Goal: Task Accomplishment & Management: Use online tool/utility

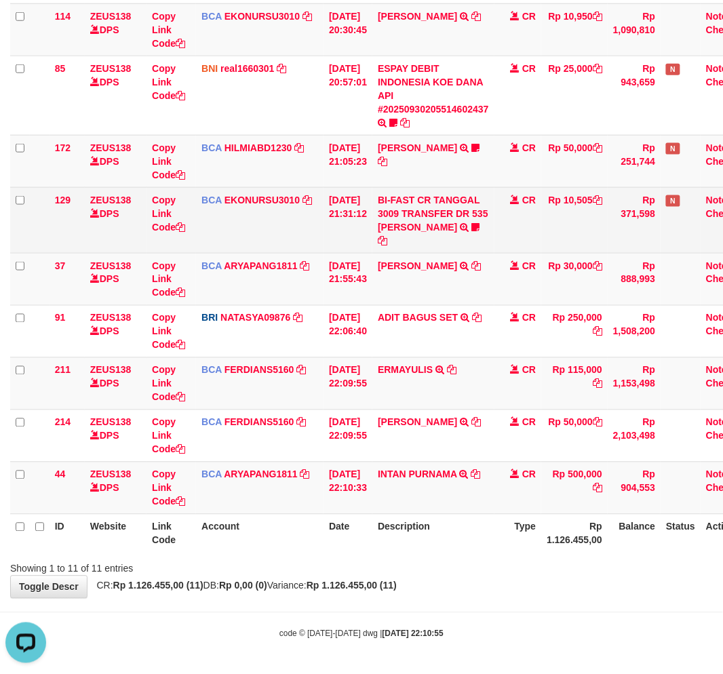
click at [500, 242] on tr "129 ZEUS138 DPS Copy Link Code BCA EKONURSU3010 DPS EKO NUR SUSILO mutasi_20250…" at bounding box center [383, 220] width 746 height 66
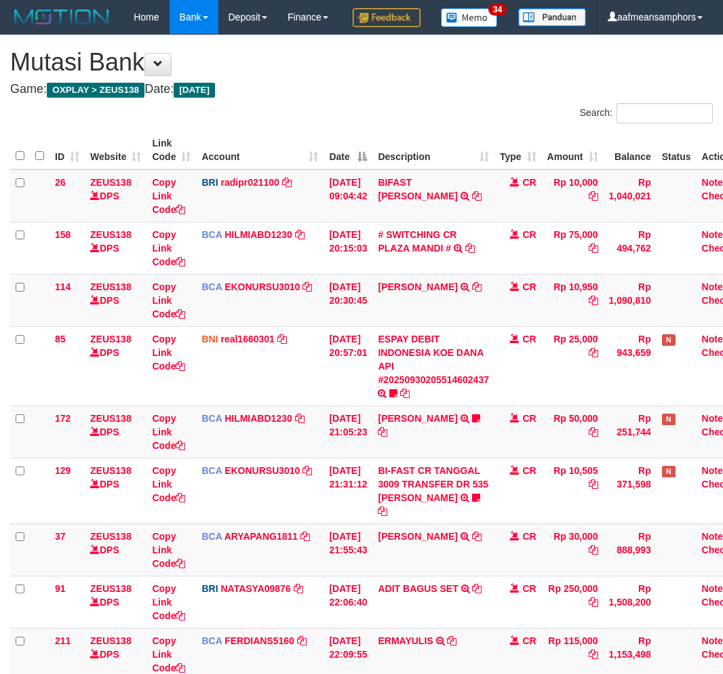
click at [421, 488] on tbody "26 ZEUS138 DPS Copy Link Code BRI radipr021100 DPS REYNALDI ADI PRATAMA mutasi_…" at bounding box center [381, 452] width 742 height 564
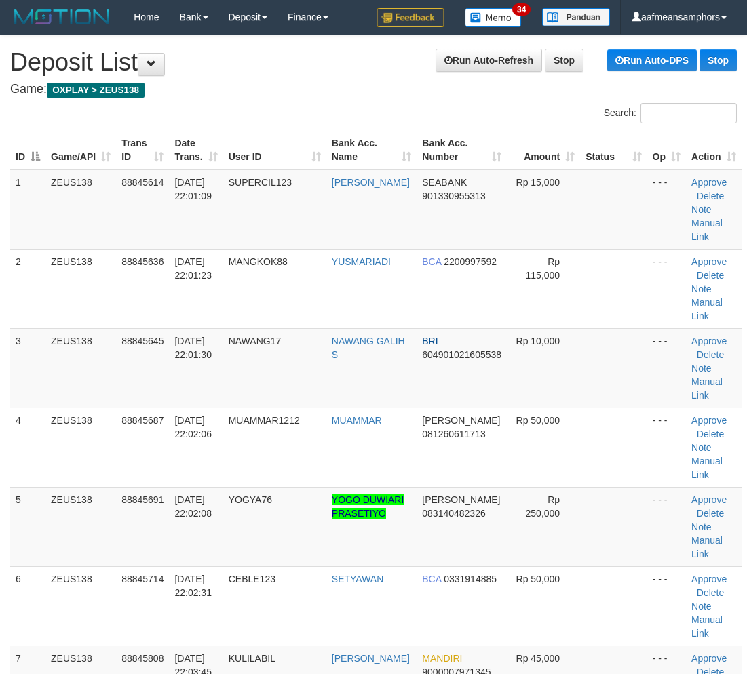
scroll to position [640, 0]
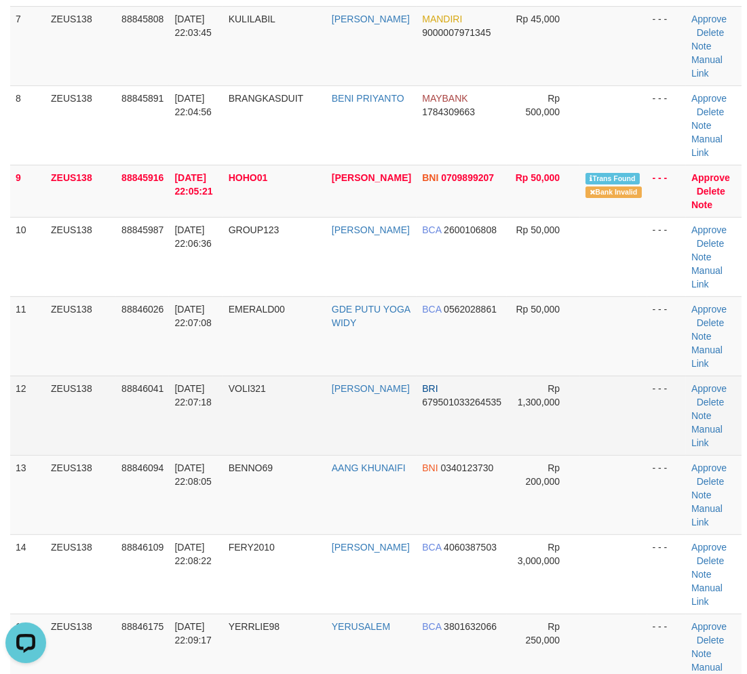
click at [235, 429] on td "VOLI321" at bounding box center [274, 415] width 103 height 79
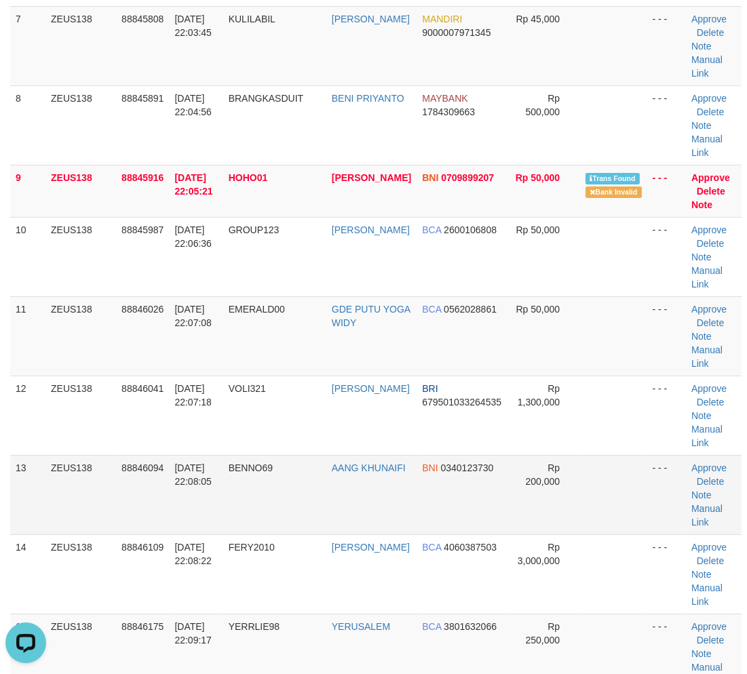
drag, startPoint x: 244, startPoint y: 452, endPoint x: 97, endPoint y: 472, distance: 148.5
click at [246, 451] on td "VOLI321" at bounding box center [274, 415] width 103 height 79
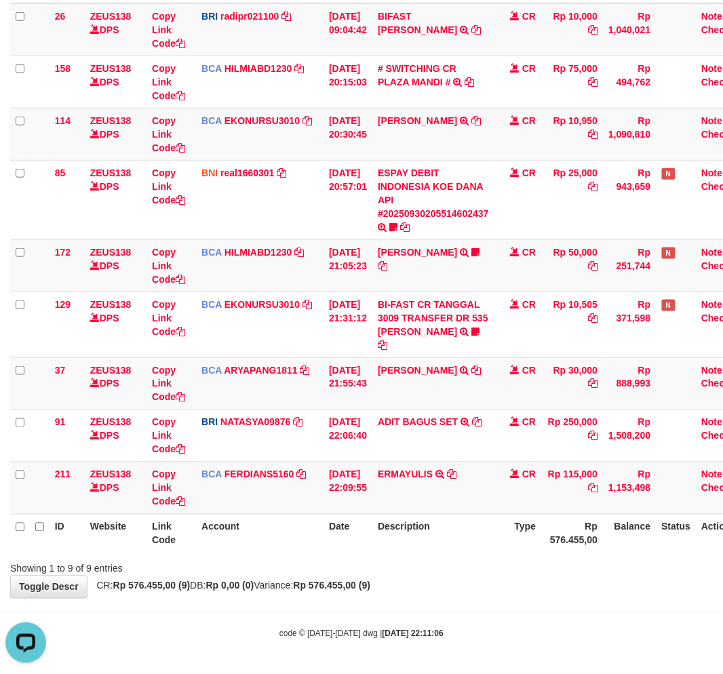
click at [472, 548] on th "Description" at bounding box center [433, 533] width 122 height 39
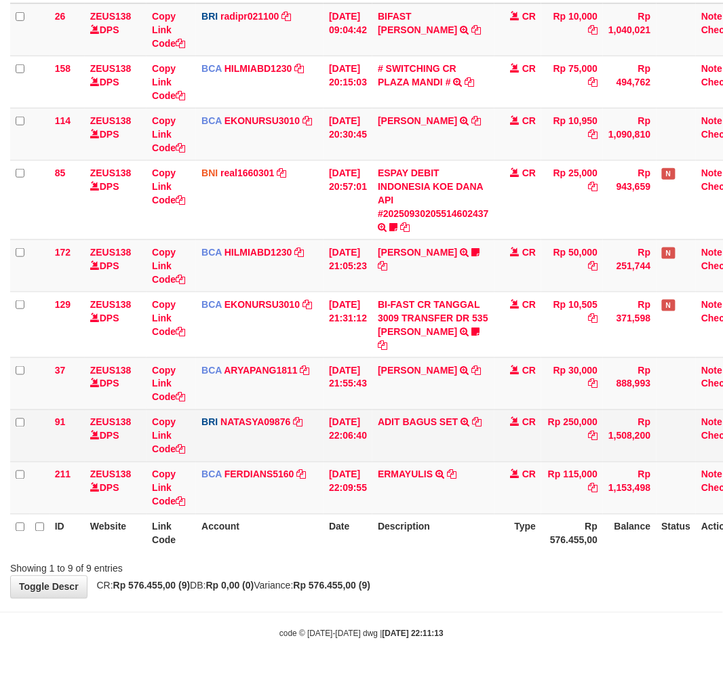
scroll to position [199, 0]
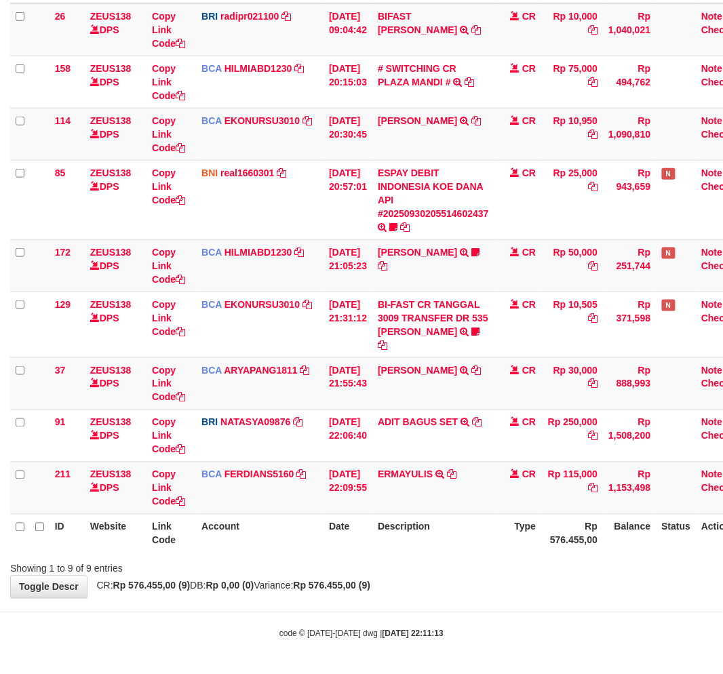
click at [453, 516] on th "Description" at bounding box center [433, 533] width 122 height 39
click at [422, 524] on th "Description" at bounding box center [433, 533] width 122 height 39
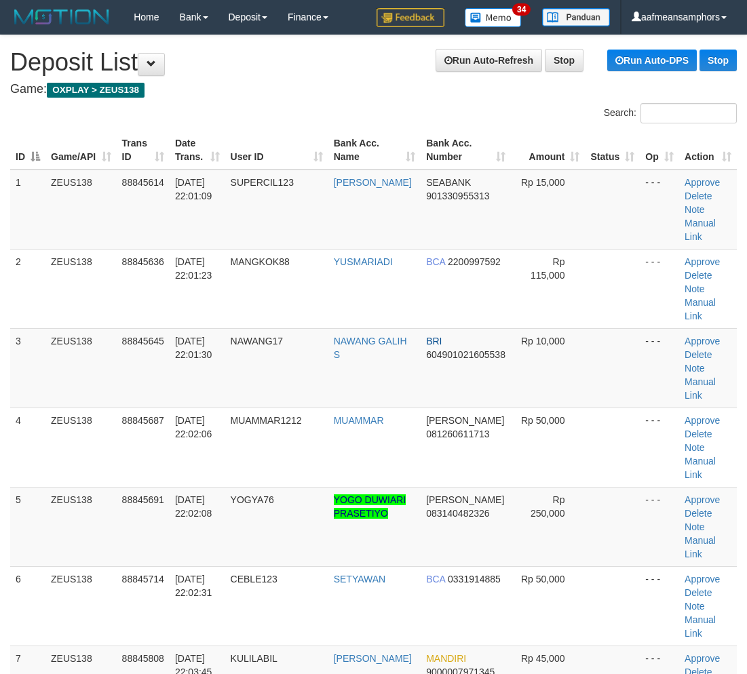
scroll to position [640, 0]
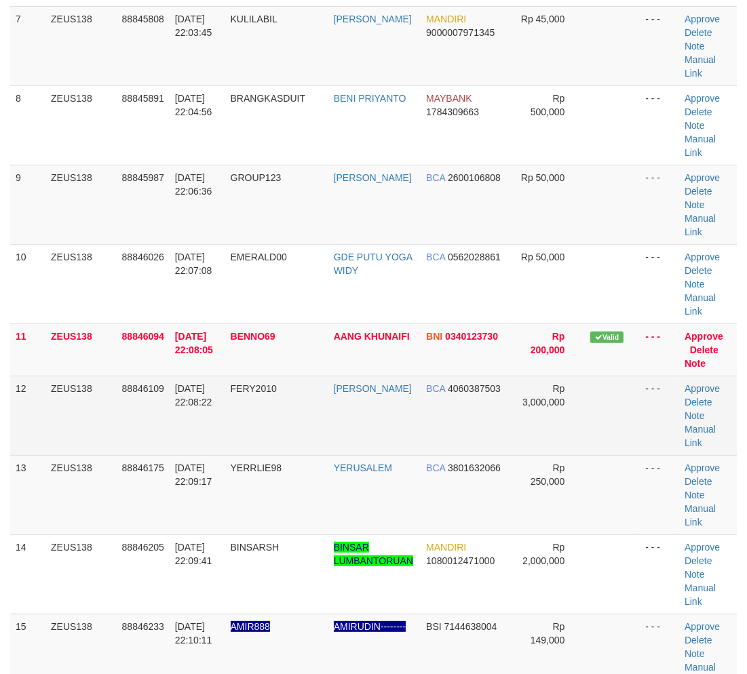
click at [295, 417] on td "FERY2010" at bounding box center [276, 415] width 103 height 79
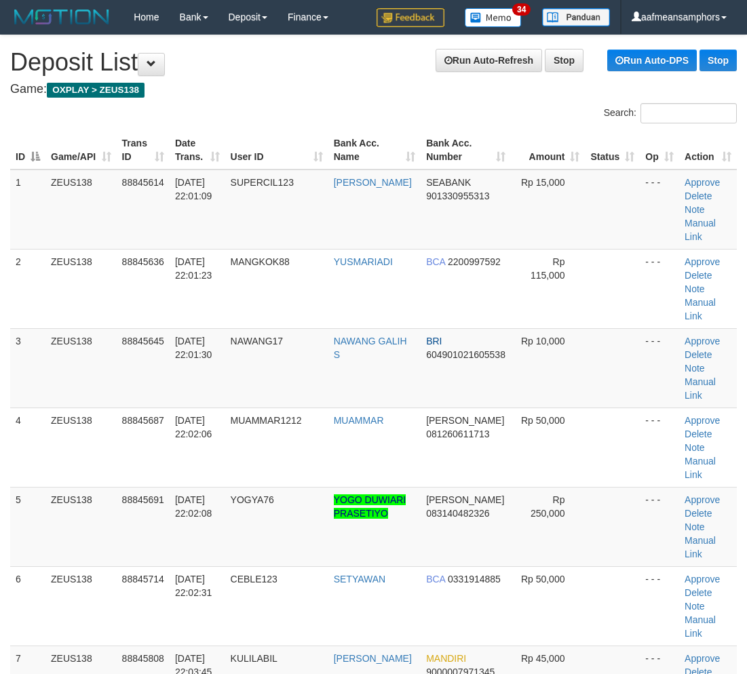
scroll to position [640, 0]
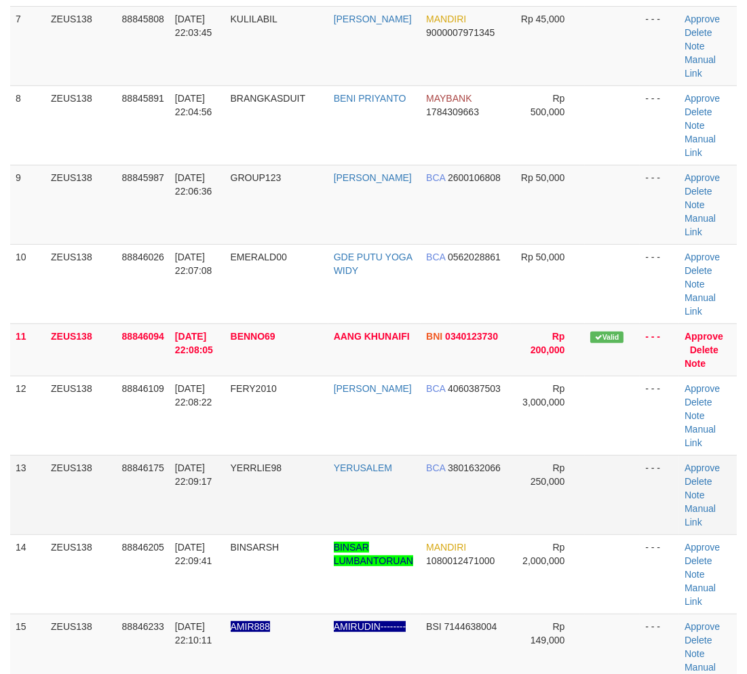
click at [241, 463] on span "YERRLIE98" at bounding box center [256, 468] width 51 height 11
click at [242, 455] on tbody "1 ZEUS138 88845614 [DATE] 22:01:09 SUPERCIL123 [PERSON_NAME] SEABANK 9013309553…" at bounding box center [373, 429] width 727 height 1799
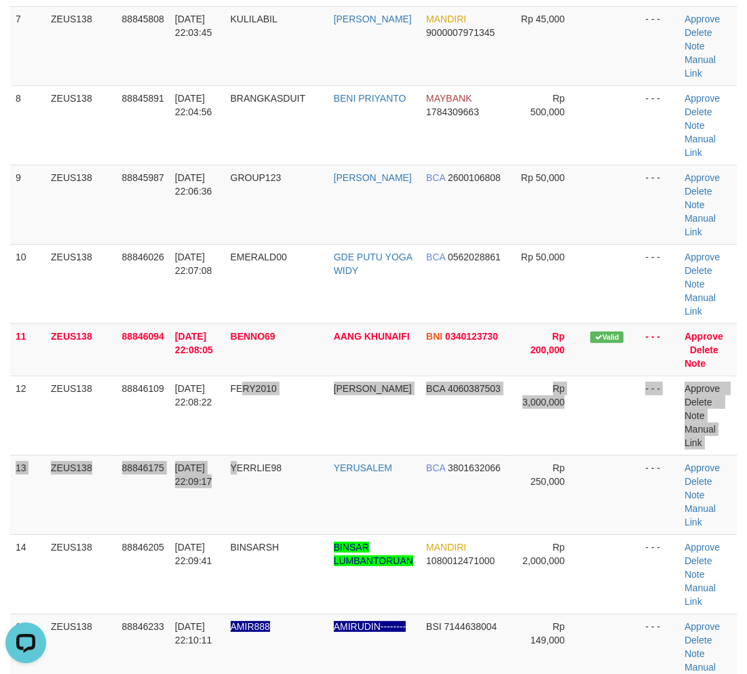
scroll to position [0, 0]
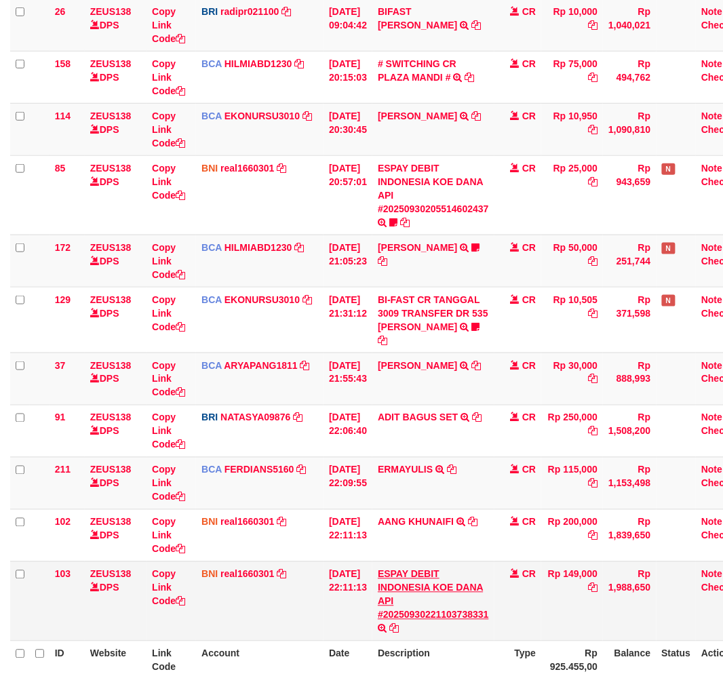
scroll to position [330, 0]
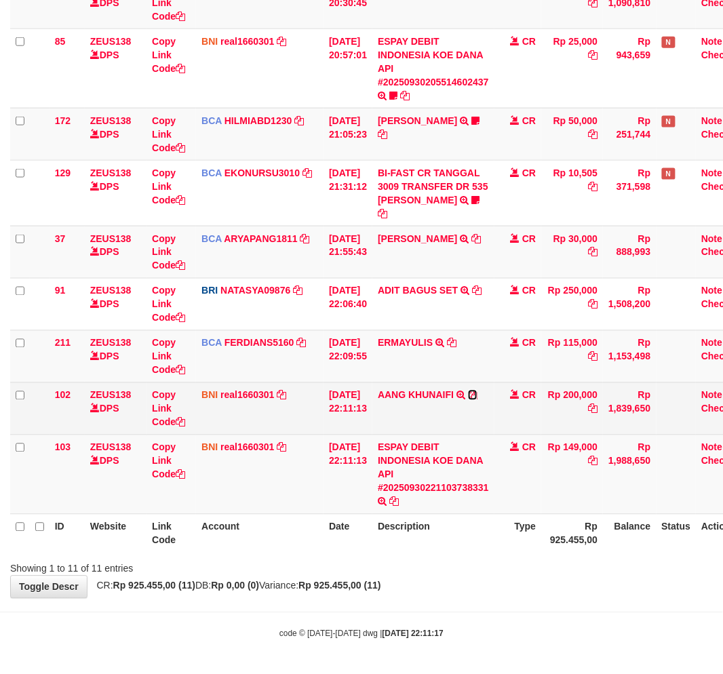
click at [478, 396] on icon at bounding box center [472, 395] width 9 height 9
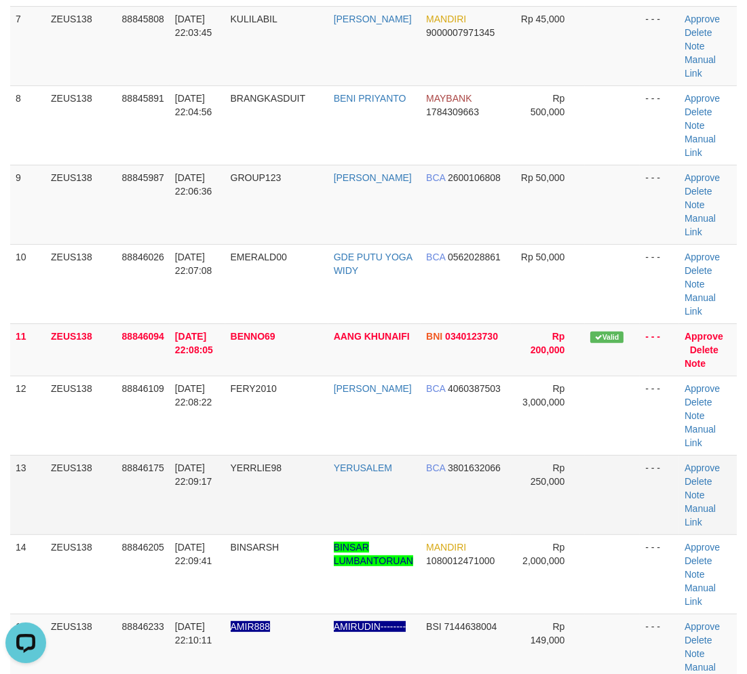
click at [290, 458] on tbody "1 ZEUS138 88845614 [DATE] 22:01:09 SUPERCIL123 [PERSON_NAME] SEABANK 9013309553…" at bounding box center [373, 429] width 727 height 1799
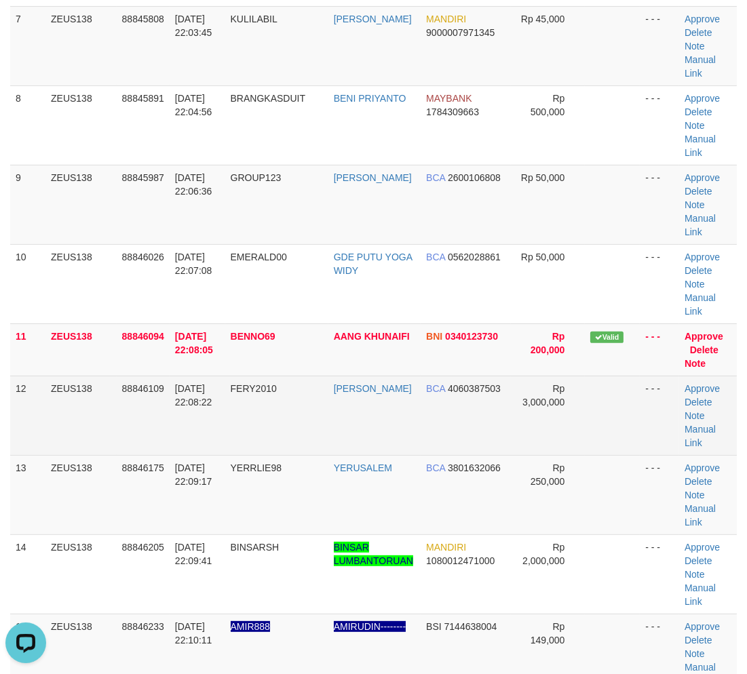
click at [327, 448] on td "FERY2010" at bounding box center [276, 415] width 103 height 79
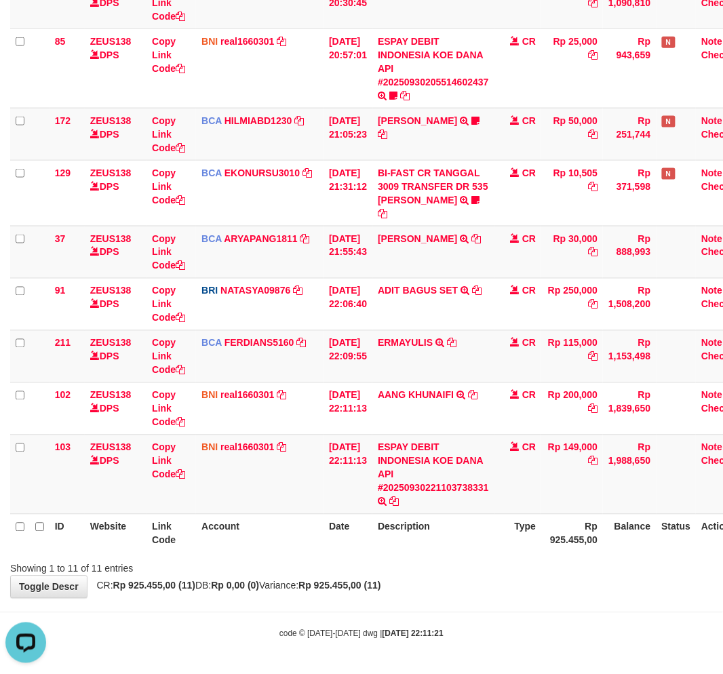
scroll to position [330, 0]
drag, startPoint x: 448, startPoint y: 548, endPoint x: 462, endPoint y: 538, distance: 17.5
click at [448, 548] on th "Description" at bounding box center [433, 533] width 122 height 39
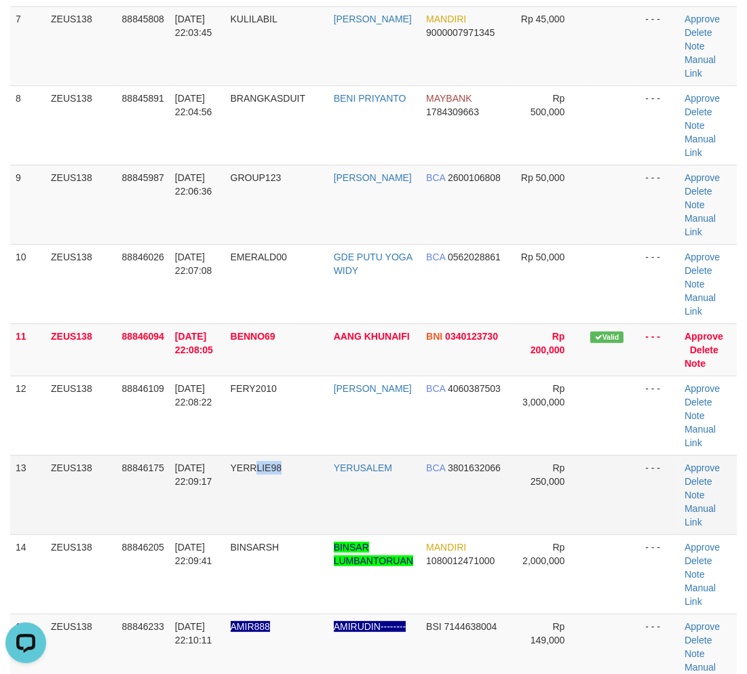
drag, startPoint x: 317, startPoint y: 473, endPoint x: 294, endPoint y: 473, distance: 22.4
click at [306, 473] on td "YERRLIE98" at bounding box center [276, 494] width 103 height 79
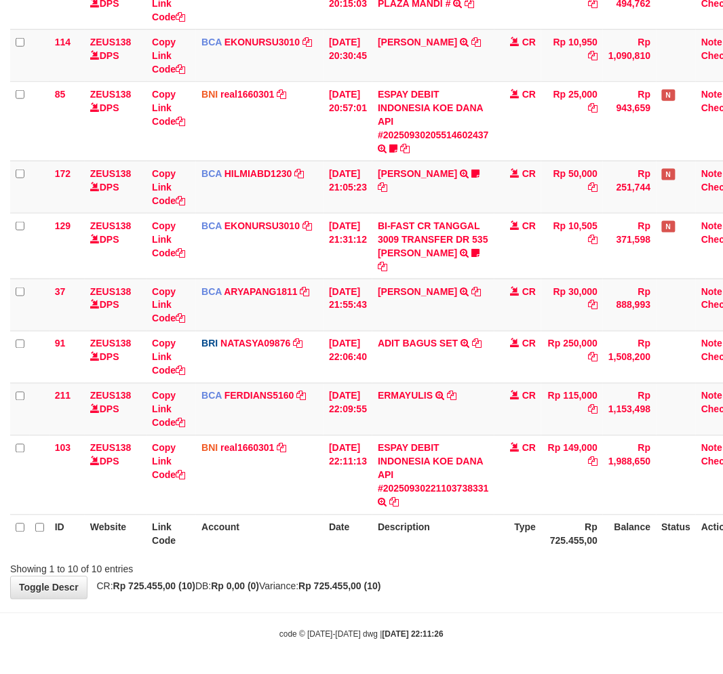
scroll to position [279, 0]
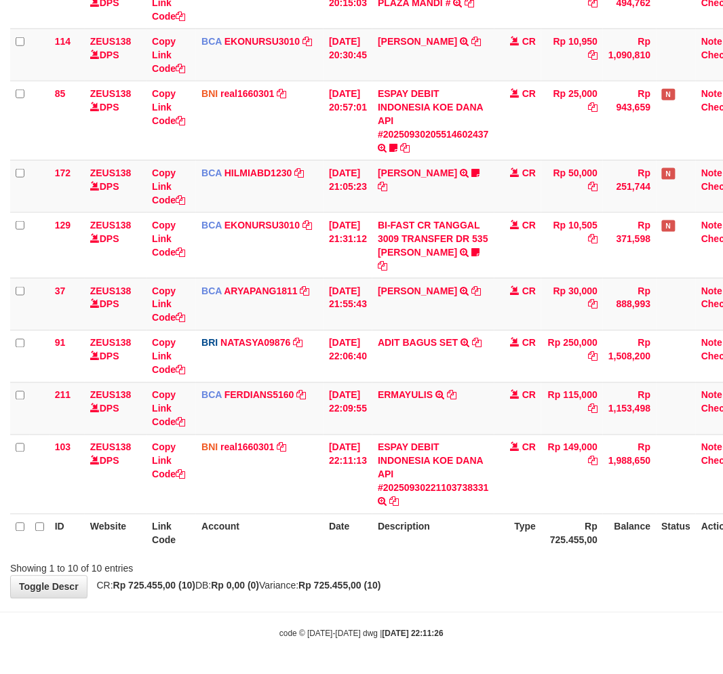
click at [445, 520] on th "Description" at bounding box center [433, 533] width 122 height 39
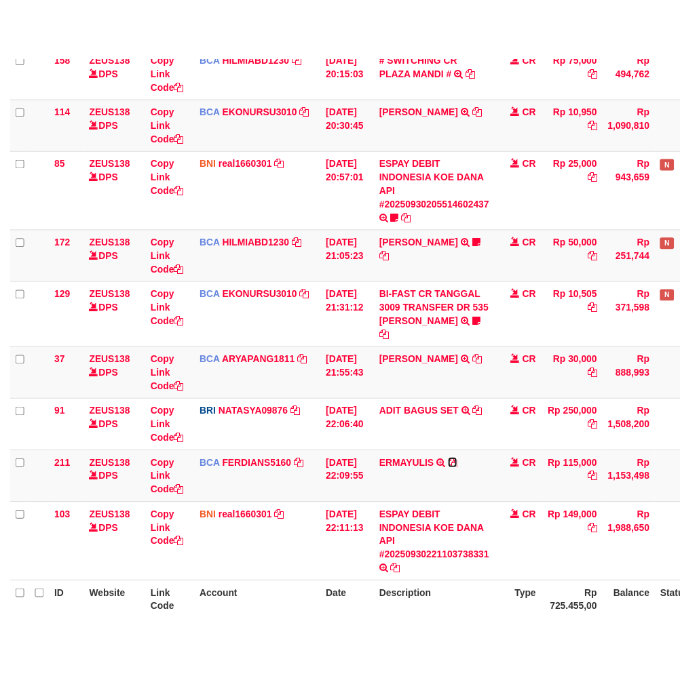
scroll to position [267, 0]
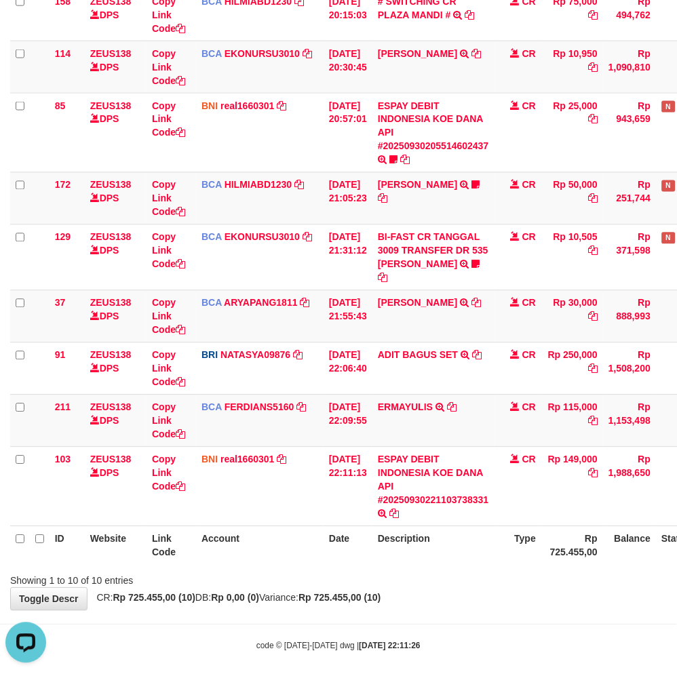
drag, startPoint x: 358, startPoint y: 530, endPoint x: 687, endPoint y: 448, distance: 339.6
click at [371, 525] on table "ID Website Link Code Account Date Description Type Amount Balance Status Action…" at bounding box center [381, 232] width 742 height 668
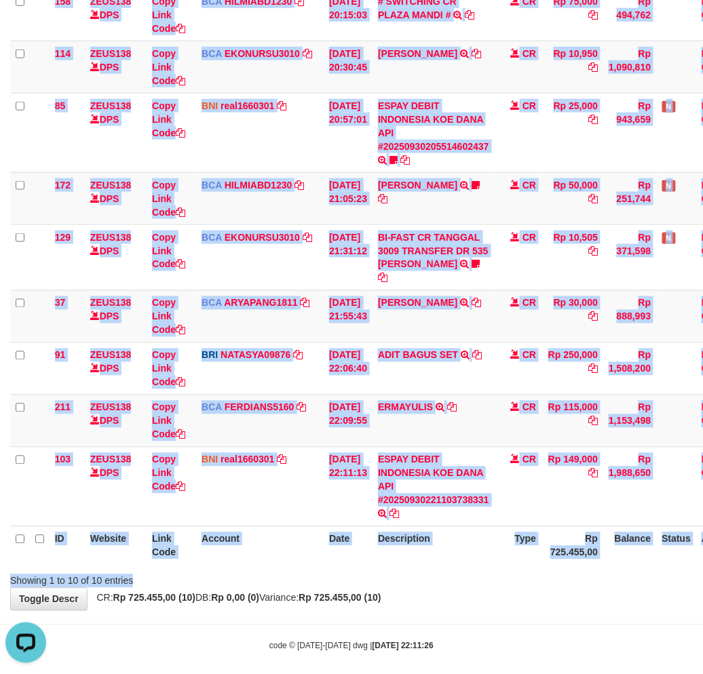
click at [436, 585] on div "Search: ID Website Link Code Account Date Description Type Amount Balance Statu…" at bounding box center [351, 229] width 683 height 718
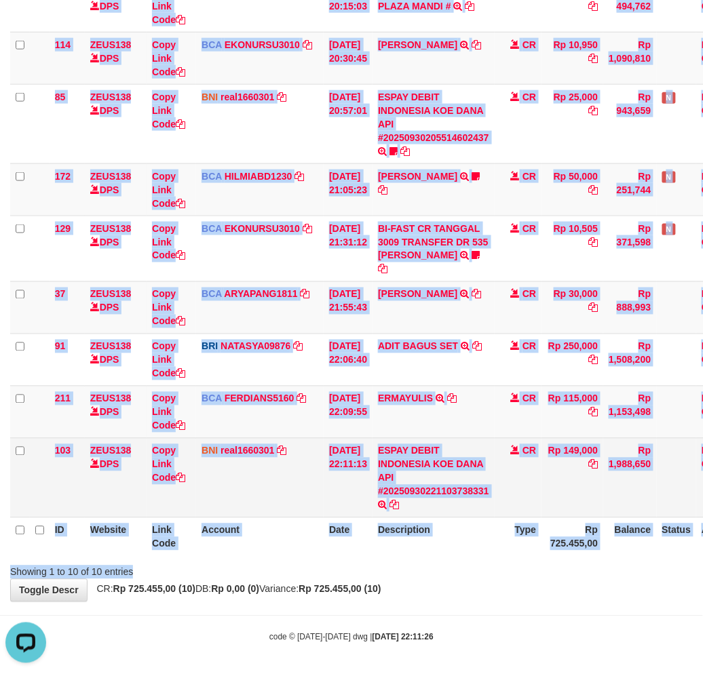
scroll to position [279, 0]
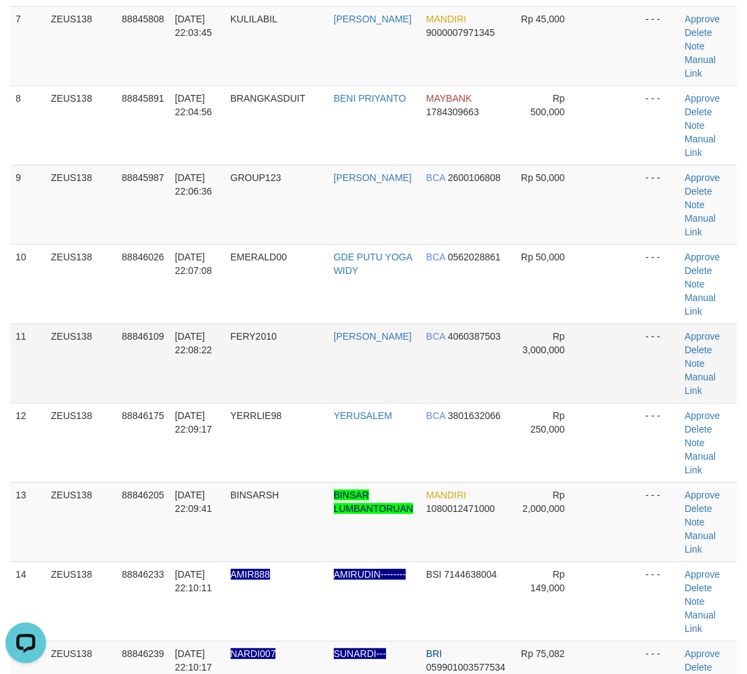
drag, startPoint x: 306, startPoint y: 358, endPoint x: 200, endPoint y: 374, distance: 107.1
click at [300, 358] on td "FERY2010" at bounding box center [276, 363] width 103 height 79
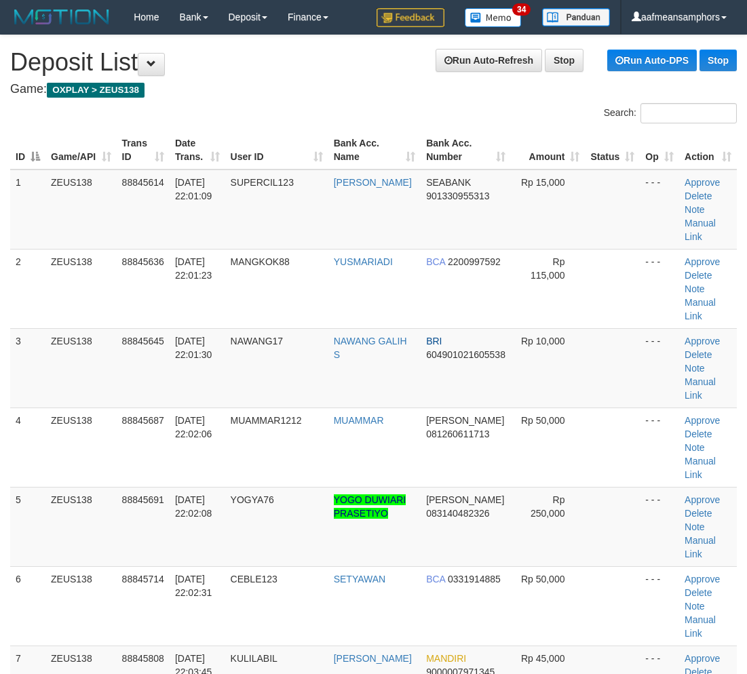
scroll to position [640, 0]
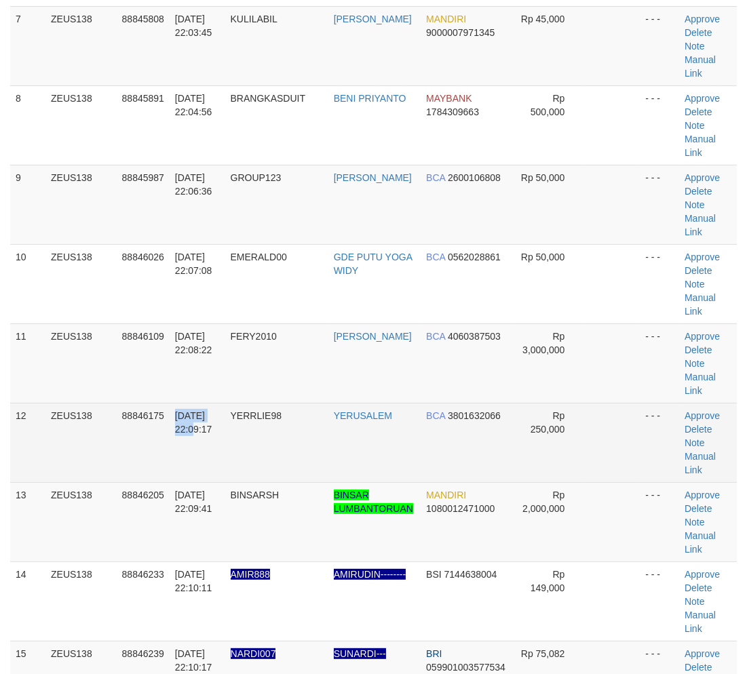
click at [171, 458] on tr "12 ZEUS138 88846175 [DATE] 22:09:17 YERRLIE98 [GEOGRAPHIC_DATA] BCA 3801632066 …" at bounding box center [373, 442] width 727 height 79
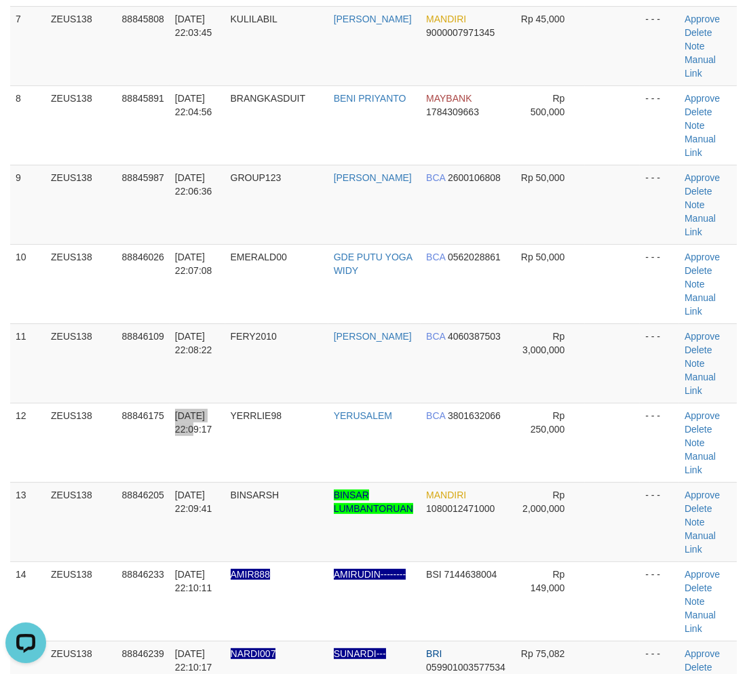
scroll to position [0, 0]
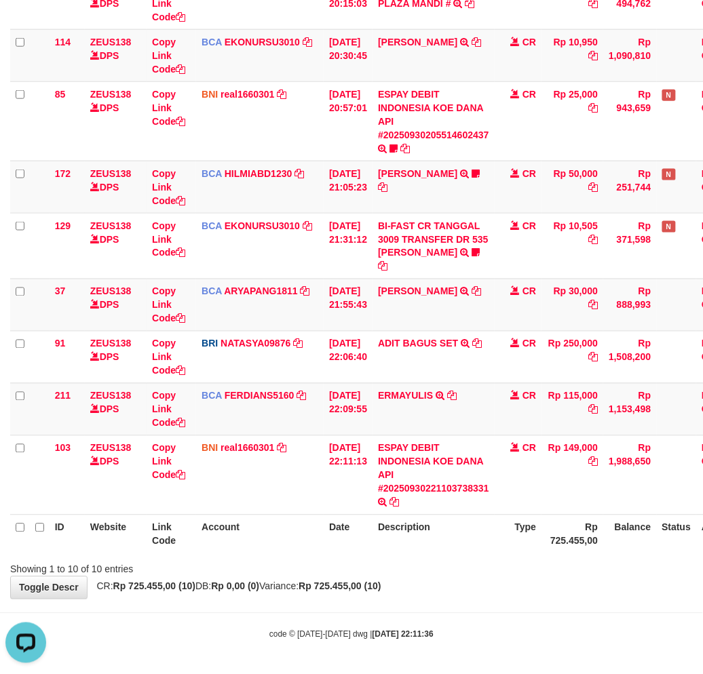
click at [486, 561] on div "Showing 1 to 10 of 10 entries" at bounding box center [351, 567] width 703 height 19
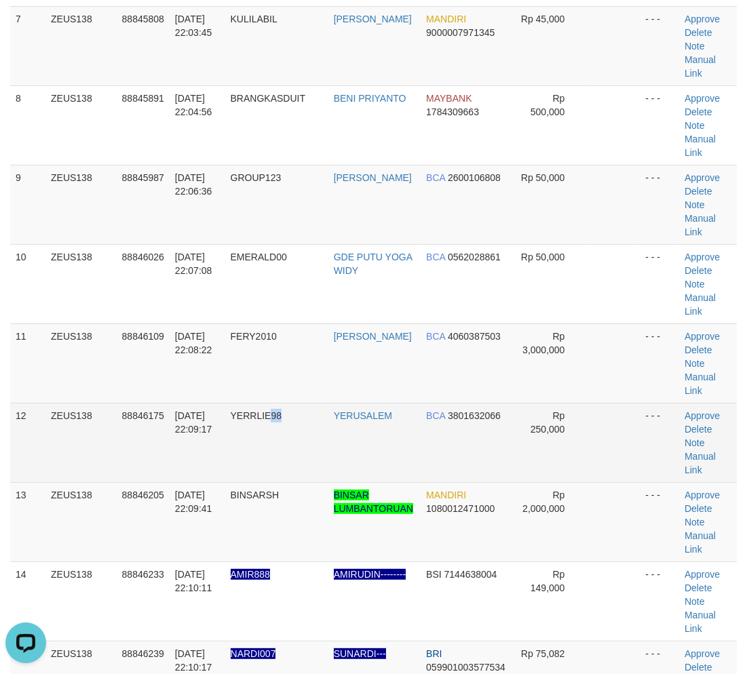
click at [288, 408] on td "YERRLIE98" at bounding box center [276, 442] width 103 height 79
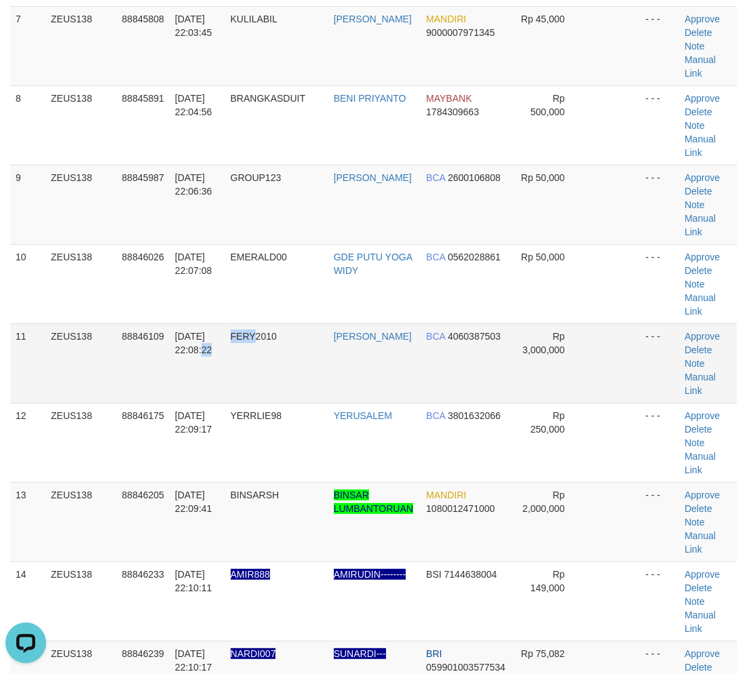
drag, startPoint x: 229, startPoint y: 360, endPoint x: 256, endPoint y: 349, distance: 29.2
click at [258, 349] on tr "11 ZEUS138 88846109 30/09/2025 22:08:22 FERY2010 FERY PERADI BCA 4060387503 Rp …" at bounding box center [373, 363] width 727 height 79
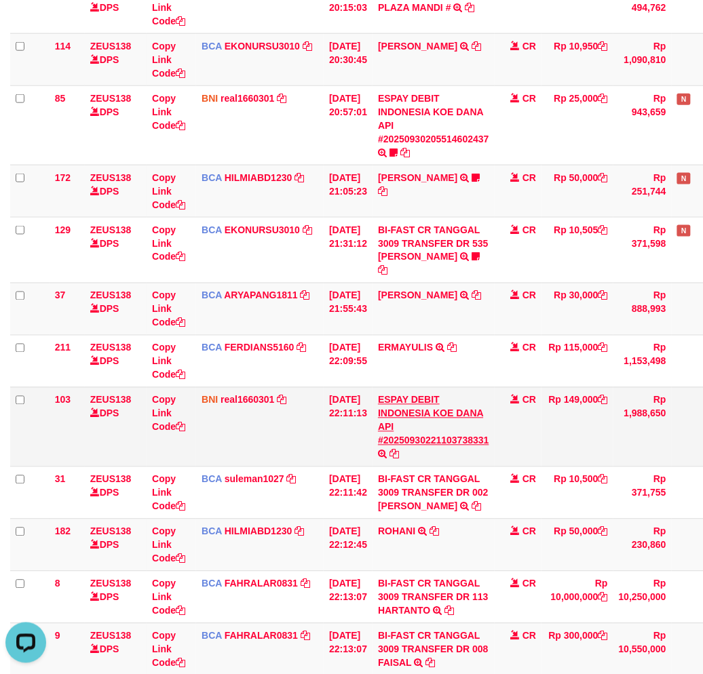
drag, startPoint x: 297, startPoint y: 446, endPoint x: 473, endPoint y: 407, distance: 179.9
click at [296, 444] on td "BNI real1660301 DPS REYHAN ALMANSYAH mutasi_20250930_4647 | 103 mutasi_20250930…" at bounding box center [260, 426] width 128 height 79
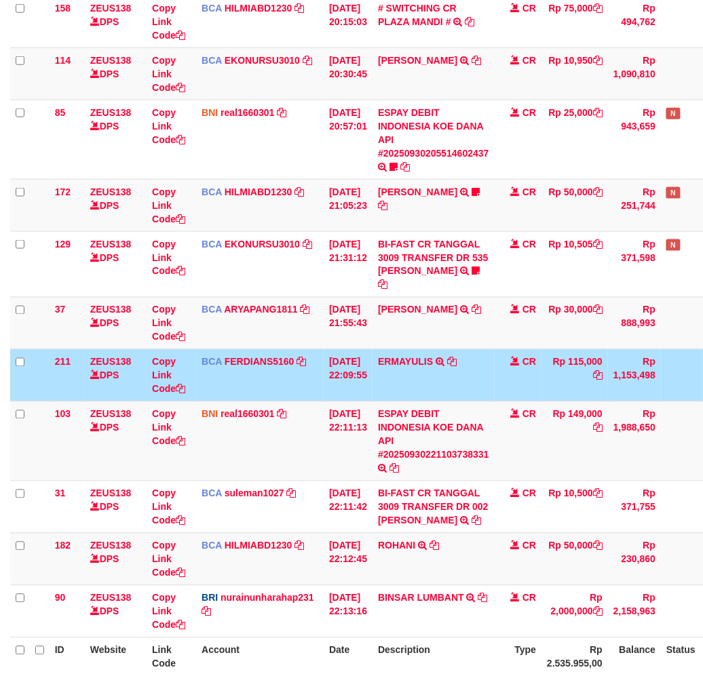
drag, startPoint x: 400, startPoint y: 385, endPoint x: 408, endPoint y: 385, distance: 8.2
click at [401, 385] on td "ERMAYULIS TRSF E-BANKING CR 3009/FTSCY/WS95051 115000.002025093090640843 TRFDN-…" at bounding box center [433, 375] width 122 height 52
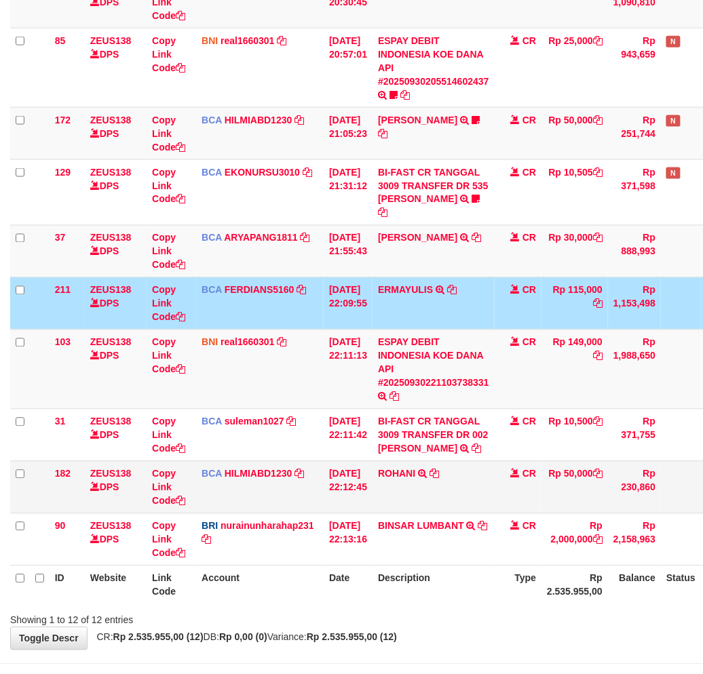
scroll to position [380, 0]
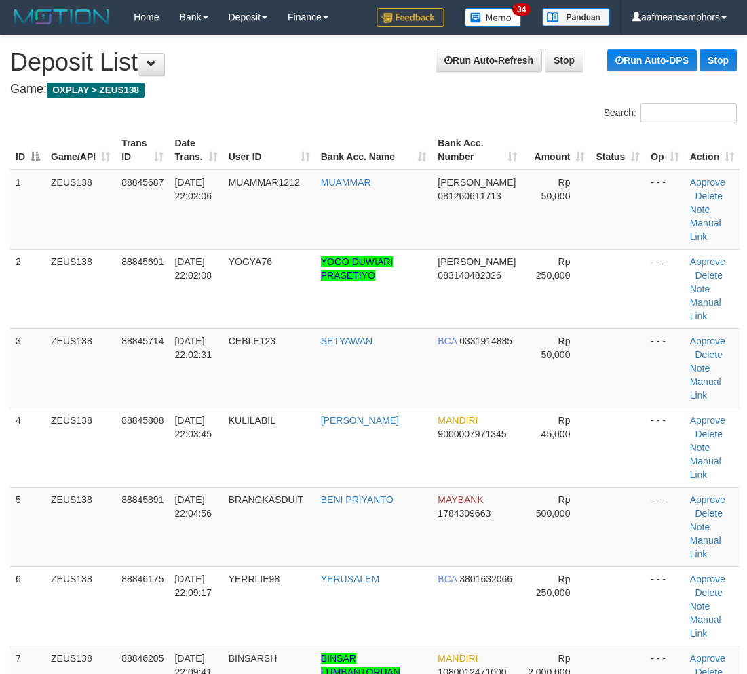
scroll to position [640, 0]
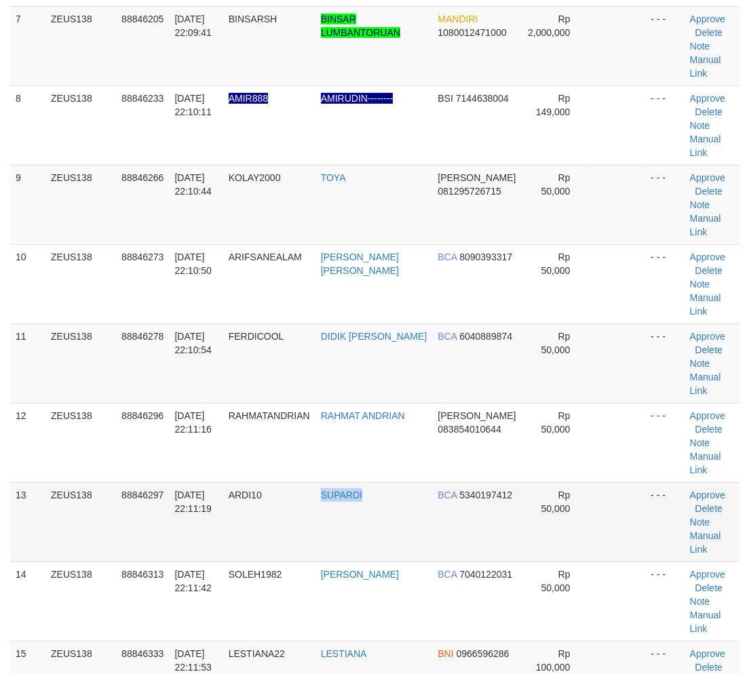
click at [389, 507] on tr "13 ZEUS138 88846297 30/09/2025 22:11:19 ARDI10 SUPARDI BCA 5340197412 Rp 50,000…" at bounding box center [374, 521] width 729 height 79
click at [690, 56] on link "Manual Link" at bounding box center [705, 66] width 31 height 24
click at [690, 58] on link "Manual Link" at bounding box center [705, 66] width 31 height 24
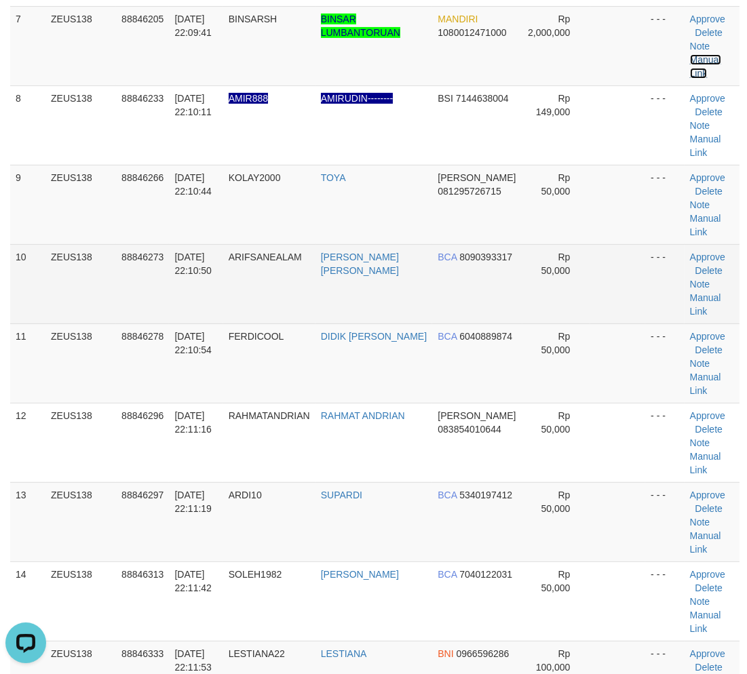
click at [690, 54] on link "Manual Link" at bounding box center [705, 66] width 31 height 24
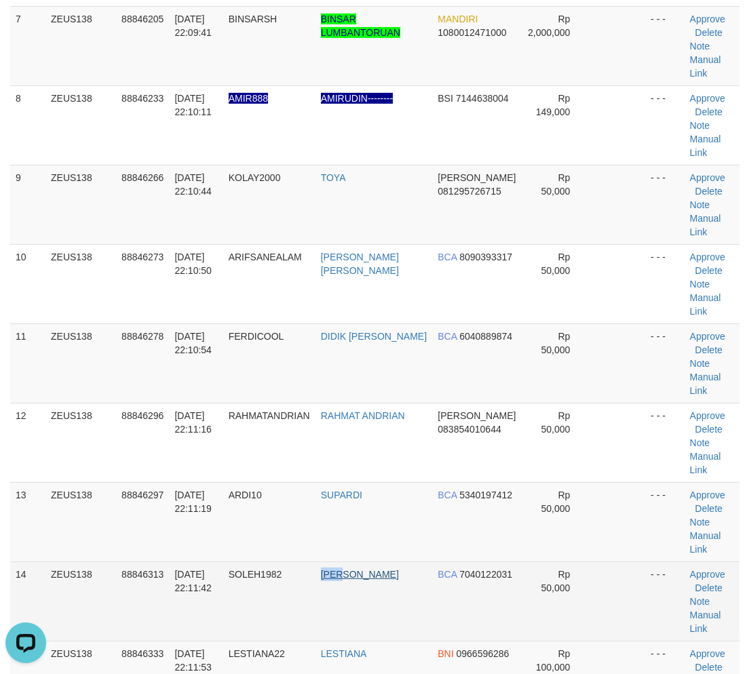
drag, startPoint x: 353, startPoint y: 577, endPoint x: 0, endPoint y: 533, distance: 356.2
click at [347, 573] on tr "14 ZEUS138 88846313 30/09/2025 22:11:42 SOLEH1982 SOLEH SURYADI BCA 7040122031 …" at bounding box center [374, 601] width 729 height 79
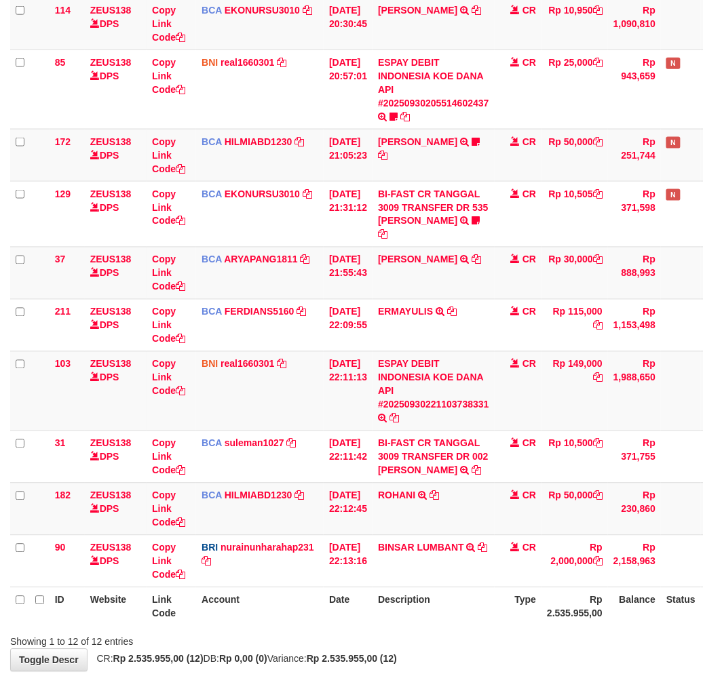
scroll to position [383, 0]
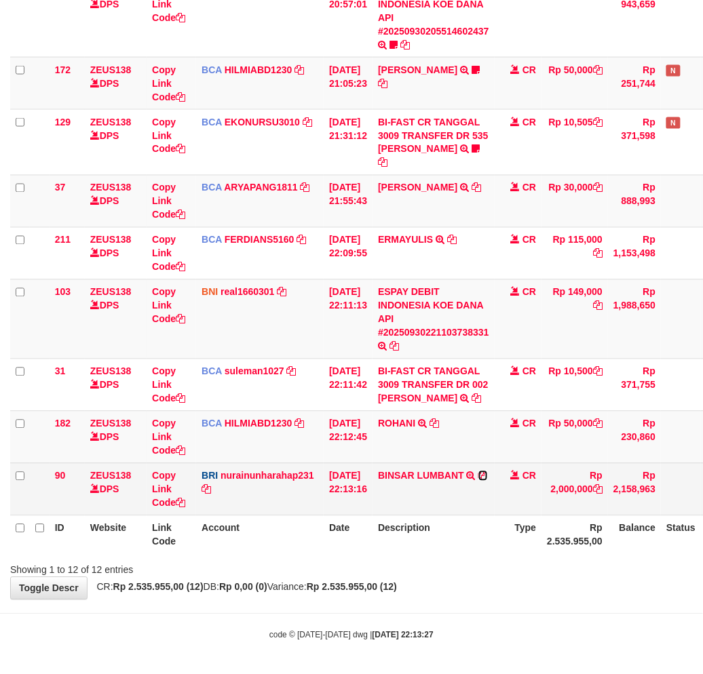
click at [488, 474] on icon at bounding box center [482, 476] width 9 height 9
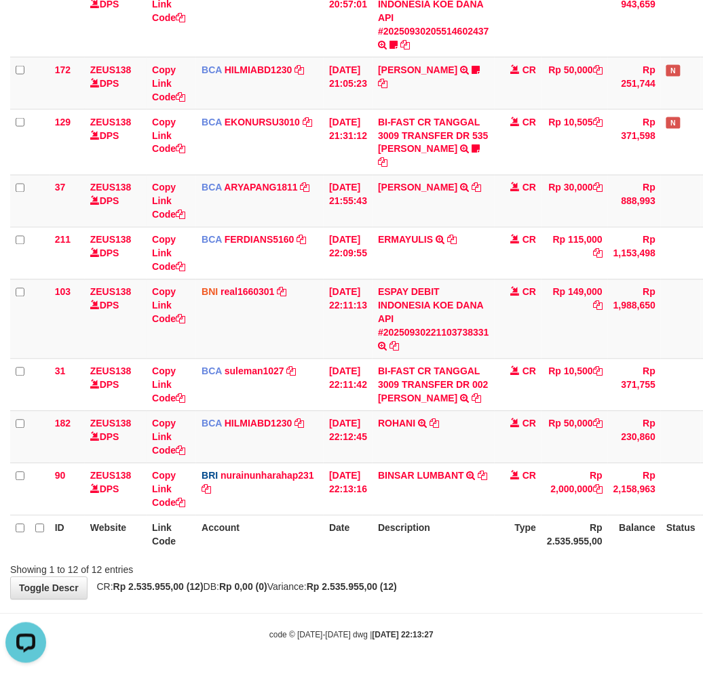
scroll to position [0, 0]
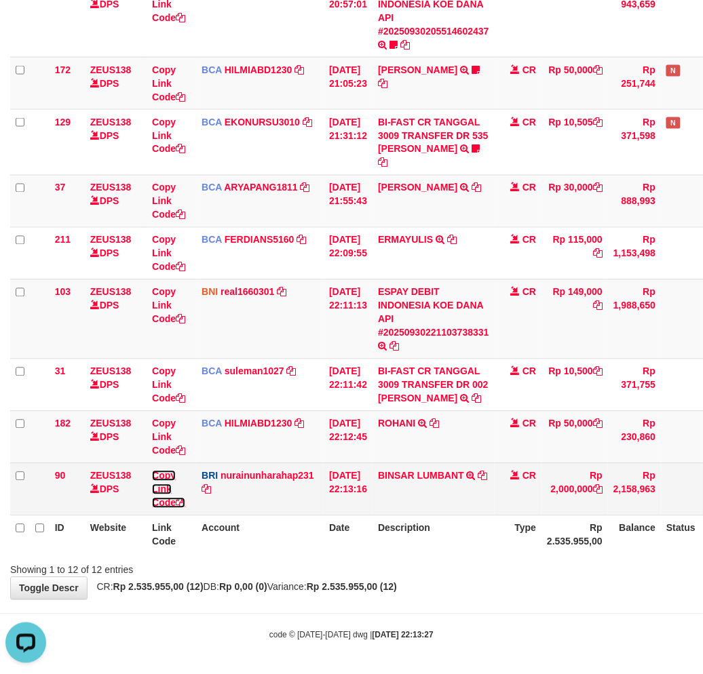
click at [163, 486] on link "Copy Link Code" at bounding box center [168, 490] width 33 height 38
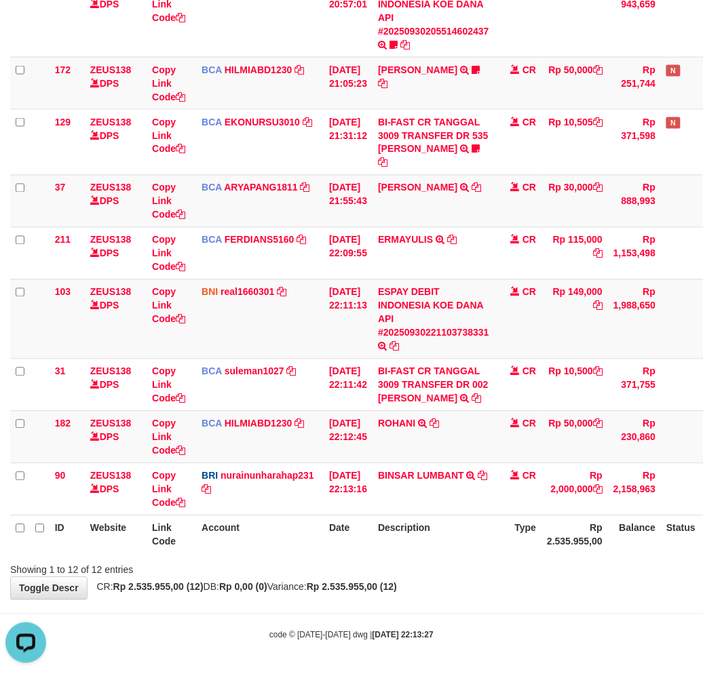
scroll to position [171, 0]
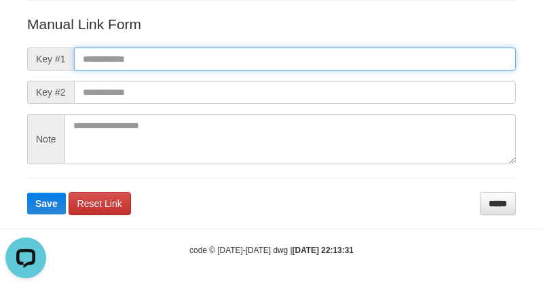
click at [398, 64] on input "text" at bounding box center [295, 58] width 442 height 23
paste input "**********"
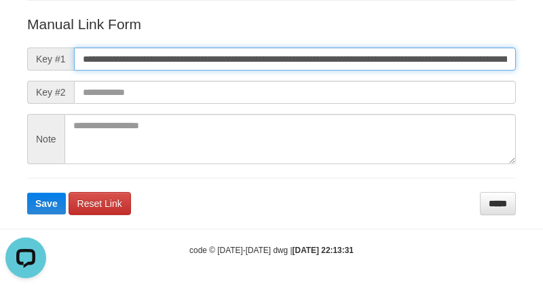
scroll to position [0, 761]
type input "**********"
click at [27, 193] on button "Save" at bounding box center [46, 204] width 39 height 22
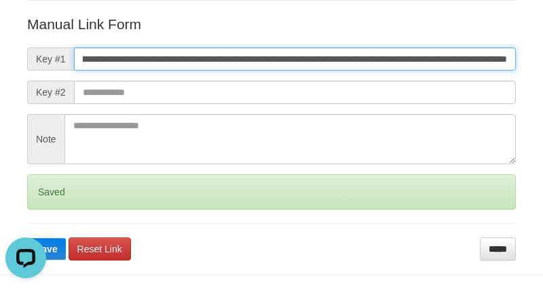
click at [27, 238] on button "Save" at bounding box center [46, 249] width 39 height 22
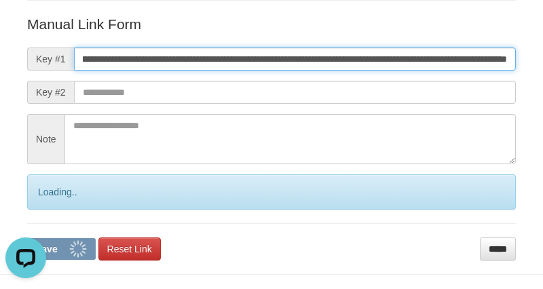
click at [27, 238] on button "Save" at bounding box center [61, 249] width 69 height 22
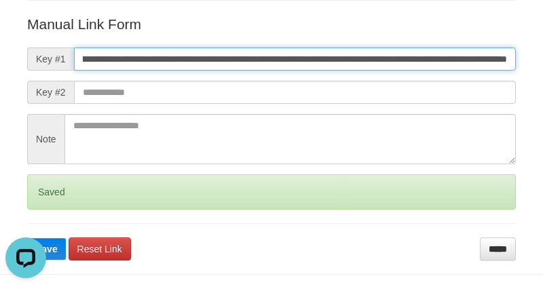
click at [27, 238] on button "Save" at bounding box center [46, 249] width 39 height 22
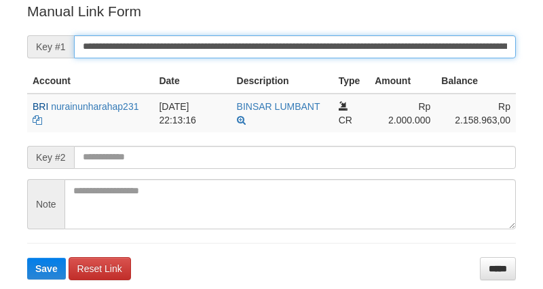
click at [414, 51] on input "**********" at bounding box center [295, 46] width 442 height 23
click at [27, 258] on button "Save" at bounding box center [46, 269] width 39 height 22
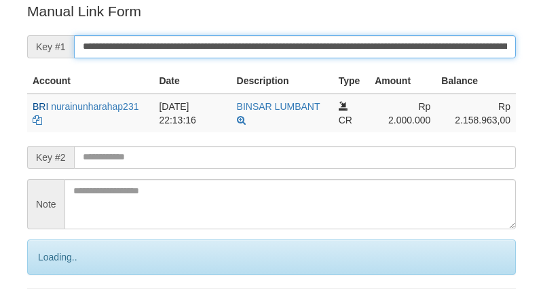
click at [414, 50] on input "**********" at bounding box center [295, 46] width 442 height 23
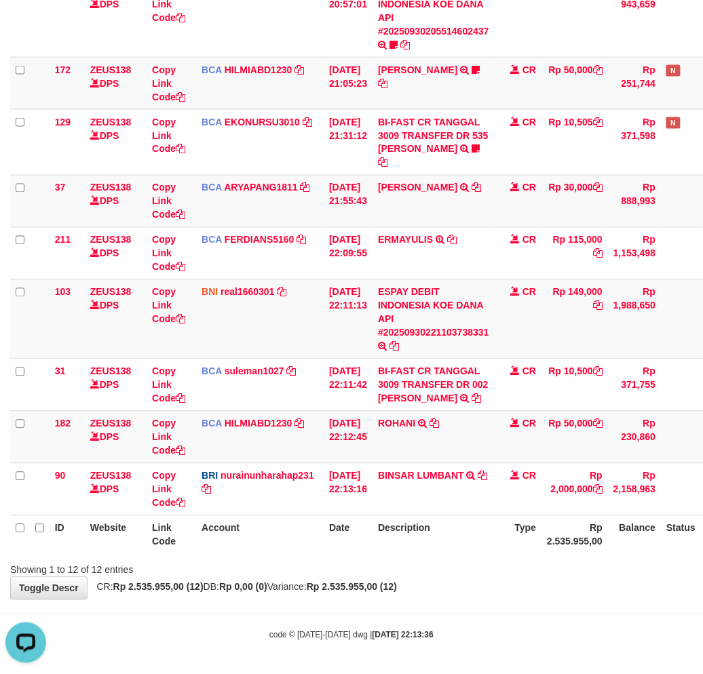
click at [485, 585] on div "**********" at bounding box center [351, 143] width 703 height 913
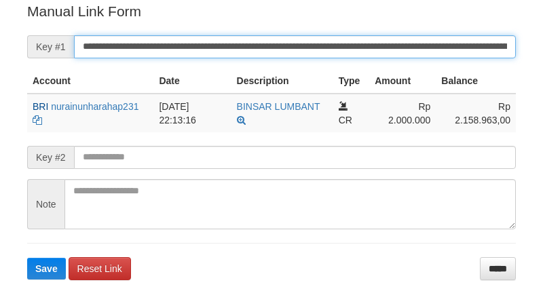
drag, startPoint x: 0, startPoint y: 0, endPoint x: 364, endPoint y: 45, distance: 366.5
click at [364, 45] on input "**********" at bounding box center [295, 46] width 442 height 23
click at [27, 258] on button "Save" at bounding box center [46, 269] width 39 height 22
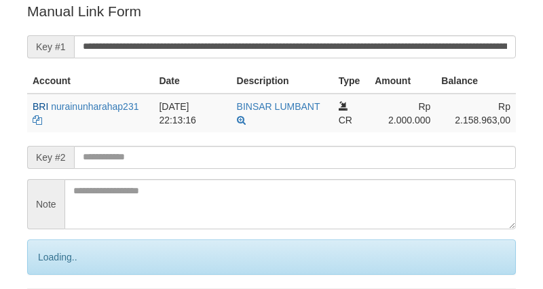
click at [363, 45] on input "**********" at bounding box center [295, 46] width 442 height 23
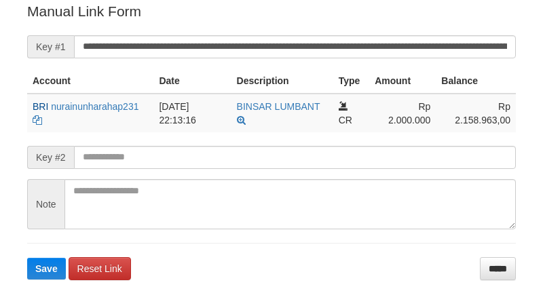
click at [27, 258] on button "Save" at bounding box center [46, 269] width 39 height 22
click at [363, 43] on input "**********" at bounding box center [295, 46] width 442 height 23
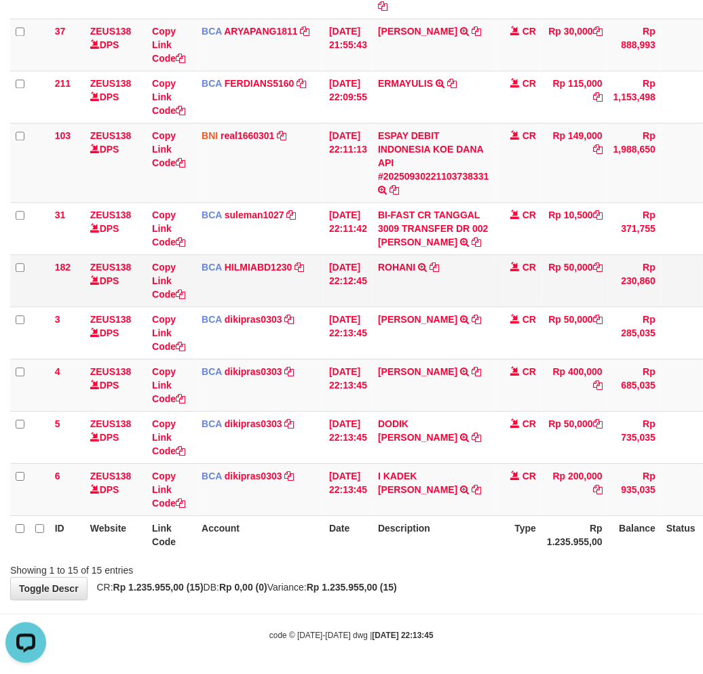
click at [443, 259] on td "ROHANI TRSF E-BANKING CR 3009/FTSCY/WS95051 50000.002025093009153558 TRFDN-ROHA…" at bounding box center [433, 280] width 122 height 52
click at [439, 265] on icon at bounding box center [433, 267] width 9 height 9
click at [475, 561] on div "Showing 1 to 15 of 15 entries" at bounding box center [351, 567] width 703 height 19
click at [448, 550] on th "Description" at bounding box center [433, 535] width 122 height 39
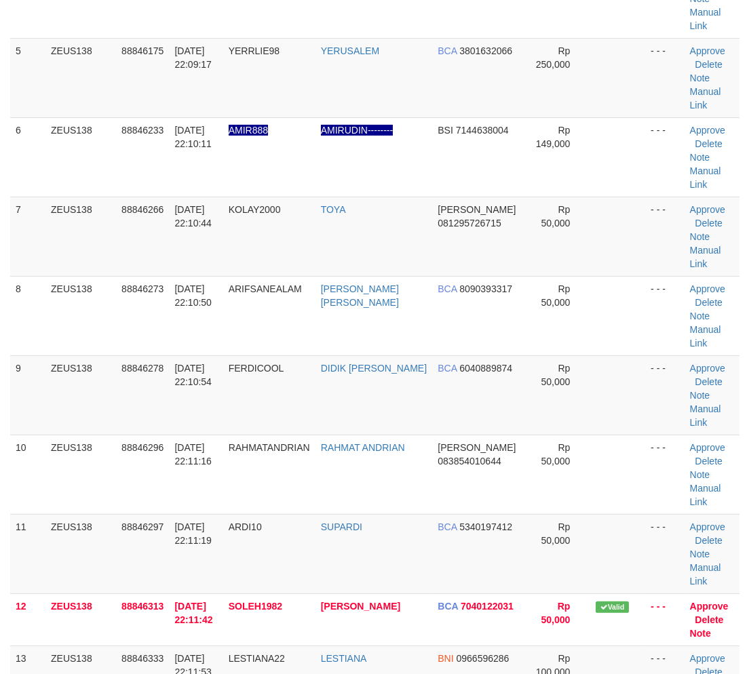
scroll to position [640, 0]
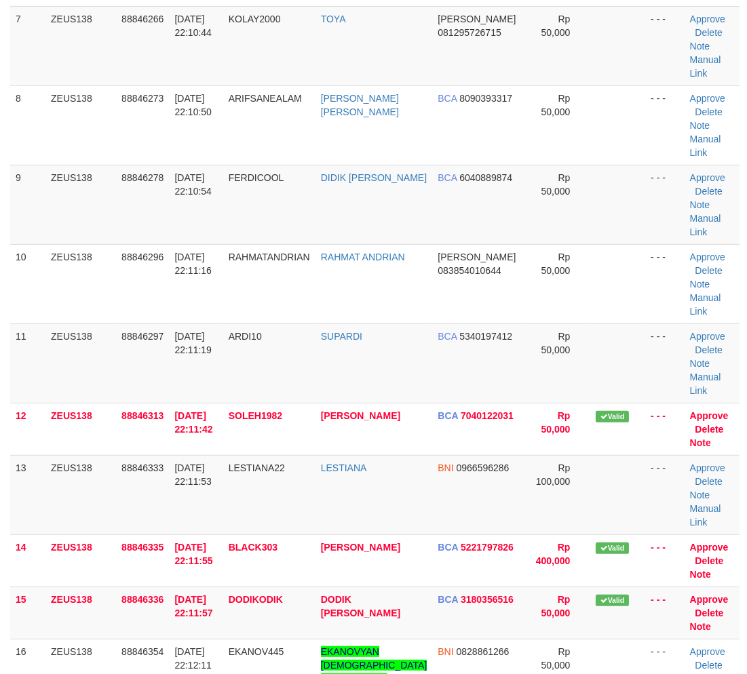
drag, startPoint x: 231, startPoint y: 545, endPoint x: 223, endPoint y: 545, distance: 8.8
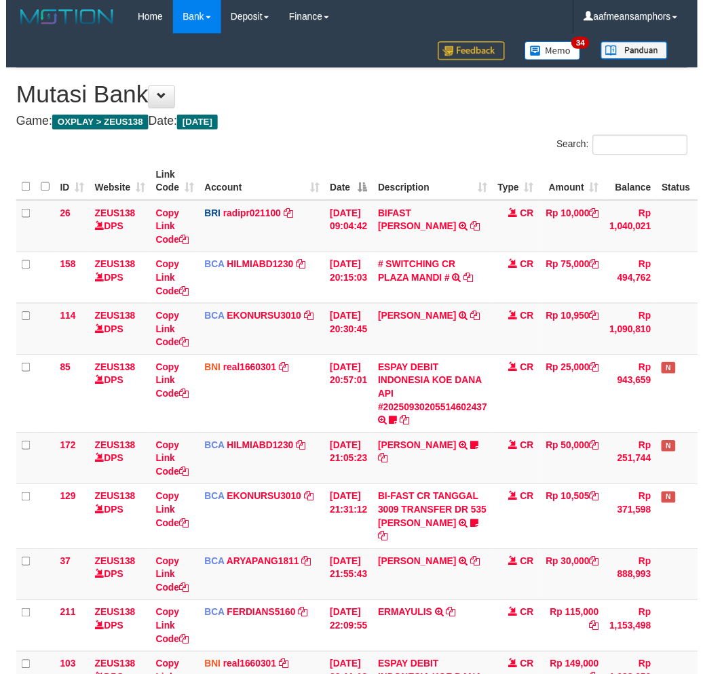
scroll to position [539, 0]
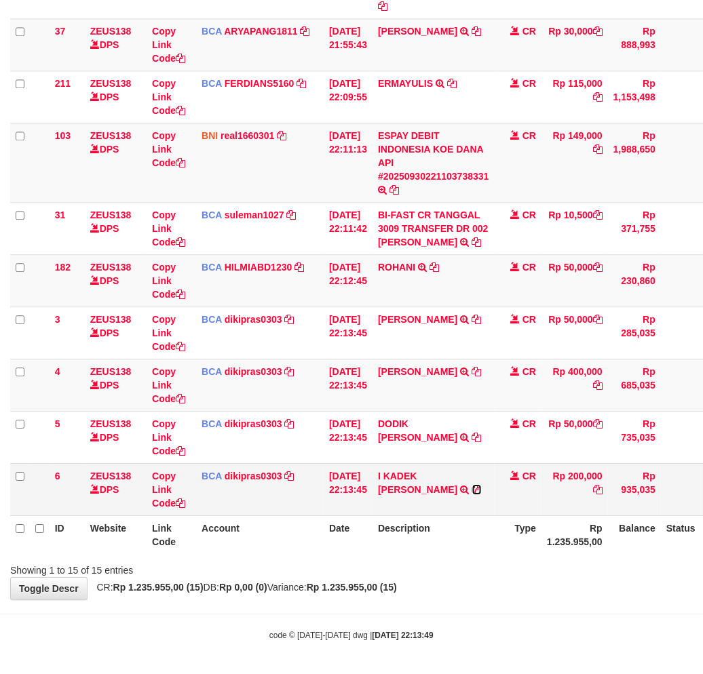
drag, startPoint x: 405, startPoint y: 489, endPoint x: 423, endPoint y: 489, distance: 18.3
click at [472, 489] on icon at bounding box center [476, 489] width 9 height 9
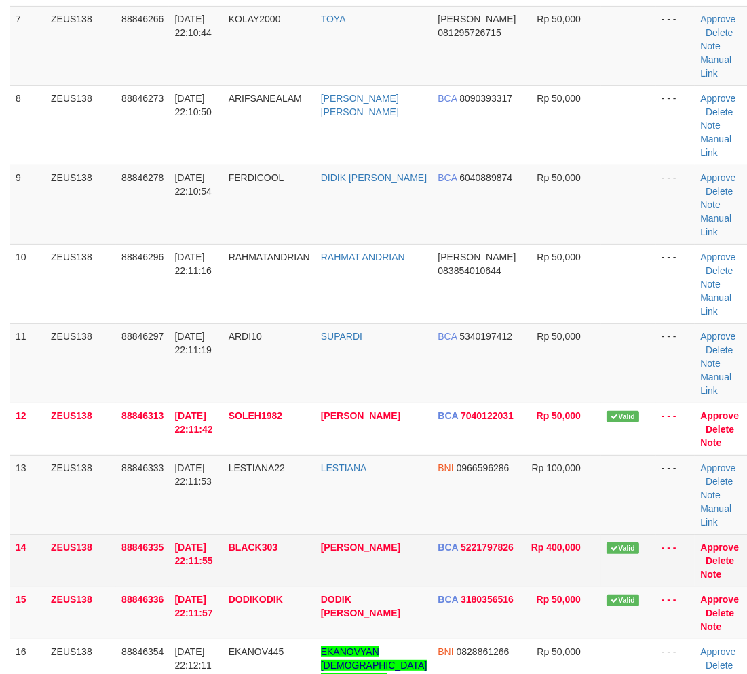
click at [382, 581] on tr "14 ZEUS138 88846335 30/09/2025 22:11:55 BLACK303 SUTOMO BARUDIN BCA 5221797826 …" at bounding box center [380, 561] width 740 height 52
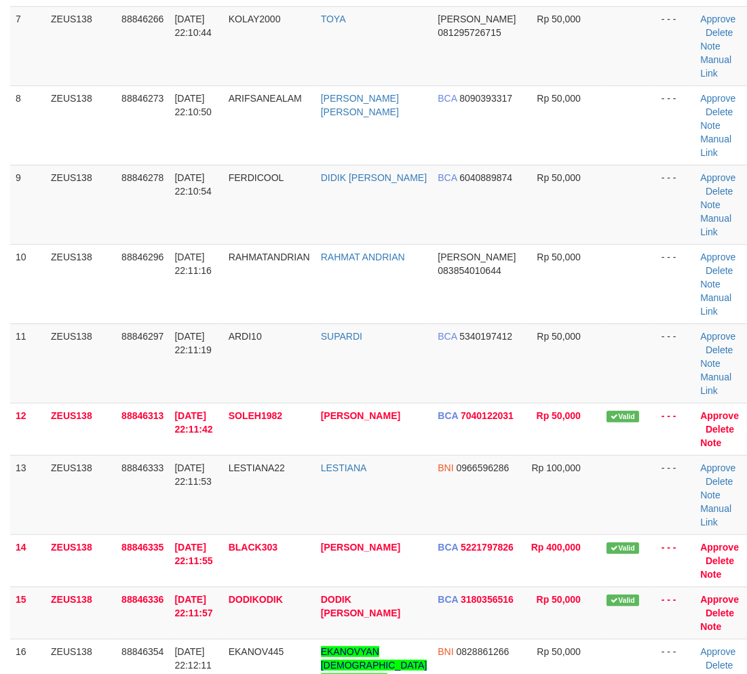
scroll to position [1308, 0]
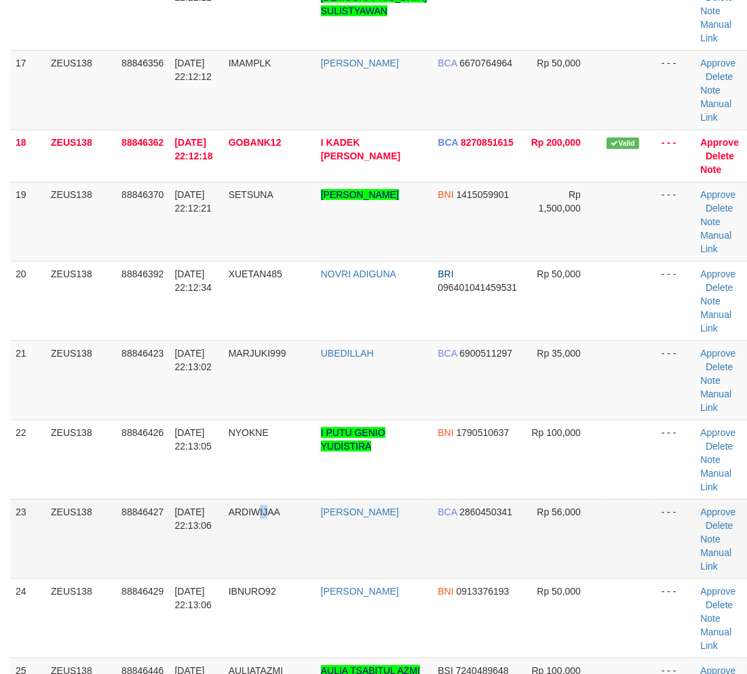
click at [267, 548] on td "ARDIWIJAA" at bounding box center [269, 538] width 92 height 79
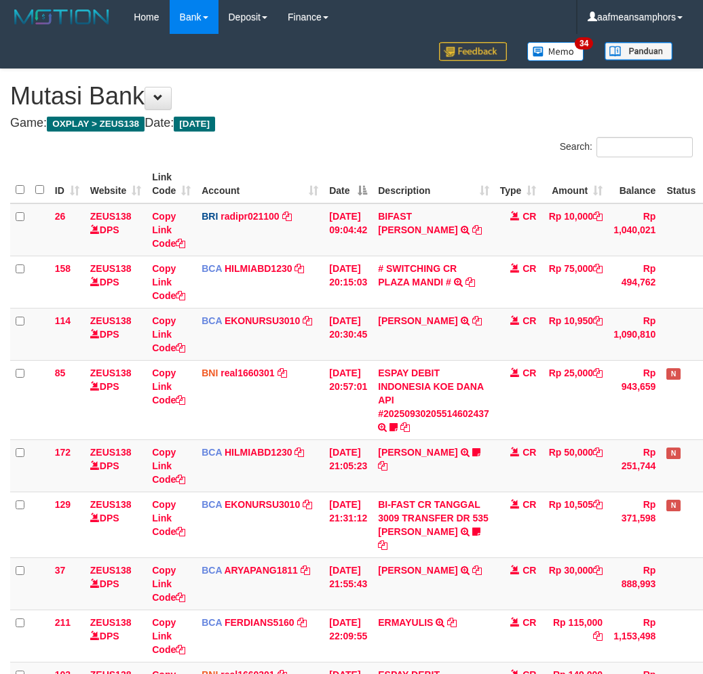
scroll to position [539, 0]
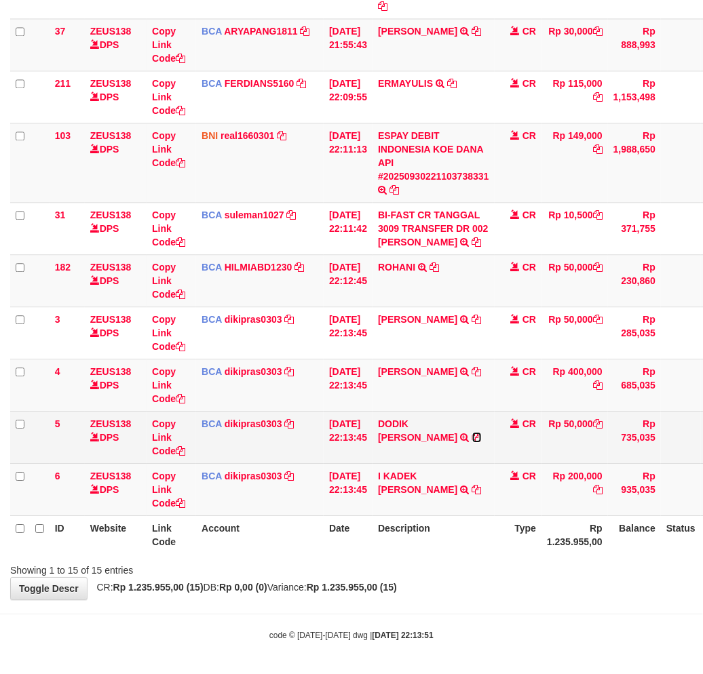
click at [472, 434] on icon at bounding box center [476, 437] width 9 height 9
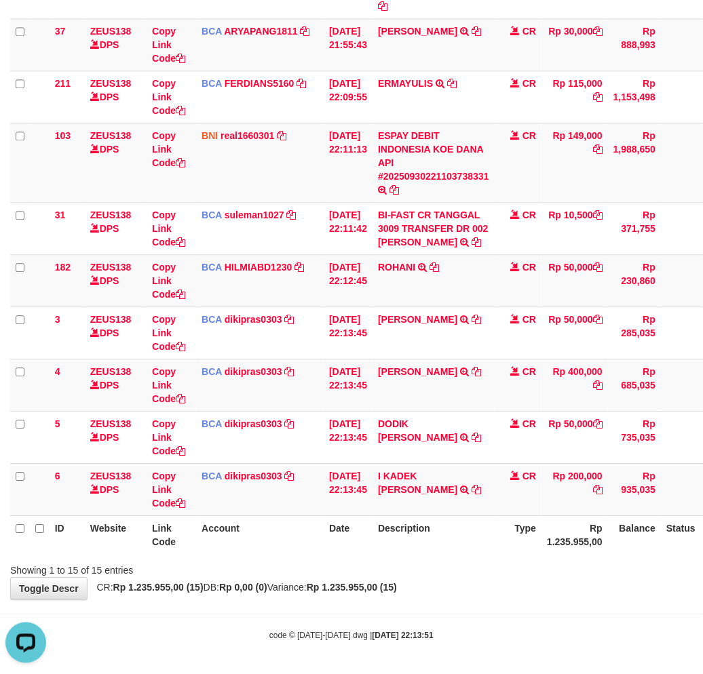
scroll to position [0, 0]
click at [448, 537] on th "Description" at bounding box center [433, 535] width 122 height 39
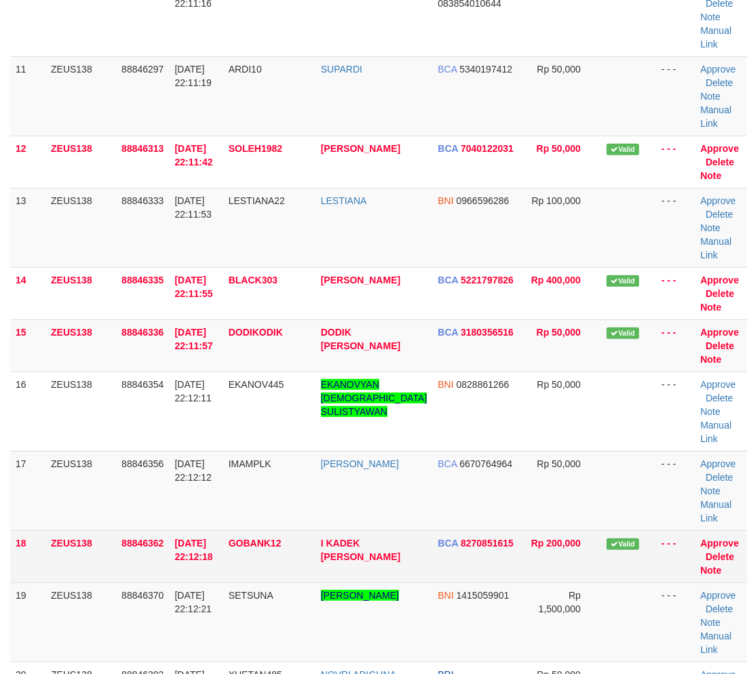
drag, startPoint x: 245, startPoint y: 537, endPoint x: 57, endPoint y: 505, distance: 190.6
click at [242, 538] on span "GOBANK12" at bounding box center [255, 543] width 53 height 11
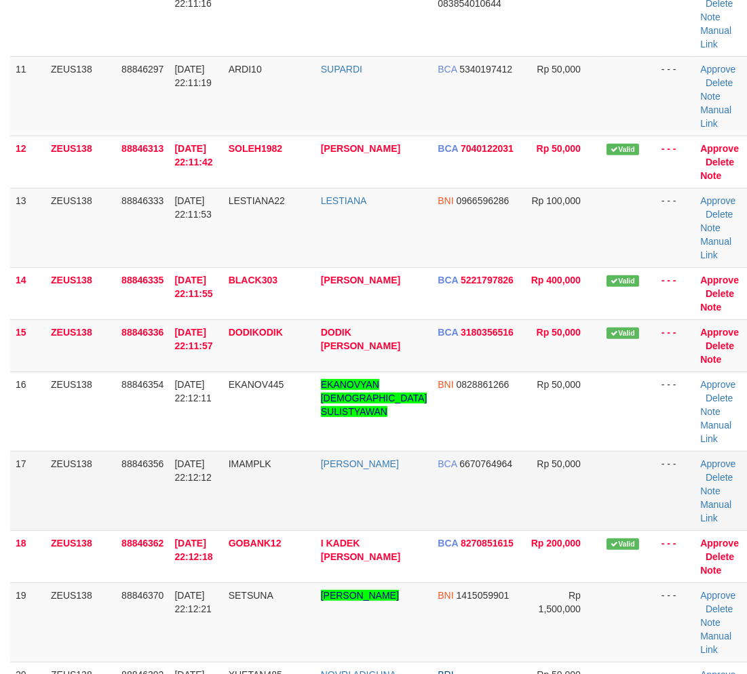
drag, startPoint x: 57, startPoint y: 505, endPoint x: 100, endPoint y: 514, distance: 43.6
click at [69, 504] on td "ZEUS138" at bounding box center [80, 490] width 71 height 79
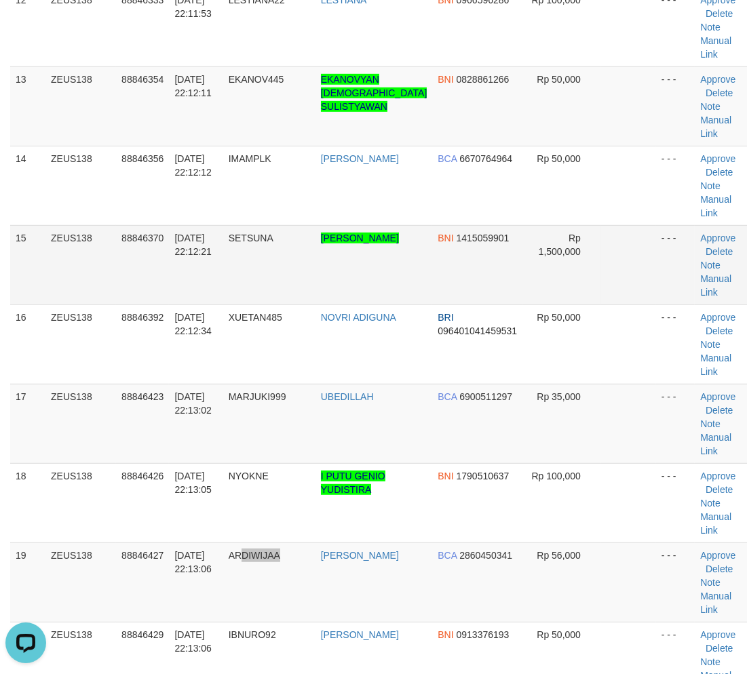
drag, startPoint x: 282, startPoint y: 580, endPoint x: 396, endPoint y: 292, distance: 310.1
click at [311, 564] on td "ARDIWIJAA" at bounding box center [269, 582] width 92 height 79
click at [358, 392] on link "UBEDILLAH" at bounding box center [347, 396] width 53 height 11
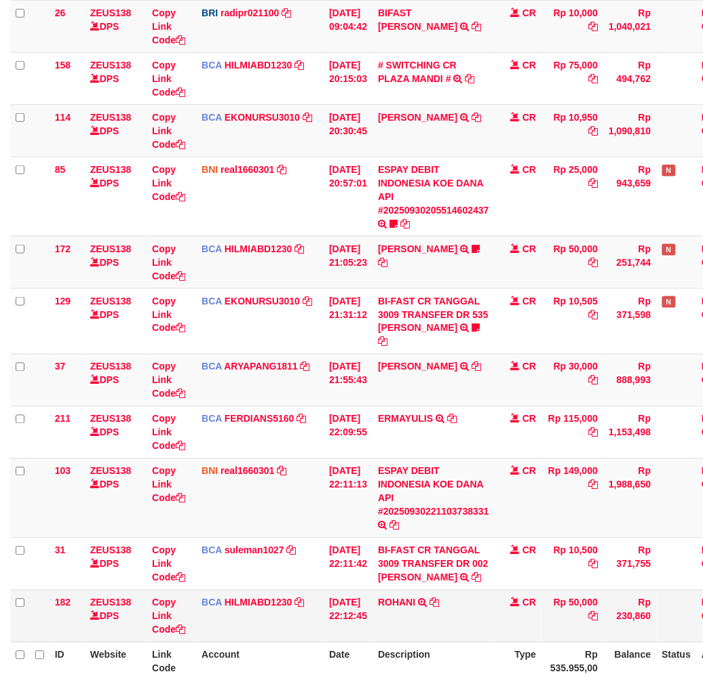
scroll to position [330, 0]
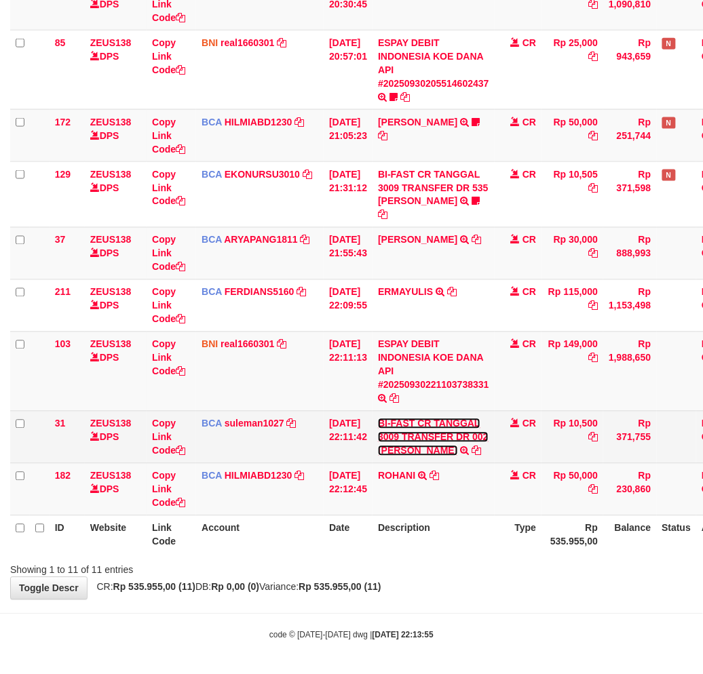
click at [406, 449] on link "BI-FAST CR TANGGAL 3009 TRANSFER DR 002 [PERSON_NAME]" at bounding box center [433, 438] width 111 height 38
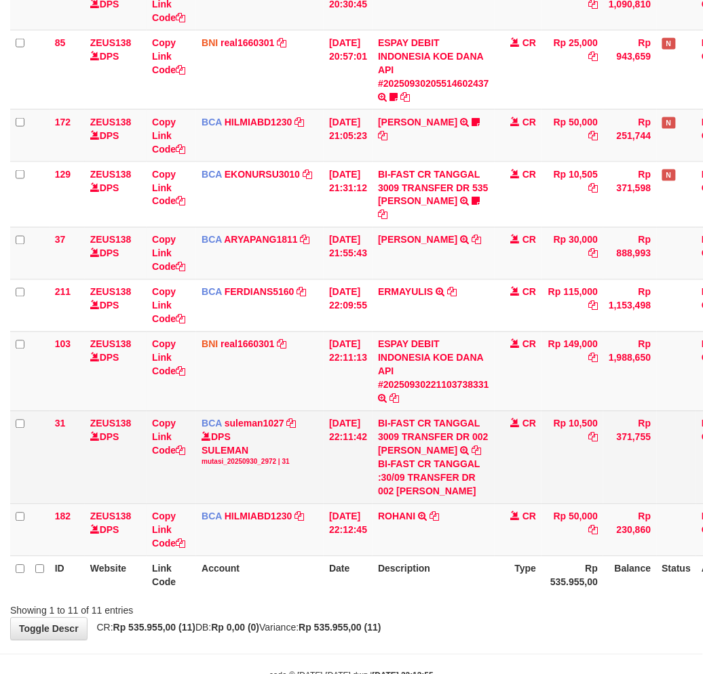
click at [438, 493] on div "BI-FAST CR TANGGAL :30/09 TRANSFER DR 002 [PERSON_NAME]" at bounding box center [433, 478] width 111 height 41
copy div "ASMANTONI"
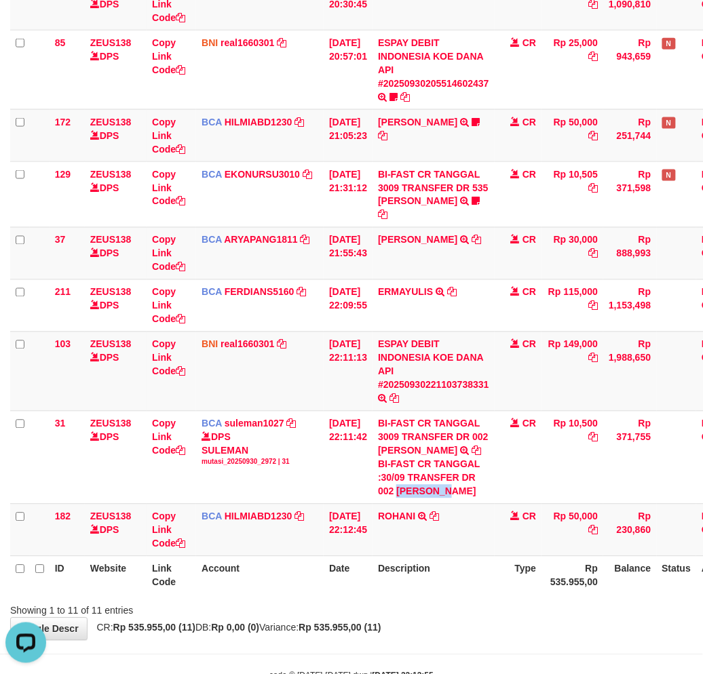
scroll to position [0, 0]
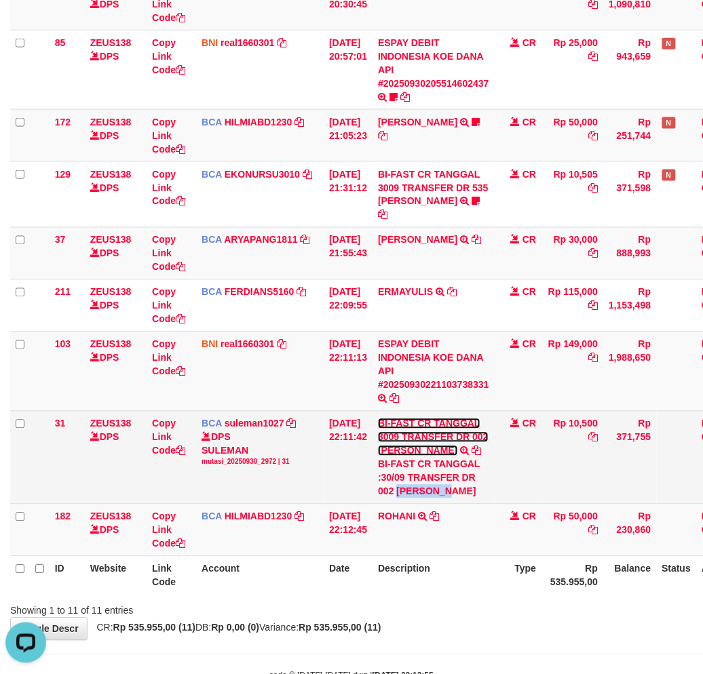
click at [465, 419] on link "BI-FAST CR TANGGAL 3009 TRANSFER DR 002 [PERSON_NAME]" at bounding box center [433, 438] width 111 height 38
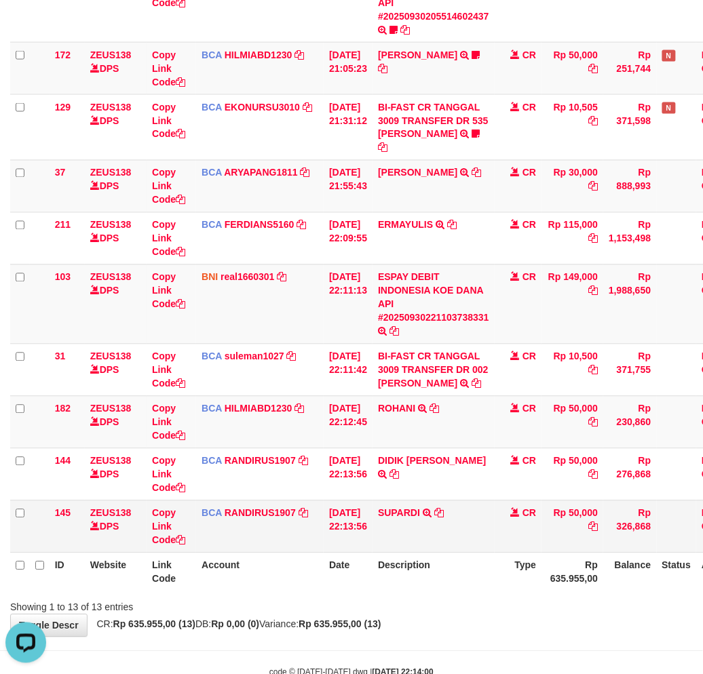
scroll to position [436, 0]
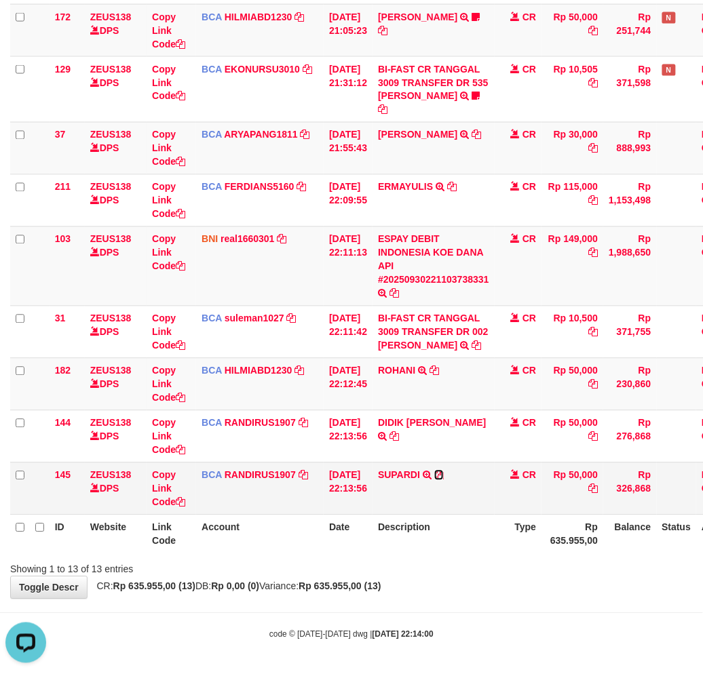
click at [444, 476] on icon at bounding box center [438, 475] width 9 height 9
drag, startPoint x: 495, startPoint y: 529, endPoint x: 513, endPoint y: 519, distance: 20.4
click at [494, 529] on th "Description" at bounding box center [433, 534] width 122 height 39
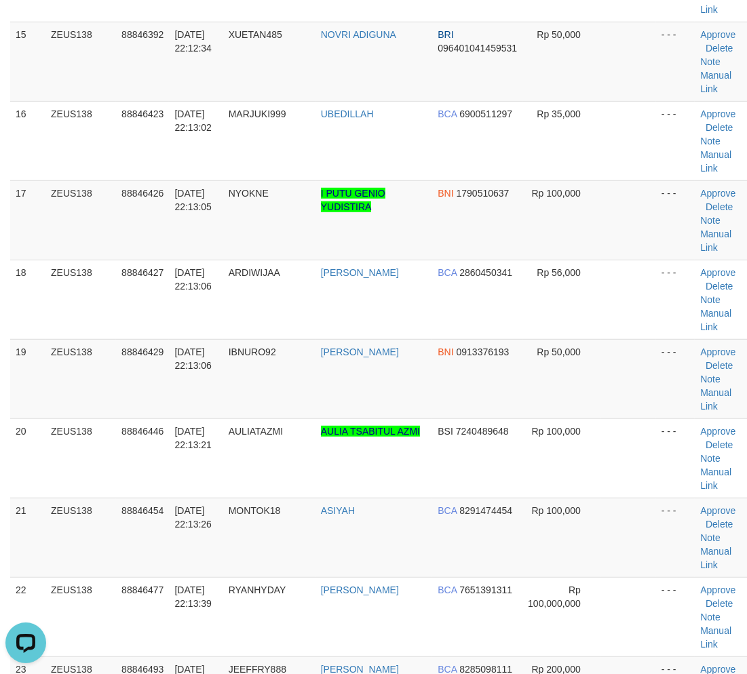
scroll to position [531, 0]
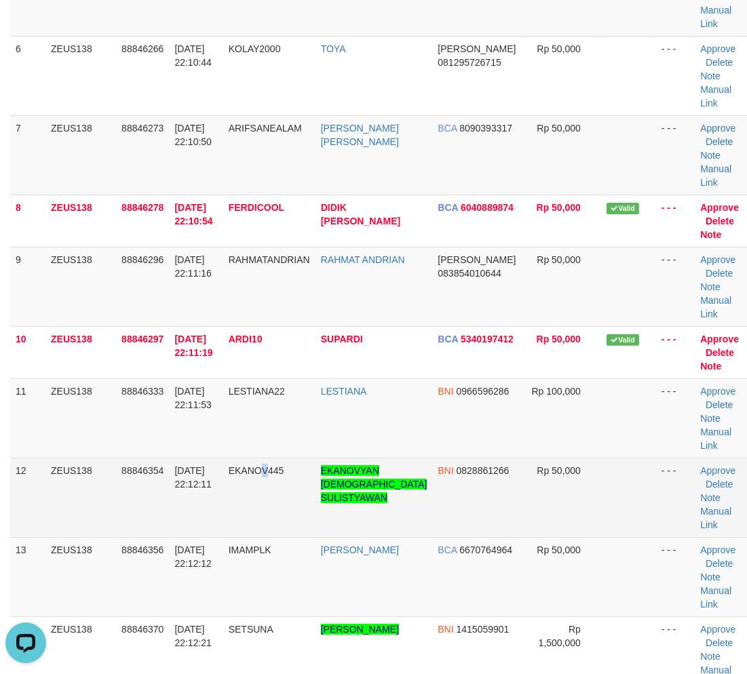
drag, startPoint x: 281, startPoint y: 469, endPoint x: 103, endPoint y: 491, distance: 179.0
click at [284, 470] on span "EKANOV445" at bounding box center [257, 470] width 56 height 11
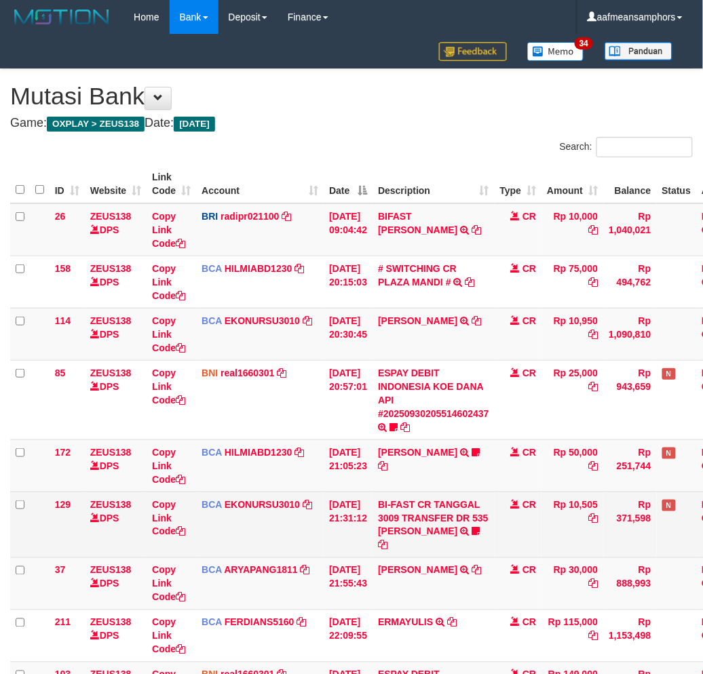
click at [436, 493] on td "BI-FAST CR TANGGAL 3009 TRANSFER DR 535 AISYAH PUTRI HALIZ BI-FAST CR TANGGAL :…" at bounding box center [433, 525] width 122 height 66
click at [435, 493] on td "BI-FAST CR TANGGAL 3009 TRANSFER DR 535 AISYAH PUTRI HALIZ BI-FAST CR TANGGAL :…" at bounding box center [433, 525] width 122 height 66
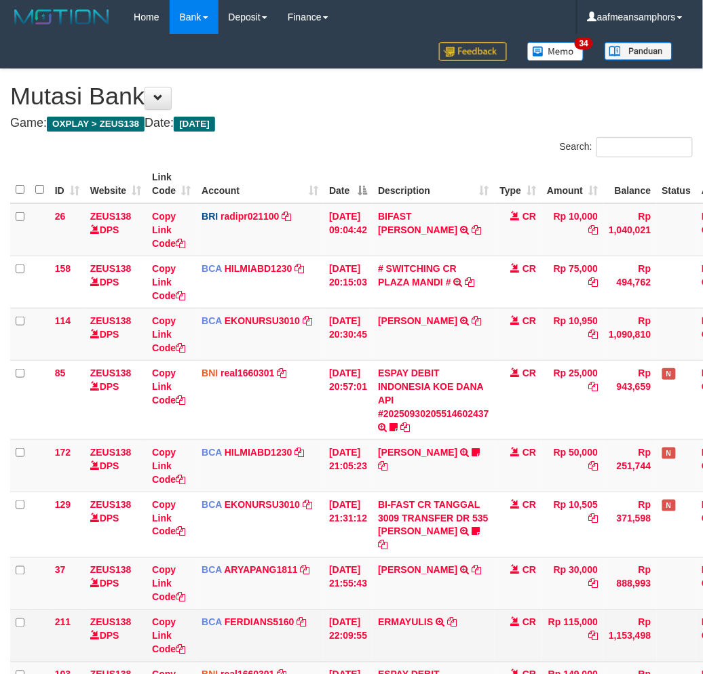
scroll to position [118, 0]
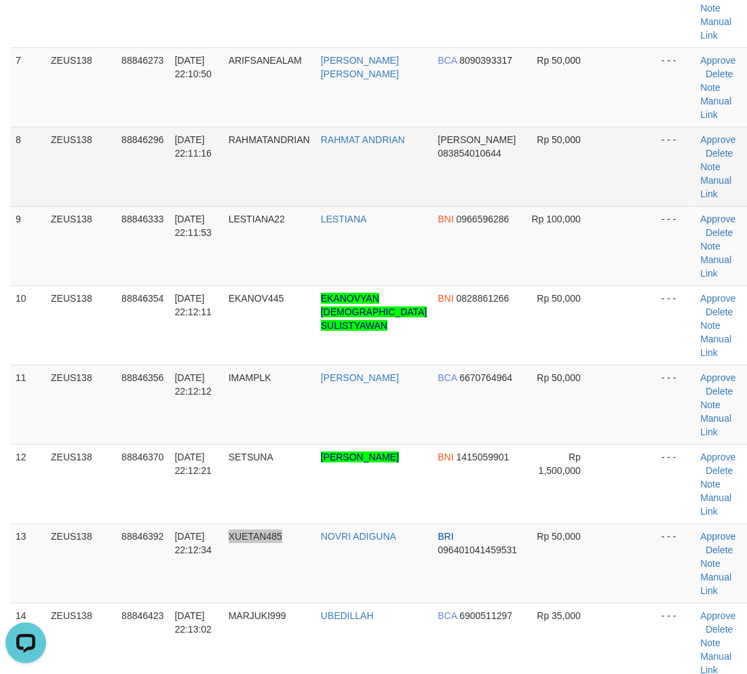
drag, startPoint x: 288, startPoint y: 552, endPoint x: 404, endPoint y: 190, distance: 380.4
click at [307, 564] on td "XUETAN485" at bounding box center [269, 563] width 92 height 79
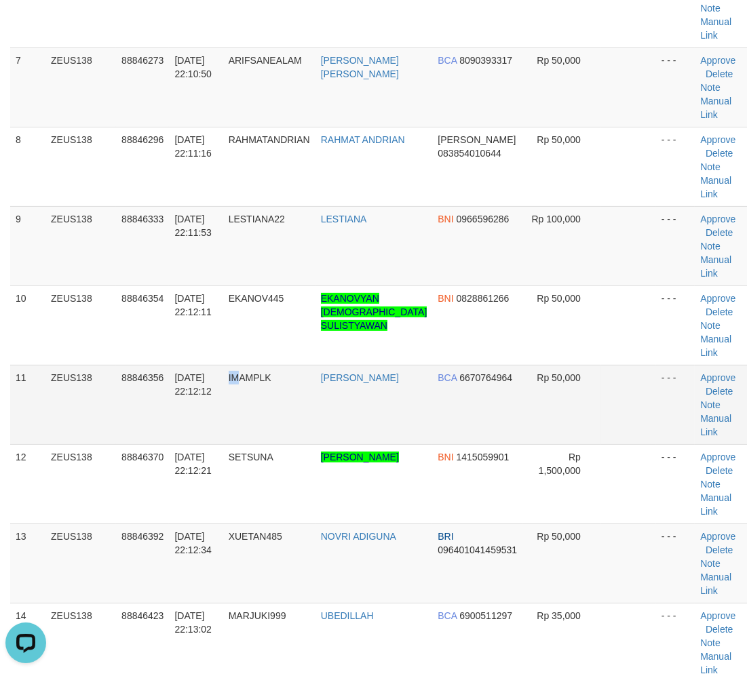
drag, startPoint x: 233, startPoint y: 405, endPoint x: 241, endPoint y: 408, distance: 7.9
click at [237, 407] on td "IMAMPLK" at bounding box center [269, 404] width 92 height 79
click at [235, 411] on td "IMAMPLK" at bounding box center [269, 404] width 92 height 79
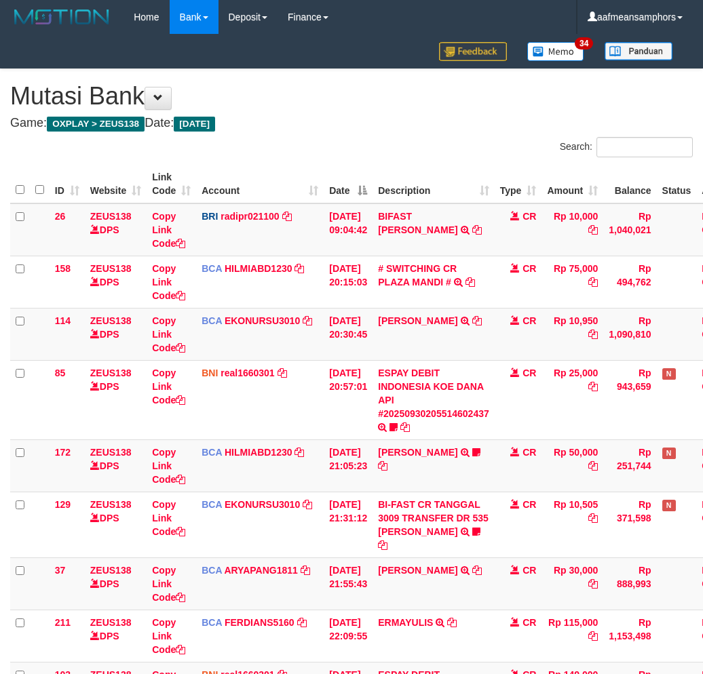
scroll to position [195, 0]
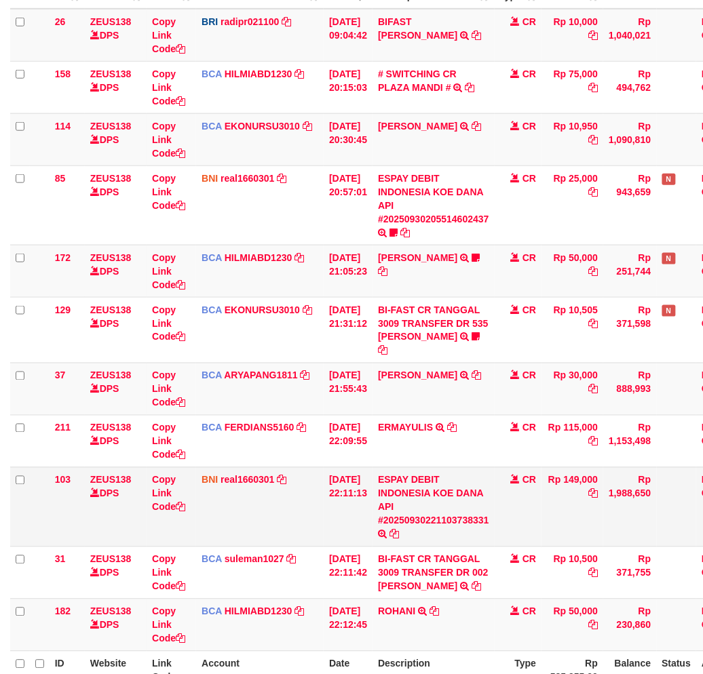
drag, startPoint x: 0, startPoint y: 0, endPoint x: 446, endPoint y: 510, distance: 677.9
click at [450, 510] on td "ESPAY DEBIT INDONESIA KOE DANA API #20250930221103738331 TRANSFER DARI ESPAY DE…" at bounding box center [433, 506] width 122 height 79
click at [446, 510] on td "ESPAY DEBIT INDONESIA KOE DANA API #20250930221103738331 TRANSFER DARI ESPAY DE…" at bounding box center [433, 506] width 122 height 79
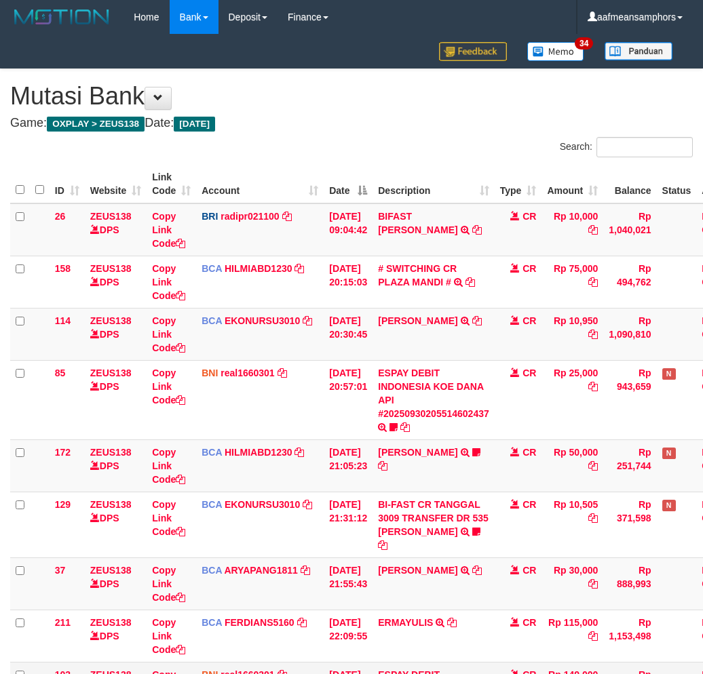
scroll to position [195, 0]
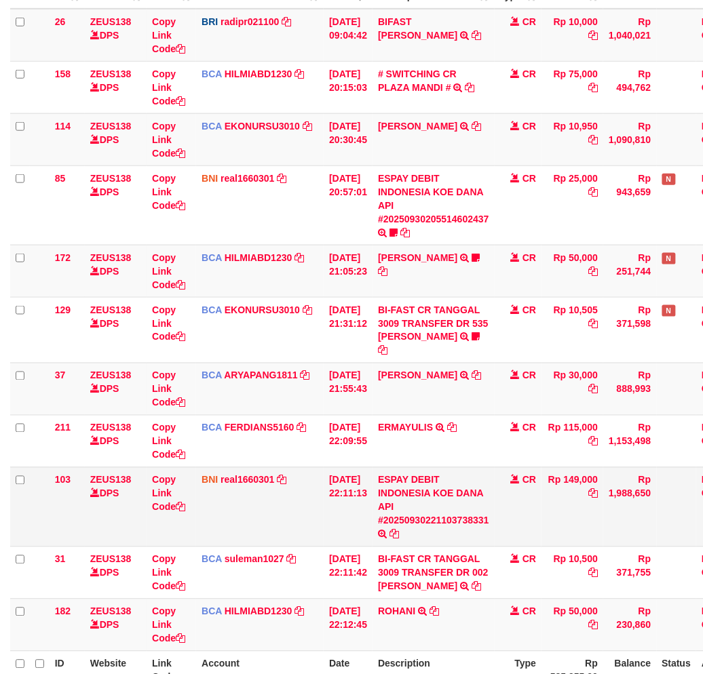
click at [446, 503] on td "ESPAY DEBIT INDONESIA KOE DANA API #20250930221103738331 TRANSFER DARI ESPAY DE…" at bounding box center [433, 506] width 122 height 79
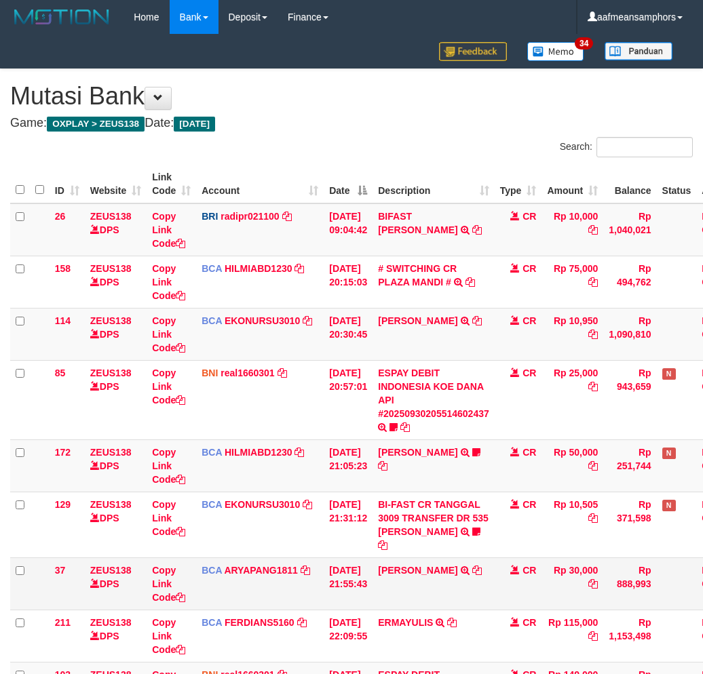
scroll to position [195, 0]
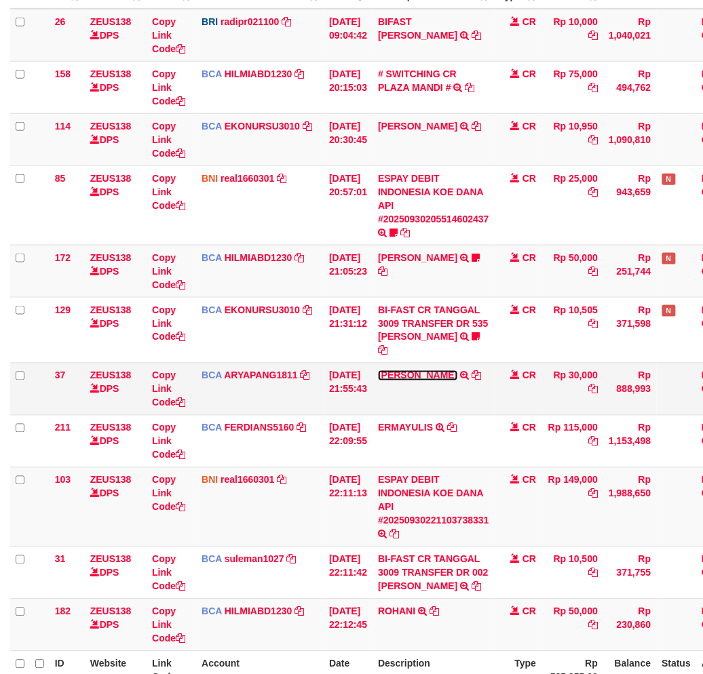
click at [423, 372] on link "MILA SANTIKA" at bounding box center [417, 375] width 79 height 11
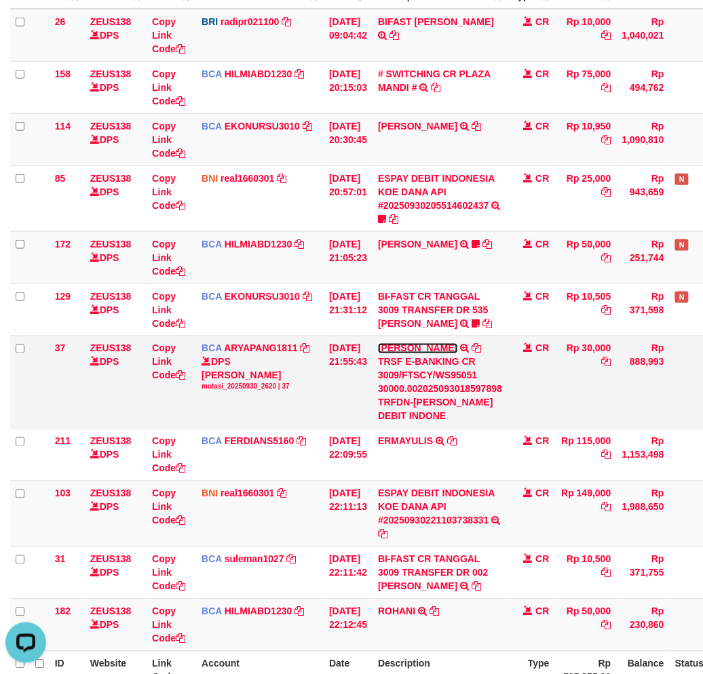
scroll to position [0, 0]
click at [472, 353] on icon at bounding box center [476, 348] width 9 height 9
click at [604, 365] on td "Rp 30,000" at bounding box center [586, 382] width 62 height 93
copy td "30,000"
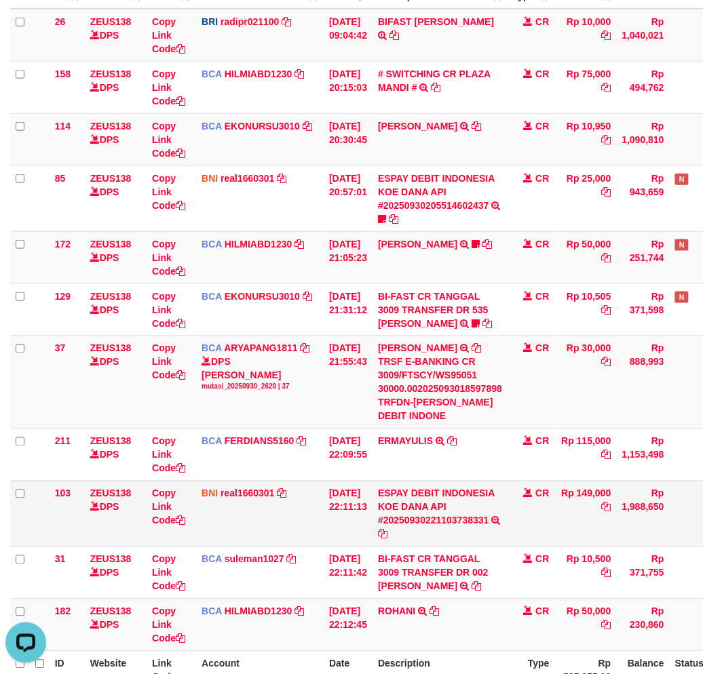
click at [469, 530] on td "ESPAY DEBIT INDONESIA KOE DANA API #20250930221103738331 TRANSFER DARI ESPAY DE…" at bounding box center [439, 514] width 135 height 66
click at [457, 533] on td "ESPAY DEBIT INDONESIA KOE DANA API #20250930221103738331 TRANSFER DARI ESPAY DE…" at bounding box center [439, 514] width 135 height 66
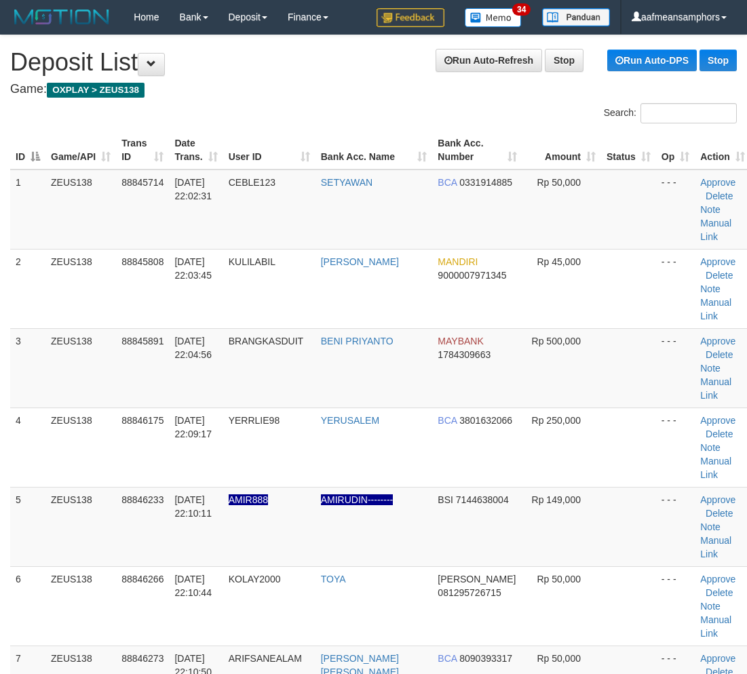
scroll to position [598, 0]
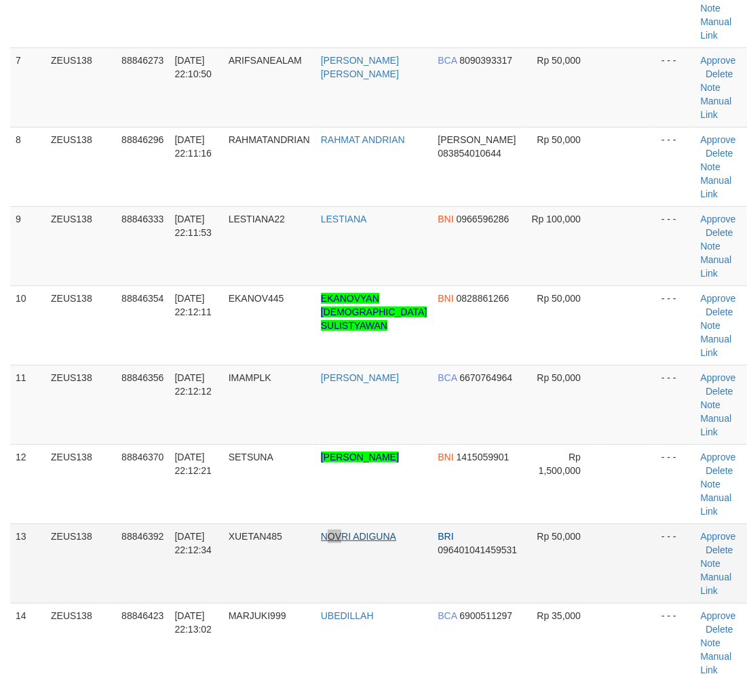
click at [351, 537] on td "NOVRI ADIGUNA" at bounding box center [373, 563] width 117 height 79
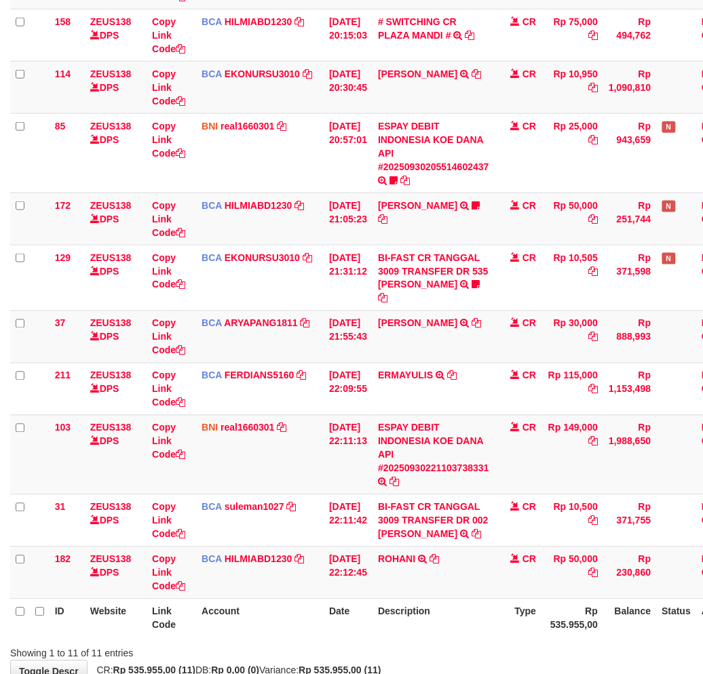
scroll to position [330, 0]
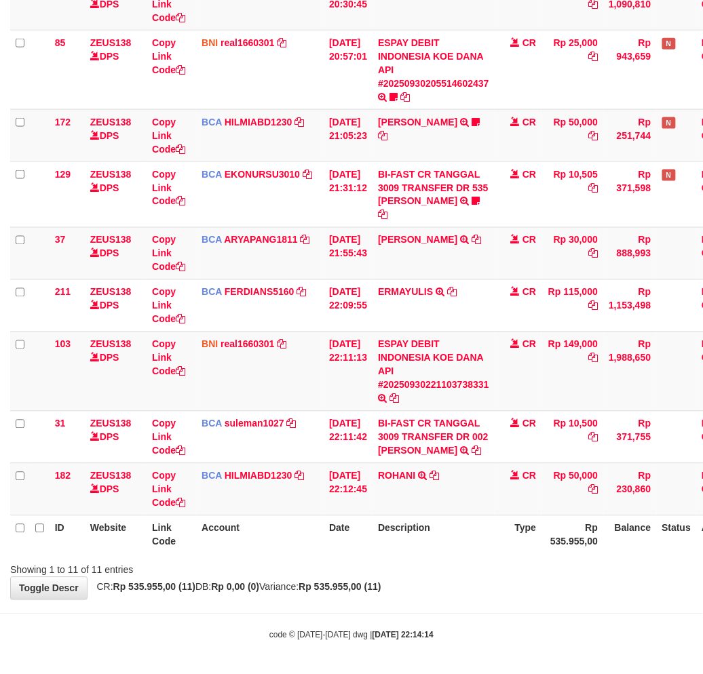
click at [478, 531] on th "Description" at bounding box center [433, 535] width 122 height 39
click at [491, 528] on th "Description" at bounding box center [433, 535] width 122 height 39
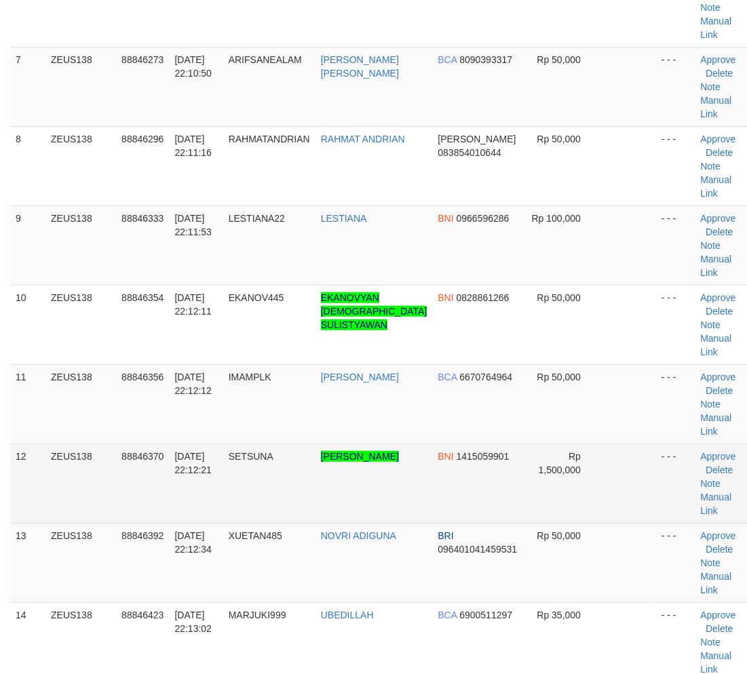
click at [312, 499] on td "SETSUNA" at bounding box center [269, 483] width 92 height 79
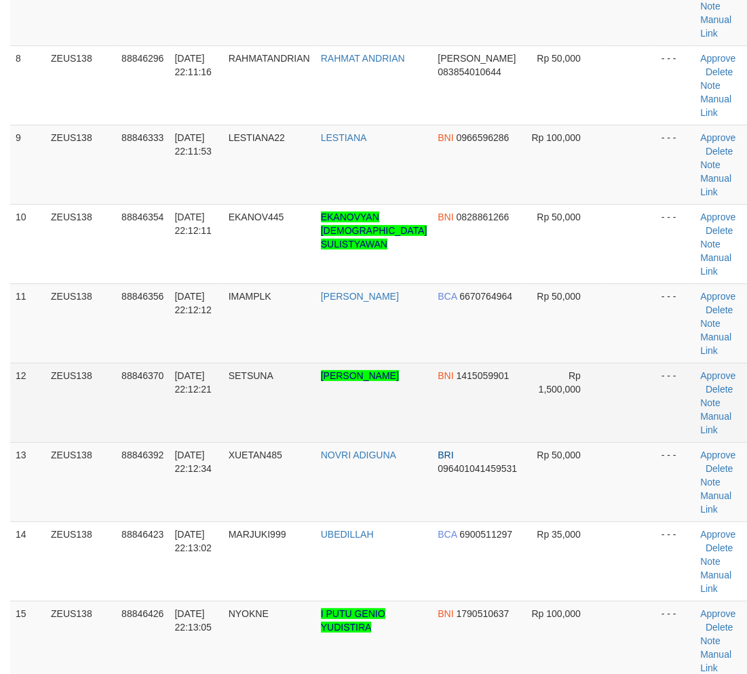
click at [312, 499] on tbody "1 ZEUS138 88845714 30/09/2025 22:02:31 CEBLE123 SETYAWAN BCA 0331914885 Rp 50,0…" at bounding box center [380, 363] width 740 height 1747
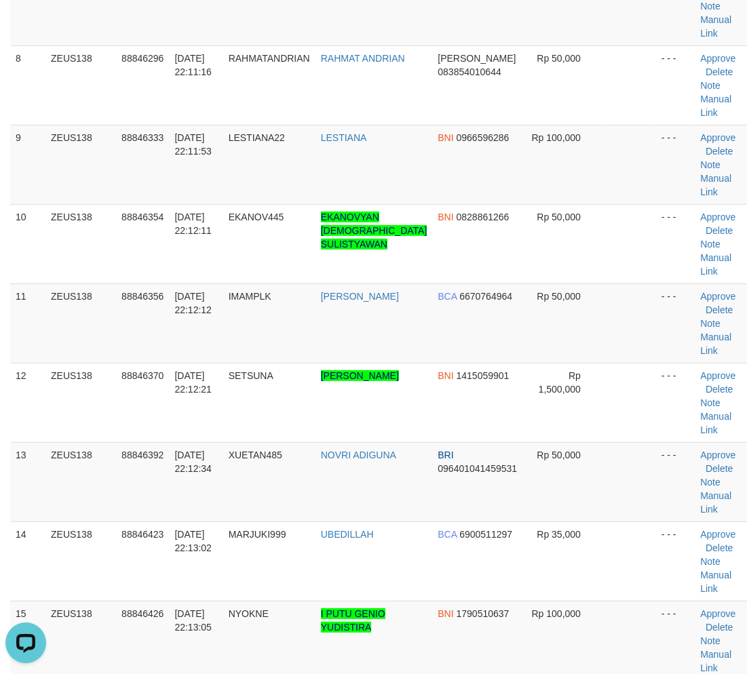
scroll to position [0, 0]
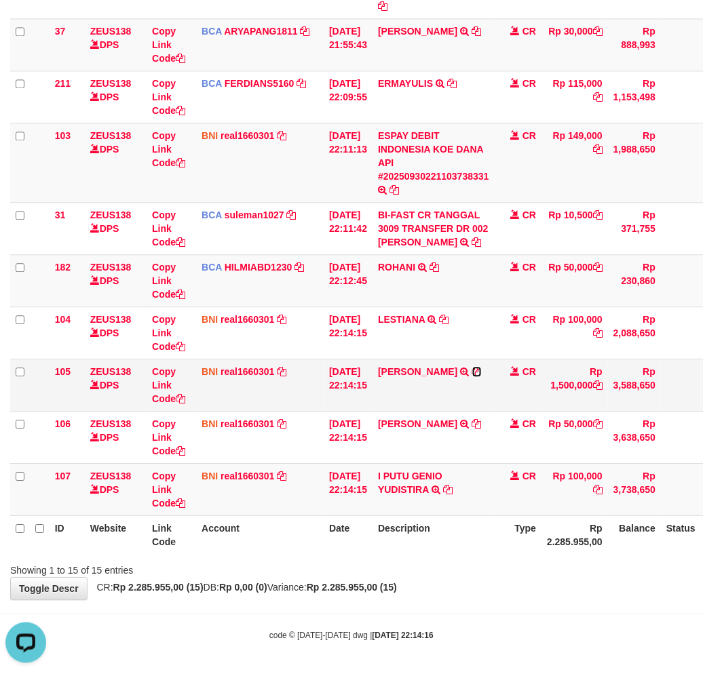
click at [472, 377] on icon at bounding box center [476, 371] width 9 height 9
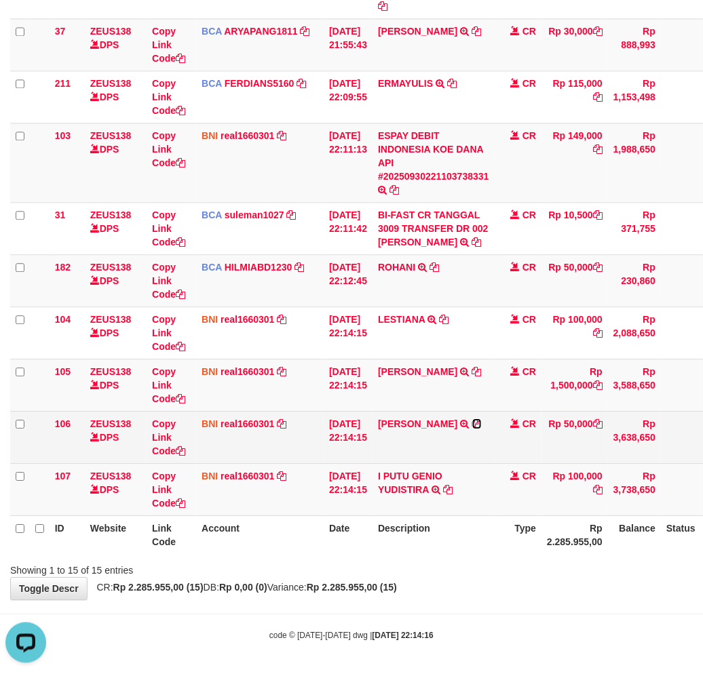
click at [473, 419] on icon at bounding box center [476, 423] width 9 height 9
click at [475, 419] on icon at bounding box center [476, 423] width 9 height 9
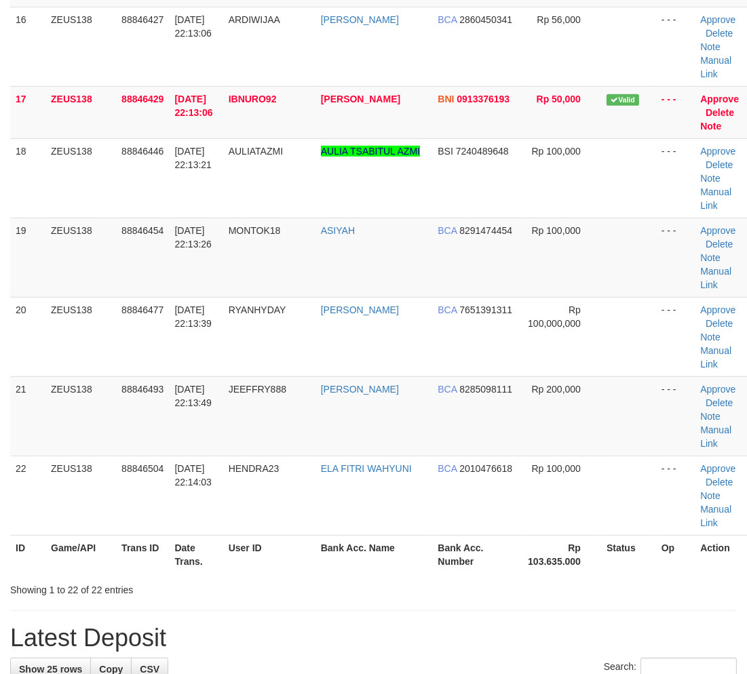
scroll to position [774, 0]
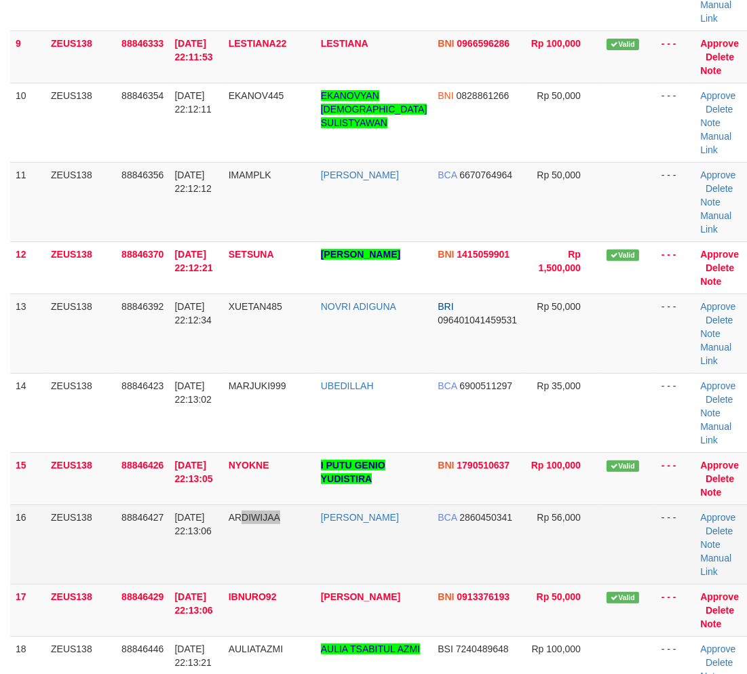
click at [310, 574] on td "ARDIWIJAA" at bounding box center [269, 544] width 92 height 79
click at [308, 573] on td "ARDIWIJAA" at bounding box center [269, 544] width 92 height 79
click at [307, 571] on td "ARDIWIJAA" at bounding box center [269, 544] width 92 height 79
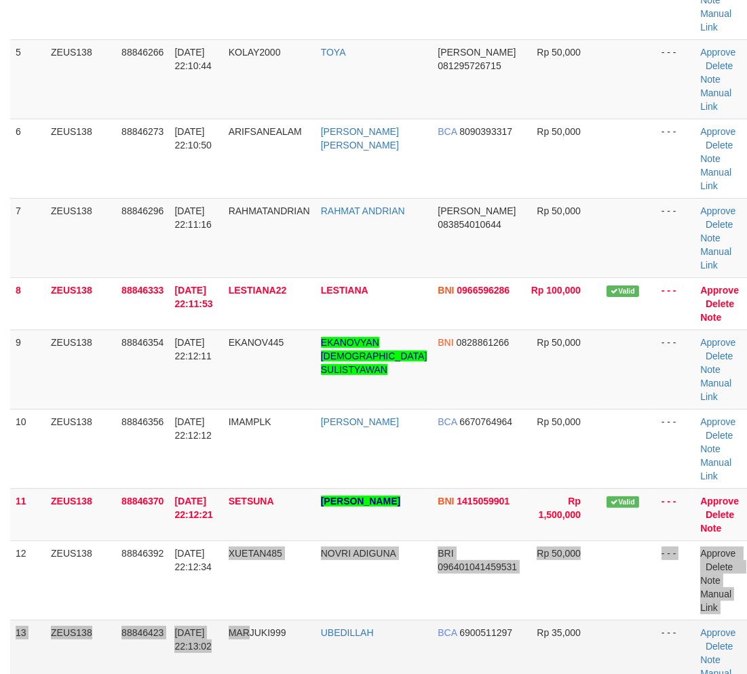
scroll to position [883, 0]
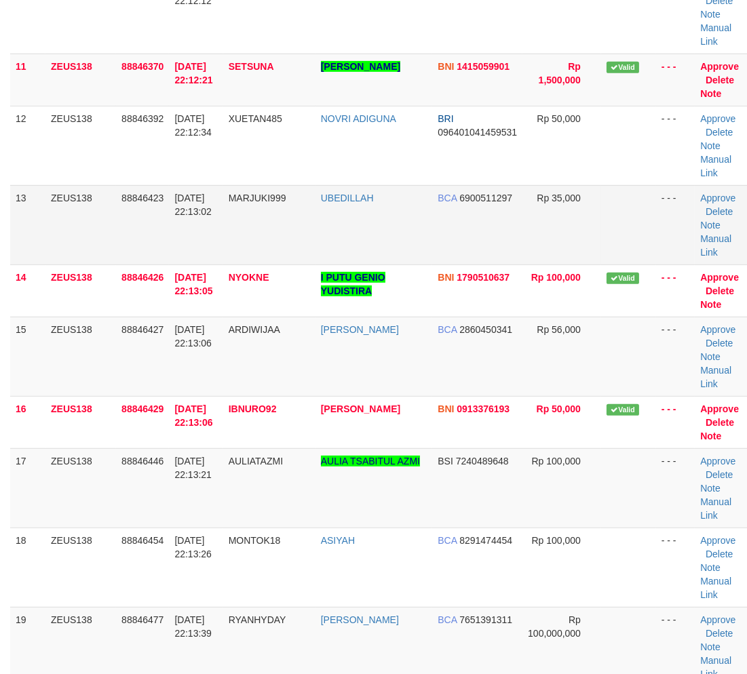
click at [256, 625] on tbody "1 ZEUS138 88845808 [DATE] 22:03:45 KULILABIL FAJAR ARIZKY MANDIRI 9000007971345…" at bounding box center [380, 185] width 740 height 1797
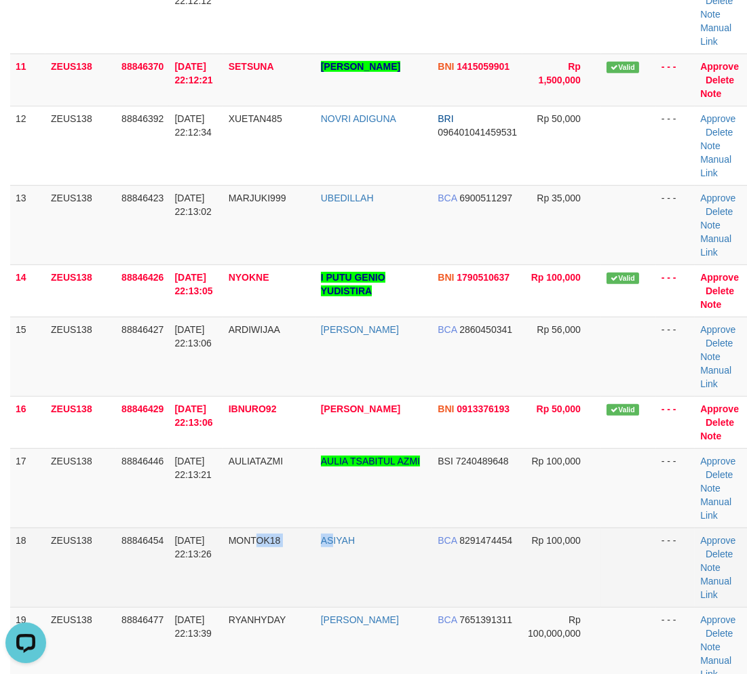
click at [339, 599] on tr "18 ZEUS138 88846454 [DATE] 22:13:26 MONTOK18 ASIYAH BCA 8291474454 Rp 100,000 -…" at bounding box center [380, 567] width 740 height 79
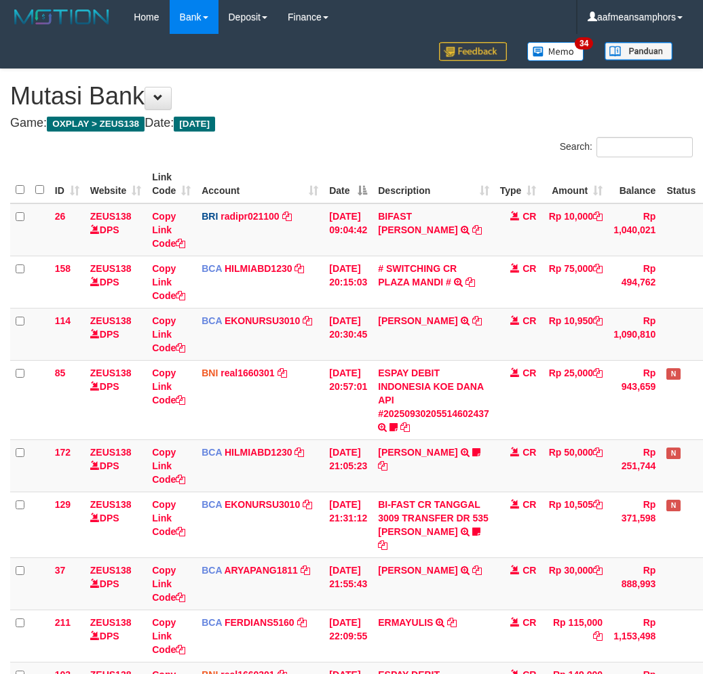
scroll to position [539, 0]
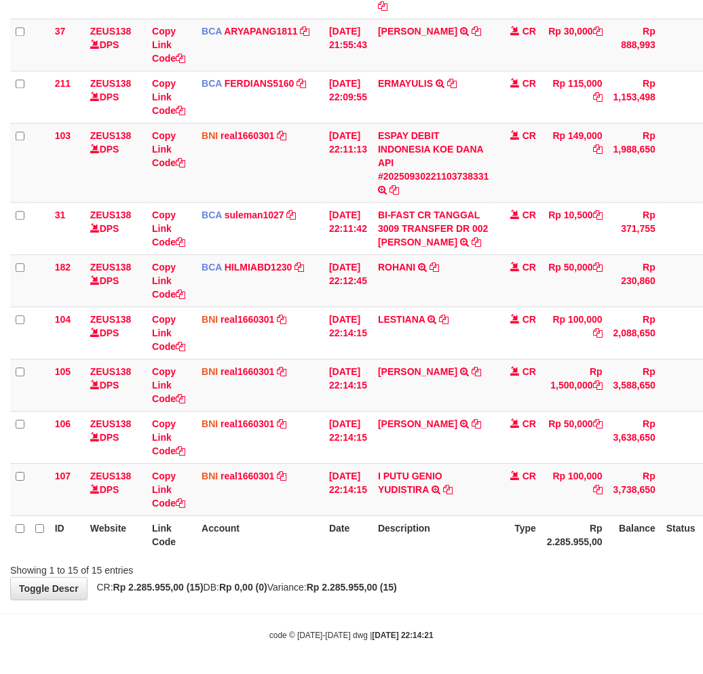
drag, startPoint x: 0, startPoint y: 0, endPoint x: 490, endPoint y: 594, distance: 769.7
click at [491, 594] on div "**********" at bounding box center [351, 65] width 703 height 1070
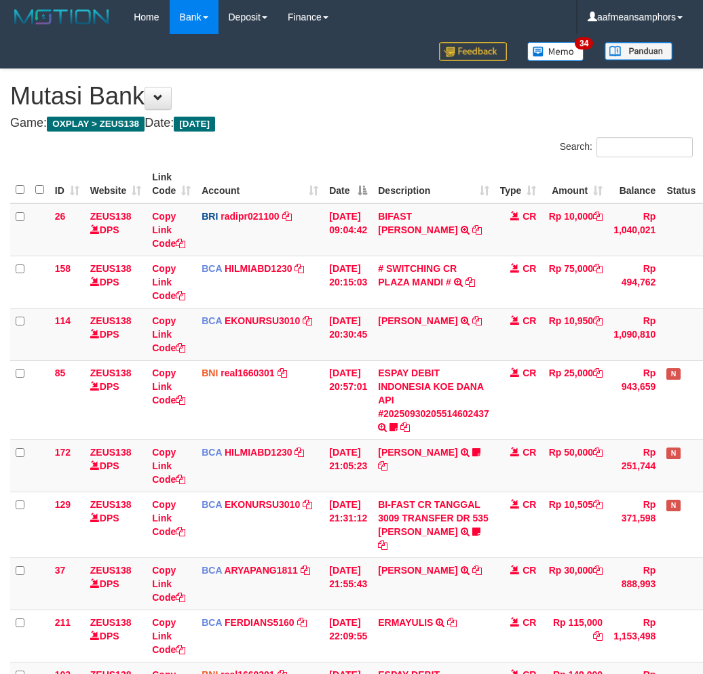
scroll to position [539, 0]
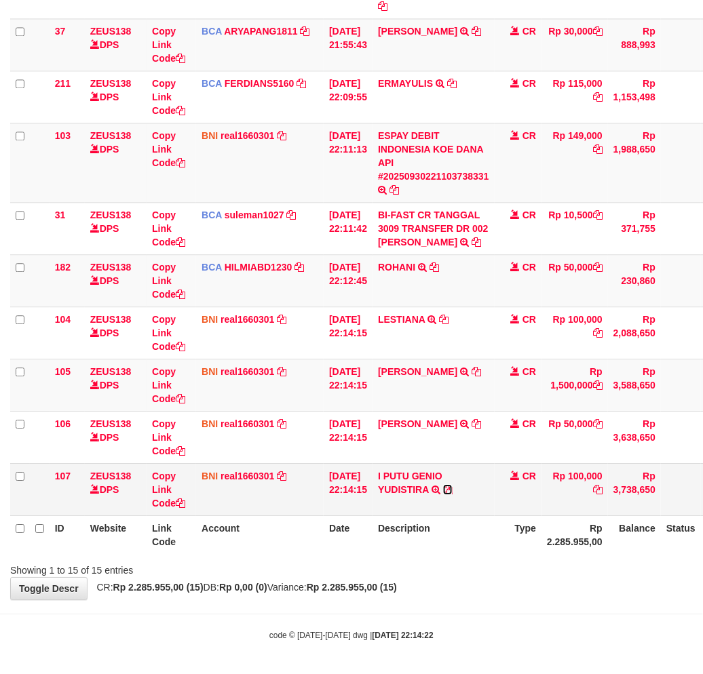
click at [453, 486] on icon at bounding box center [447, 489] width 9 height 9
click at [521, 589] on div "**********" at bounding box center [351, 65] width 703 height 1070
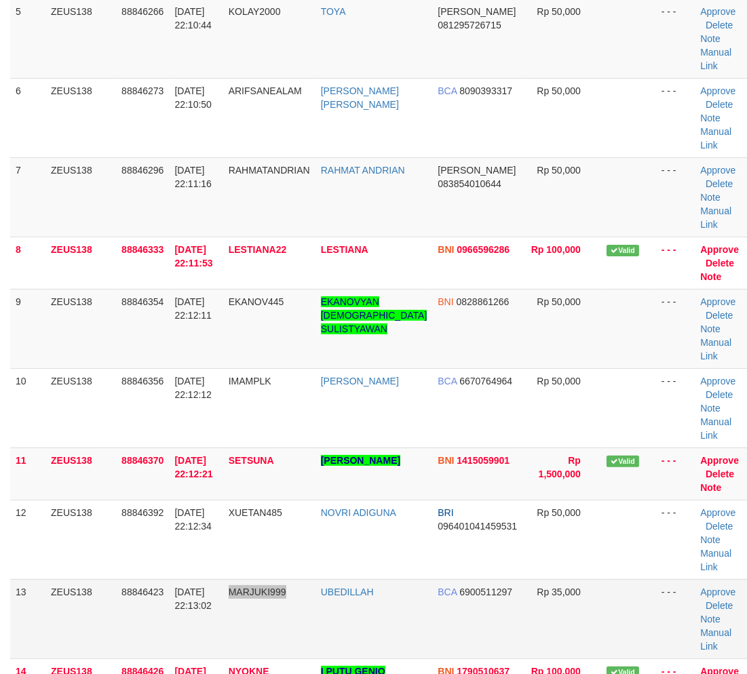
drag, startPoint x: 293, startPoint y: 628, endPoint x: 304, endPoint y: 632, distance: 11.6
click at [304, 632] on td "MARJUKI999" at bounding box center [269, 618] width 92 height 79
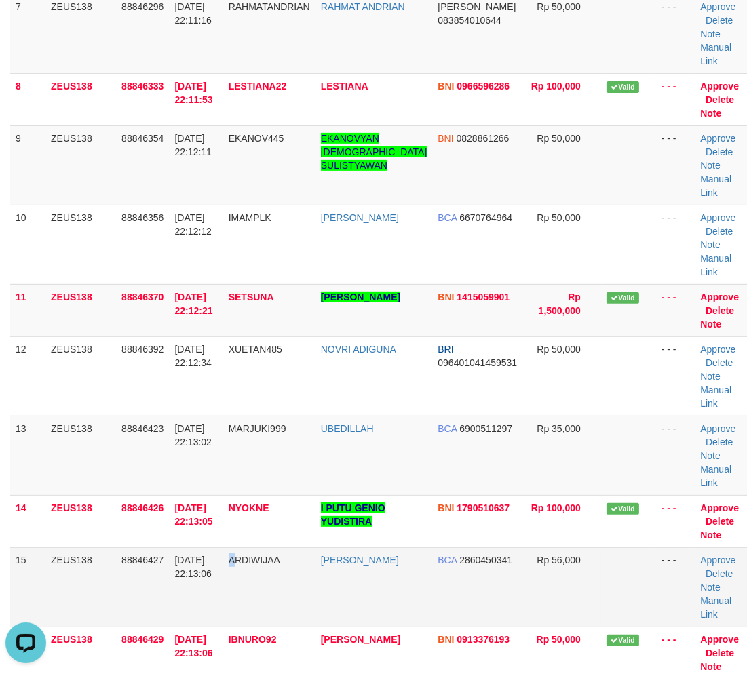
drag, startPoint x: 225, startPoint y: 600, endPoint x: 2, endPoint y: 589, distance: 223.5
click at [243, 602] on tr "15 ZEUS138 88846427 30/09/2025 22:13:06 ARDIWIJAA ARDIAN WIJATMOKO BCA 28604503…" at bounding box center [380, 587] width 740 height 79
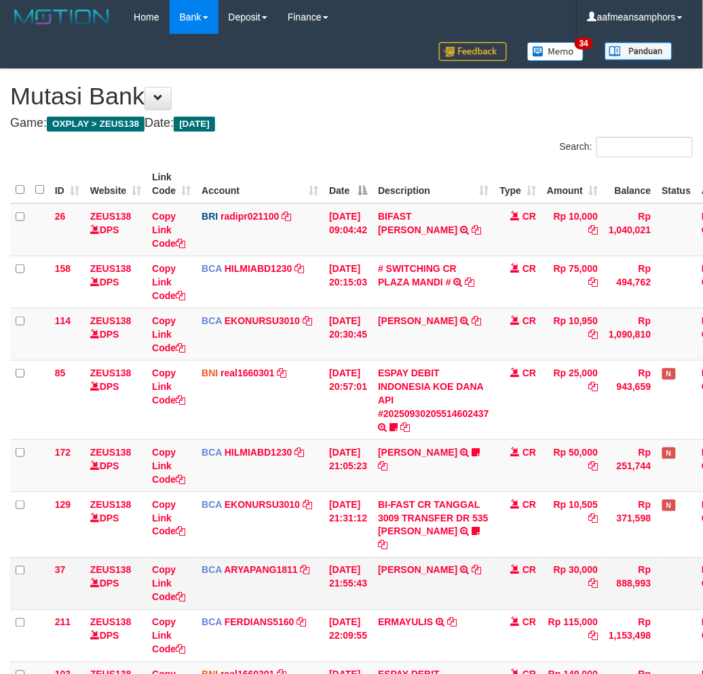
click at [507, 581] on td "CR" at bounding box center [518, 584] width 47 height 52
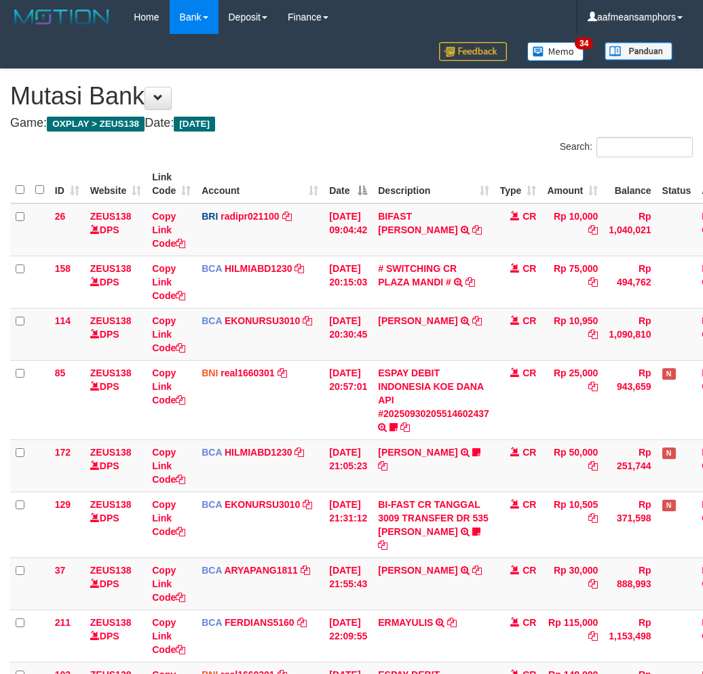
scroll to position [330, 0]
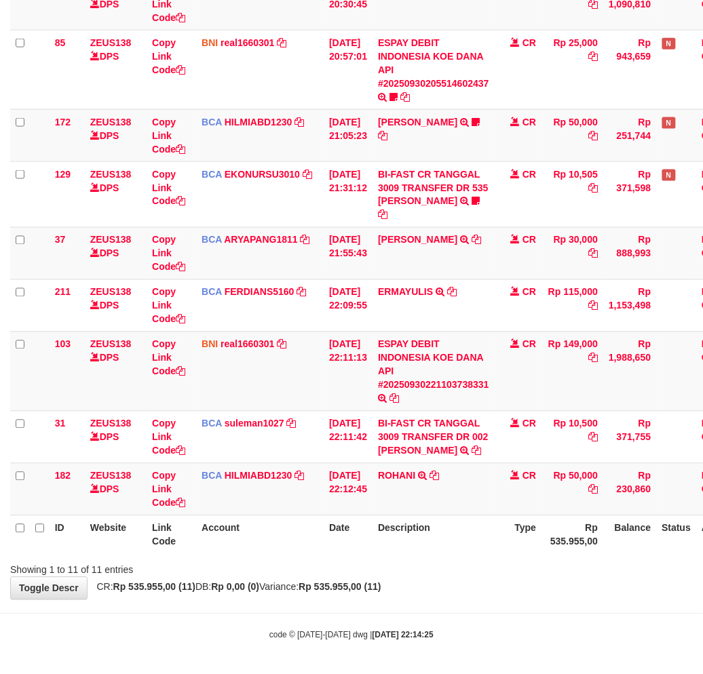
drag, startPoint x: 415, startPoint y: 592, endPoint x: 586, endPoint y: 579, distance: 171.5
click at [417, 594] on div "**********" at bounding box center [351, 169] width 703 height 861
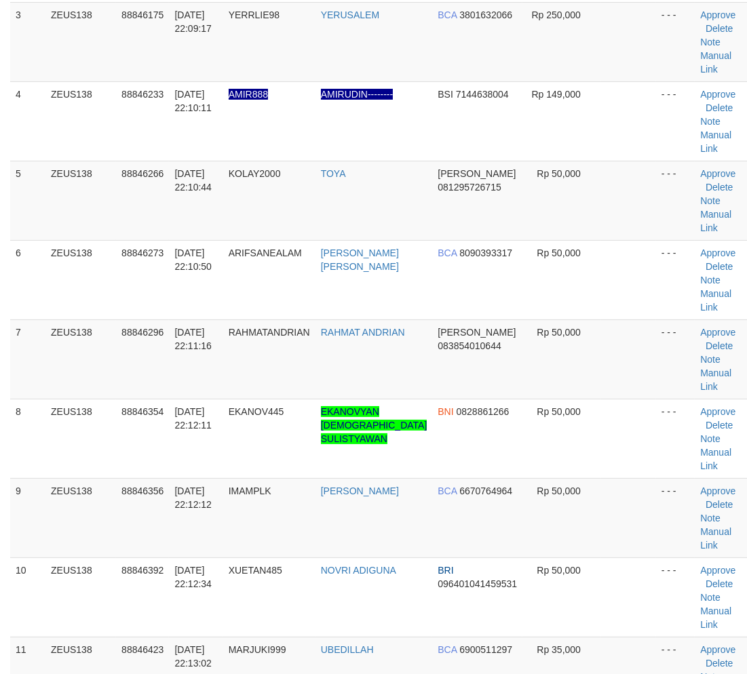
scroll to position [746, 0]
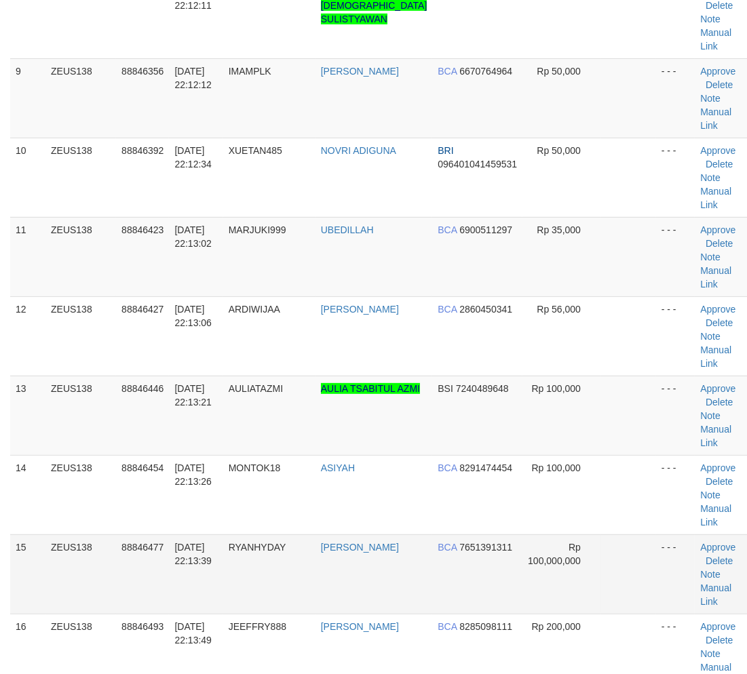
click at [334, 585] on td "RIAN HIDAYAT" at bounding box center [373, 574] width 117 height 79
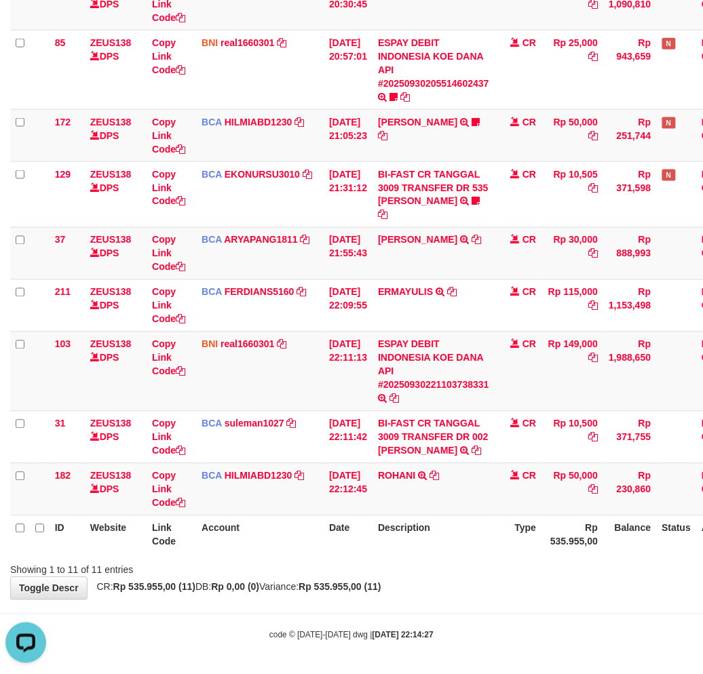
click at [313, 560] on div "Showing 1 to 11 of 11 entries" at bounding box center [351, 567] width 703 height 19
click at [368, 560] on div "Showing 1 to 11 of 11 entries" at bounding box center [351, 567] width 703 height 19
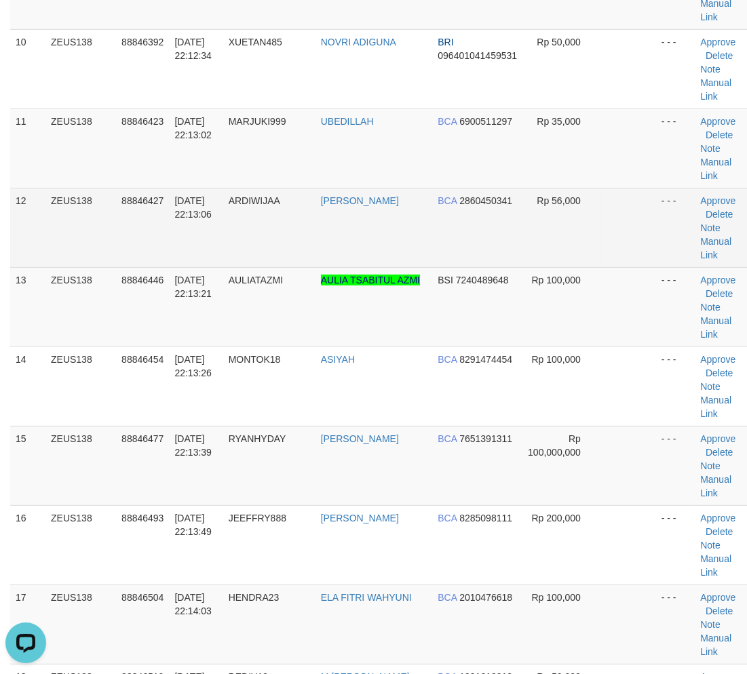
click at [239, 199] on td "ARDIWIJAA" at bounding box center [269, 227] width 92 height 79
click at [239, 199] on span "ARDIWIJAA" at bounding box center [255, 200] width 52 height 11
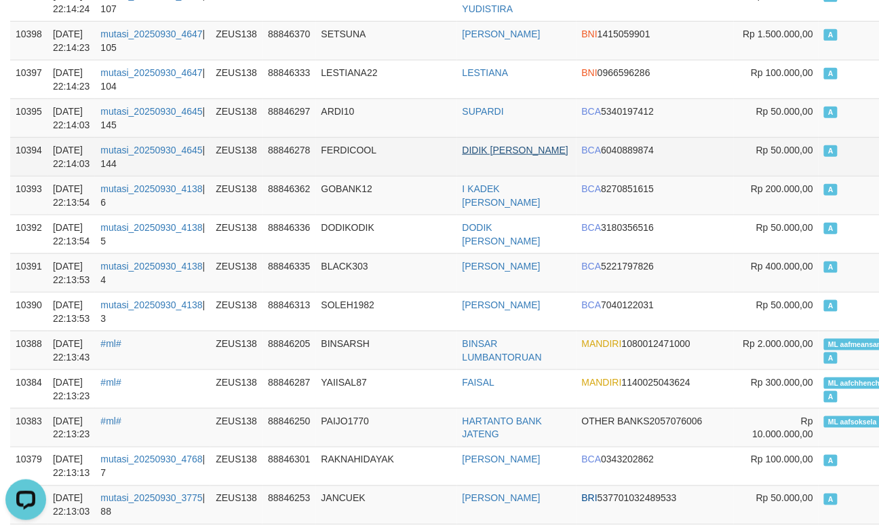
scroll to position [527, 0]
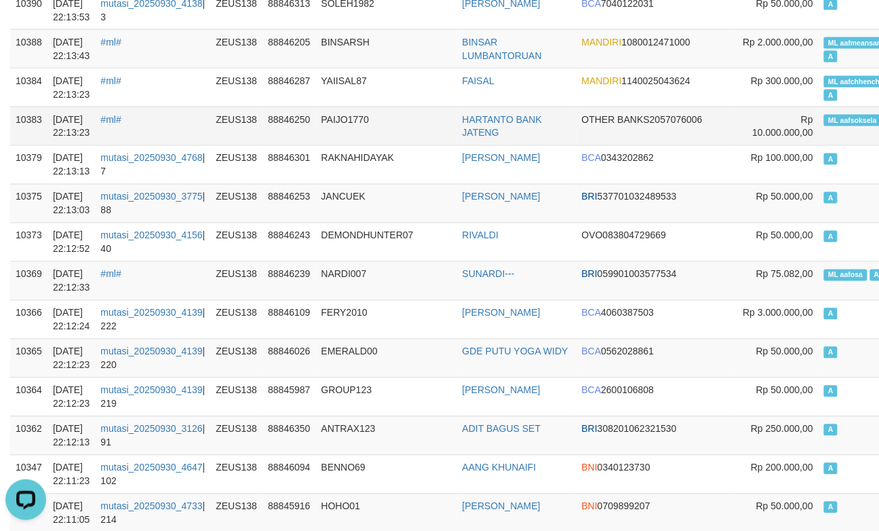
drag, startPoint x: 279, startPoint y: 121, endPoint x: 287, endPoint y: 122, distance: 8.3
click at [286, 122] on td "88846250" at bounding box center [289, 126] width 53 height 39
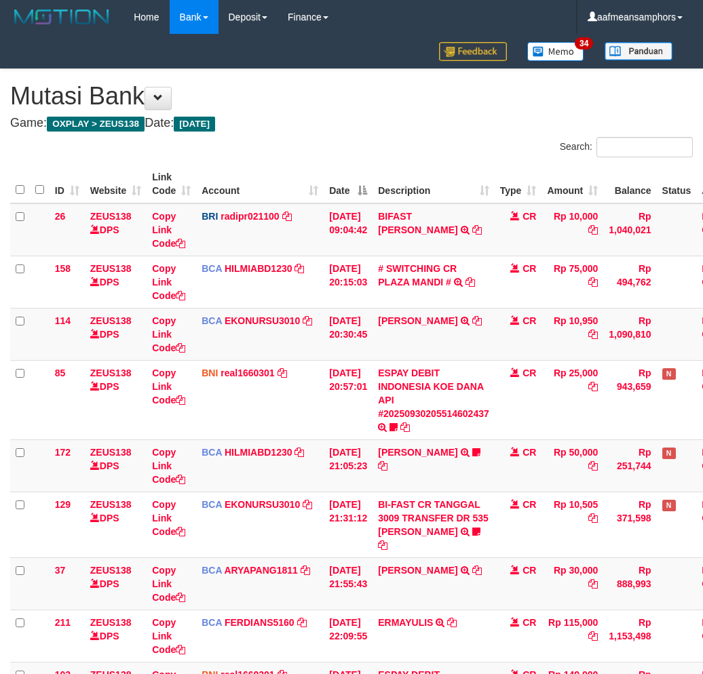
scroll to position [330, 0]
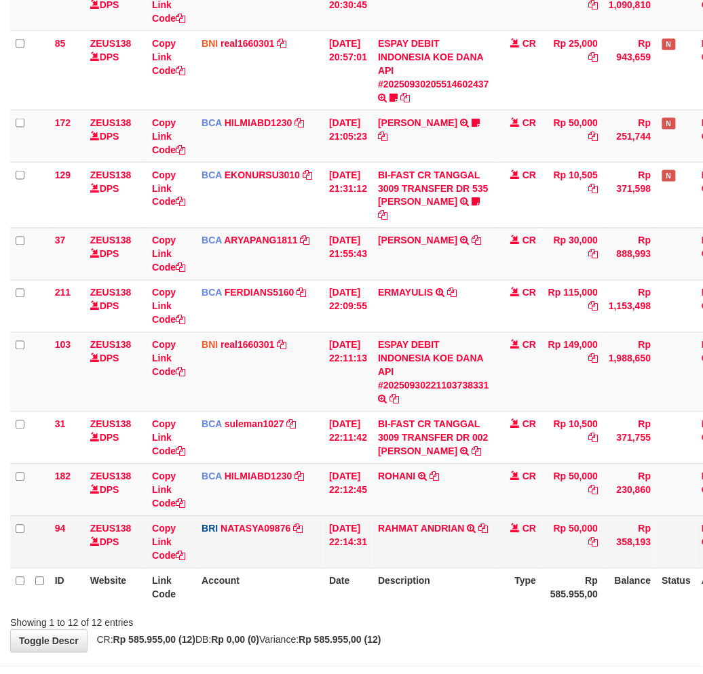
click at [478, 566] on td "RAHMAT ANDRIAN TRANSFER NBMB RAHMAT ANDRIAN TO SITI NURLITA SAPITRI" at bounding box center [433, 542] width 122 height 52
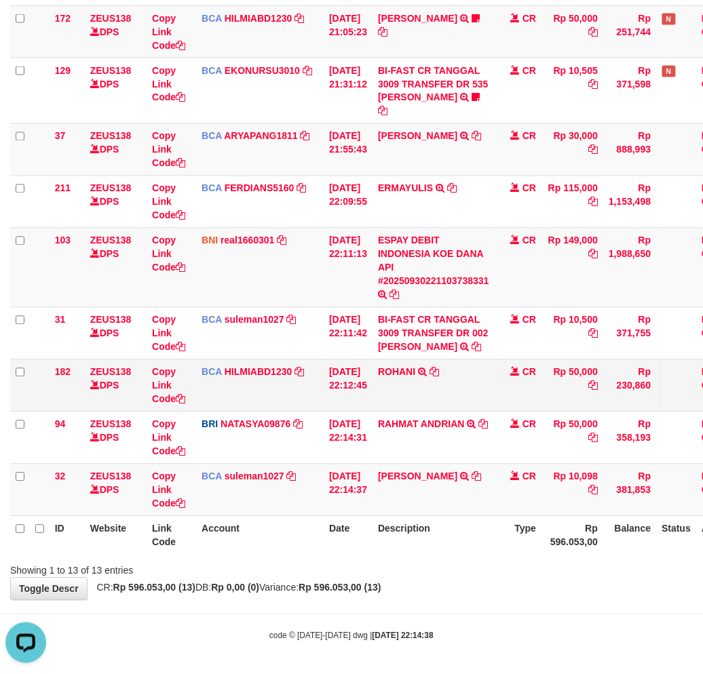
scroll to position [436, 0]
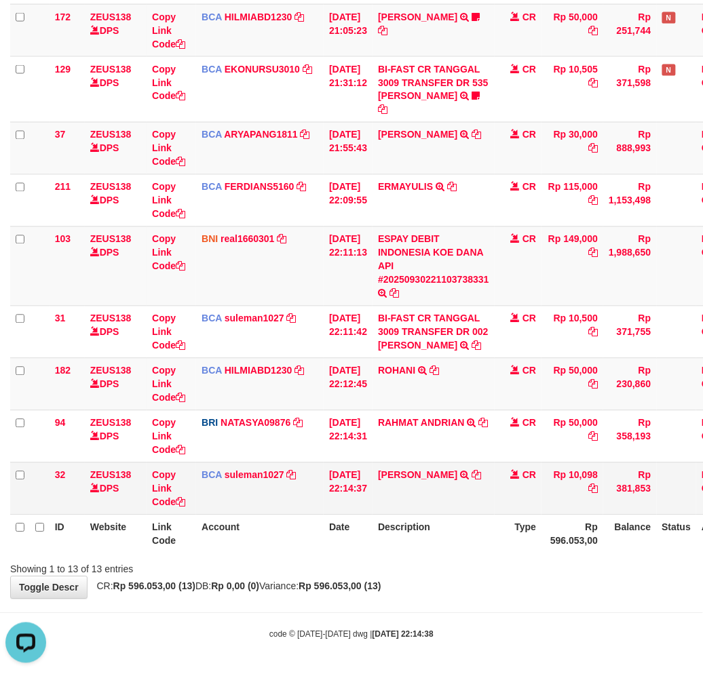
click at [469, 497] on td "IRA WATI TRSF E-BANKING CR 3009/FTSCY/WS95051 10098.002025093029347142 TRFDN-IR…" at bounding box center [433, 489] width 122 height 52
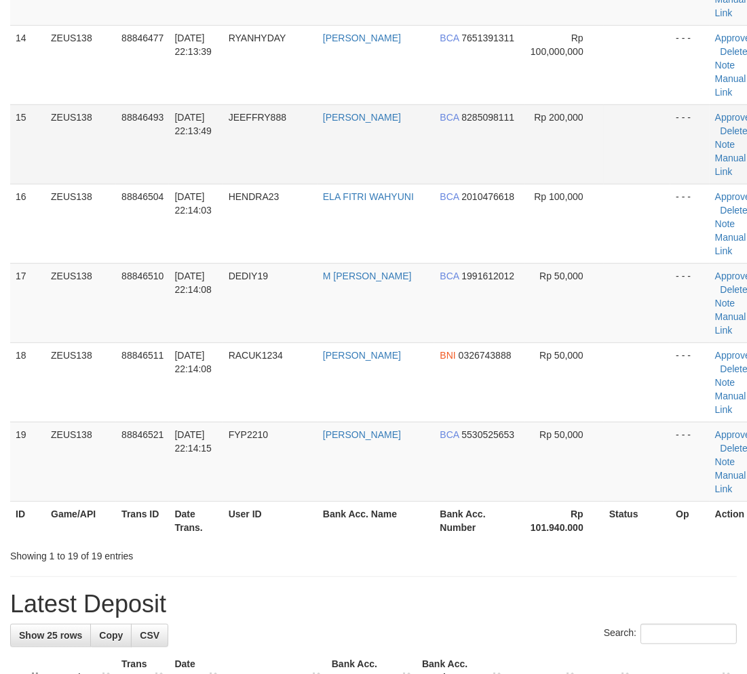
scroll to position [855, 0]
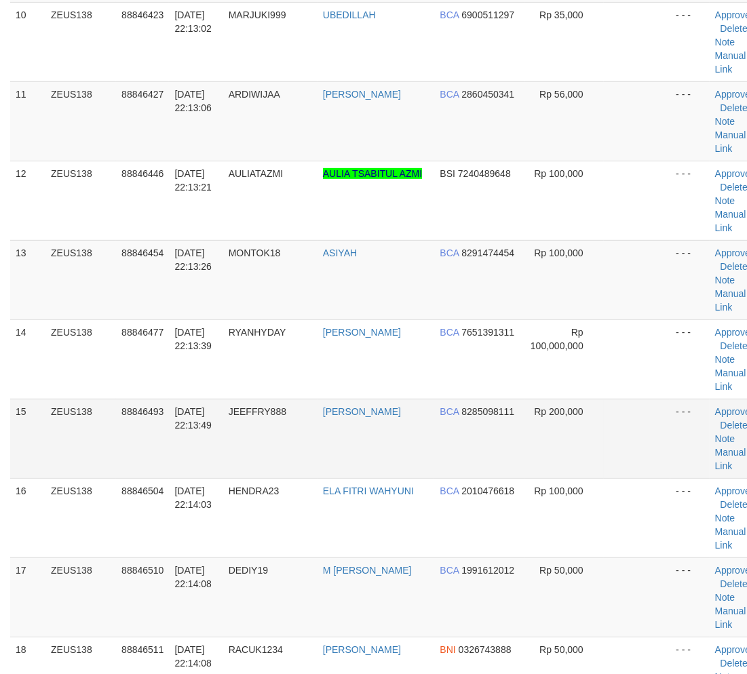
click at [233, 402] on td "JEEFFRY888" at bounding box center [270, 438] width 94 height 79
drag, startPoint x: 363, startPoint y: 441, endPoint x: 372, endPoint y: 416, distance: 26.6
click at [371, 431] on td "[PERSON_NAME]" at bounding box center [376, 438] width 117 height 79
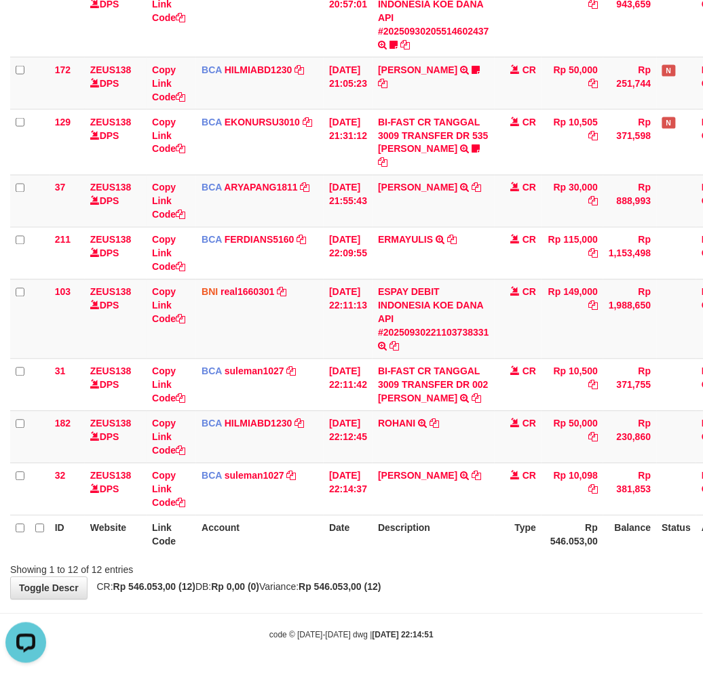
click at [455, 552] on th "Description" at bounding box center [433, 535] width 122 height 39
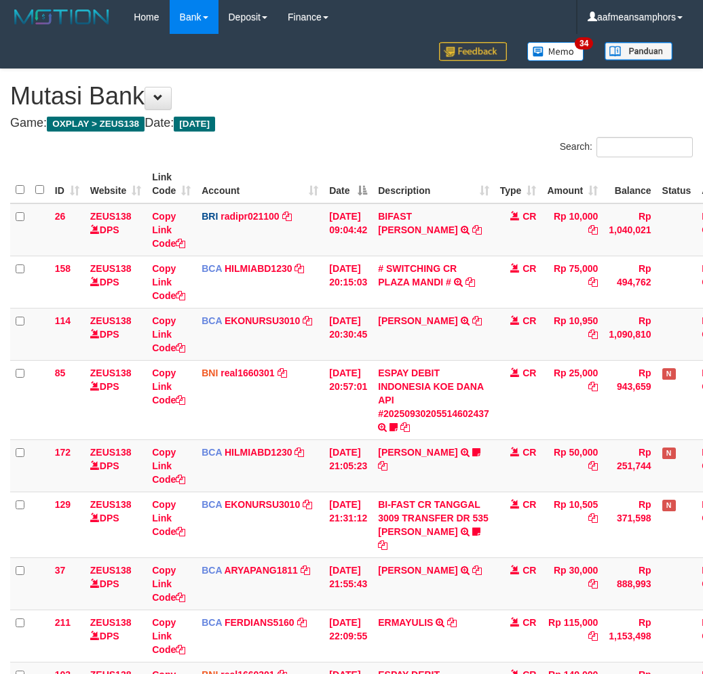
scroll to position [396, 0]
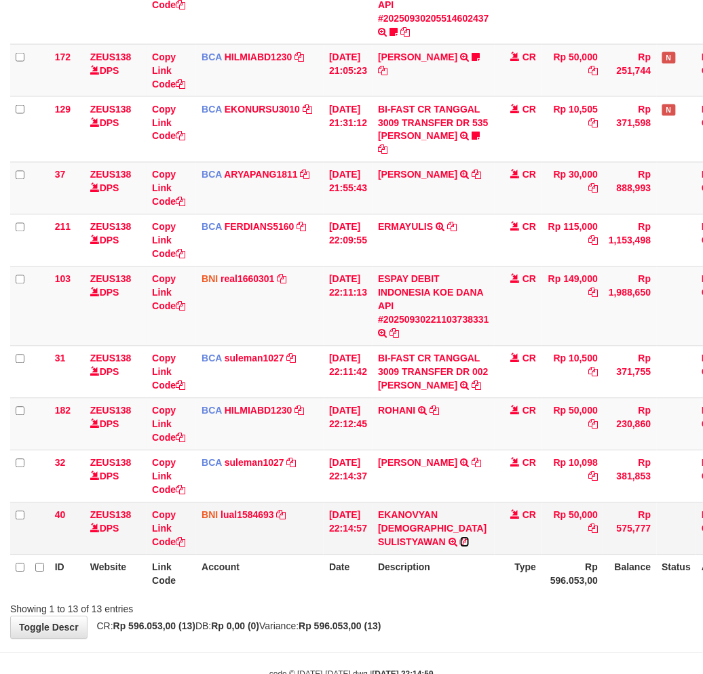
click at [469, 538] on icon at bounding box center [464, 542] width 9 height 9
click at [428, 575] on th "Description" at bounding box center [433, 574] width 122 height 39
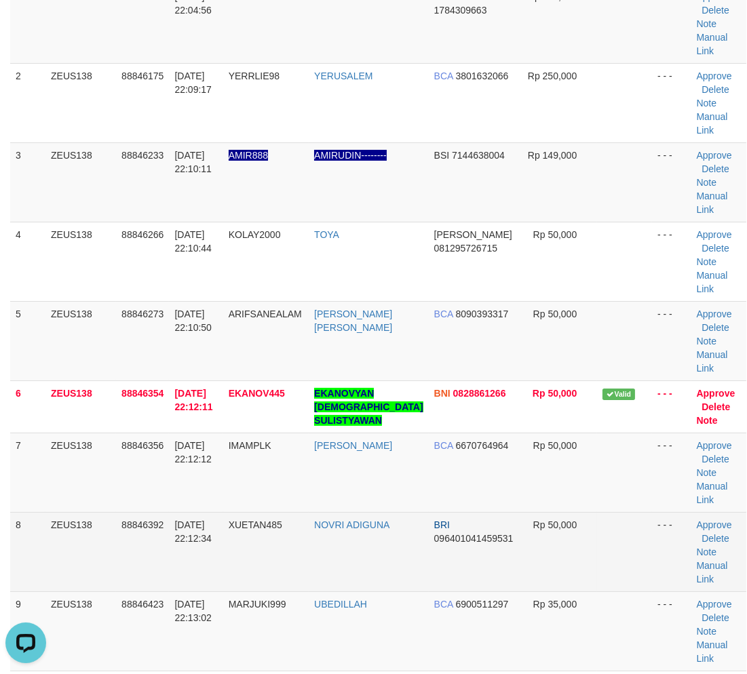
click at [309, 512] on td "XUETAN485" at bounding box center [265, 551] width 85 height 79
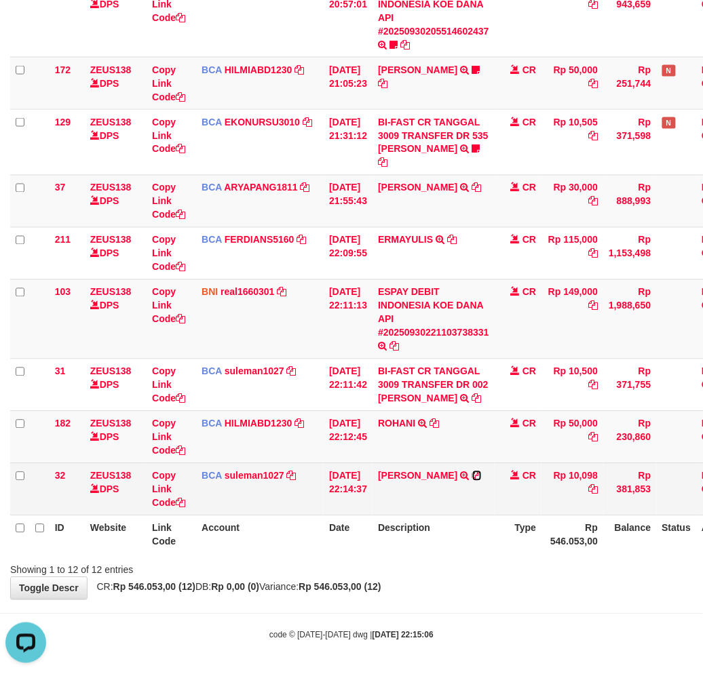
click at [472, 475] on icon at bounding box center [476, 476] width 9 height 9
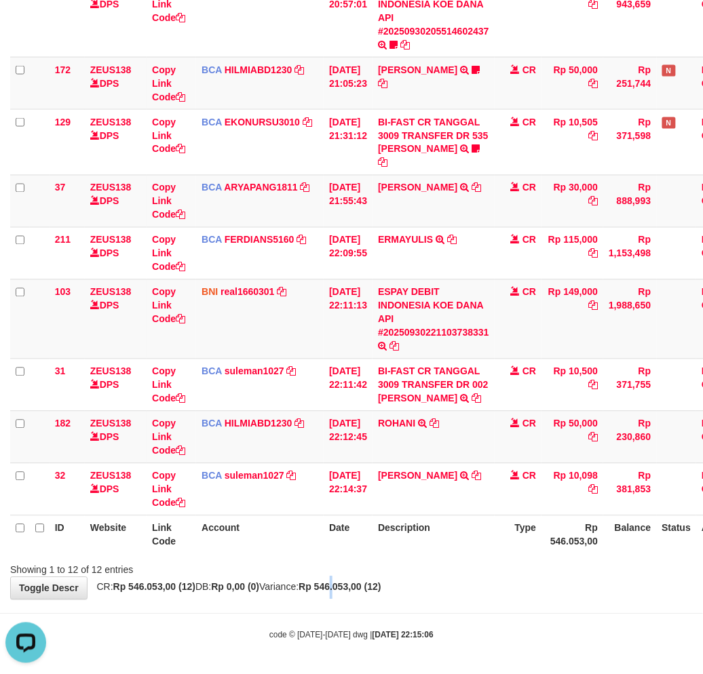
click at [365, 584] on strong "Rp 546.053,00 (12)" at bounding box center [340, 587] width 82 height 11
click at [408, 570] on div "Showing 1 to 12 of 12 entries" at bounding box center [351, 567] width 703 height 19
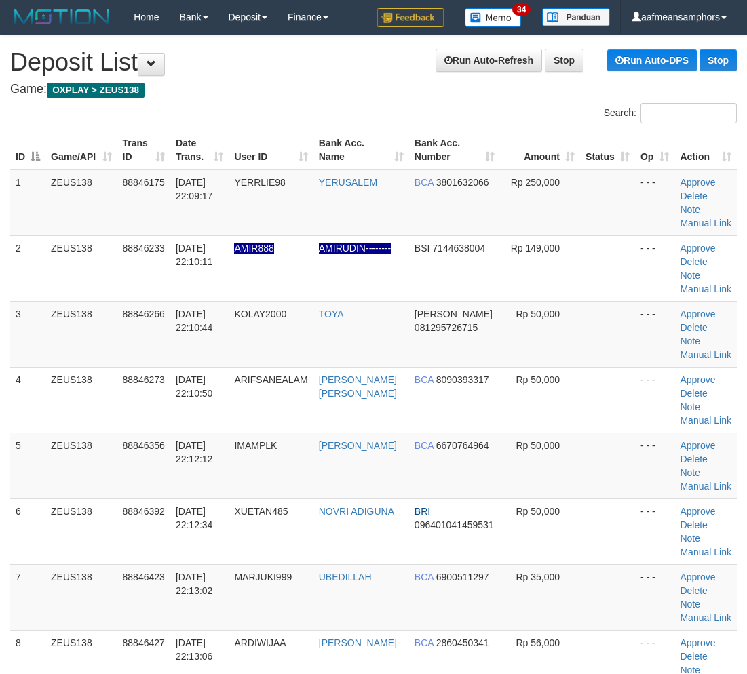
scroll to position [186, 0]
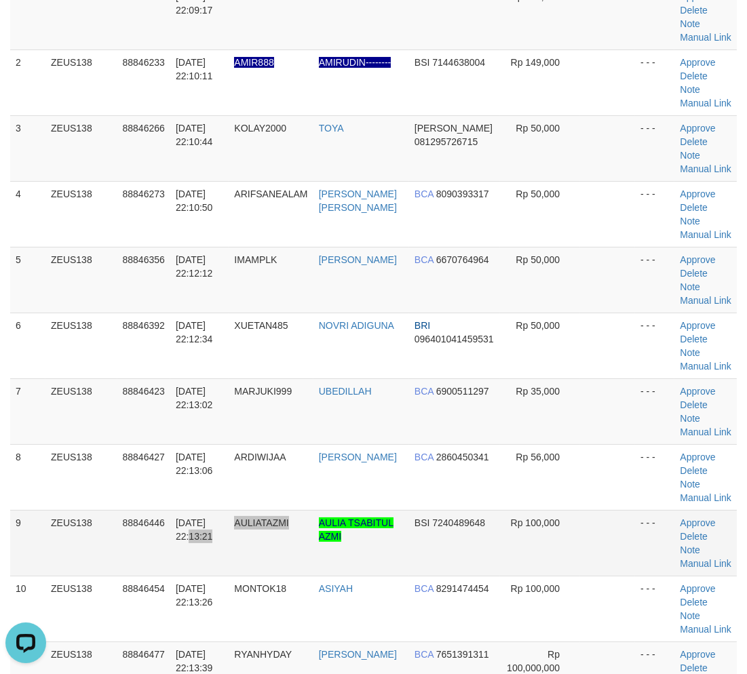
click at [306, 514] on tr "9 ZEUS138 88846446 30/09/2025 22:13:21 AULIATAZMI AULIA TSABITUL AZMI BSI 72404…" at bounding box center [373, 543] width 727 height 66
click at [184, 512] on td "[DATE] 22:13:21" at bounding box center [199, 543] width 59 height 66
click at [211, 485] on td "[DATE] 22:13:06" at bounding box center [199, 477] width 59 height 66
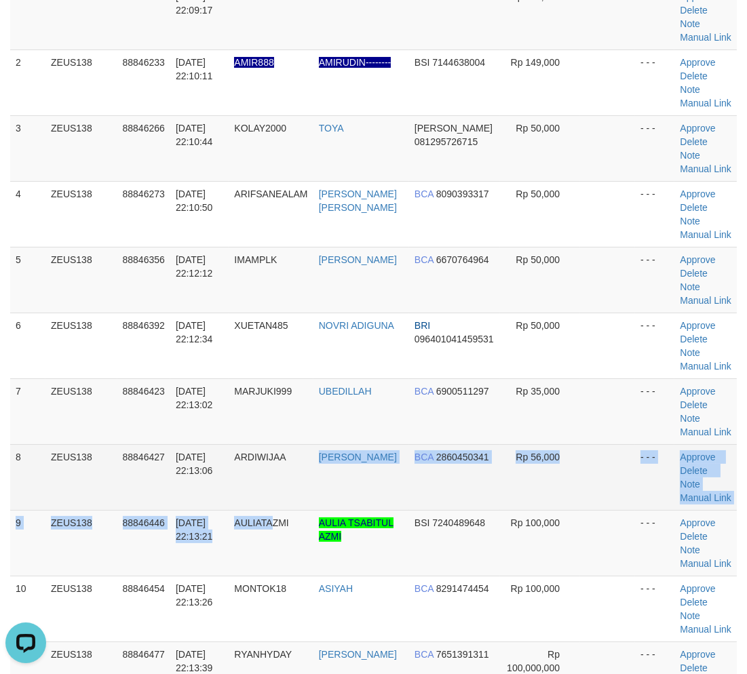
click at [299, 507] on tbody "1 ZEUS138 88846175 [DATE] 22:09:17 YERRLIE98 [GEOGRAPHIC_DATA] BCA 3801632066 R…" at bounding box center [373, 576] width 727 height 1185
click at [299, 507] on td "ARDIWIJAA" at bounding box center [271, 477] width 84 height 66
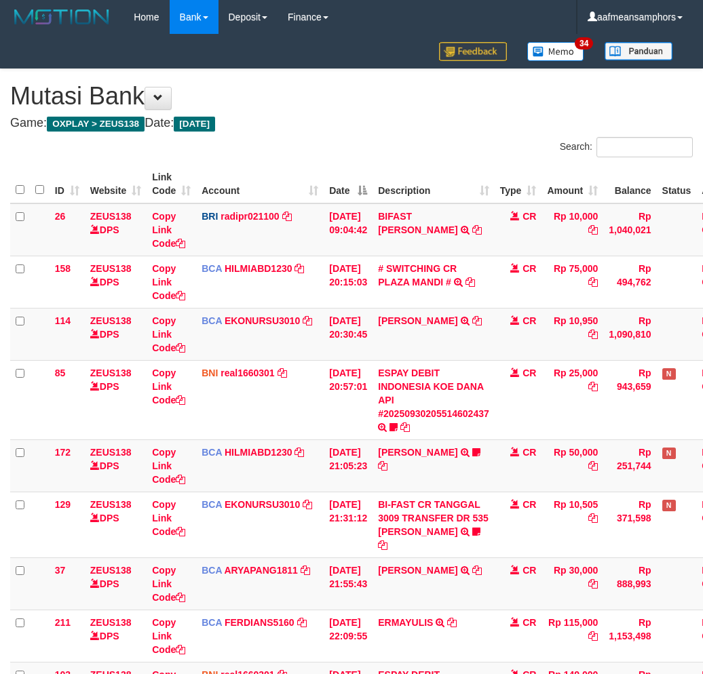
scroll to position [311, 0]
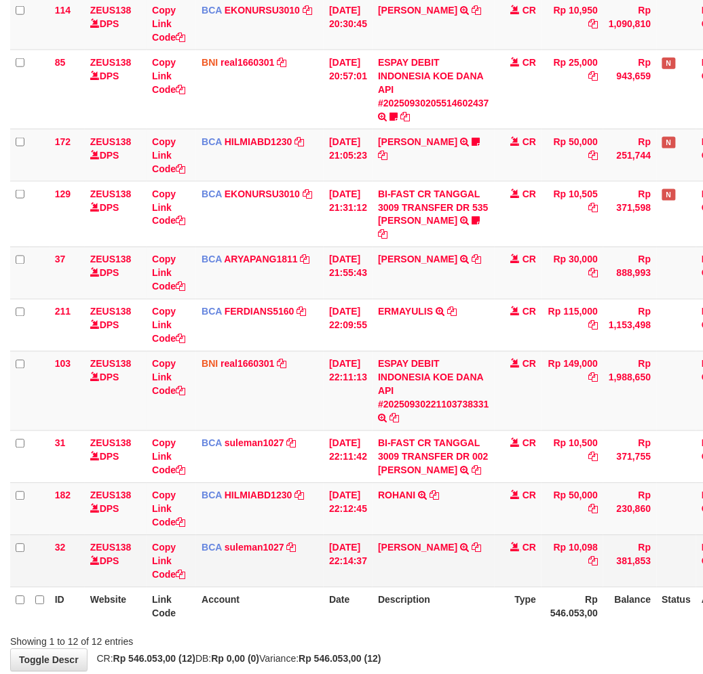
click at [405, 571] on td "IRA WATI TRSF E-BANKING CR 3009/FTSCY/WS95051 10098.002025093029347142 TRFDN-IR…" at bounding box center [433, 561] width 122 height 52
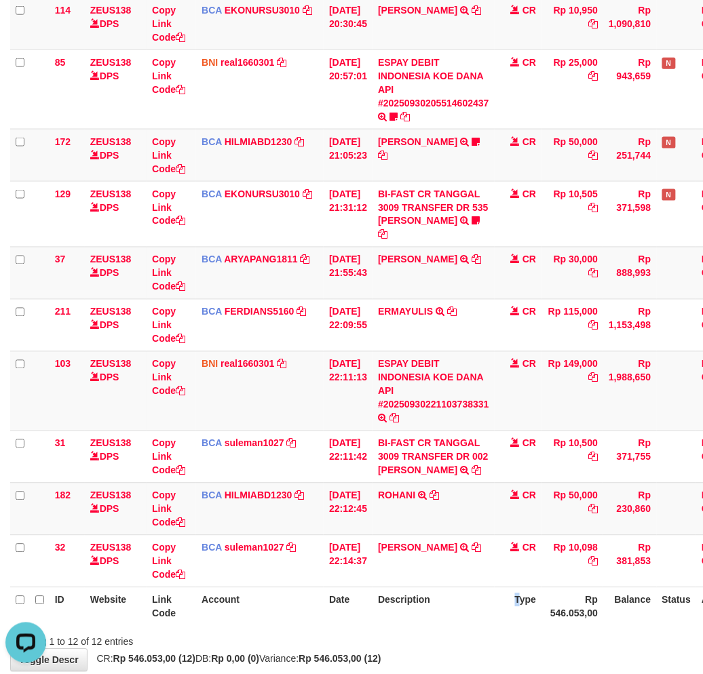
drag, startPoint x: 520, startPoint y: 592, endPoint x: 503, endPoint y: 594, distance: 17.2
click at [503, 594] on th "Type" at bounding box center [518, 607] width 47 height 39
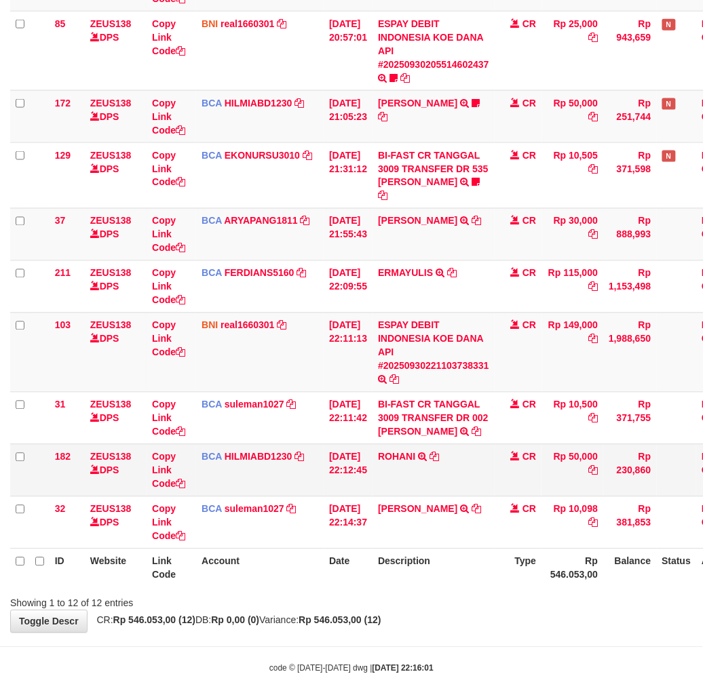
scroll to position [383, 0]
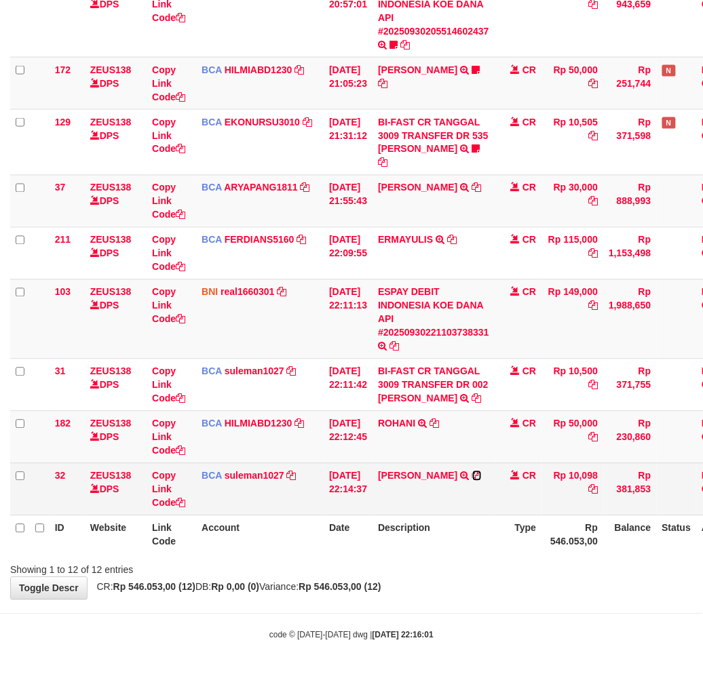
click at [472, 475] on icon at bounding box center [476, 476] width 9 height 9
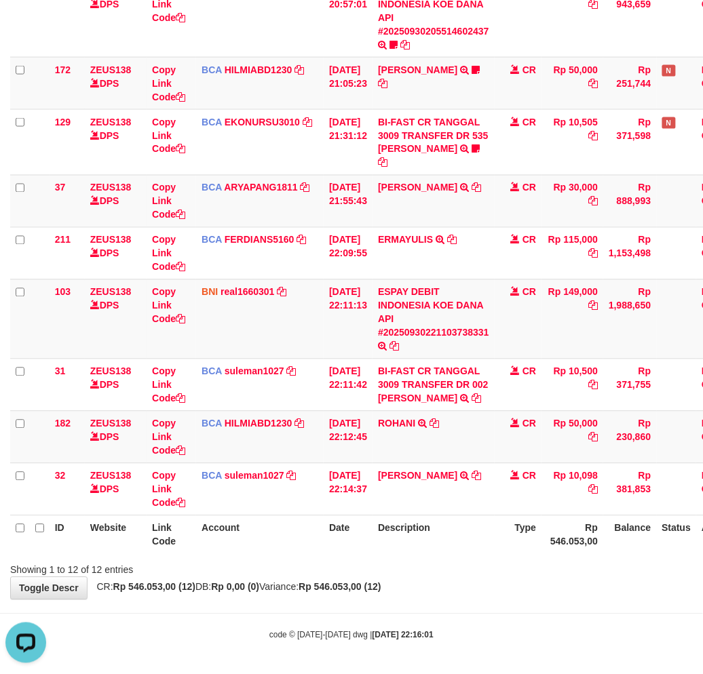
scroll to position [0, 0]
click at [435, 550] on th "Description" at bounding box center [433, 535] width 122 height 39
click at [466, 543] on th "Description" at bounding box center [433, 535] width 122 height 39
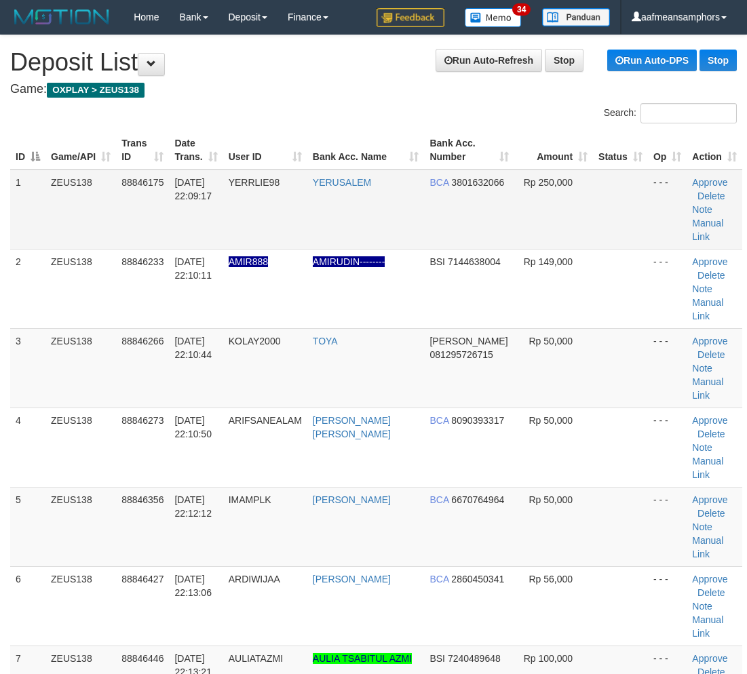
scroll to position [186, 0]
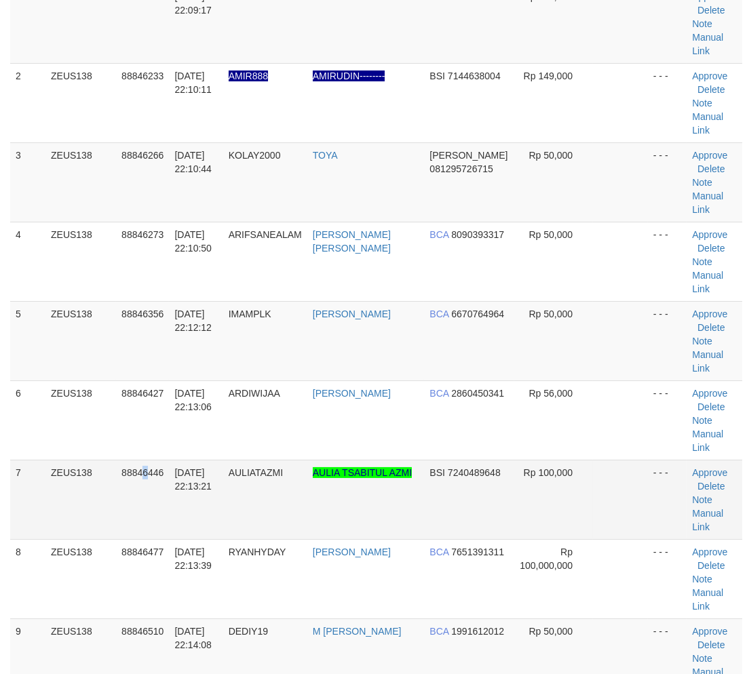
click at [145, 460] on td "88846446" at bounding box center [142, 499] width 53 height 79
click at [199, 460] on td "30/09/2025 22:13:21" at bounding box center [196, 499] width 54 height 79
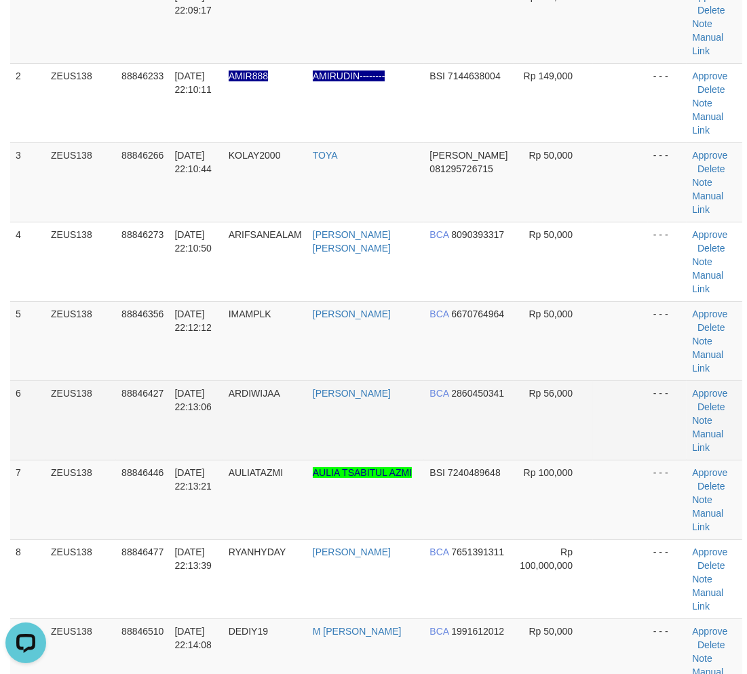
click at [233, 381] on td "ARDIWIJAA" at bounding box center [265, 420] width 84 height 79
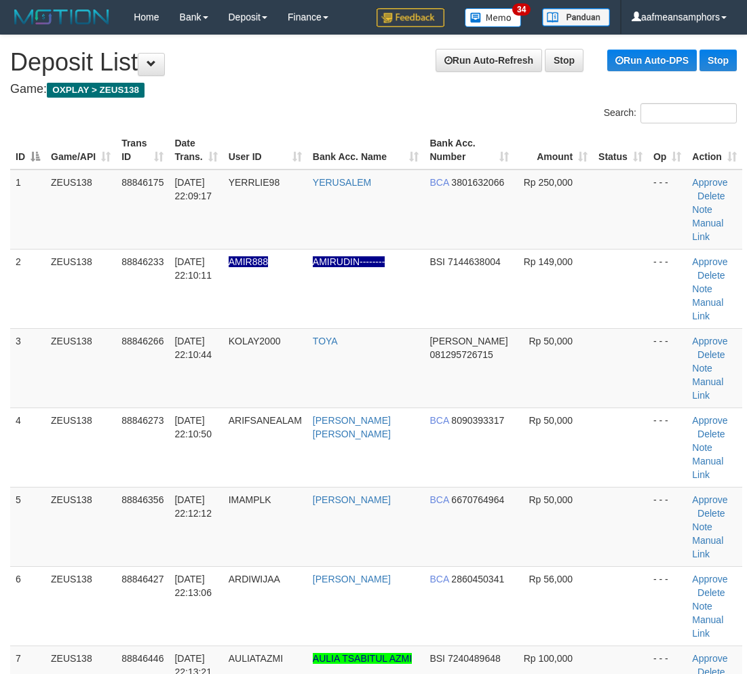
scroll to position [186, 0]
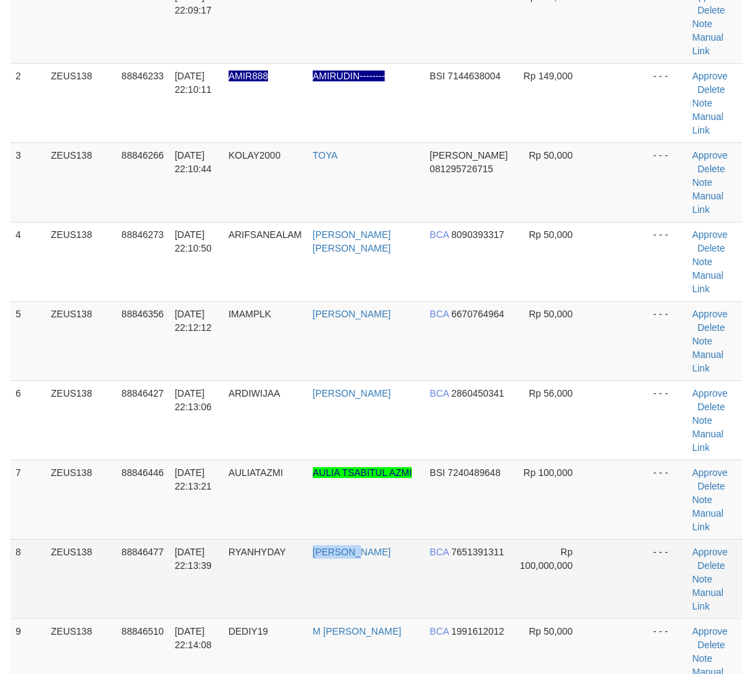
drag, startPoint x: 368, startPoint y: 501, endPoint x: 253, endPoint y: 506, distance: 114.8
click at [368, 539] on tr "8 ZEUS138 88846477 30/09/2025 22:13:39 RYANHYDAY RIAN HIDAYAT BCA 7651391311 Rp…" at bounding box center [376, 578] width 732 height 79
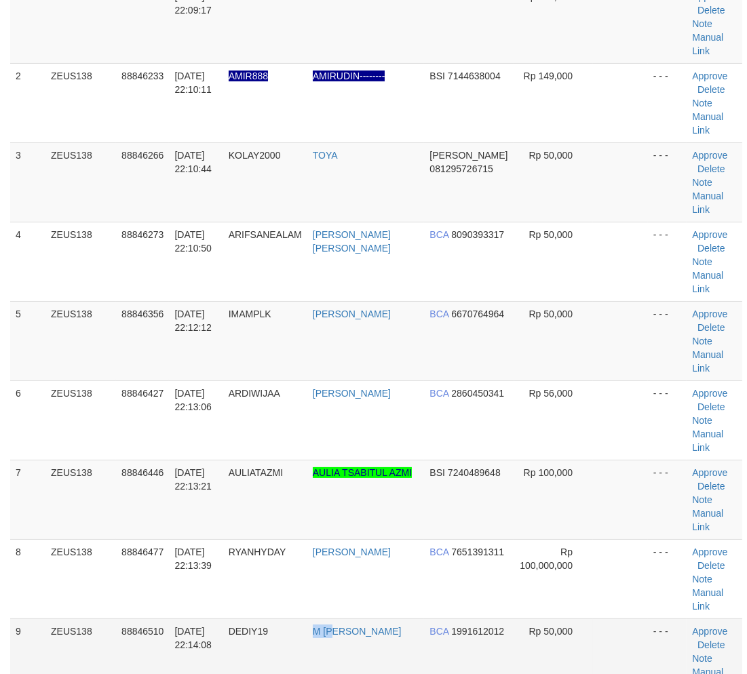
drag, startPoint x: 333, startPoint y: 513, endPoint x: 347, endPoint y: 514, distance: 14.3
click at [347, 619] on tr "9 ZEUS138 88846510 30/09/2025 22:14:08 DEDIY19 M DEDI YUSUF BCA 1991612012 Rp 5…" at bounding box center [376, 658] width 732 height 79
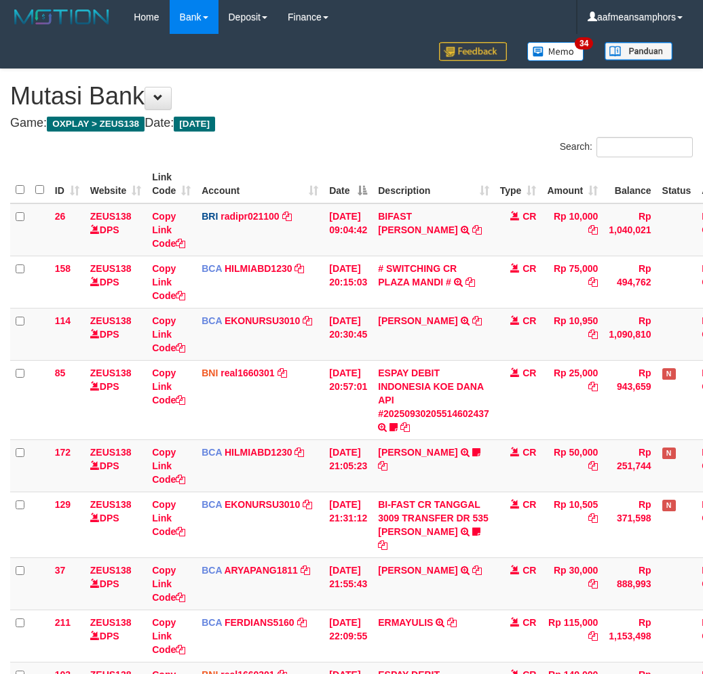
scroll to position [311, 0]
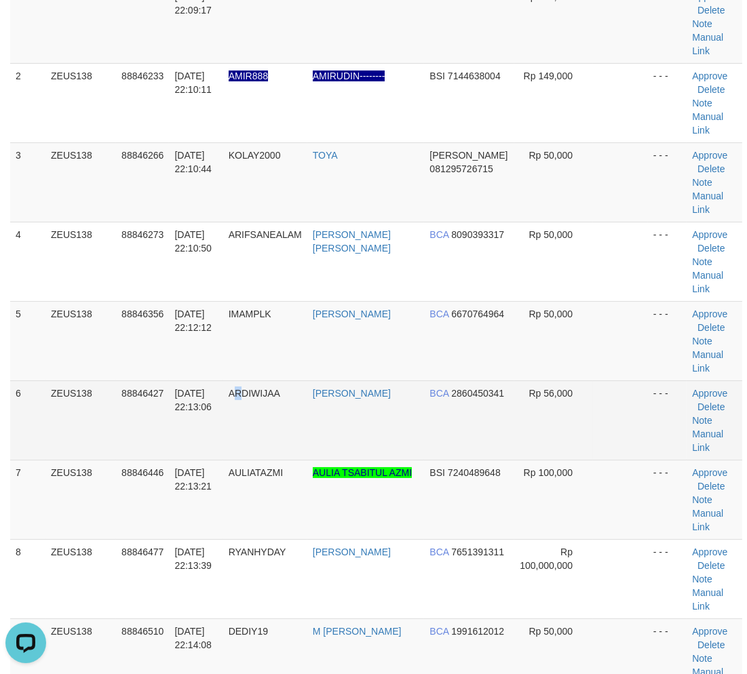
click at [249, 381] on td "ARDIWIJAA" at bounding box center [265, 420] width 84 height 79
click at [244, 381] on td "ARDIWIJAA" at bounding box center [265, 420] width 84 height 79
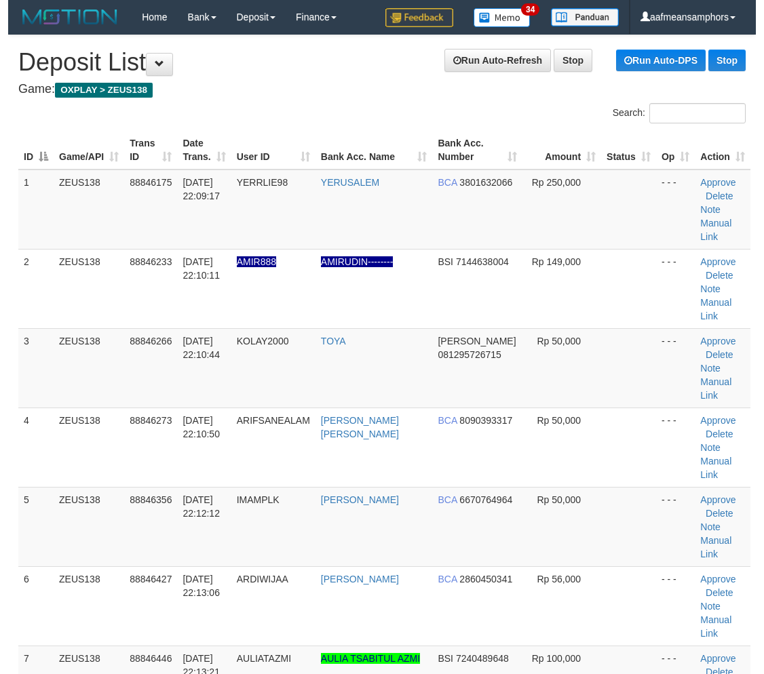
scroll to position [186, 0]
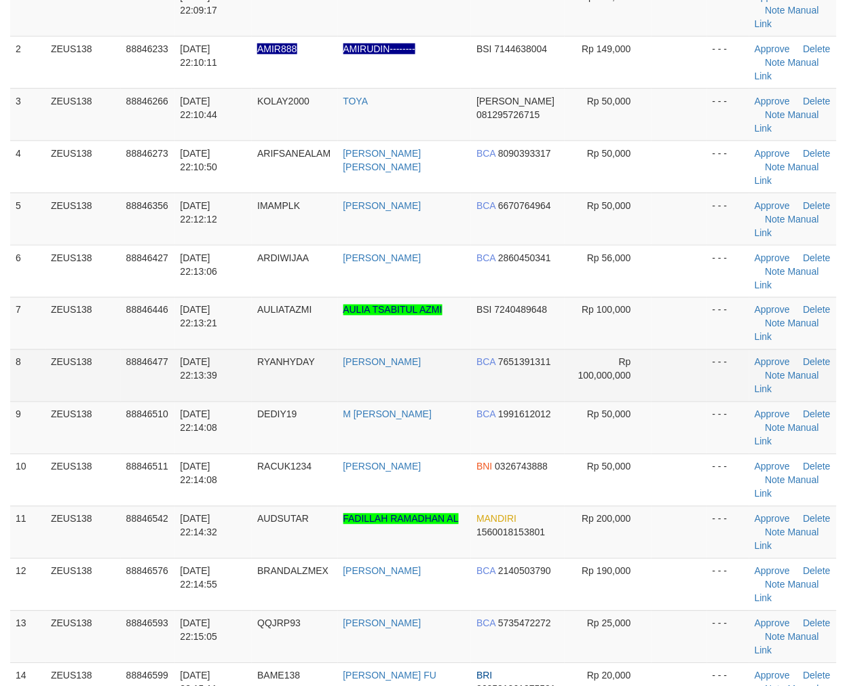
click at [337, 358] on td "RYANHYDAY" at bounding box center [294, 375] width 85 height 52
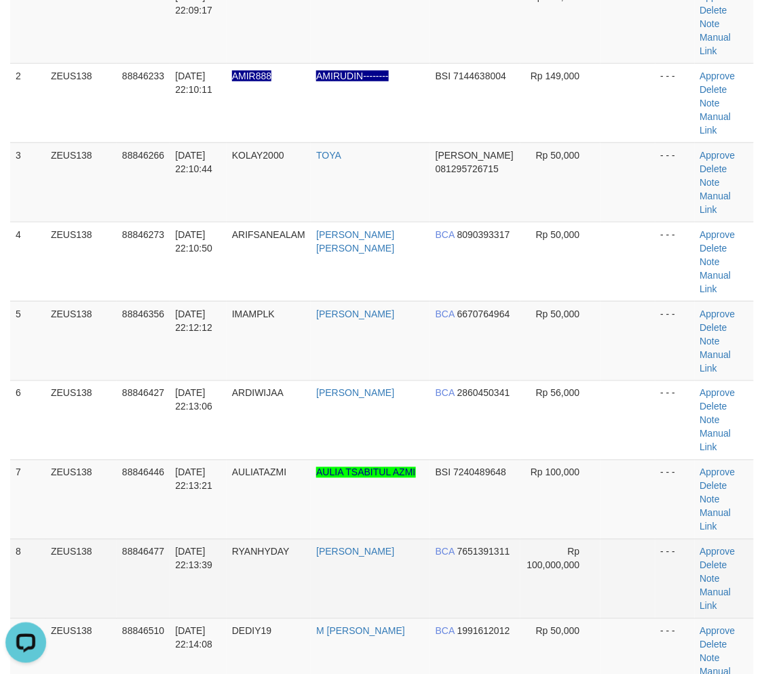
scroll to position [0, 0]
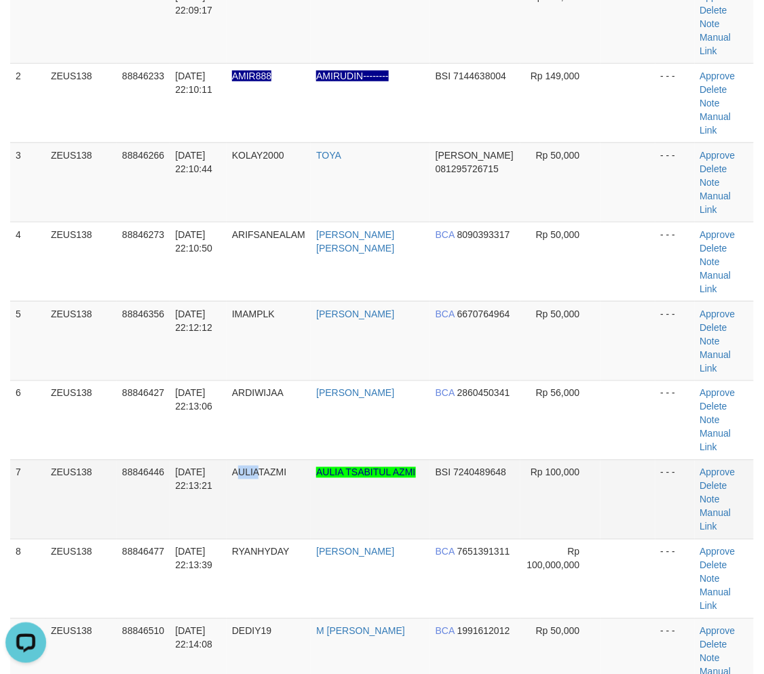
drag, startPoint x: 269, startPoint y: 387, endPoint x: 137, endPoint y: 385, distance: 131.6
click at [254, 467] on span "AULIATAZMI" at bounding box center [259, 472] width 54 height 11
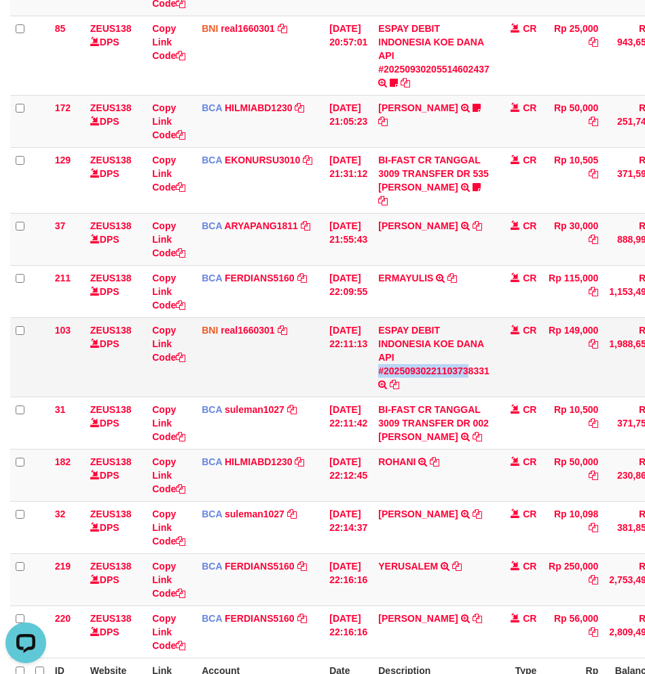
click at [476, 375] on td "ESPAY DEBIT INDONESIA KOE DANA API #20250930221103738331 TRANSFER DARI ESPAY DE…" at bounding box center [433, 357] width 122 height 79
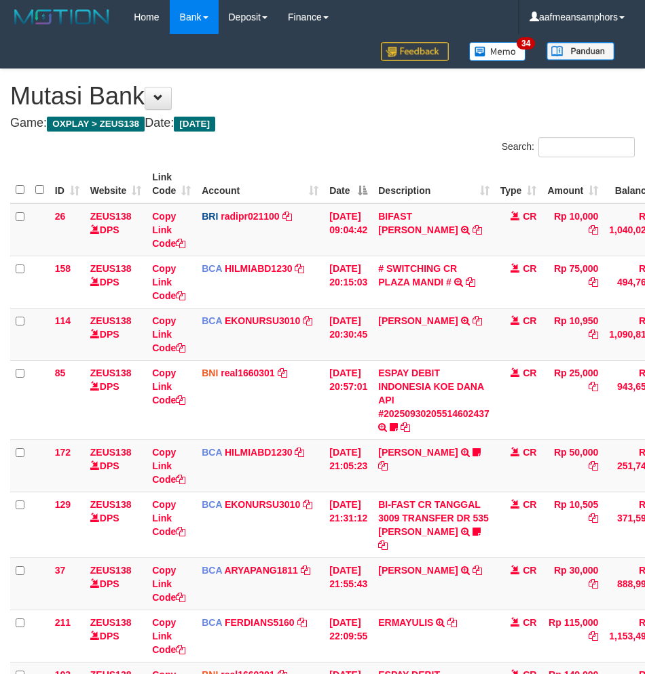
scroll to position [383, 0]
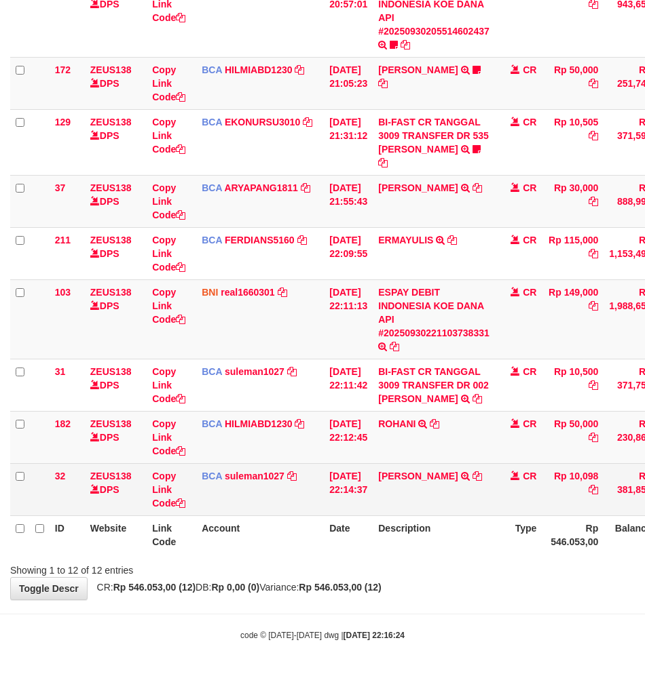
drag, startPoint x: 457, startPoint y: 477, endPoint x: 446, endPoint y: 463, distance: 17.4
click at [451, 475] on td "IRA WATI TRSF E-BANKING CR 3009/FTSCY/WS95051 10098.002025093029347142 TRFDN-IR…" at bounding box center [433, 489] width 122 height 52
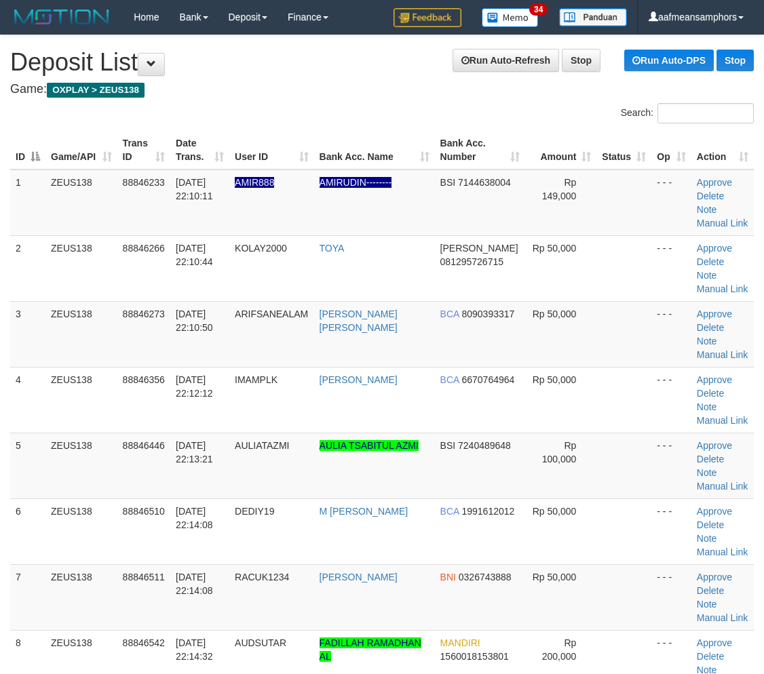
scroll to position [186, 0]
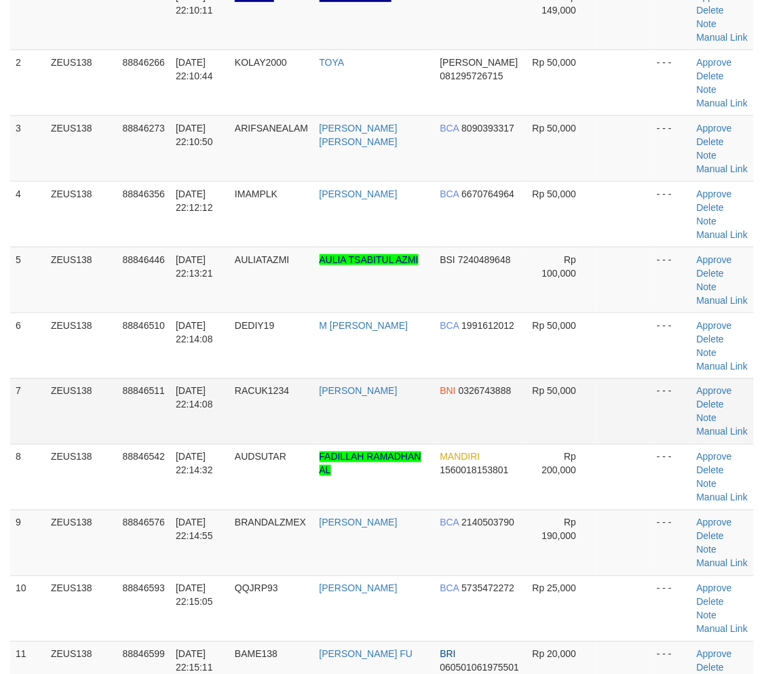
click at [290, 403] on td "RACUK1234" at bounding box center [271, 412] width 84 height 66
click at [286, 413] on td "RACUK1234" at bounding box center [271, 412] width 84 height 66
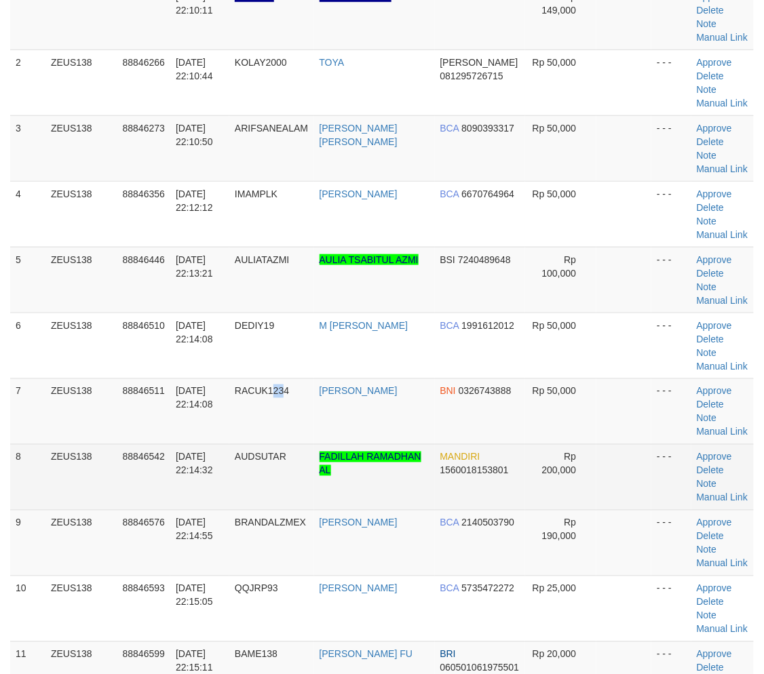
click at [255, 486] on td "AUDSUTAR" at bounding box center [271, 477] width 84 height 66
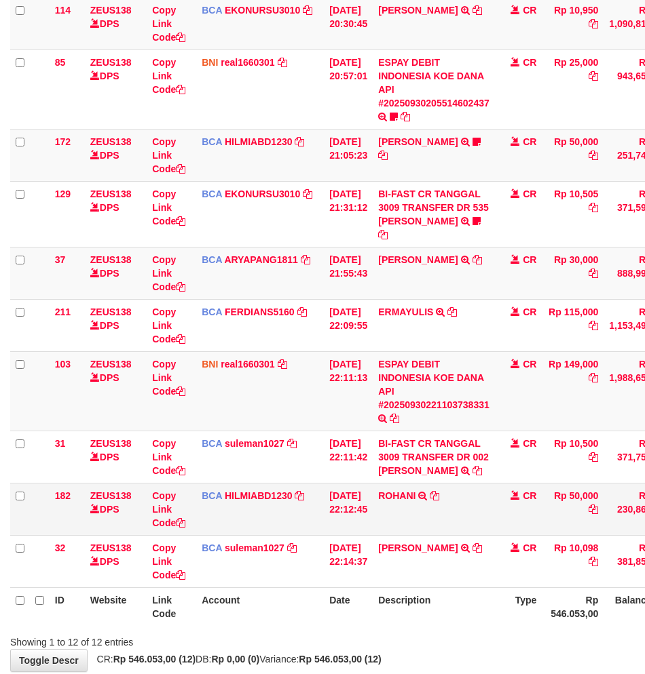
scroll to position [383, 0]
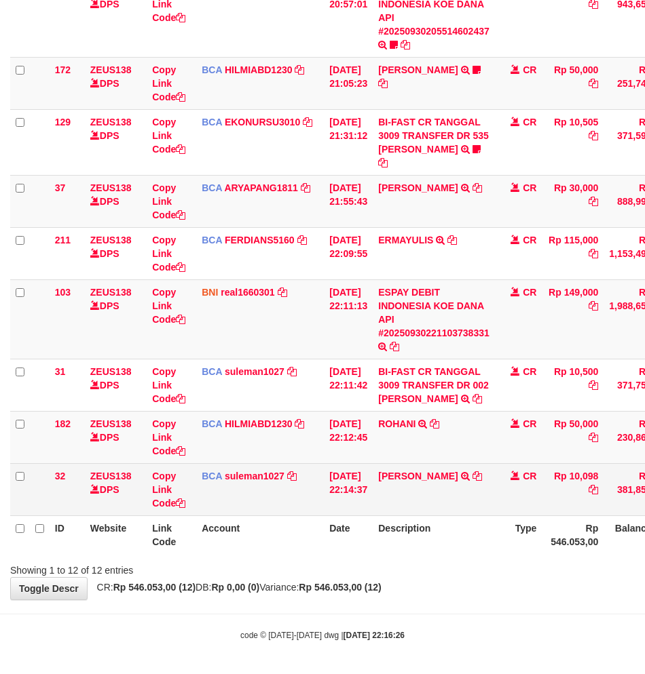
drag, startPoint x: 355, startPoint y: 545, endPoint x: 464, endPoint y: 510, distance: 114.8
click at [360, 546] on th "Date" at bounding box center [348, 535] width 49 height 39
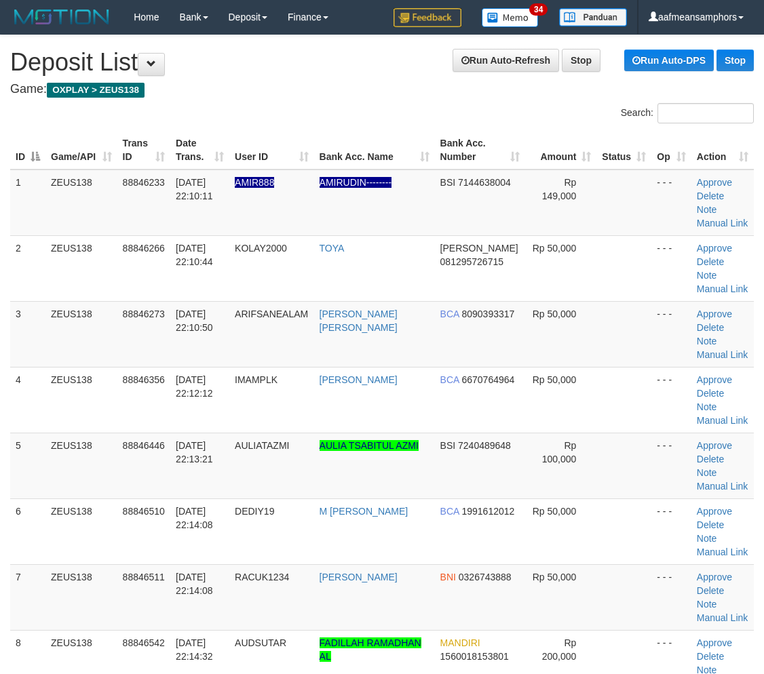
scroll to position [186, 0]
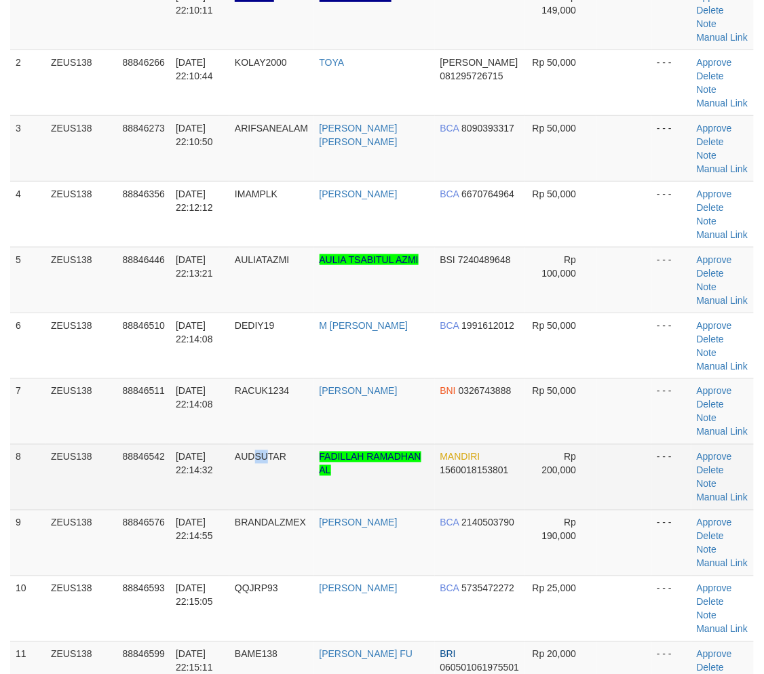
drag, startPoint x: 292, startPoint y: 463, endPoint x: 248, endPoint y: 465, distance: 43.4
click at [275, 463] on td "AUDSUTAR" at bounding box center [271, 477] width 84 height 66
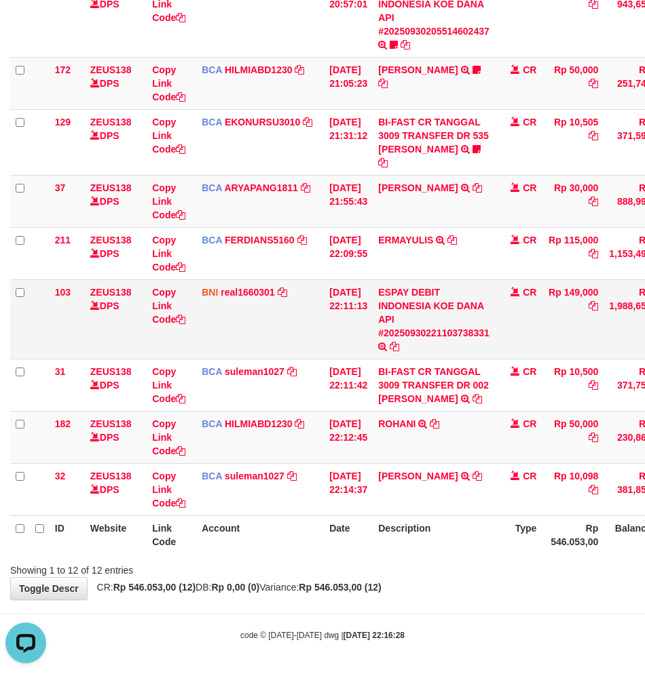
click at [588, 293] on td "Rp 149,000" at bounding box center [572, 319] width 62 height 79
copy td "149,000"
click at [492, 581] on div "**********" at bounding box center [322, 143] width 645 height 913
click at [476, 582] on div "**********" at bounding box center [322, 143] width 645 height 913
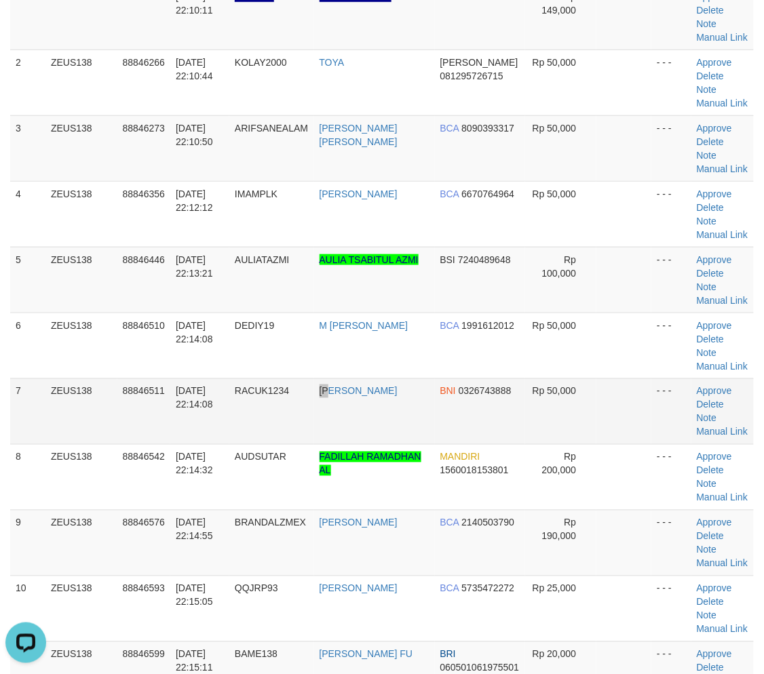
click at [343, 415] on tr "7 ZEUS138 88846511 [DATE] 22:14:08 RACUK1234 [PERSON_NAME] BNI 0326743888 Rp 50…" at bounding box center [382, 412] width 744 height 66
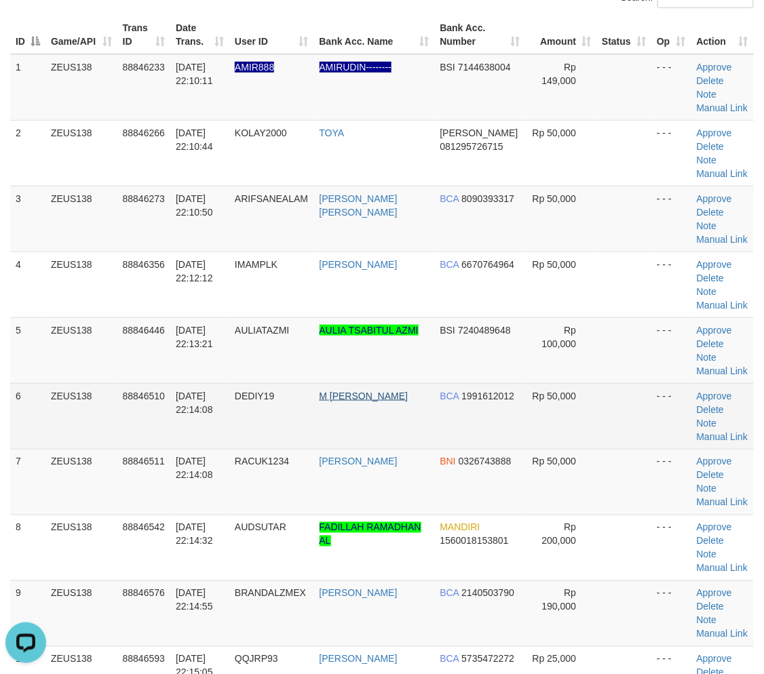
scroll to position [24, 0]
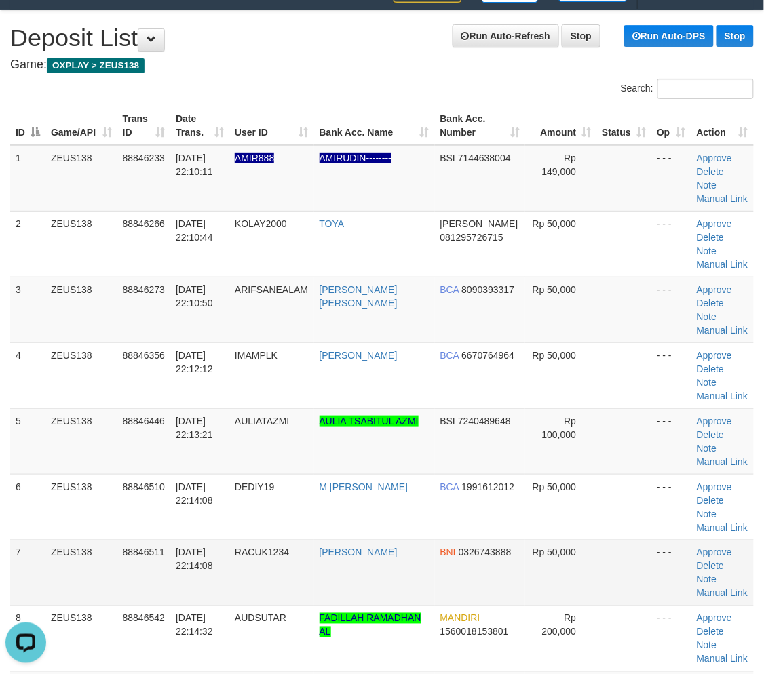
click at [313, 567] on td "RACUK1234" at bounding box center [271, 573] width 84 height 66
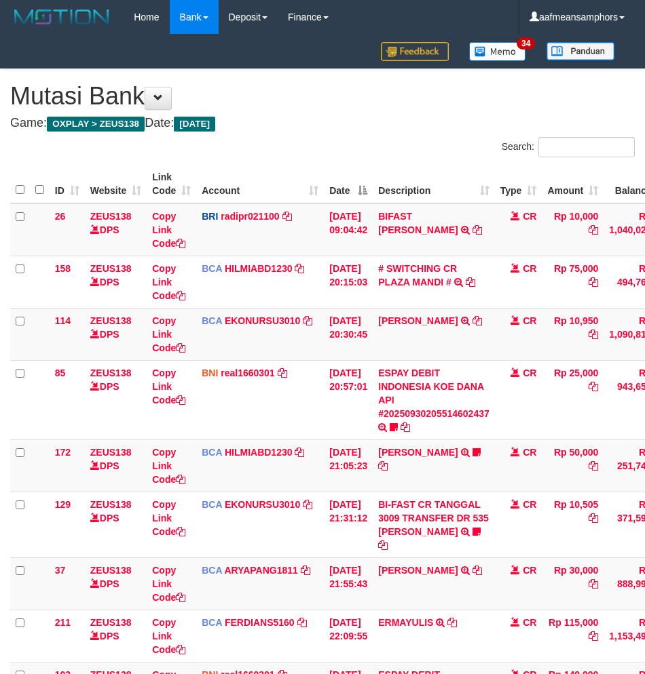
scroll to position [311, 0]
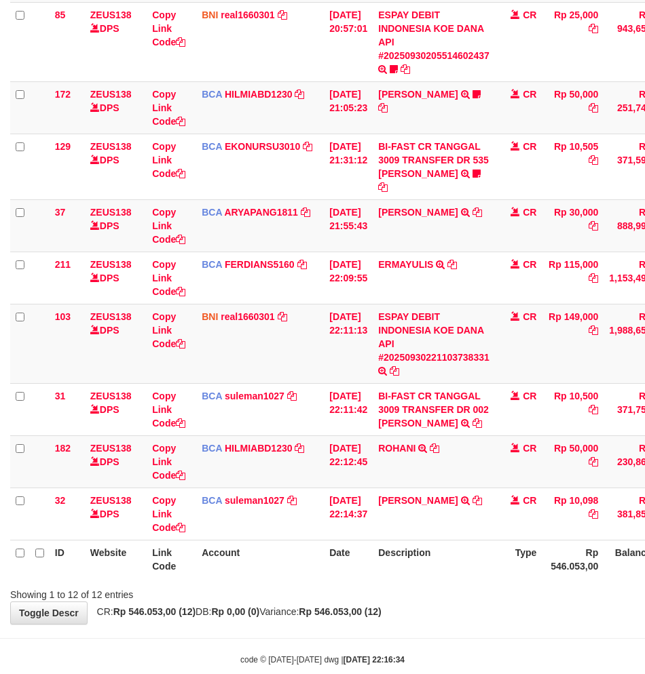
scroll to position [371, 0]
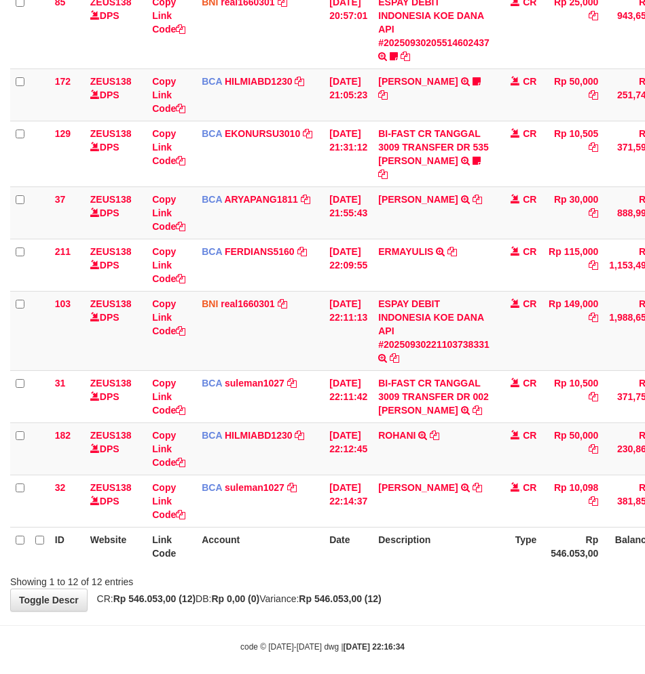
click at [457, 572] on div "Showing 1 to 12 of 12 entries" at bounding box center [322, 579] width 645 height 19
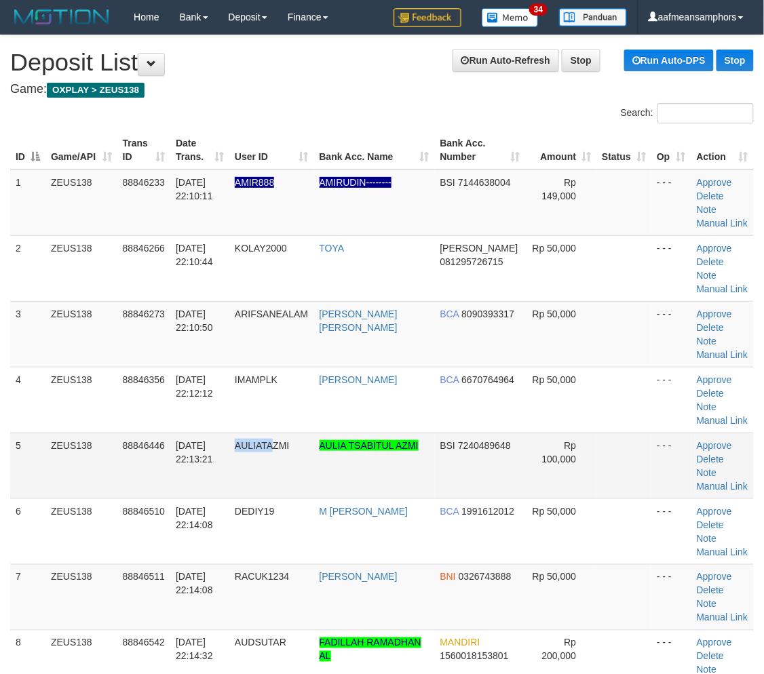
drag, startPoint x: 284, startPoint y: 493, endPoint x: 173, endPoint y: 462, distance: 114.9
click at [275, 491] on td "AULIATAZMI" at bounding box center [271, 466] width 84 height 66
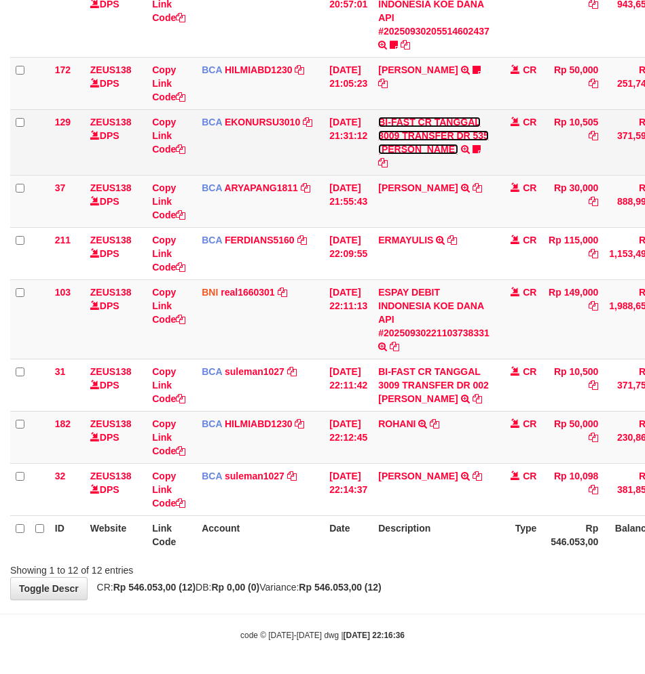
click at [429, 151] on link "BI-FAST CR TANGGAL 3009 TRANSFER DR 535 [PERSON_NAME]" at bounding box center [433, 136] width 111 height 38
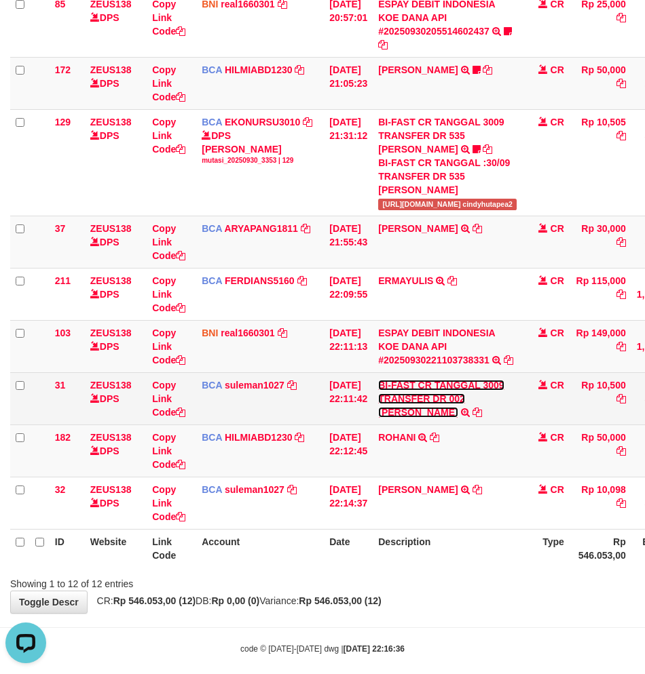
drag, startPoint x: 472, startPoint y: 380, endPoint x: 503, endPoint y: 380, distance: 30.5
click at [476, 381] on link "BI-FAST CR TANGGAL 3009 TRANSFER DR 002 [PERSON_NAME]" at bounding box center [441, 399] width 126 height 38
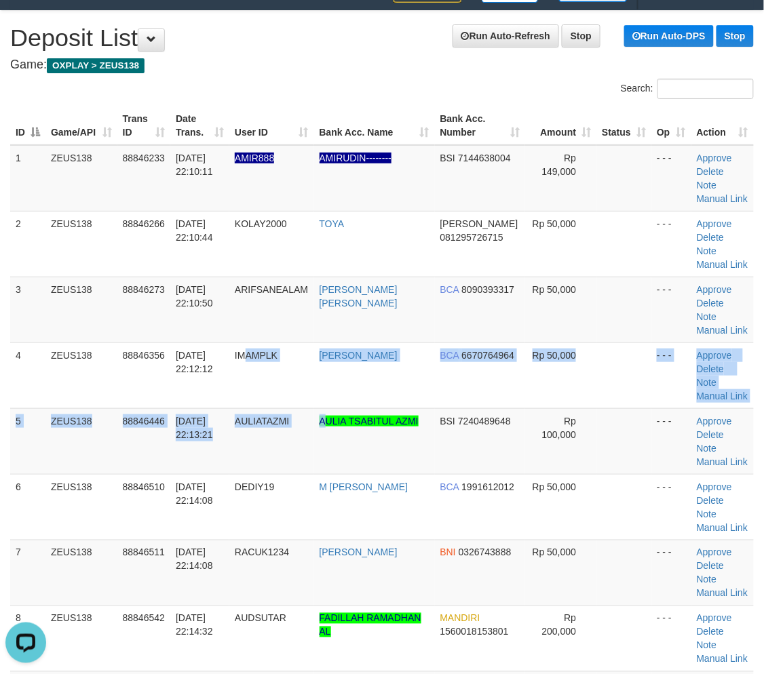
drag, startPoint x: 341, startPoint y: 415, endPoint x: 1, endPoint y: 398, distance: 339.7
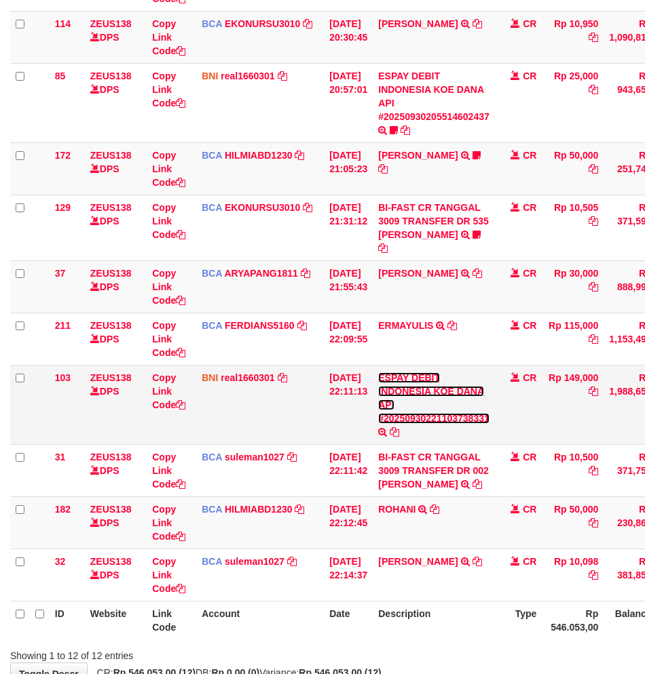
click at [467, 411] on link "ESPAY DEBIT INDONESIA KOE DANA API #20250930221103738331" at bounding box center [433, 398] width 111 height 52
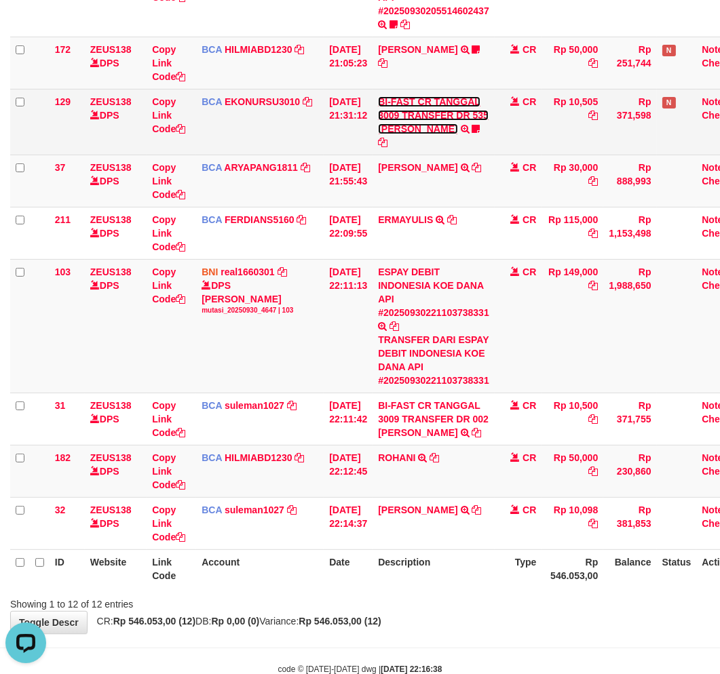
click at [438, 134] on link "BI-FAST CR TANGGAL 3009 TRANSFER DR 535 AISYAH PUTRI HALIZ" at bounding box center [433, 115] width 111 height 38
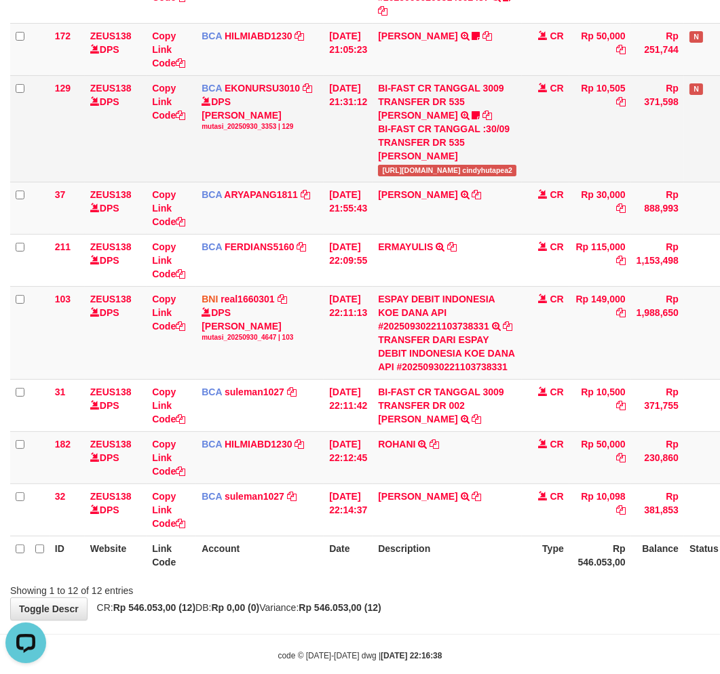
click at [627, 102] on td "Rp 10,505" at bounding box center [600, 128] width 62 height 107
click at [631, 102] on td "Rp 10,505" at bounding box center [600, 128] width 62 height 107
copy td "10,505"
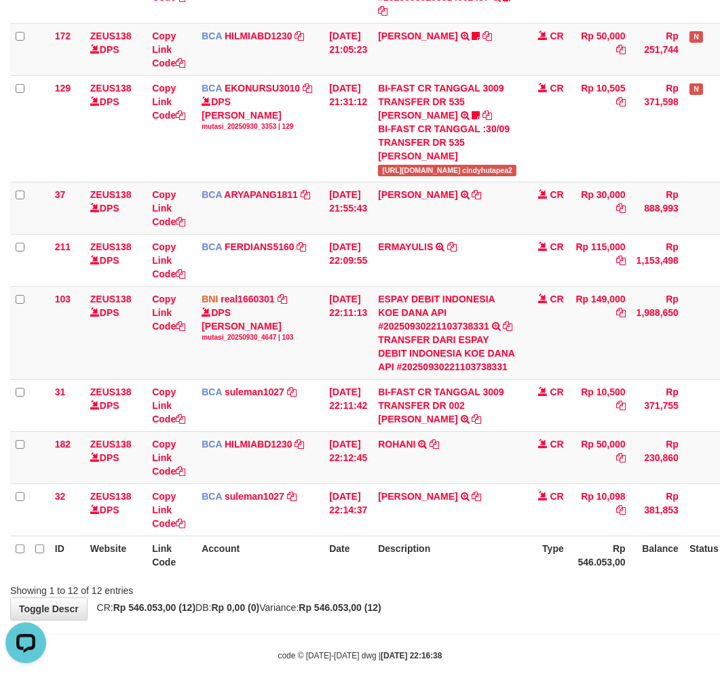
drag, startPoint x: 475, startPoint y: 648, endPoint x: 488, endPoint y: 617, distance: 33.4
click at [469, 649] on body "Toggle navigation Home Bank Account List Load By Website Group [OXPLAY] ZEUS138…" at bounding box center [360, 163] width 720 height 1065
click at [483, 575] on th "Description" at bounding box center [446, 555] width 149 height 39
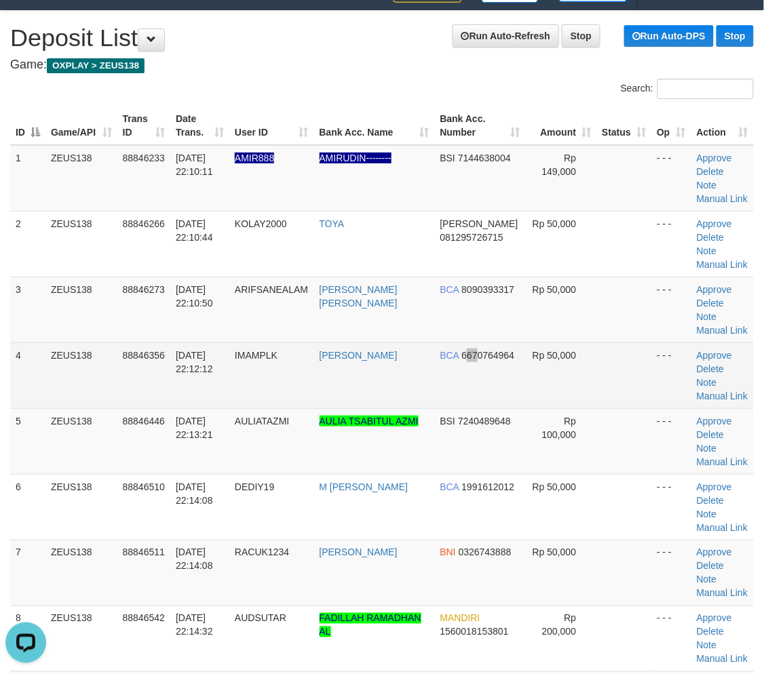
click at [465, 373] on td "BCA 6670764964" at bounding box center [480, 376] width 91 height 66
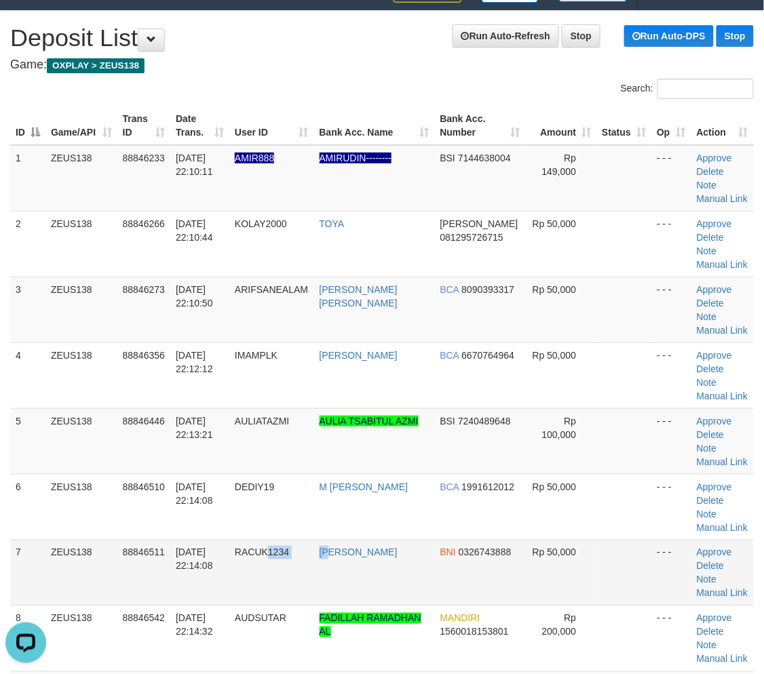
drag, startPoint x: 343, startPoint y: 547, endPoint x: 113, endPoint y: 543, distance: 229.3
click at [341, 547] on tr "7 ZEUS138 88846511 30/09/2025 22:14:08 RACUK1234 DENI WIJAYA BNI 0326743888 Rp …" at bounding box center [382, 573] width 744 height 66
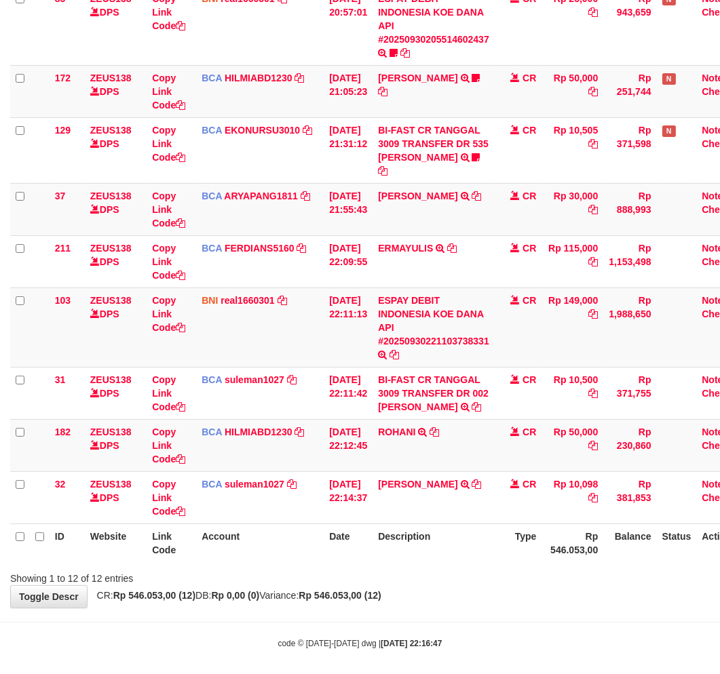
scroll to position [383, 0]
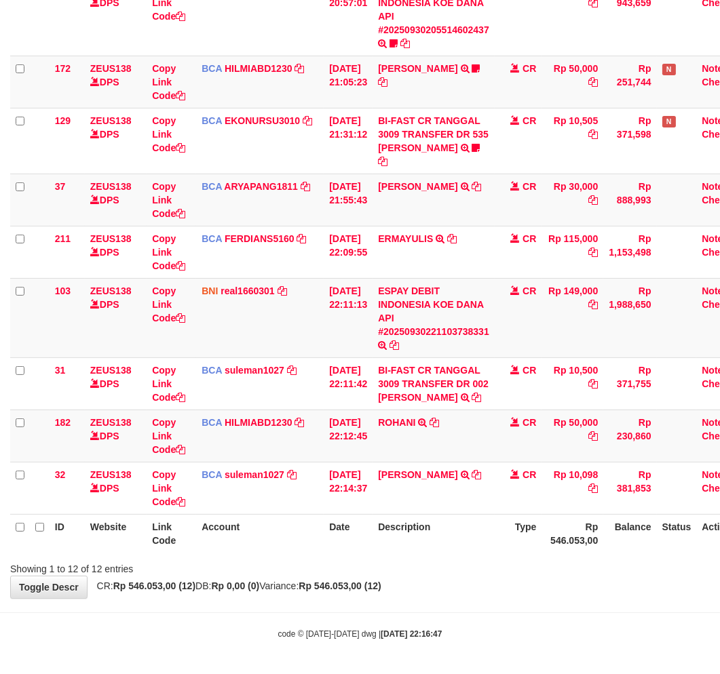
click at [419, 567] on div "Showing 1 to 12 of 12 entries" at bounding box center [360, 566] width 720 height 19
click at [424, 564] on div "Showing 1 to 12 of 12 entries" at bounding box center [360, 566] width 720 height 19
drag, startPoint x: 438, startPoint y: 593, endPoint x: 539, endPoint y: 543, distance: 113.5
click at [441, 589] on div "**********" at bounding box center [360, 141] width 720 height 913
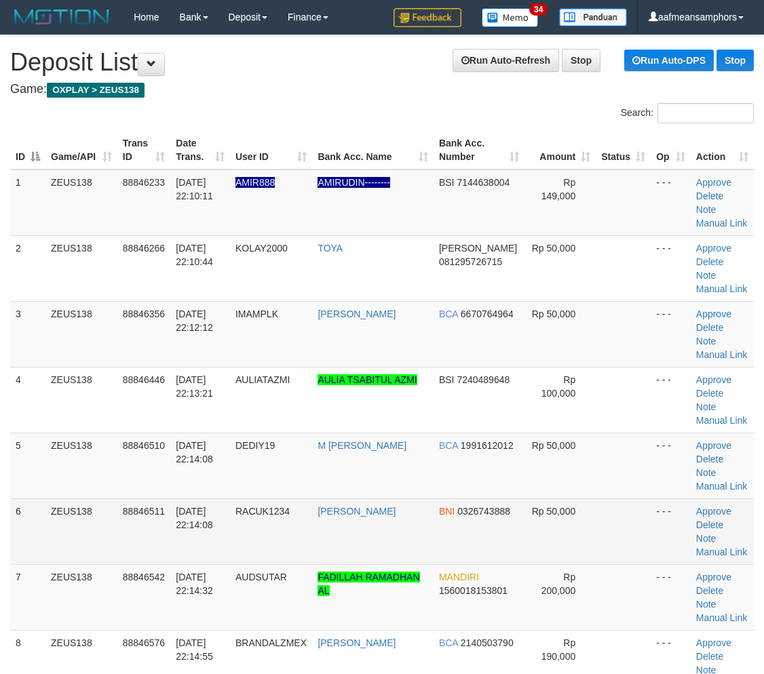
scroll to position [24, 0]
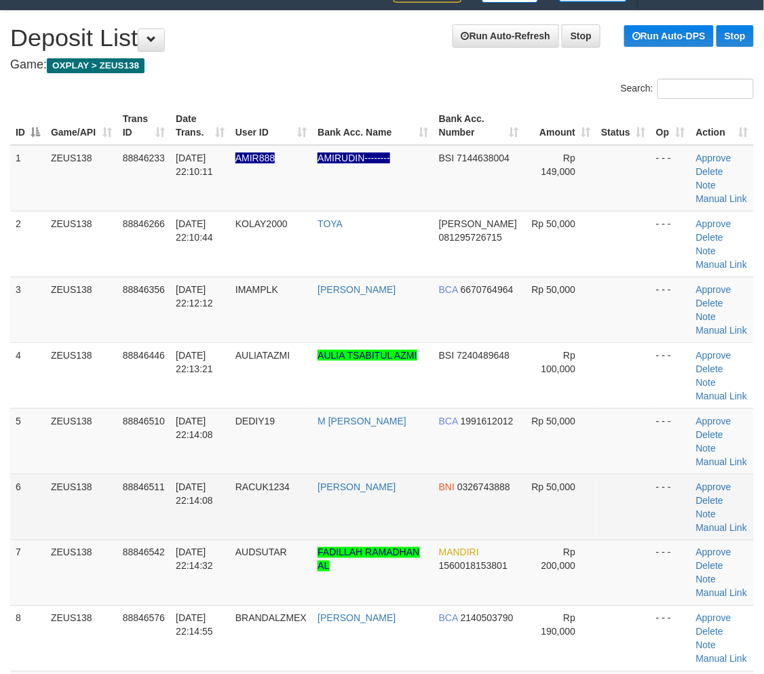
click at [226, 503] on td "[DATE] 22:14:08" at bounding box center [200, 507] width 60 height 66
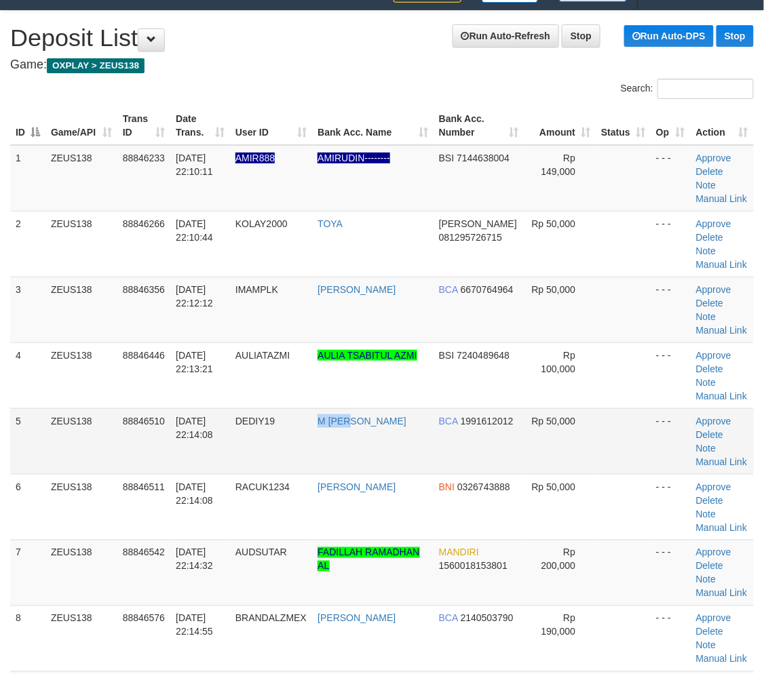
drag, startPoint x: 327, startPoint y: 444, endPoint x: 362, endPoint y: 450, distance: 35.1
click at [362, 450] on tr "5 ZEUS138 88846510 [DATE] 22:14:08 DEDIY19 M [PERSON_NAME] BCA 1991612012 Rp 50…" at bounding box center [382, 441] width 744 height 66
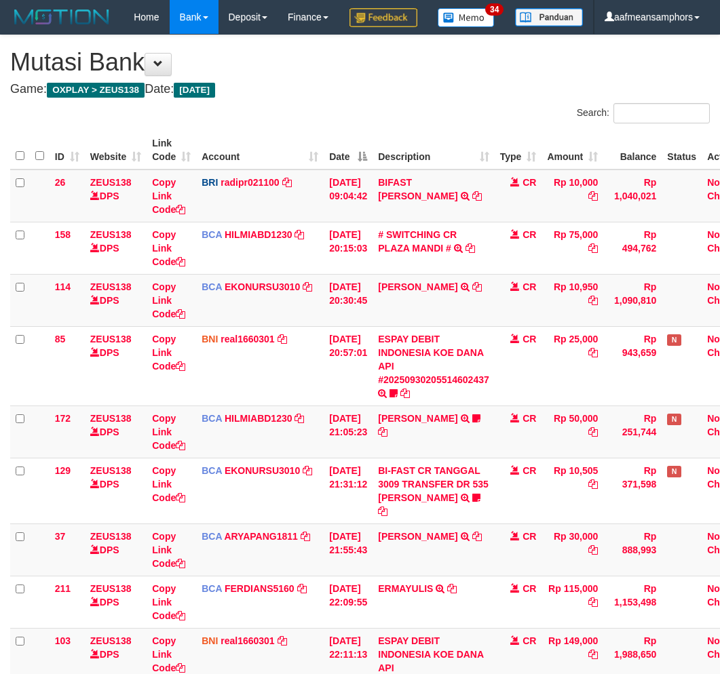
scroll to position [396, 0]
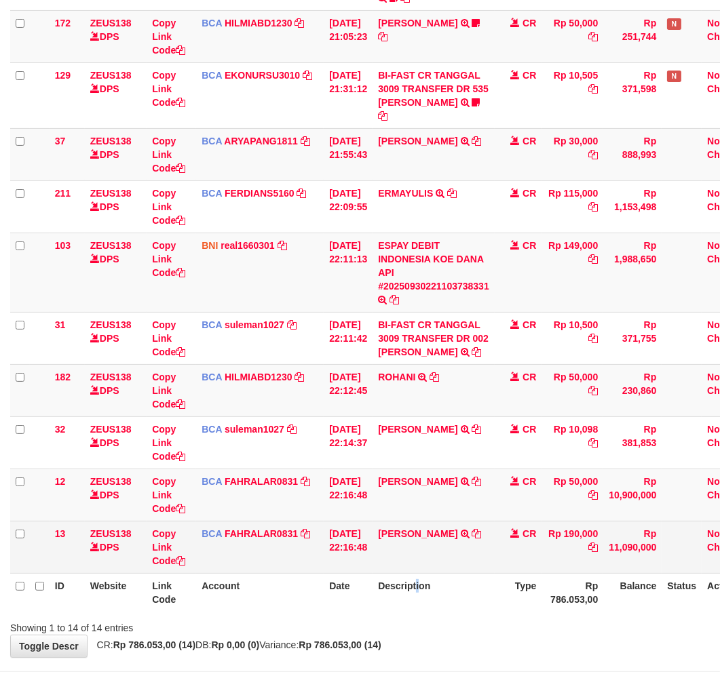
click at [426, 612] on th "Description" at bounding box center [433, 592] width 122 height 39
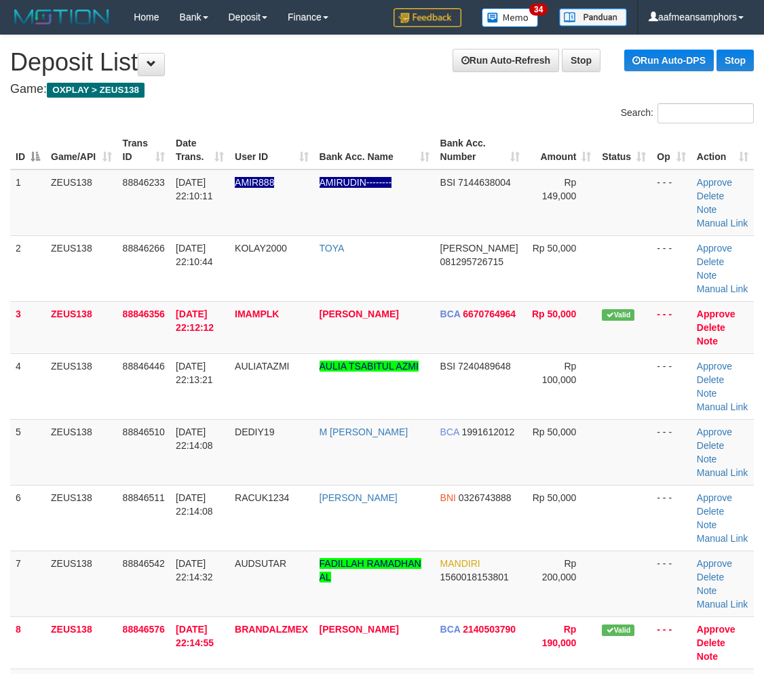
scroll to position [24, 0]
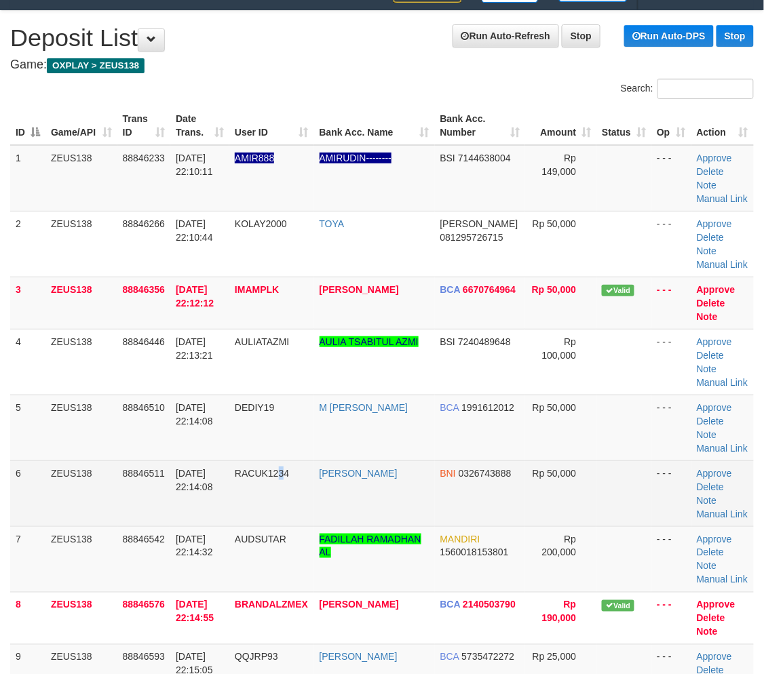
click at [292, 463] on td "RACUK1234" at bounding box center [271, 494] width 84 height 66
click at [289, 463] on td "RACUK1234" at bounding box center [271, 494] width 84 height 66
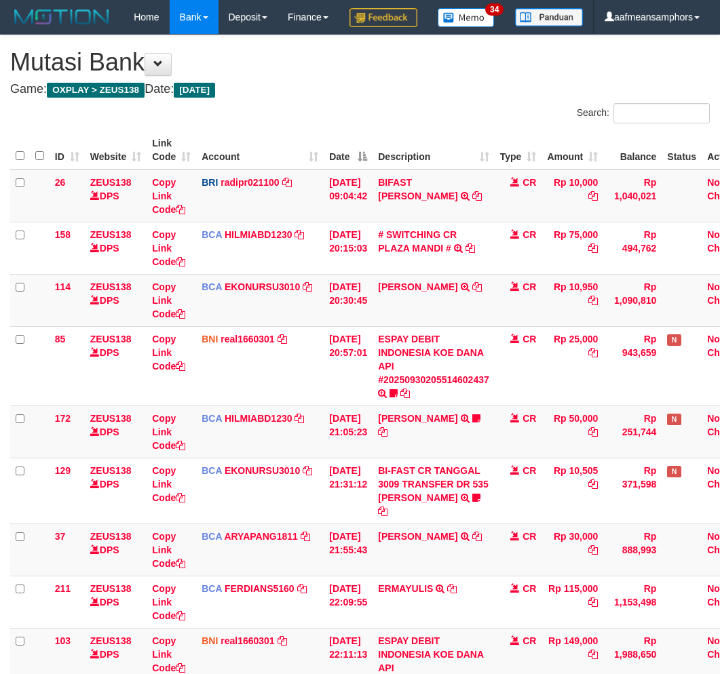
scroll to position [487, 0]
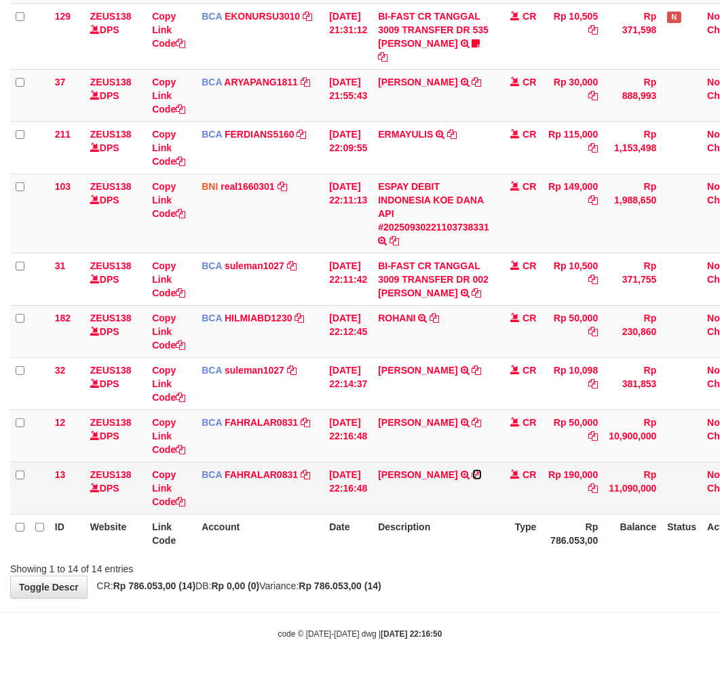
click at [478, 472] on icon at bounding box center [476, 474] width 9 height 9
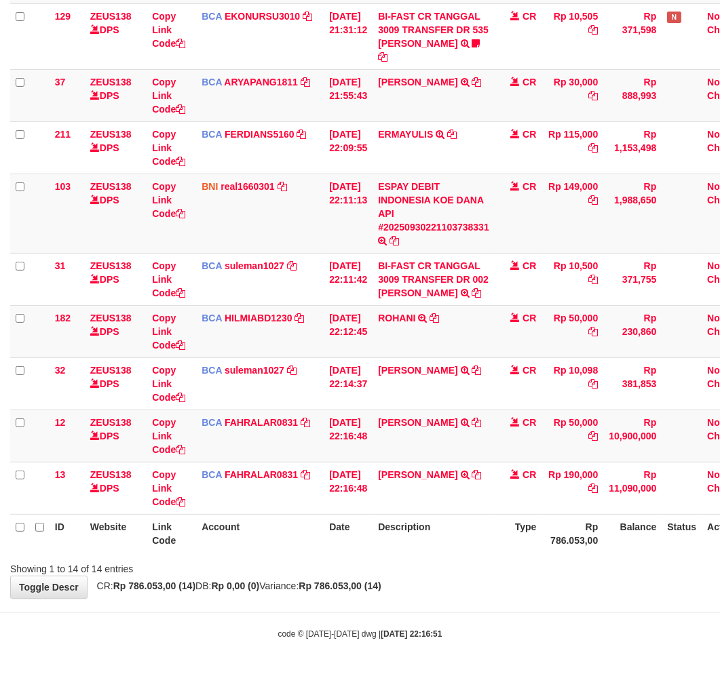
scroll to position [487, 0]
drag, startPoint x: 441, startPoint y: 548, endPoint x: 433, endPoint y: 552, distance: 9.1
click at [433, 552] on th "Description" at bounding box center [433, 533] width 122 height 39
click at [438, 550] on th "Description" at bounding box center [433, 533] width 122 height 39
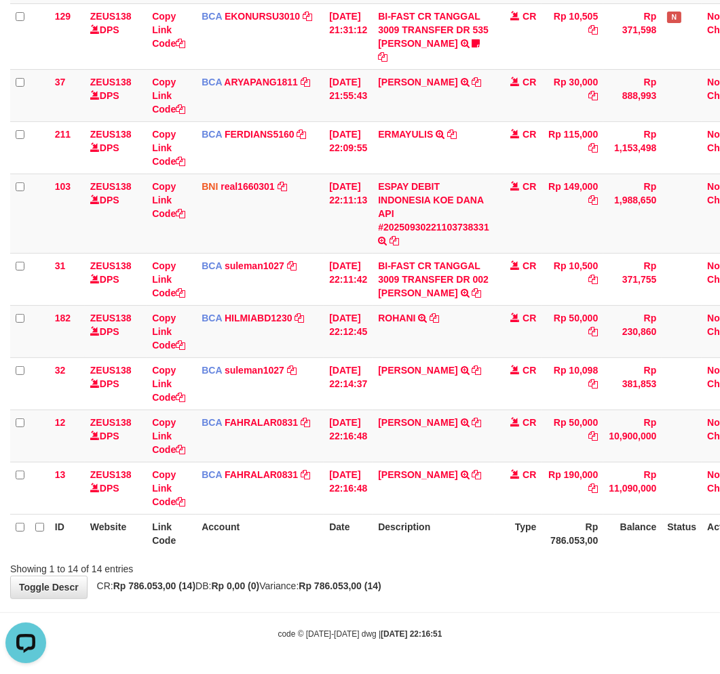
click at [535, 581] on div "**********" at bounding box center [360, 90] width 720 height 1018
click at [497, 602] on body "Toggle navigation Home Bank Account List Load By Website Group [OXPLAY] ZEUS138…" at bounding box center [360, 109] width 720 height 1129
click at [452, 605] on body "Toggle navigation Home Bank Account List Load By Website Group [OXPLAY] ZEUS138…" at bounding box center [360, 109] width 720 height 1129
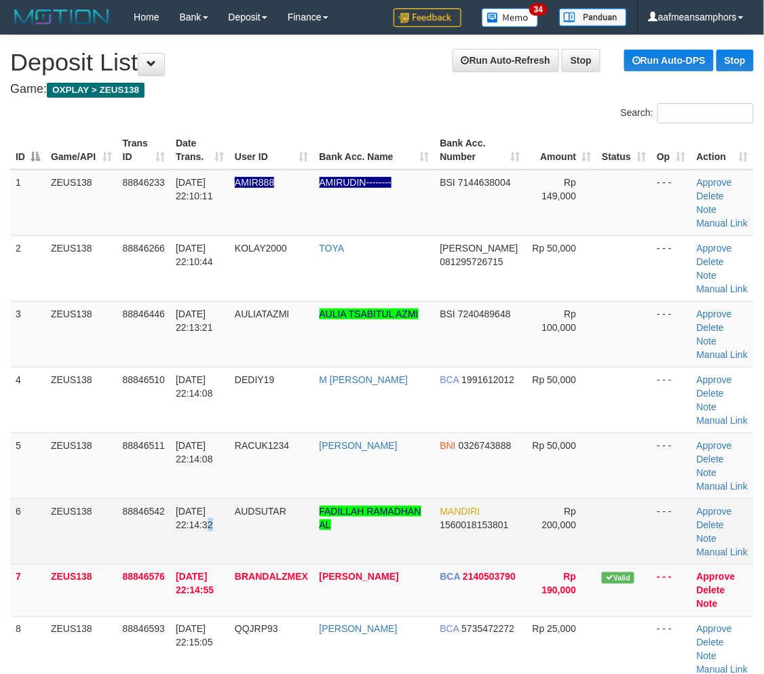
click at [195, 546] on td "[DATE] 22:14:32" at bounding box center [199, 532] width 59 height 66
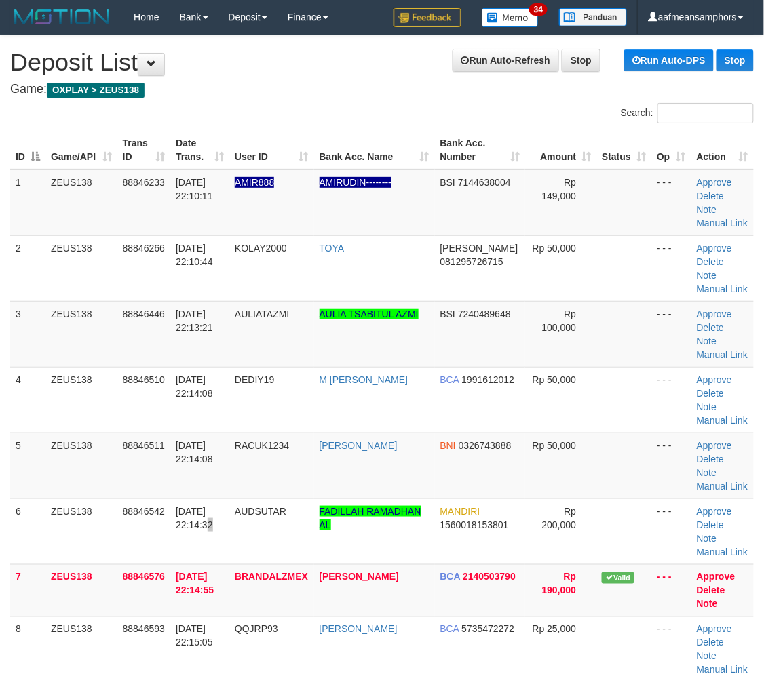
scroll to position [24, 0]
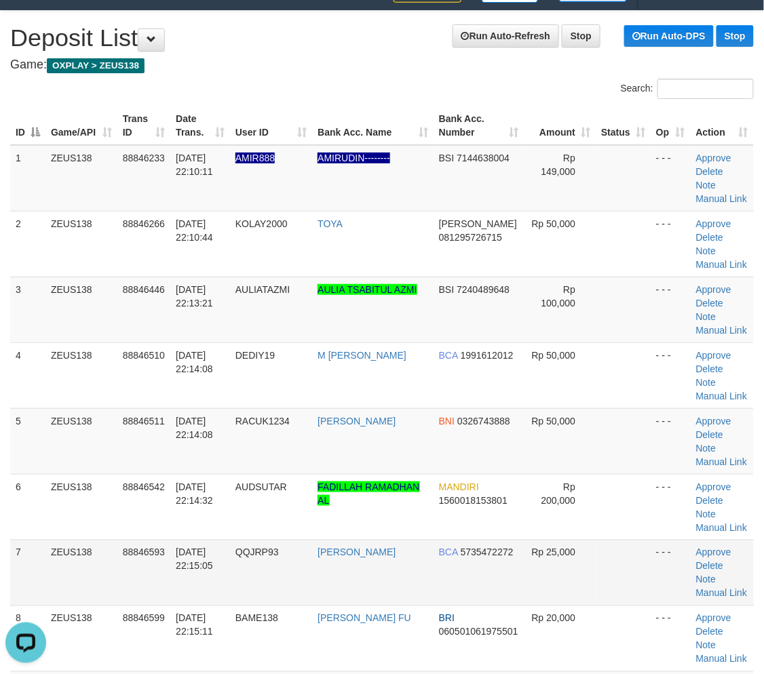
drag, startPoint x: 269, startPoint y: 588, endPoint x: 246, endPoint y: 582, distance: 23.7
click at [270, 588] on td "QQJRP93" at bounding box center [271, 573] width 82 height 66
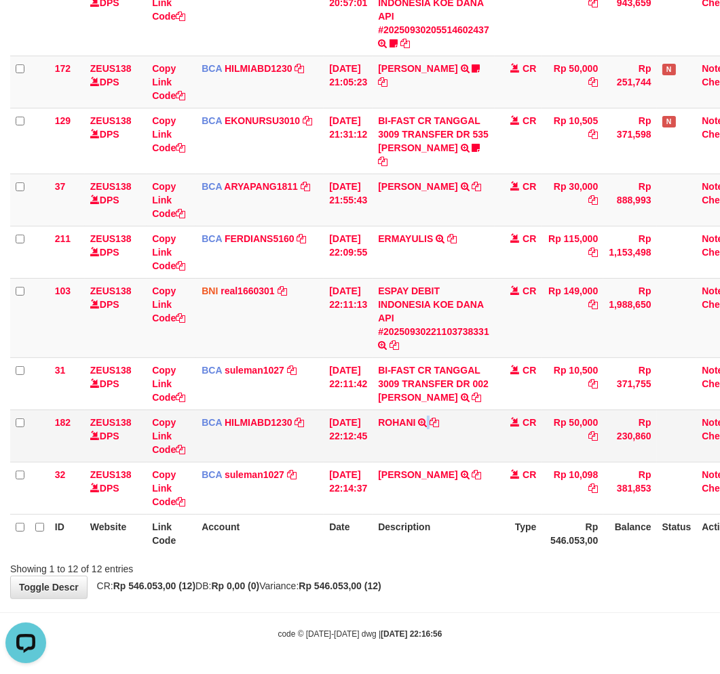
click at [436, 446] on td "ROHANI TRSF E-BANKING CR 3009/FTSCY/WS95051 50000.002025093009153558 TRFDN-ROHA…" at bounding box center [433, 436] width 122 height 52
click at [445, 429] on td "ROHANI TRSF E-BANKING CR 3009/FTSCY/WS95051 50000.002025093009153558 TRFDN-ROHA…" at bounding box center [433, 436] width 122 height 52
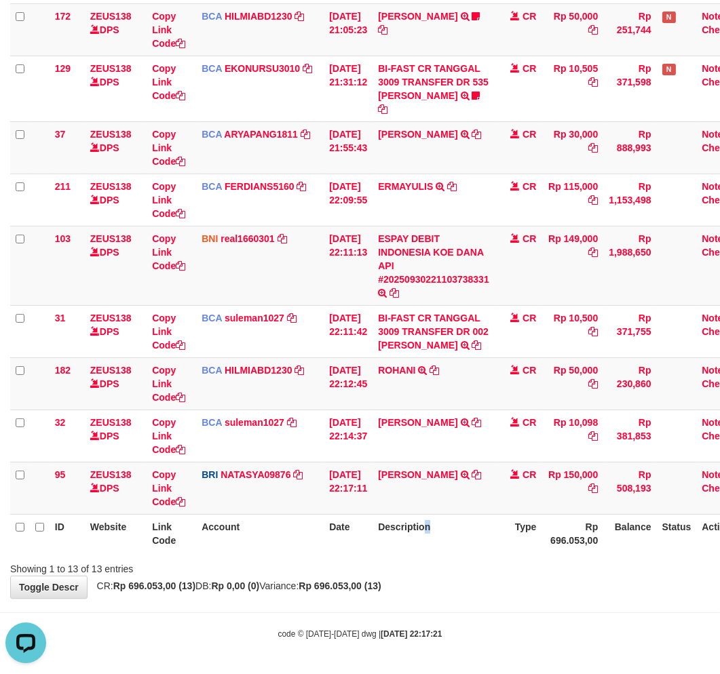
click at [431, 553] on th "Description" at bounding box center [433, 533] width 122 height 39
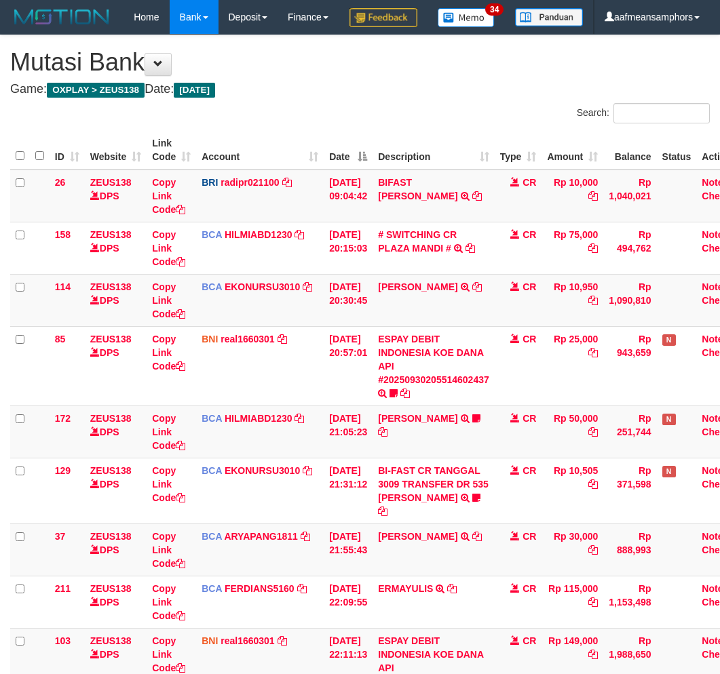
scroll to position [429, 0]
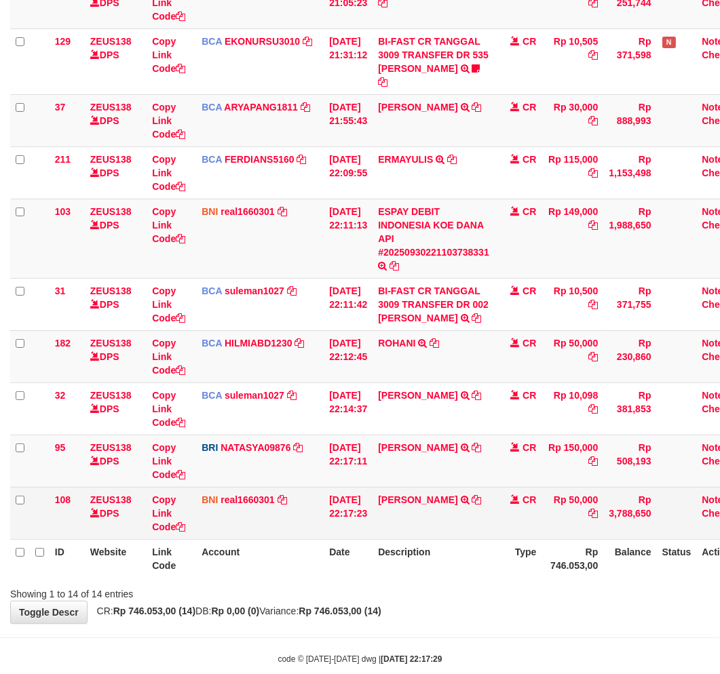
scroll to position [463, 0]
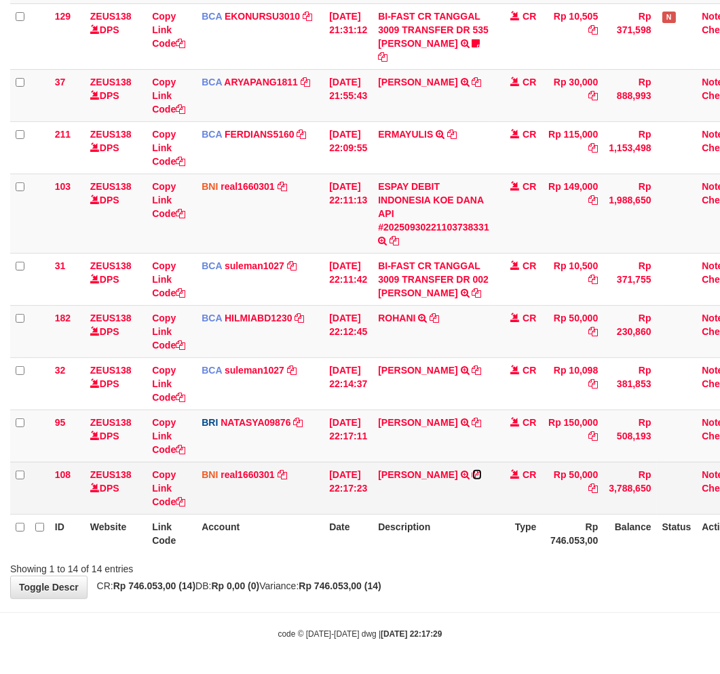
click at [472, 480] on icon at bounding box center [476, 474] width 9 height 9
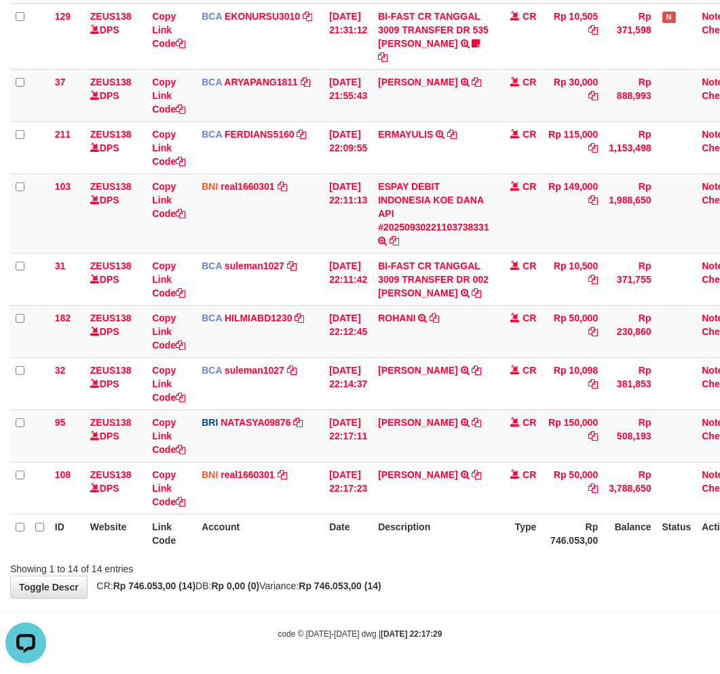
scroll to position [0, 0]
click at [462, 631] on body "Toggle navigation Home Bank Account List Load By Website Group [OXPLAY] ZEUS138…" at bounding box center [360, 109] width 720 height 1129
click at [506, 598] on div "**********" at bounding box center [360, 90] width 720 height 1018
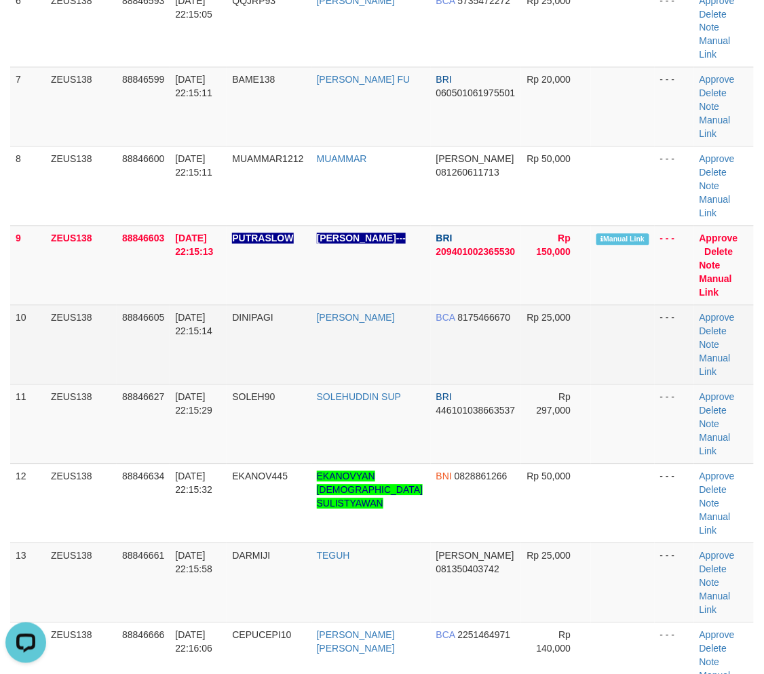
scroll to position [552, 0]
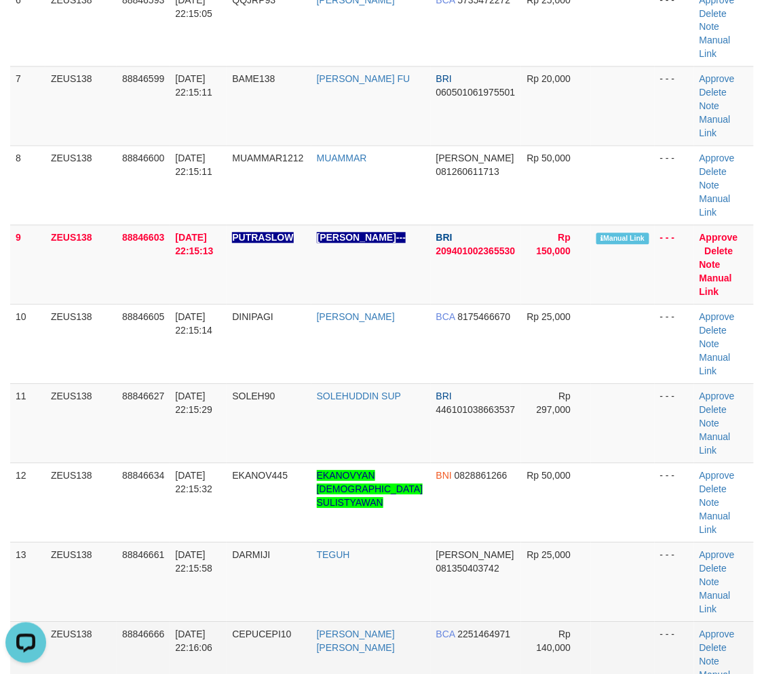
click at [311, 622] on td "CEPUCEPI10" at bounding box center [269, 661] width 84 height 79
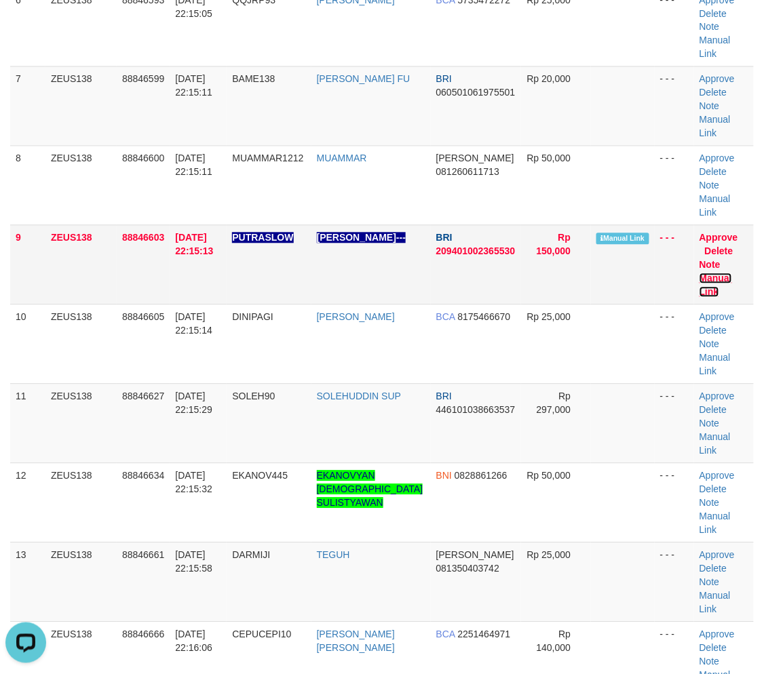
click at [726, 273] on link "Manual Link" at bounding box center [715, 285] width 33 height 24
drag, startPoint x: 364, startPoint y: 416, endPoint x: 304, endPoint y: 432, distance: 62.5
click at [370, 543] on td "TEGUH" at bounding box center [370, 582] width 119 height 79
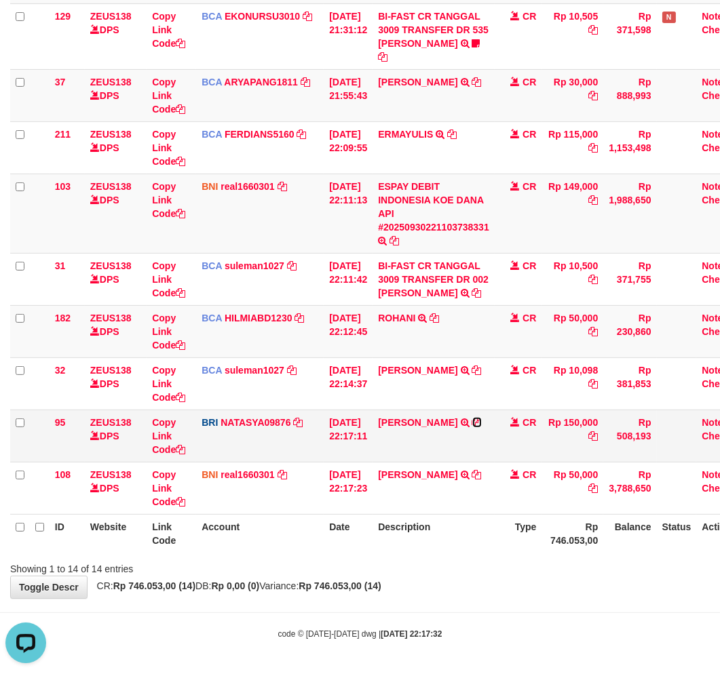
click at [476, 421] on icon at bounding box center [476, 422] width 9 height 9
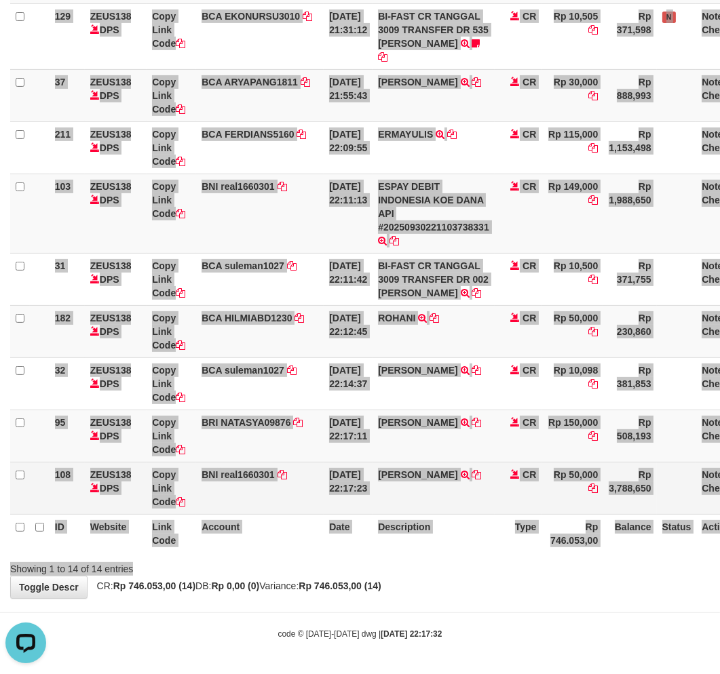
drag, startPoint x: 477, startPoint y: 555, endPoint x: 672, endPoint y: 483, distance: 208.2
click at [475, 560] on div "Search: ID Website Link Code Account Date Description Type Amount Balance Statu…" at bounding box center [359, 112] width 699 height 927
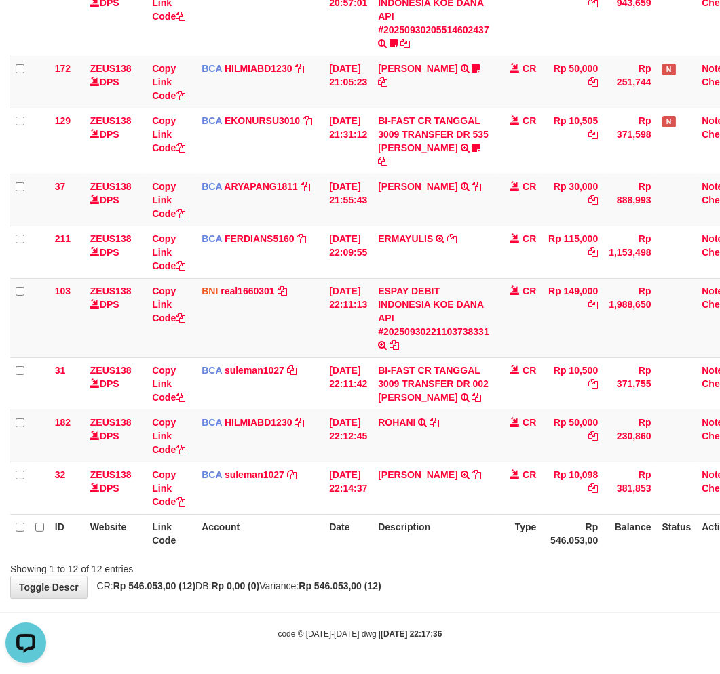
click at [503, 580] on div "**********" at bounding box center [360, 141] width 720 height 913
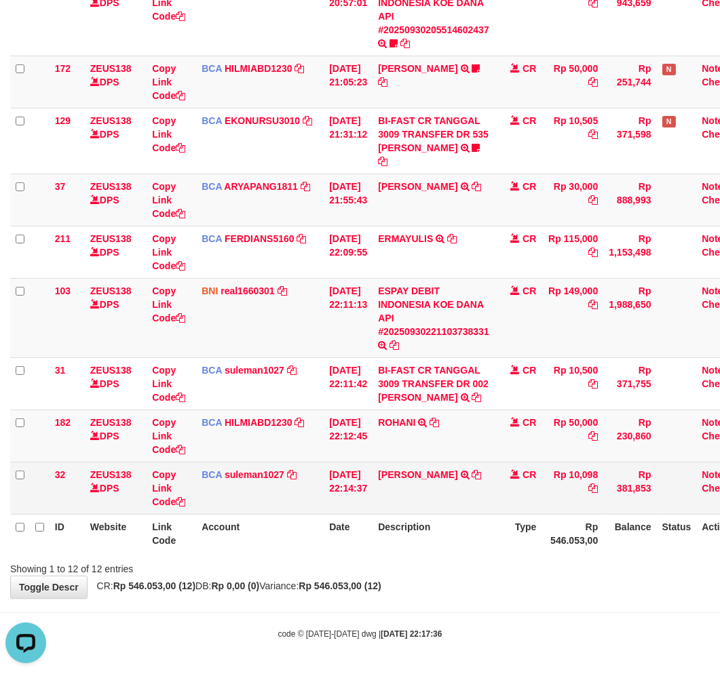
drag, startPoint x: 499, startPoint y: 577, endPoint x: 638, endPoint y: 467, distance: 177.7
click at [499, 575] on div "**********" at bounding box center [360, 141] width 720 height 913
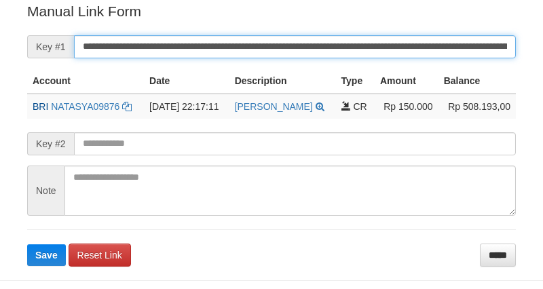
click at [246, 50] on input "**********" at bounding box center [295, 46] width 442 height 23
click at [27, 244] on button "Save" at bounding box center [46, 255] width 39 height 22
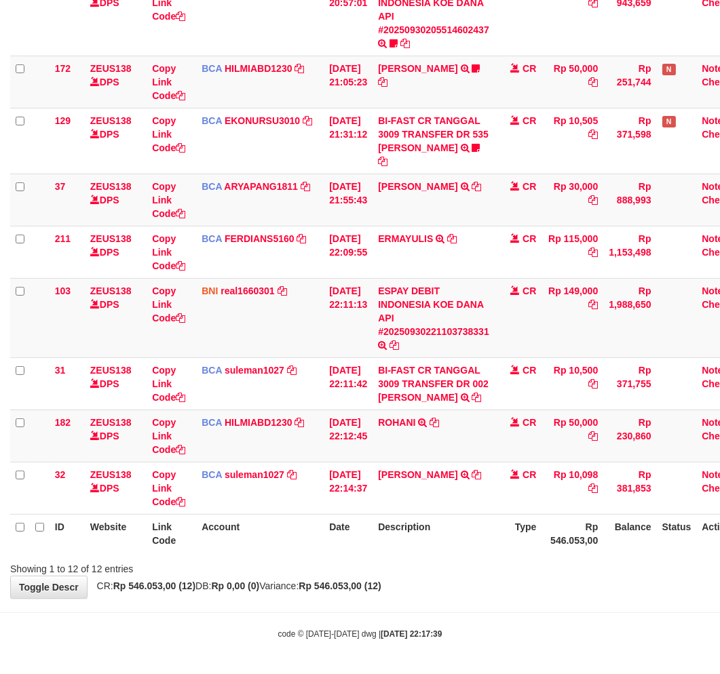
scroll to position [383, 0]
drag, startPoint x: 493, startPoint y: 530, endPoint x: 497, endPoint y: 520, distance: 10.3
click at [482, 530] on th "Description" at bounding box center [433, 533] width 122 height 39
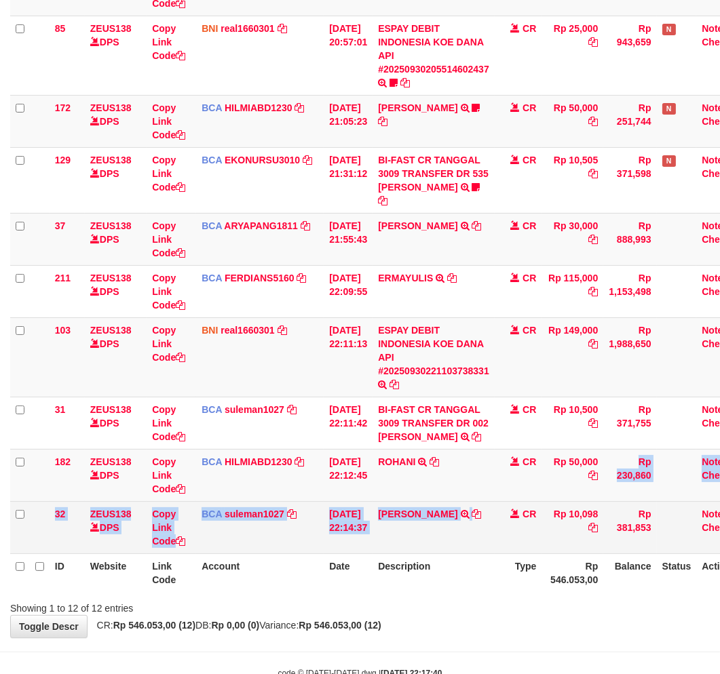
drag, startPoint x: 554, startPoint y: 533, endPoint x: 527, endPoint y: 543, distance: 28.8
click at [527, 543] on tbody "26 ZEUS138 DPS Copy Link Code BRI radipr021100 DPS REYNALDI ADI PRATAMA mutasi_…" at bounding box center [381, 206] width 742 height 695
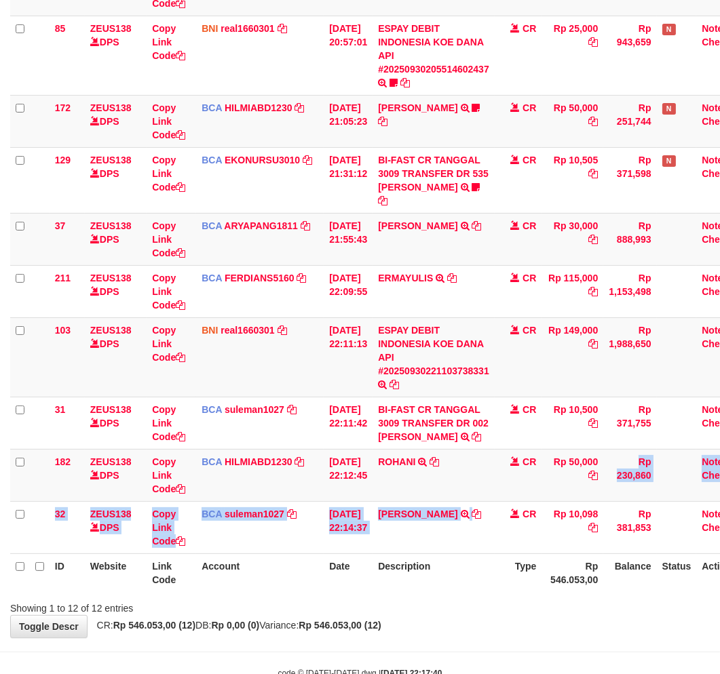
scroll to position [383, 0]
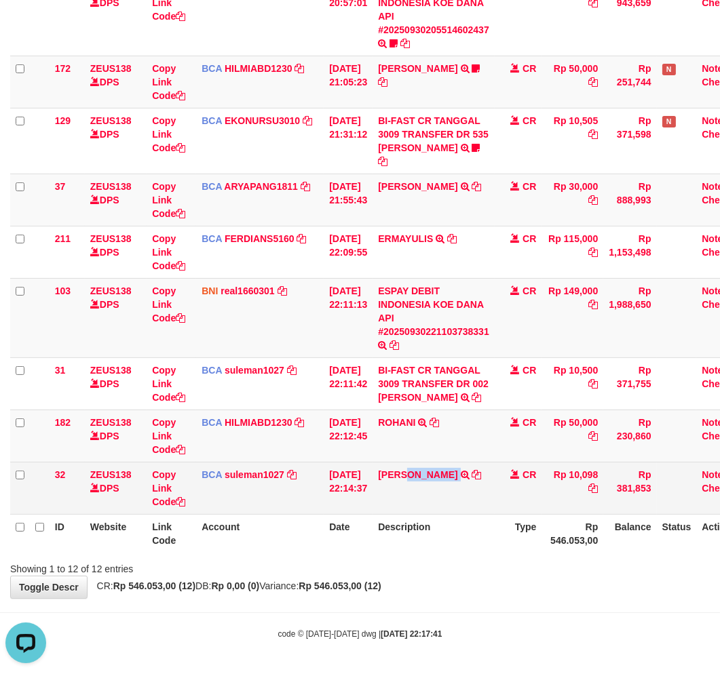
click at [416, 505] on td "IRA WATI TRSF E-BANKING CR 3009/FTSCY/WS95051 10098.002025093029347142 TRFDN-IR…" at bounding box center [433, 488] width 122 height 52
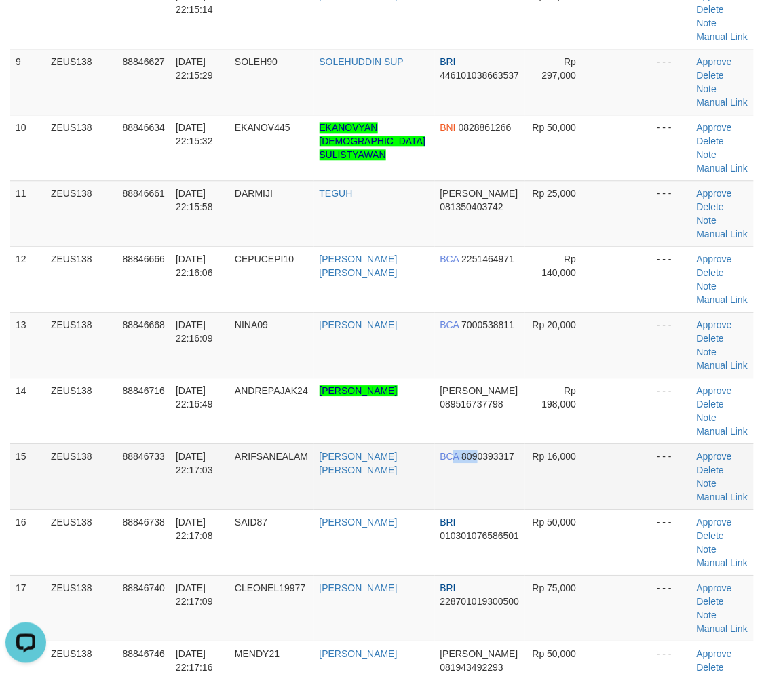
drag, startPoint x: 463, startPoint y: 465, endPoint x: 341, endPoint y: 473, distance: 122.4
click at [435, 469] on td "BCA 8090393317" at bounding box center [480, 477] width 91 height 66
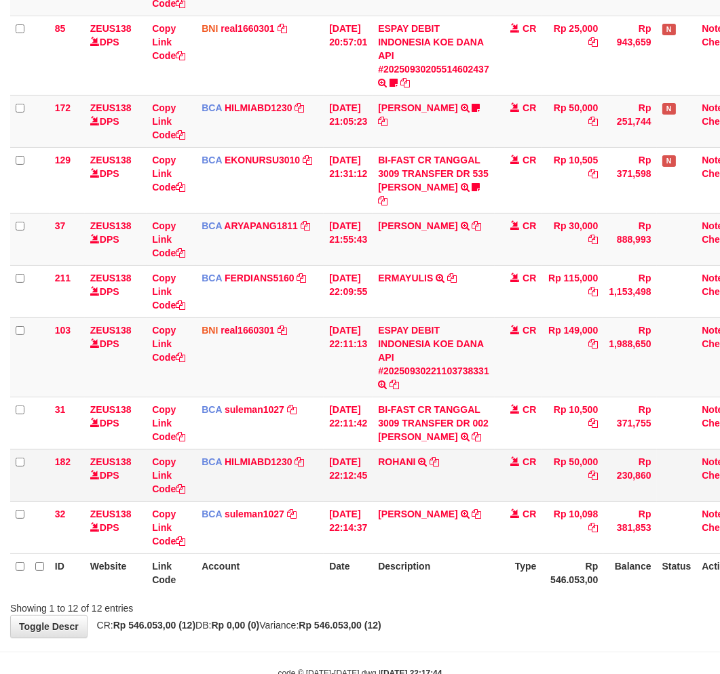
scroll to position [345, 0]
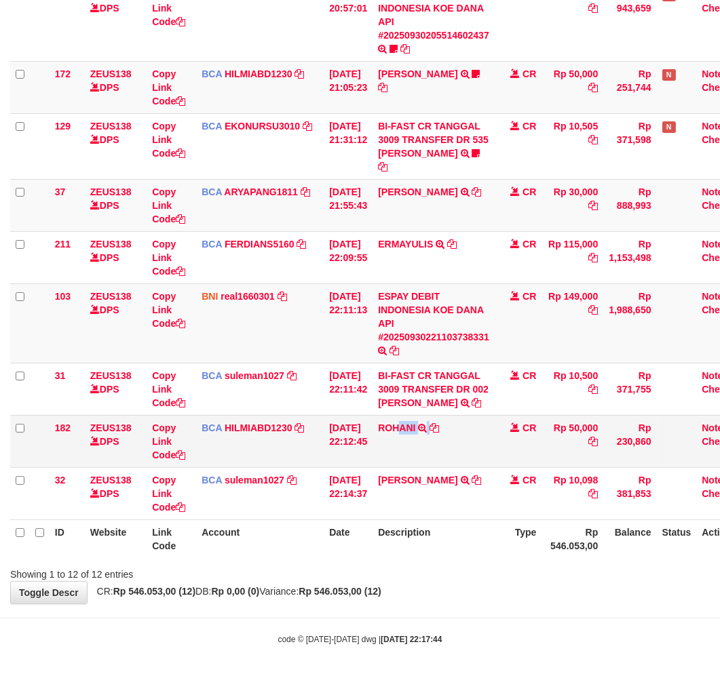
click at [410, 467] on td "ROHANI TRSF E-BANKING CR 3009/FTSCY/WS95051 50000.002025093009153558 TRFDN-ROHA…" at bounding box center [433, 441] width 122 height 52
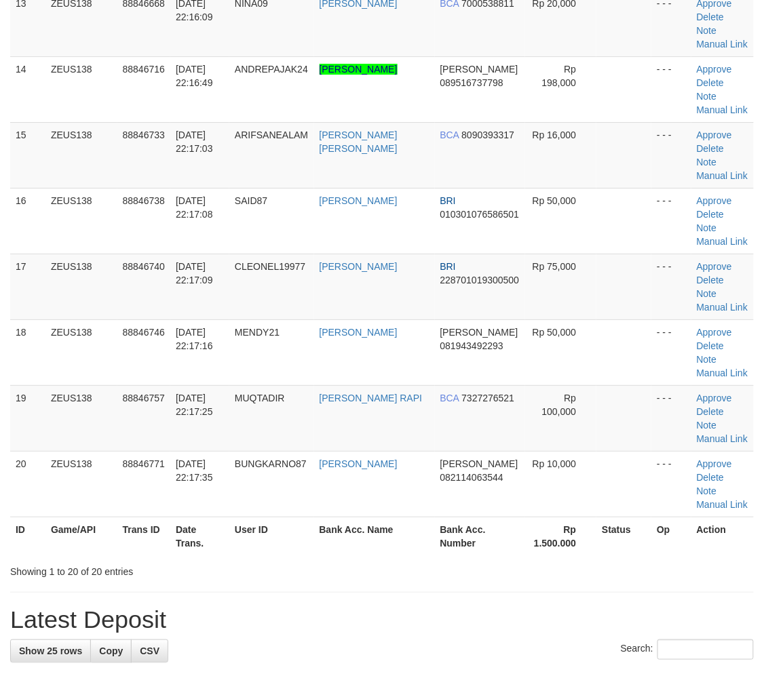
scroll to position [769, 0]
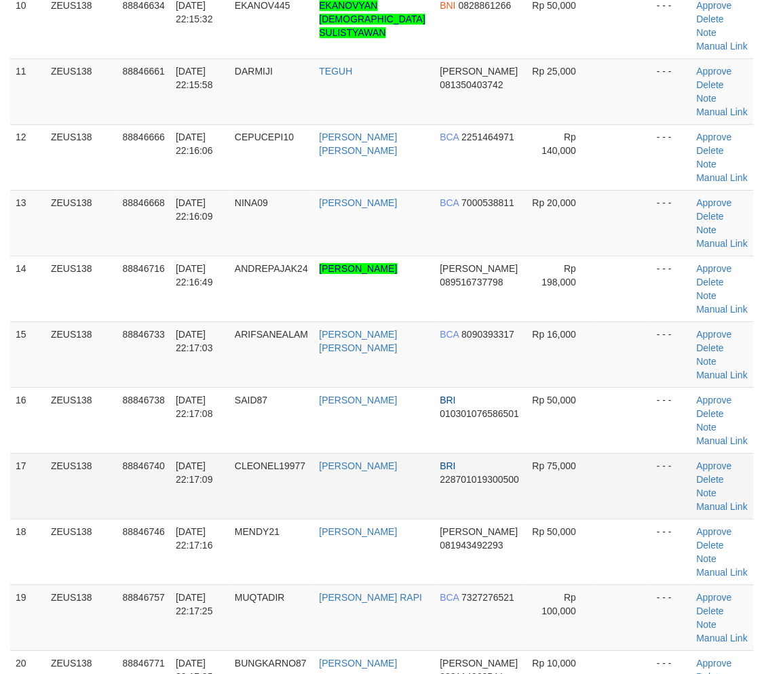
click at [368, 489] on td "MUHAMMAD FIRNA" at bounding box center [374, 486] width 121 height 66
click at [282, 479] on td "CLEONEL19977" at bounding box center [271, 486] width 84 height 66
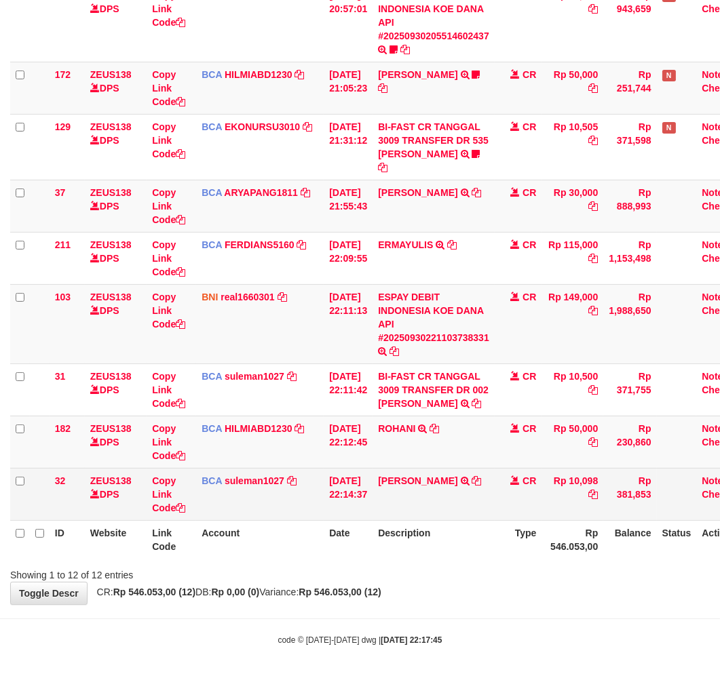
scroll to position [379, 0]
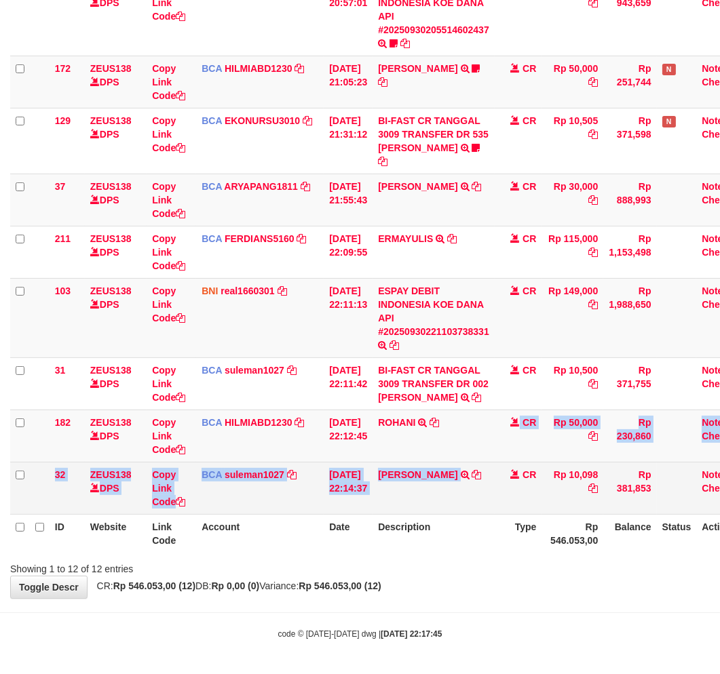
click at [436, 479] on tbody "26 ZEUS138 DPS Copy Link Code BRI radipr021100 DPS REYNALDI ADI PRATAMA mutasi_…" at bounding box center [381, 167] width 742 height 695
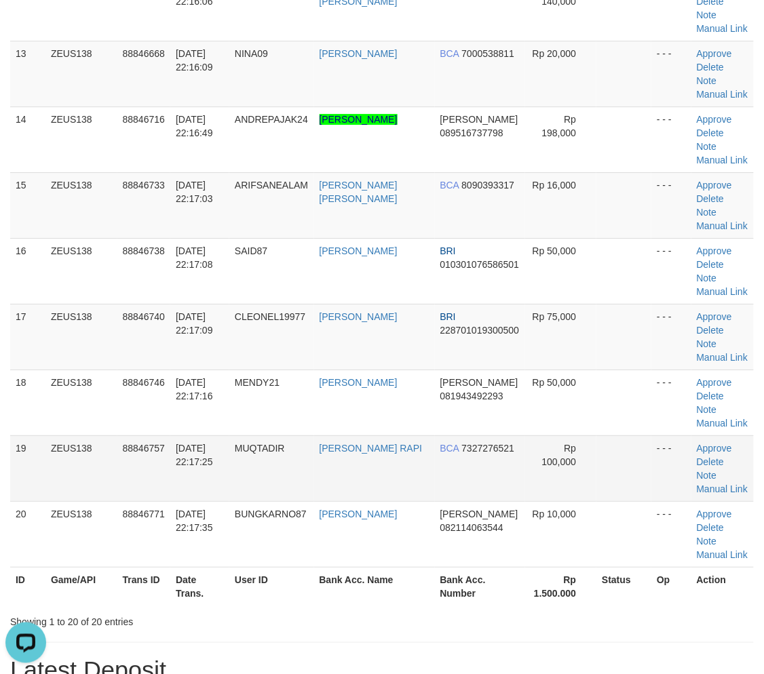
drag, startPoint x: 417, startPoint y: 544, endPoint x: 445, endPoint y: 436, distance: 111.6
click at [446, 541] on tr "20 ZEUS138 88846771 30/09/2025 22:17:35 BUNGKARNO87 NURUL RIADI DANA 0821140635…" at bounding box center [382, 534] width 744 height 66
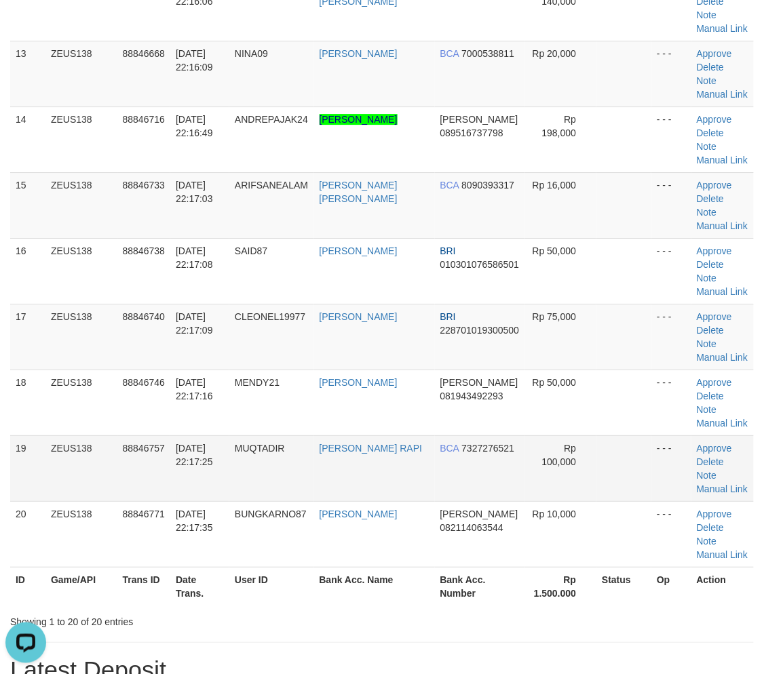
drag, startPoint x: 385, startPoint y: 455, endPoint x: 392, endPoint y: 457, distance: 7.1
click at [377, 455] on td "ABD MUQTADIR RAPI" at bounding box center [374, 469] width 121 height 66
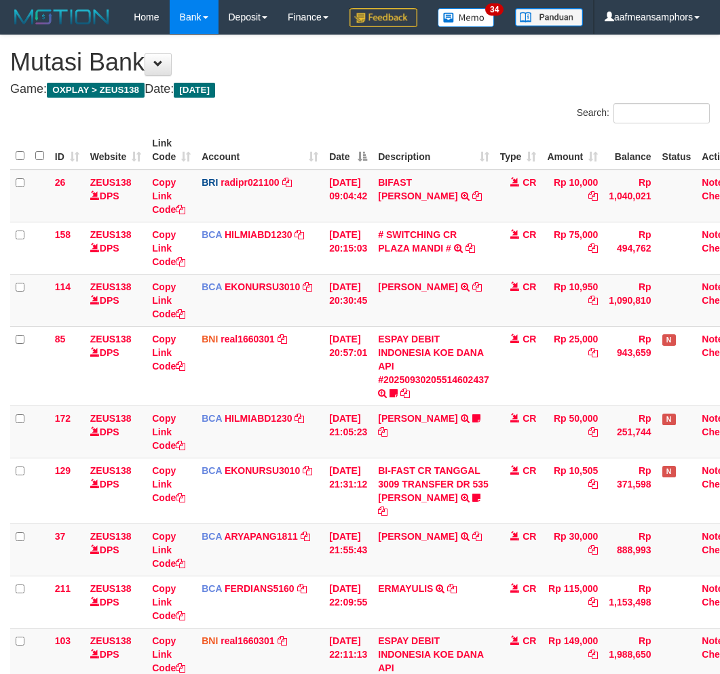
scroll to position [307, 0]
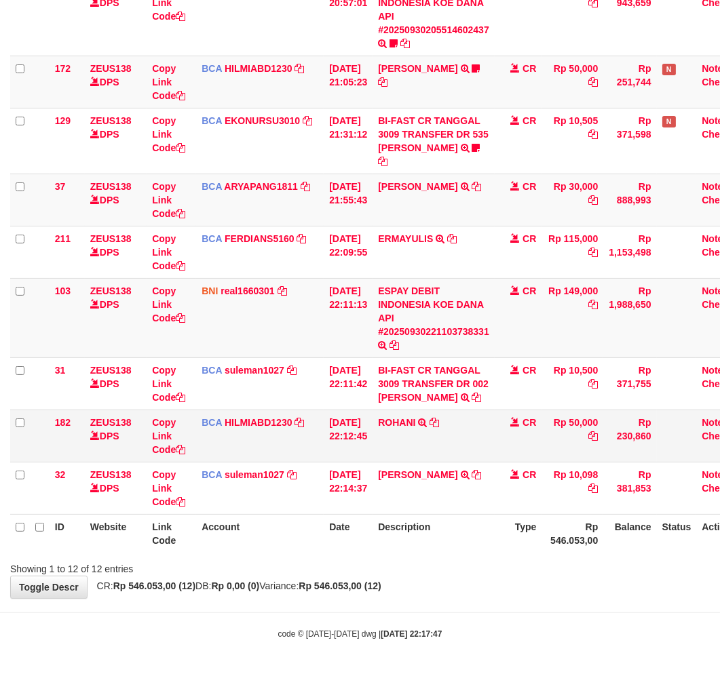
scroll to position [383, 0]
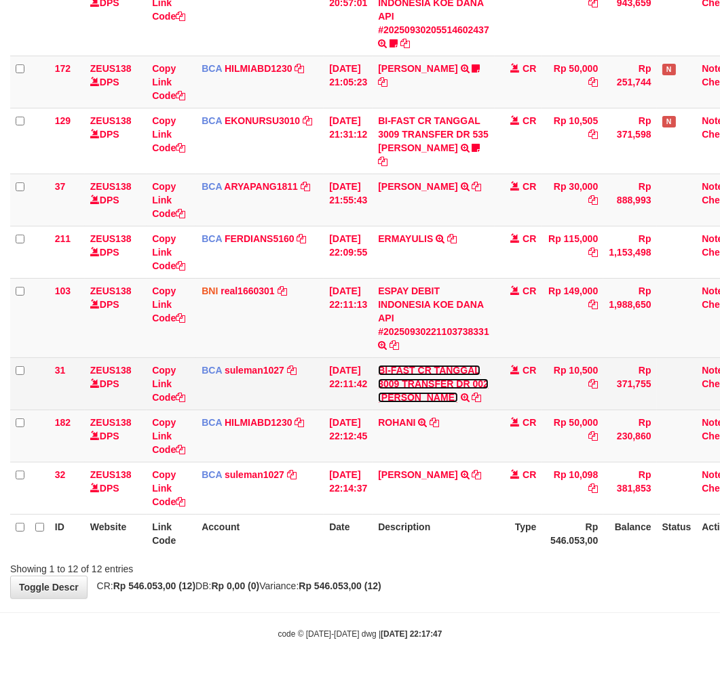
click at [419, 398] on link "BI-FAST CR TANGGAL 3009 TRANSFER DR 002 [PERSON_NAME]" at bounding box center [433, 384] width 111 height 38
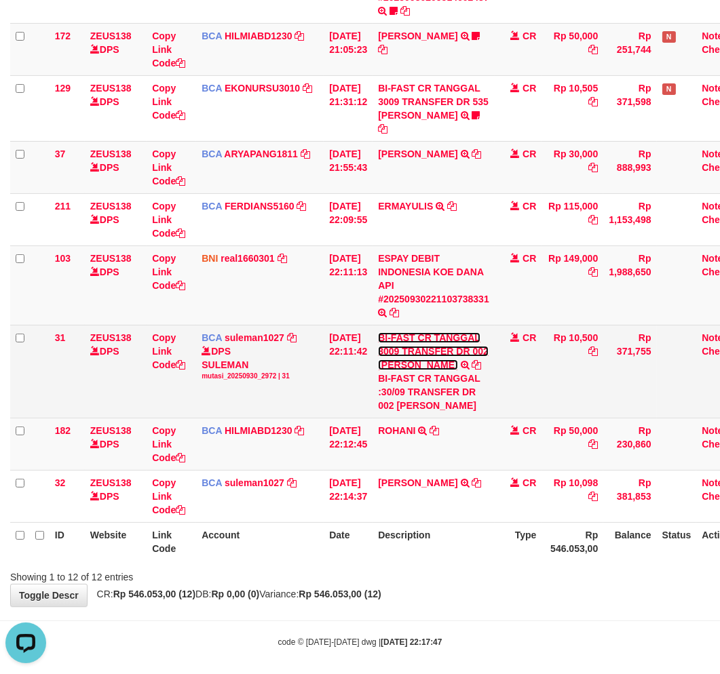
scroll to position [0, 0]
click at [419, 413] on div "BI-FAST CR TANGGAL :30/09 TRANSFER DR 002 [PERSON_NAME]" at bounding box center [433, 392] width 111 height 41
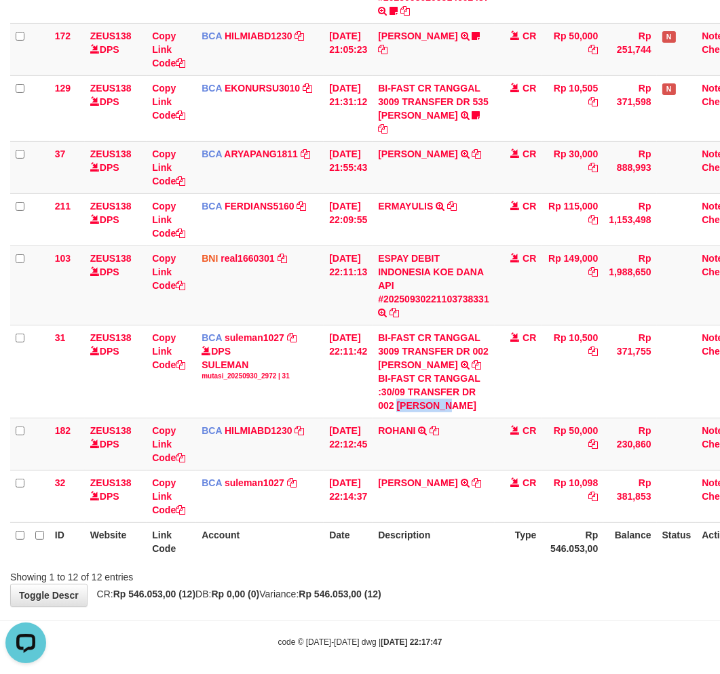
copy div "ASMANTONI"
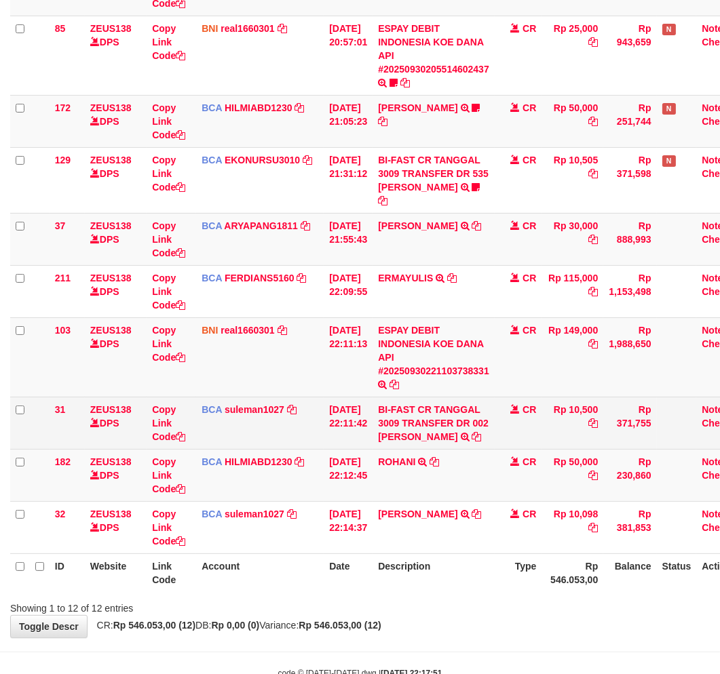
scroll to position [383, 0]
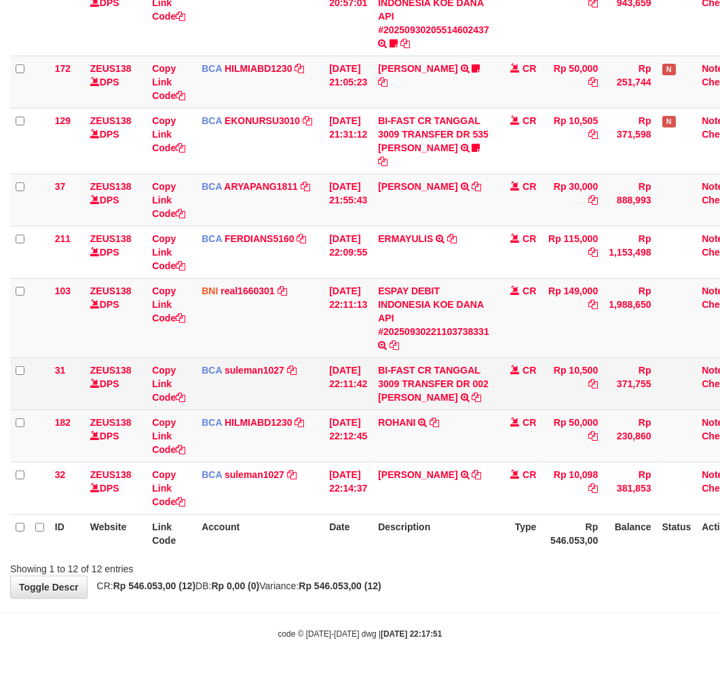
click at [595, 431] on tbody "26 ZEUS138 DPS Copy Link Code BRI radipr021100 DPS [PERSON_NAME] mutasi_2025093…" at bounding box center [381, 167] width 742 height 695
click at [595, 431] on td "Rp 50,000" at bounding box center [572, 436] width 62 height 52
click at [589, 371] on td "Rp 10,500" at bounding box center [572, 384] width 62 height 52
copy td "10,500"
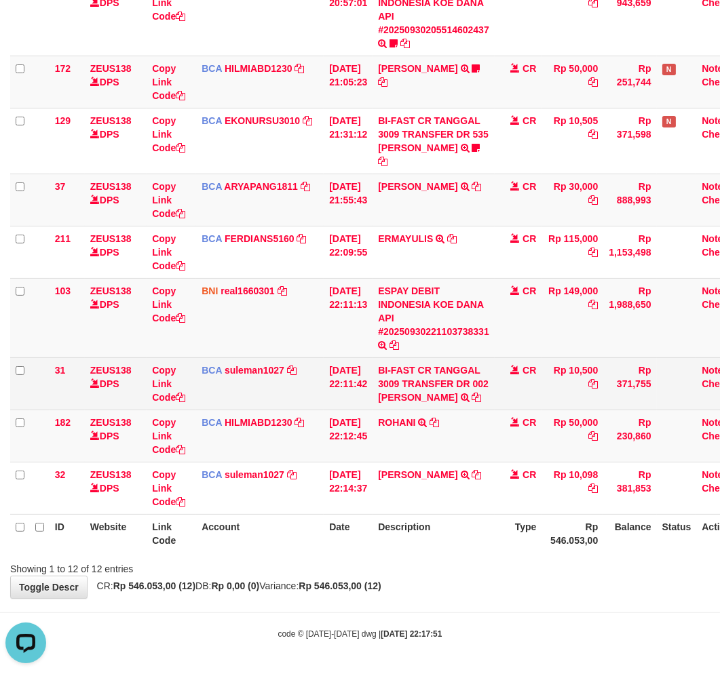
click at [589, 371] on td "Rp 10,500" at bounding box center [572, 384] width 62 height 52
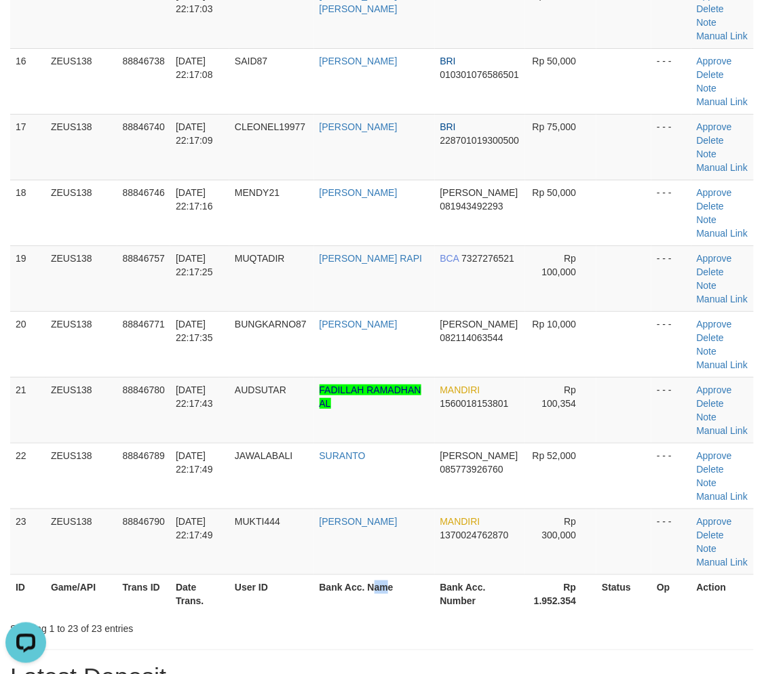
click at [398, 575] on th "Bank Acc. Name" at bounding box center [374, 594] width 121 height 39
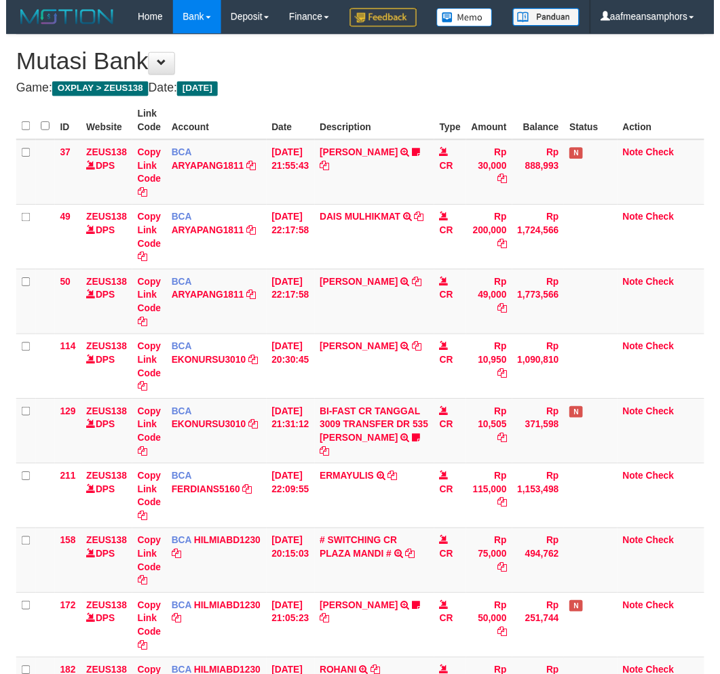
scroll to position [450, 0]
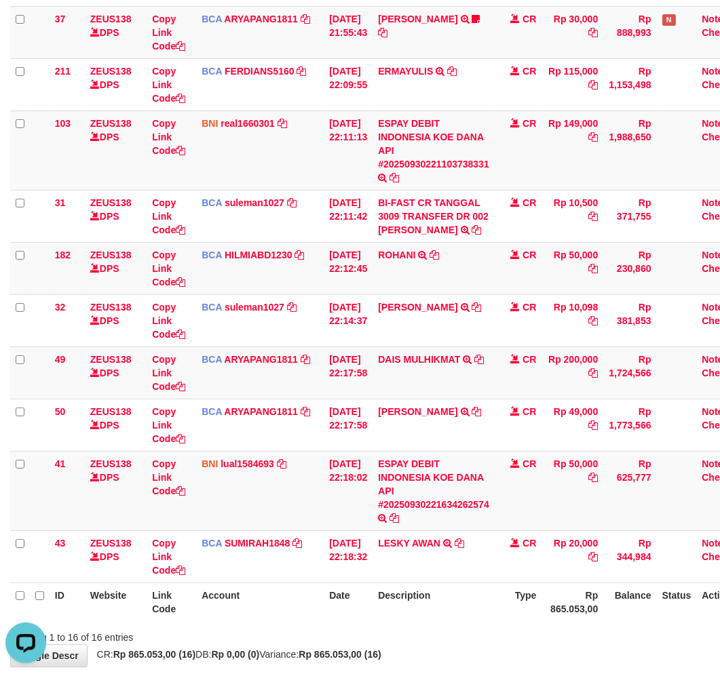
click at [410, 626] on div at bounding box center [510, 626] width 420 height 1
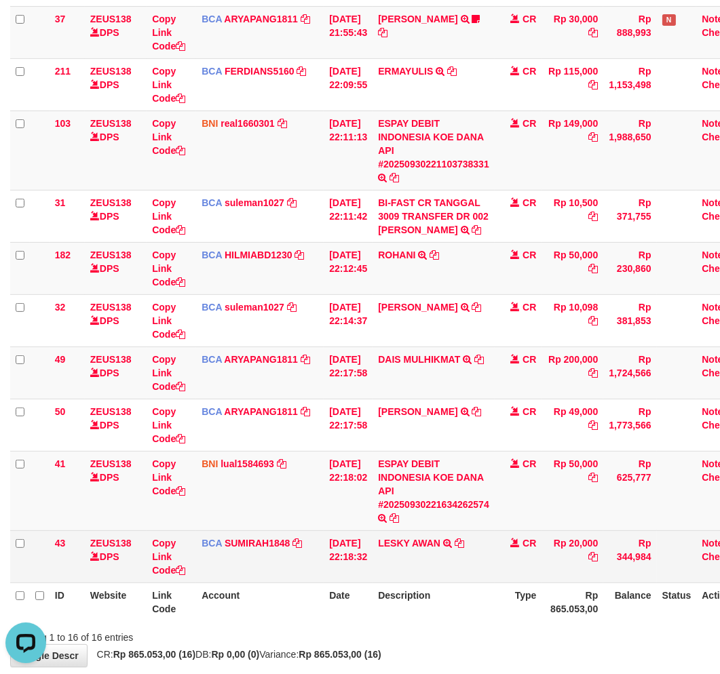
drag, startPoint x: 424, startPoint y: 643, endPoint x: 617, endPoint y: 597, distance: 198.8
click at [424, 621] on th "Description" at bounding box center [433, 602] width 122 height 39
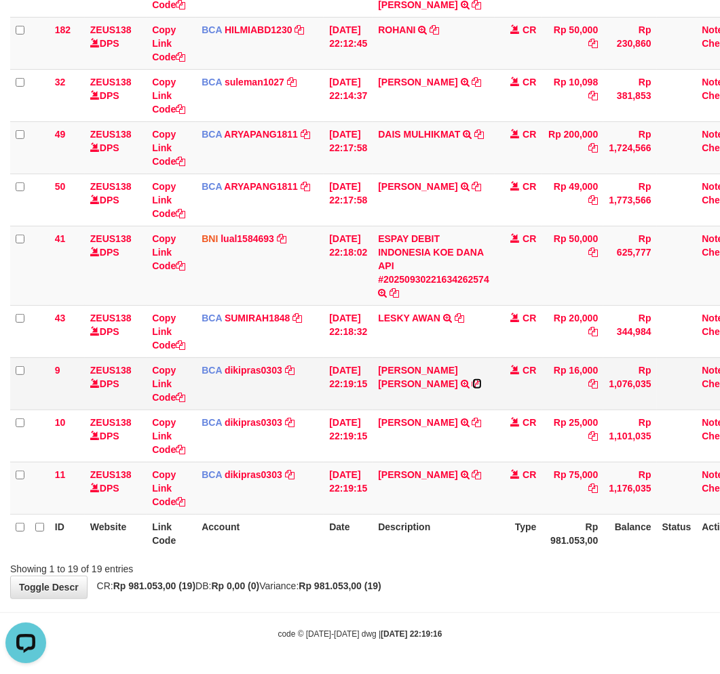
click at [482, 379] on icon at bounding box center [476, 383] width 9 height 9
click at [472, 480] on icon at bounding box center [476, 474] width 9 height 9
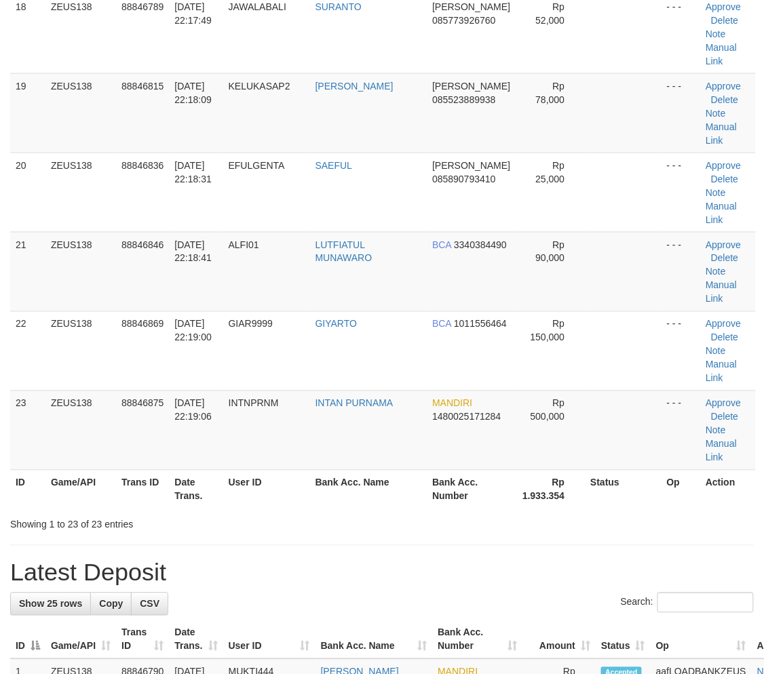
drag, startPoint x: 343, startPoint y: 548, endPoint x: 351, endPoint y: 552, distance: 8.5
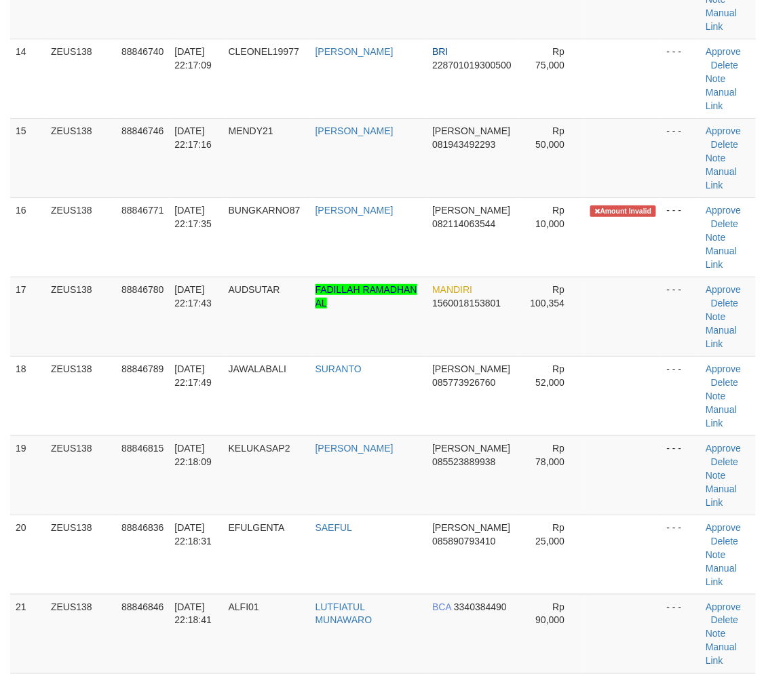
scroll to position [560, 0]
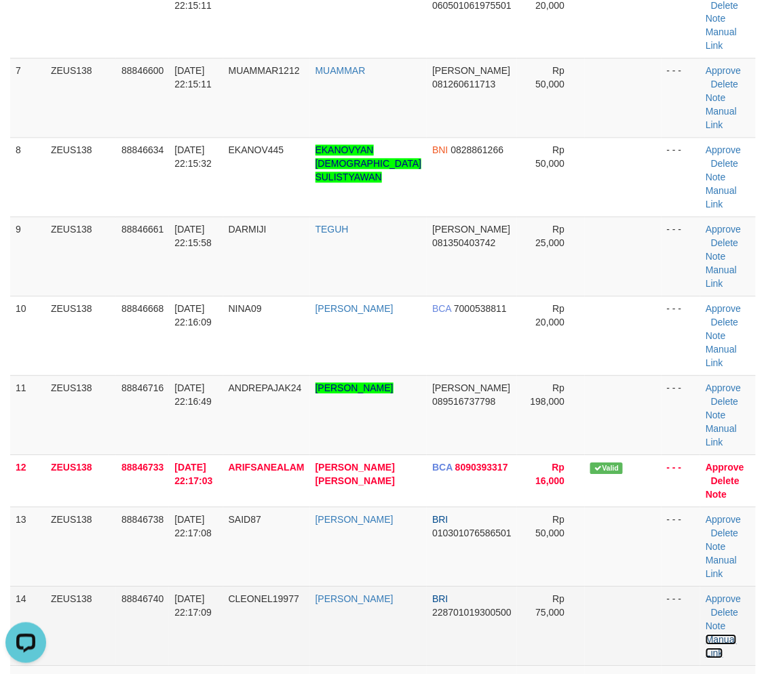
click at [713, 635] on link "Manual Link" at bounding box center [721, 647] width 31 height 24
click at [708, 635] on link "Manual Link" at bounding box center [721, 647] width 31 height 24
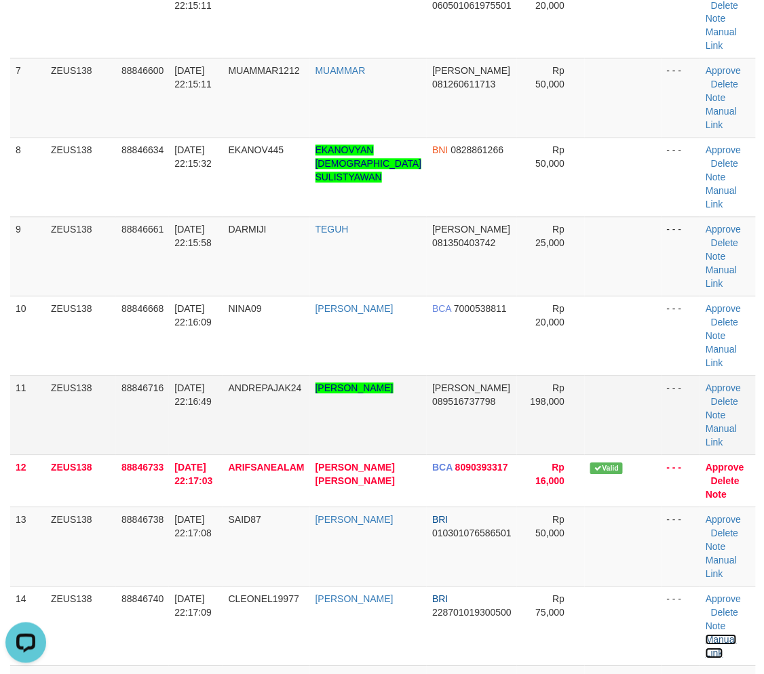
click at [706, 635] on link "Manual Link" at bounding box center [721, 647] width 31 height 24
drag, startPoint x: 243, startPoint y: 613, endPoint x: 49, endPoint y: 588, distance: 195.6
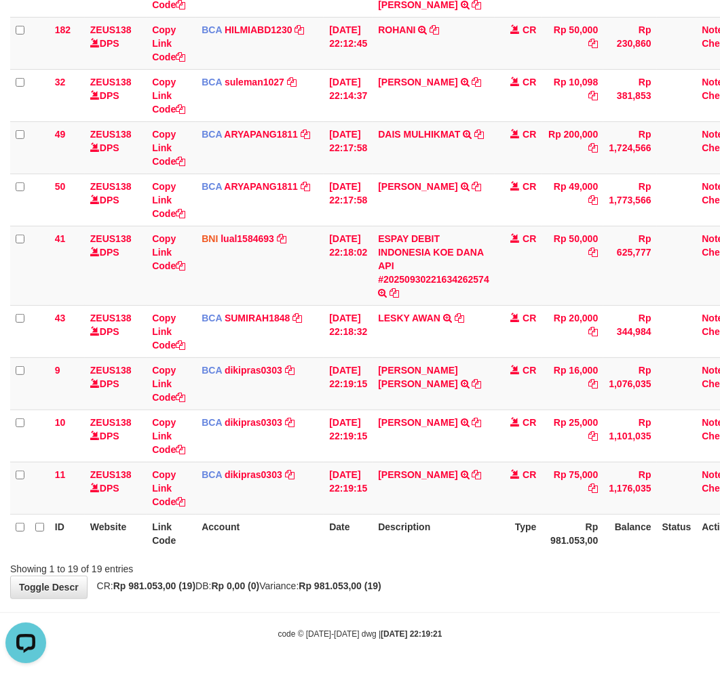
drag, startPoint x: 478, startPoint y: 616, endPoint x: 466, endPoint y: 607, distance: 14.9
click at [154, 490] on link "Copy Link Code" at bounding box center [168, 488] width 33 height 38
drag, startPoint x: 491, startPoint y: 609, endPoint x: 728, endPoint y: 635, distance: 238.3
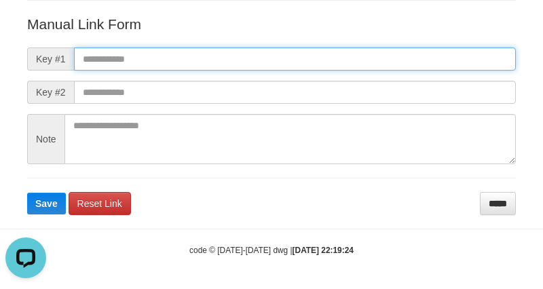
paste input "**********"
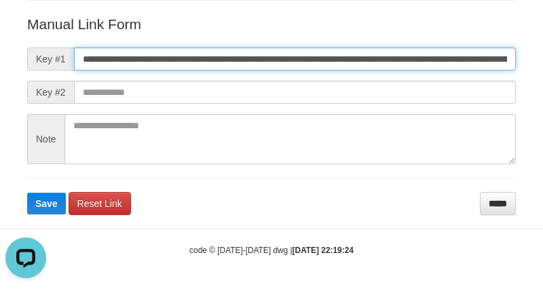
click at [405, 58] on input "**********" at bounding box center [295, 58] width 442 height 23
type input "**********"
click at [27, 193] on button "Save" at bounding box center [46, 204] width 39 height 22
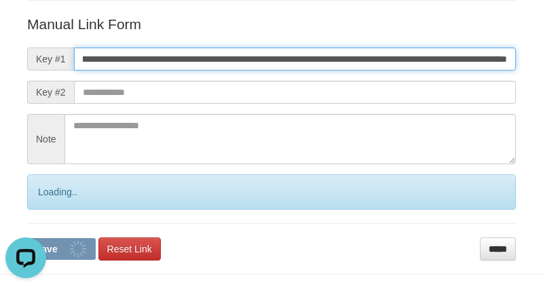
click at [27, 238] on button "Save" at bounding box center [61, 249] width 69 height 22
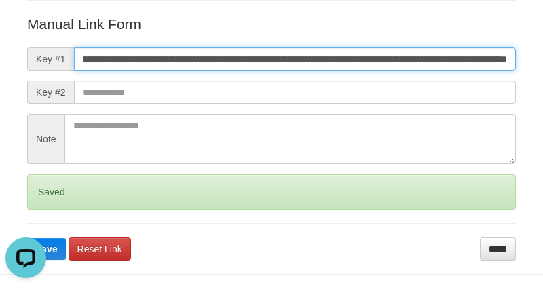
click at [27, 238] on button "Save" at bounding box center [46, 249] width 39 height 22
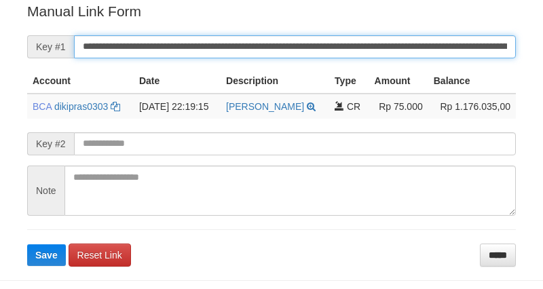
click at [398, 38] on input "**********" at bounding box center [295, 46] width 442 height 23
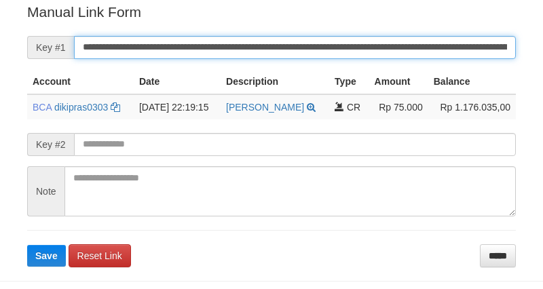
click at [27, 245] on button "Save" at bounding box center [46, 256] width 39 height 22
click at [398, 38] on input "**********" at bounding box center [295, 47] width 442 height 23
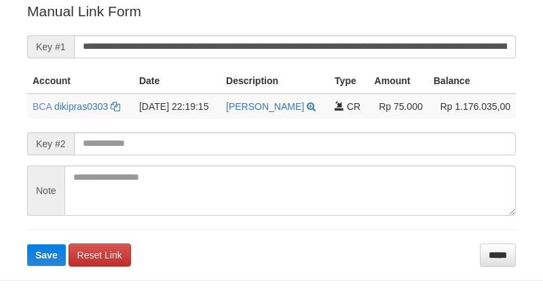
click at [27, 244] on button "Save" at bounding box center [46, 255] width 39 height 22
click at [398, 41] on input "**********" at bounding box center [295, 46] width 442 height 23
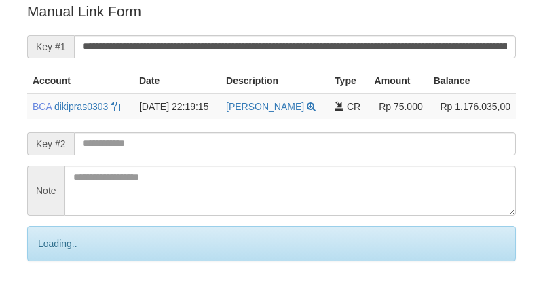
click at [398, 41] on input "**********" at bounding box center [295, 46] width 442 height 23
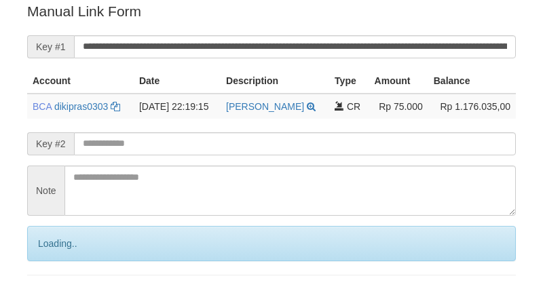
click at [398, 41] on input "**********" at bounding box center [295, 46] width 442 height 23
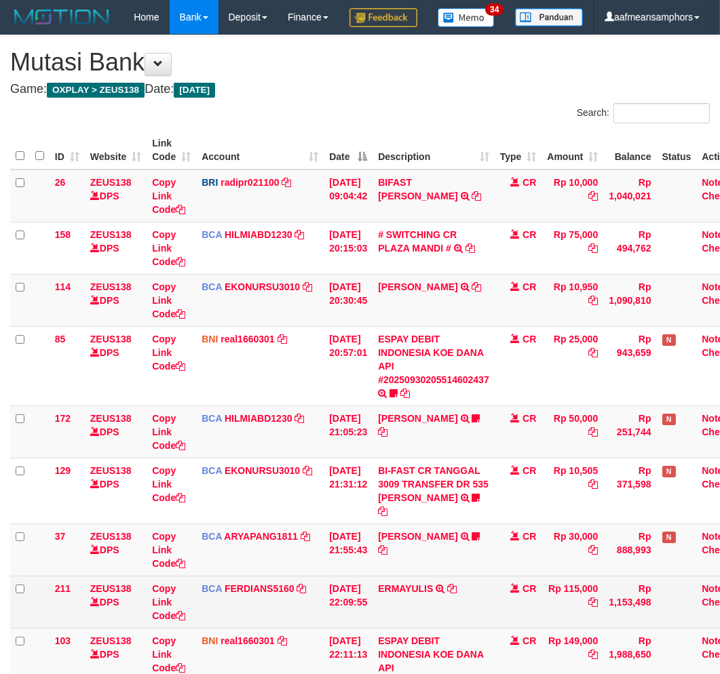
click at [531, 627] on td "CR" at bounding box center [518, 602] width 47 height 52
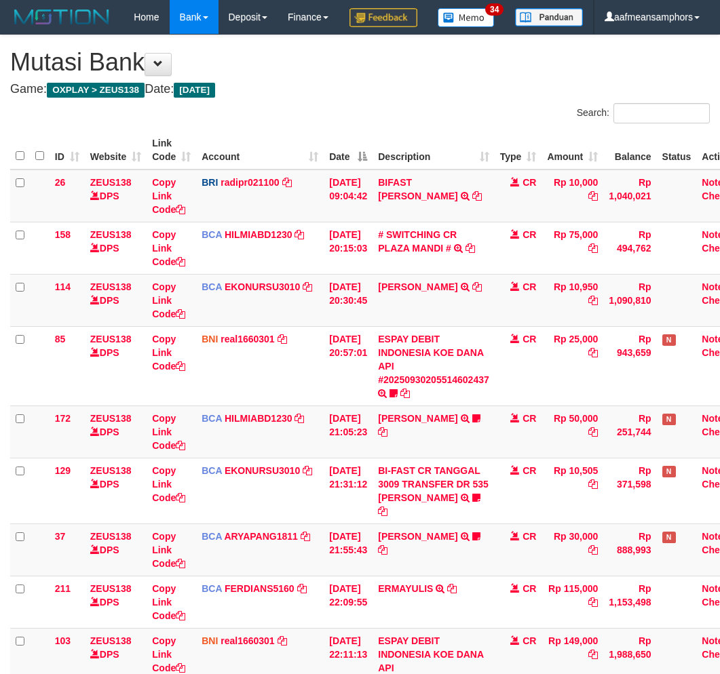
scroll to position [619, 0]
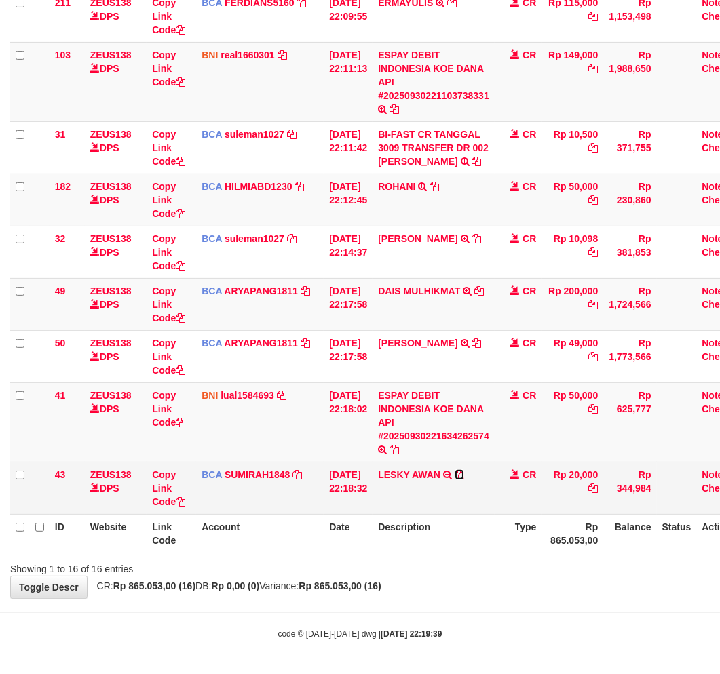
click at [464, 476] on icon at bounding box center [459, 474] width 9 height 9
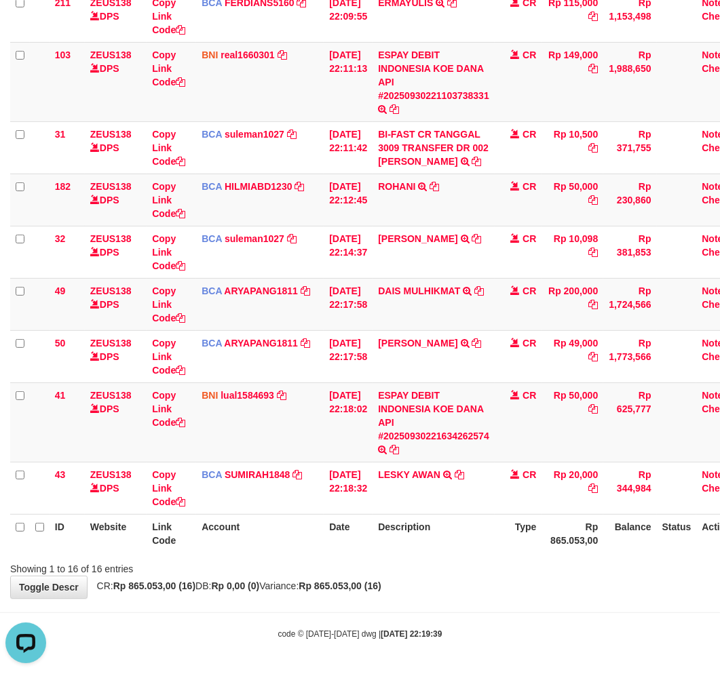
scroll to position [0, 0]
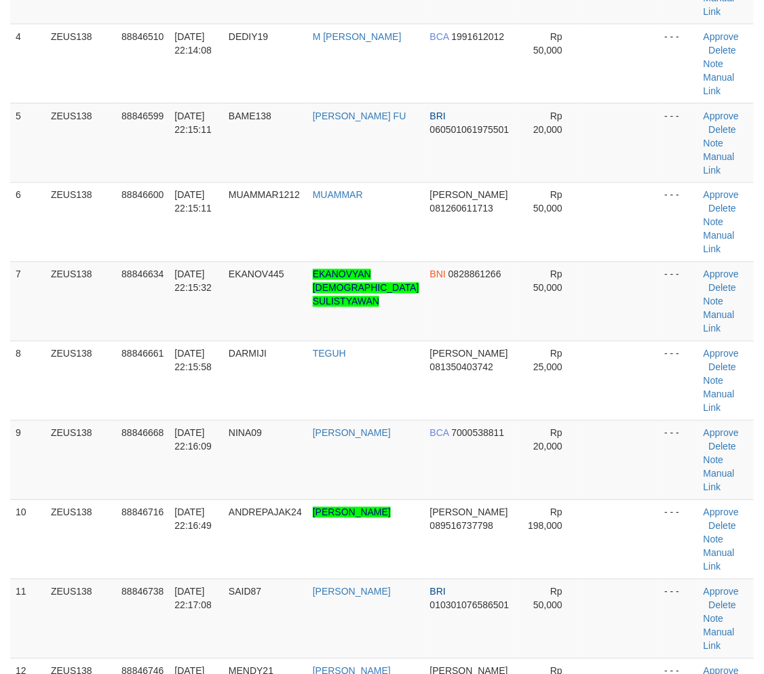
scroll to position [560, 0]
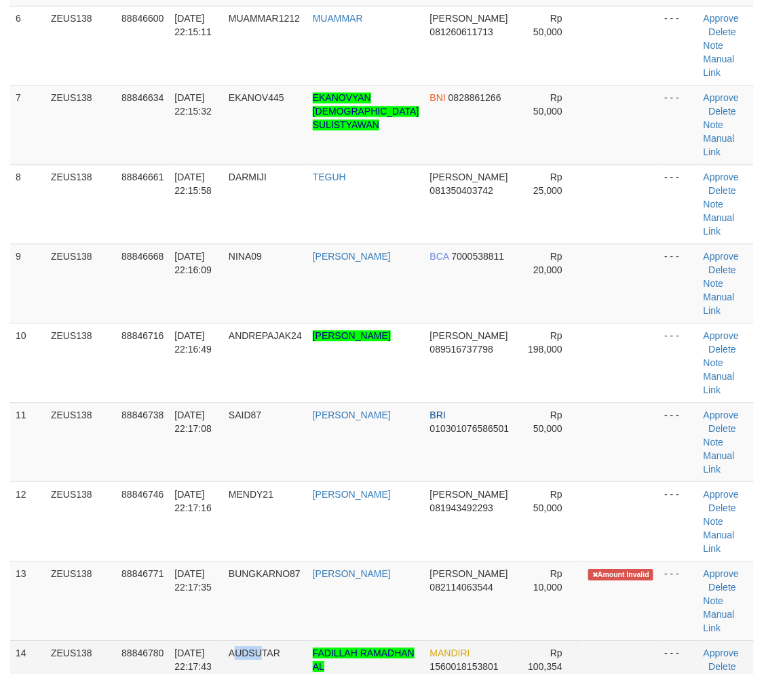
click at [273, 641] on td "AUDSUTAR" at bounding box center [265, 680] width 84 height 79
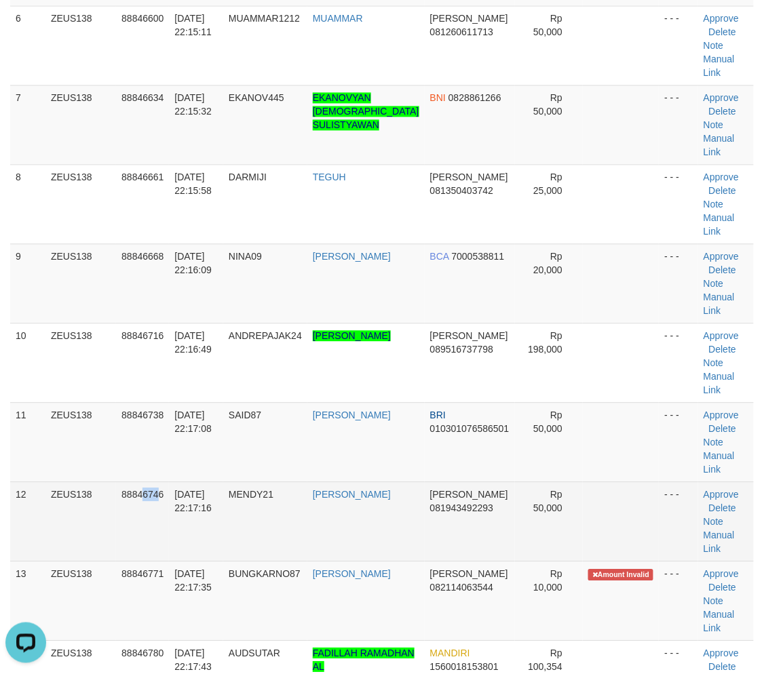
drag, startPoint x: 158, startPoint y: 366, endPoint x: 145, endPoint y: 376, distance: 16.0
click at [146, 482] on td "88846746" at bounding box center [142, 521] width 53 height 79
click at [154, 482] on td "88846746" at bounding box center [142, 521] width 53 height 79
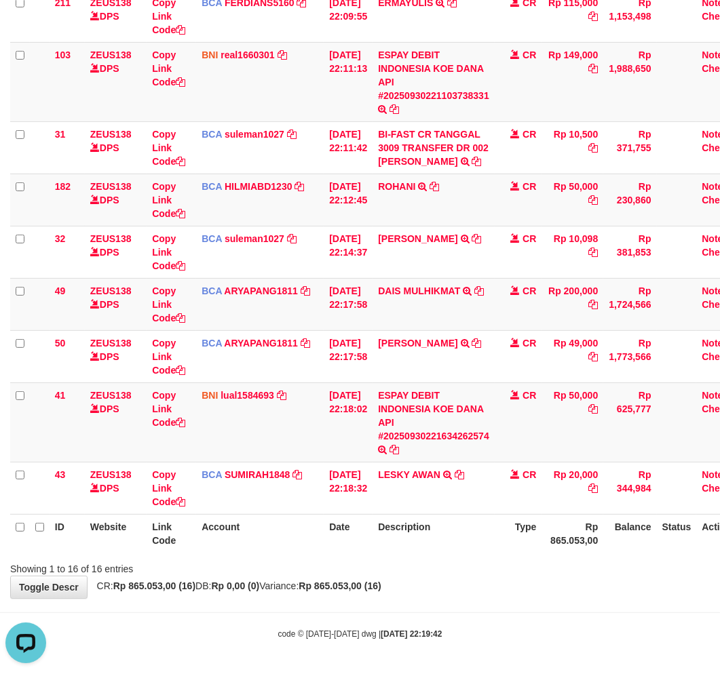
drag, startPoint x: 376, startPoint y: 551, endPoint x: 385, endPoint y: 545, distance: 11.3
click at [372, 552] on th "Date" at bounding box center [348, 533] width 49 height 39
click at [372, 534] on th "Date" at bounding box center [348, 533] width 49 height 39
click at [408, 529] on th "Description" at bounding box center [433, 533] width 122 height 39
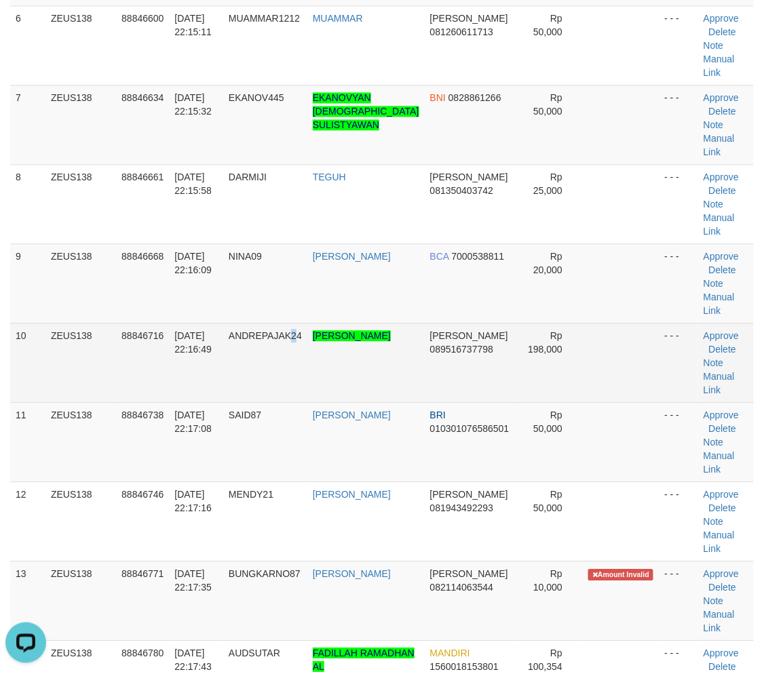
click at [307, 324] on td "ANDREPAJAK24" at bounding box center [265, 363] width 84 height 79
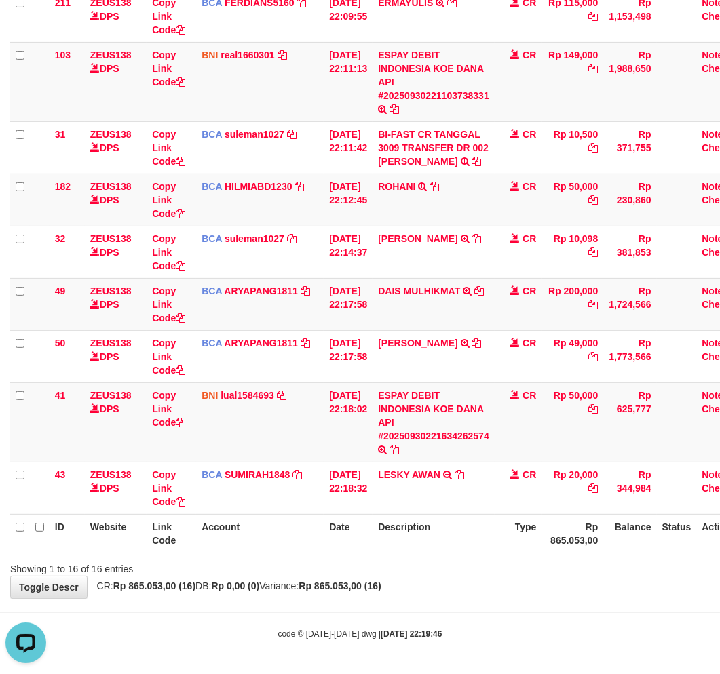
click at [375, 566] on div "Showing 1 to 16 of 16 entries" at bounding box center [360, 566] width 720 height 19
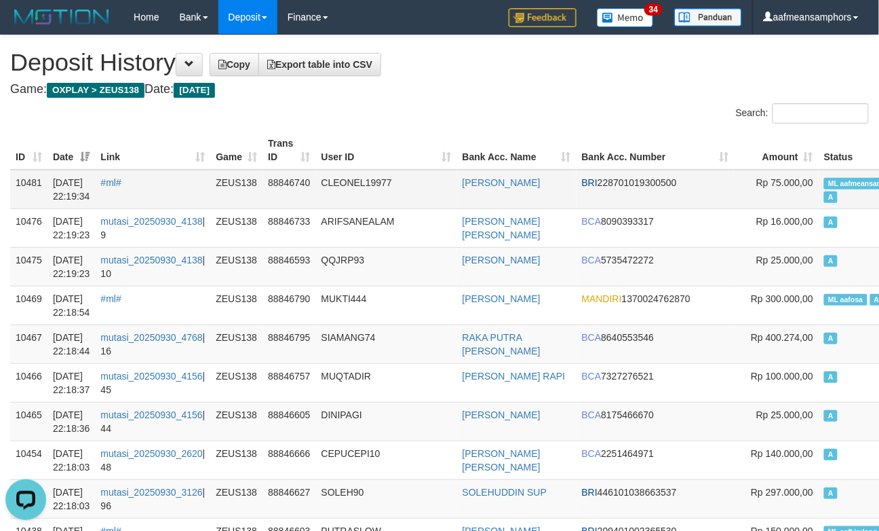
drag, startPoint x: 292, startPoint y: 197, endPoint x: 300, endPoint y: 197, distance: 8.1
click at [299, 197] on td "88846740" at bounding box center [289, 189] width 53 height 39
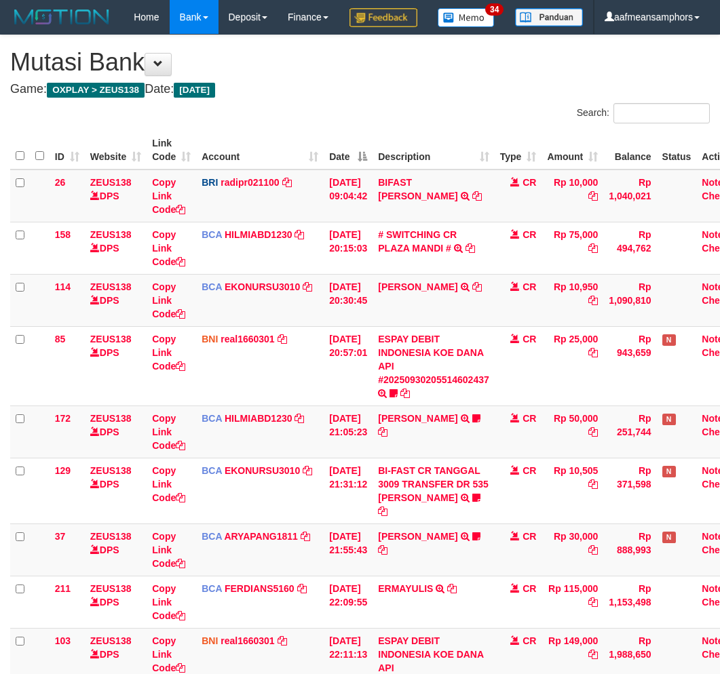
scroll to position [520, 0]
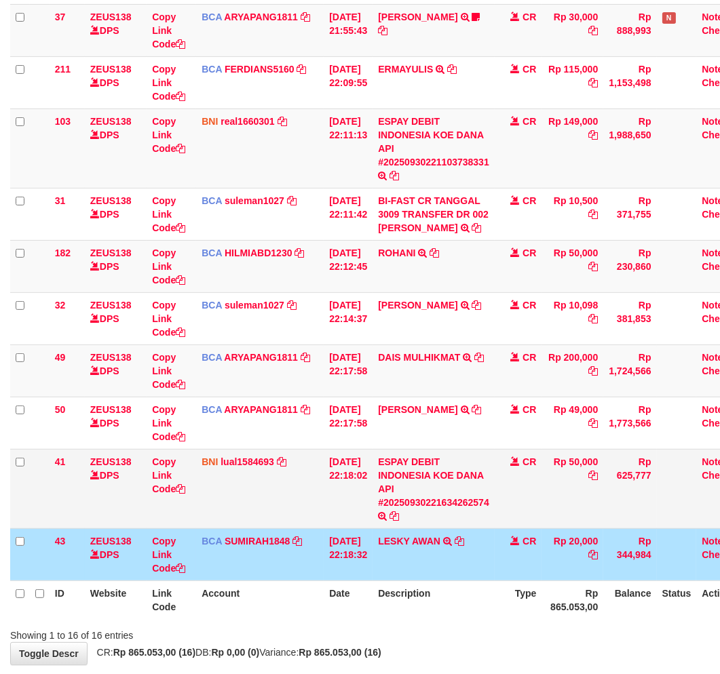
click at [519, 529] on td "CR" at bounding box center [518, 488] width 47 height 79
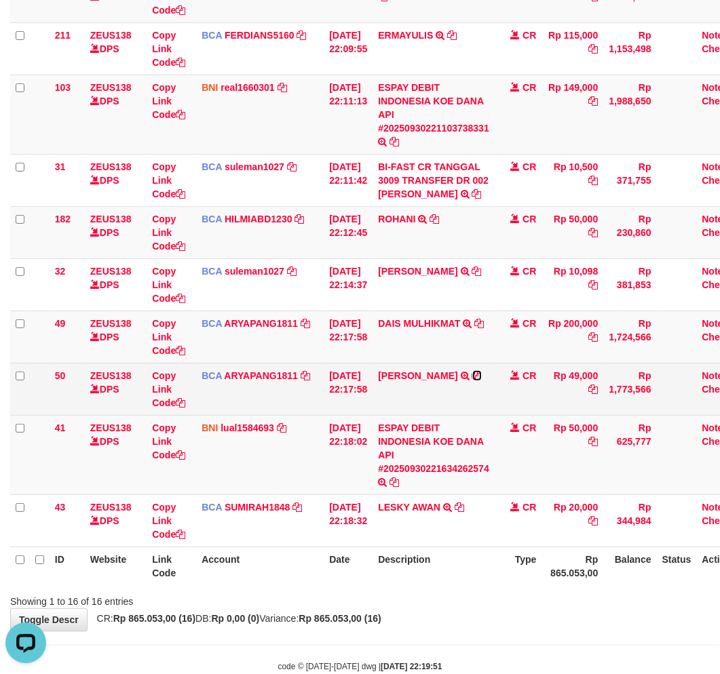
click at [472, 381] on icon at bounding box center [476, 375] width 9 height 9
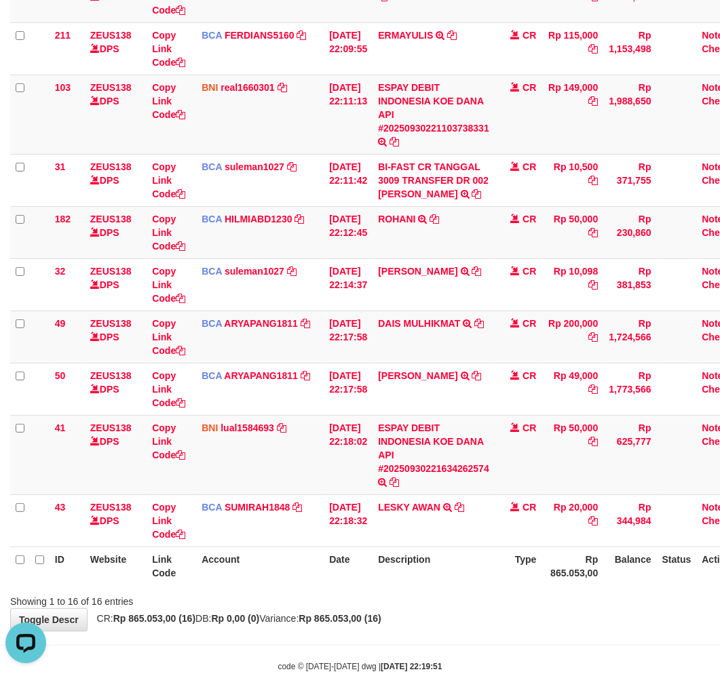
click at [444, 631] on div "**********" at bounding box center [360, 56] width 720 height 1149
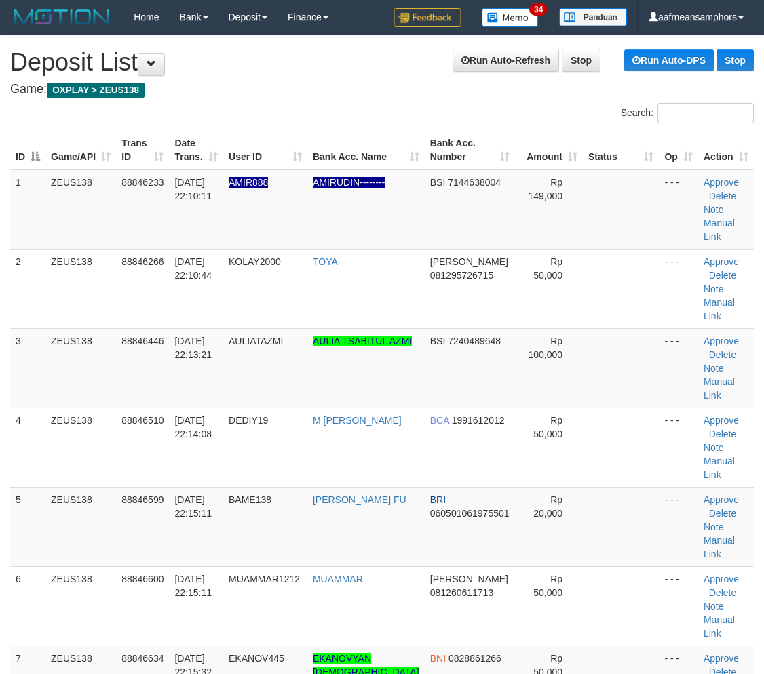
scroll to position [560, 0]
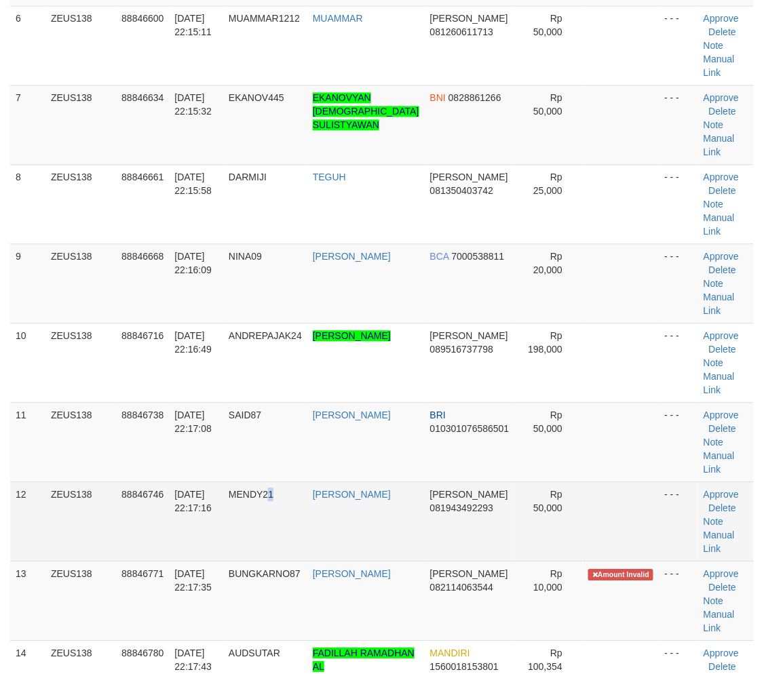
click at [293, 503] on td "MENDY21" at bounding box center [265, 521] width 84 height 79
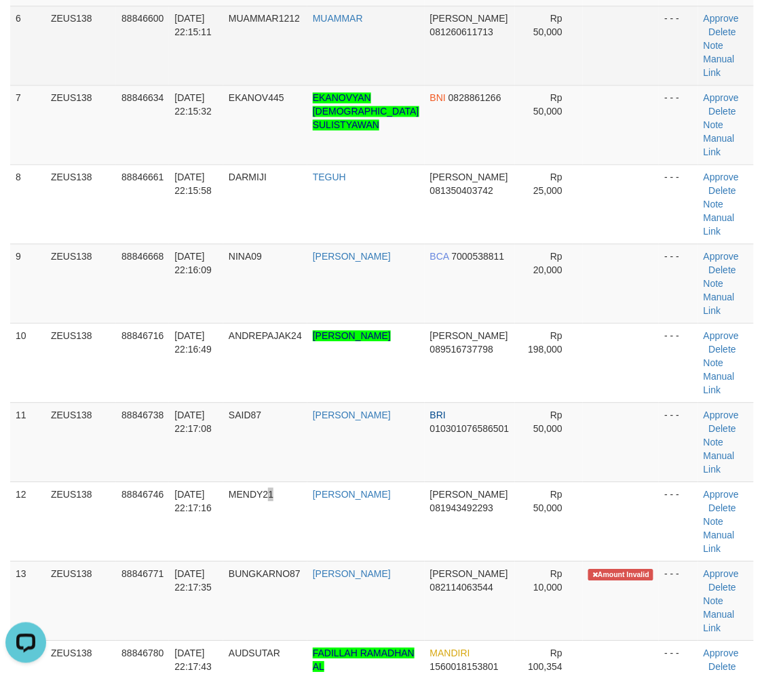
scroll to position [0, 0]
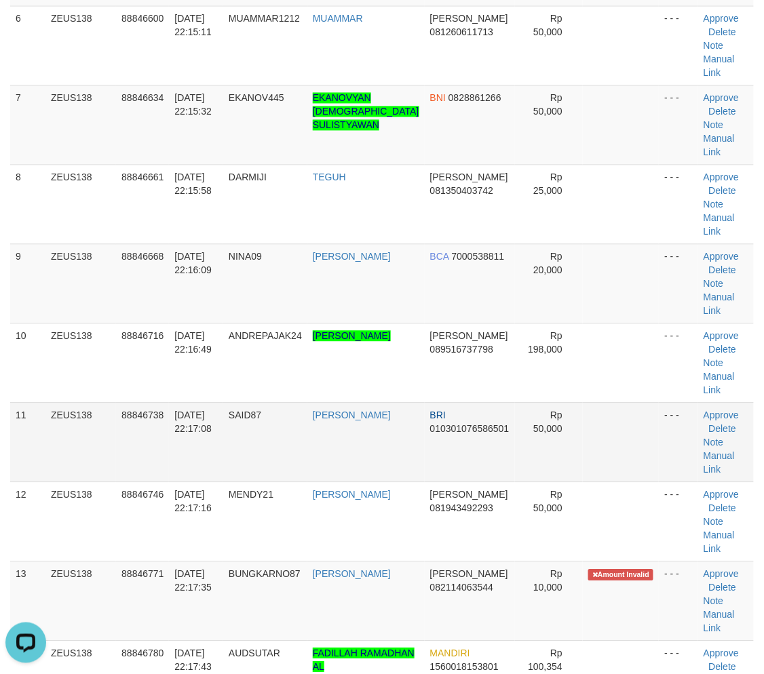
click at [247, 478] on td "SAID87" at bounding box center [265, 442] width 84 height 79
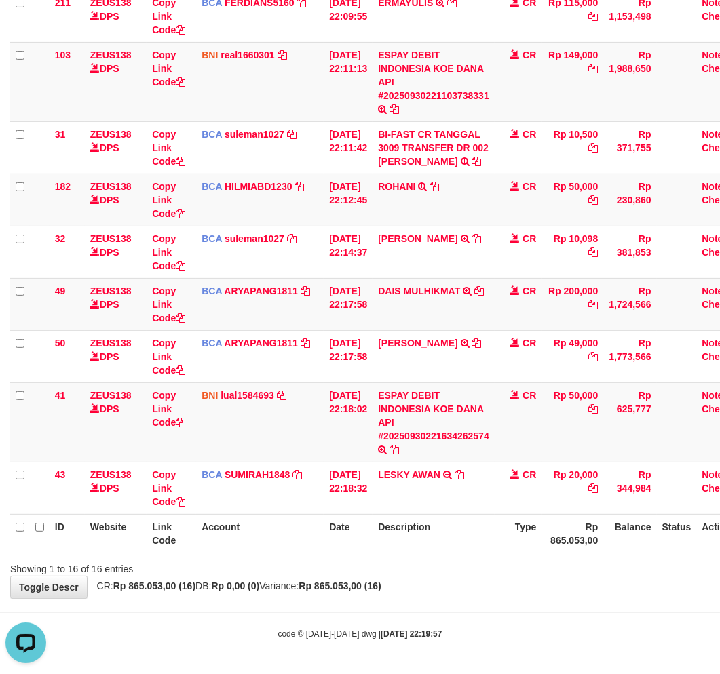
drag, startPoint x: 444, startPoint y: 561, endPoint x: 728, endPoint y: 501, distance: 290.0
click at [441, 553] on th "Description" at bounding box center [433, 533] width 122 height 39
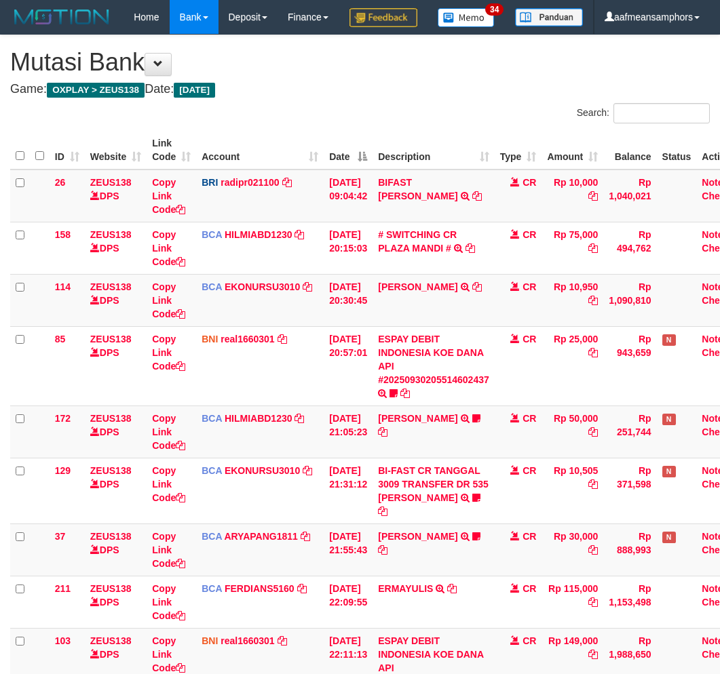
scroll to position [672, 0]
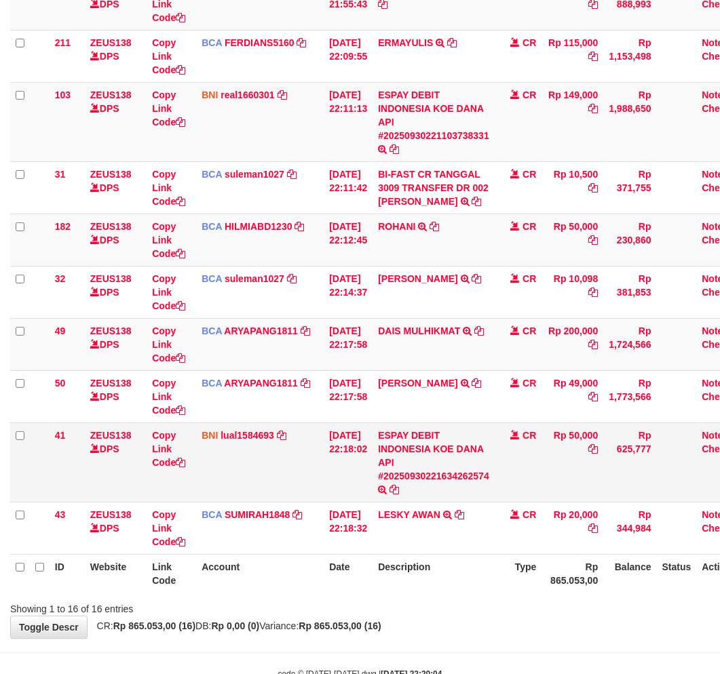
click at [449, 502] on td "ESPAY DEBIT INDONESIA KOE DANA API #20250930221634262574 TRANSFER DARI ESPAY DE…" at bounding box center [433, 462] width 122 height 79
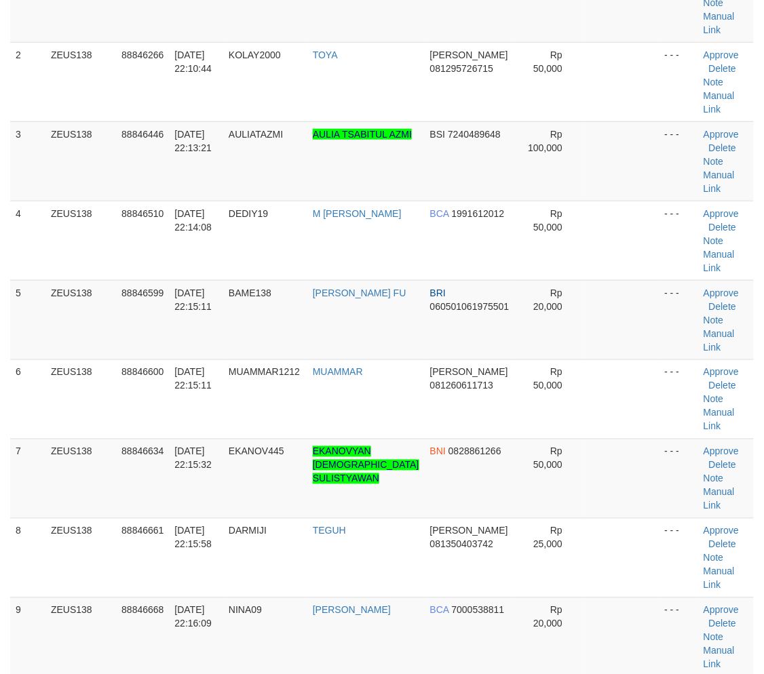
scroll to position [628, 0]
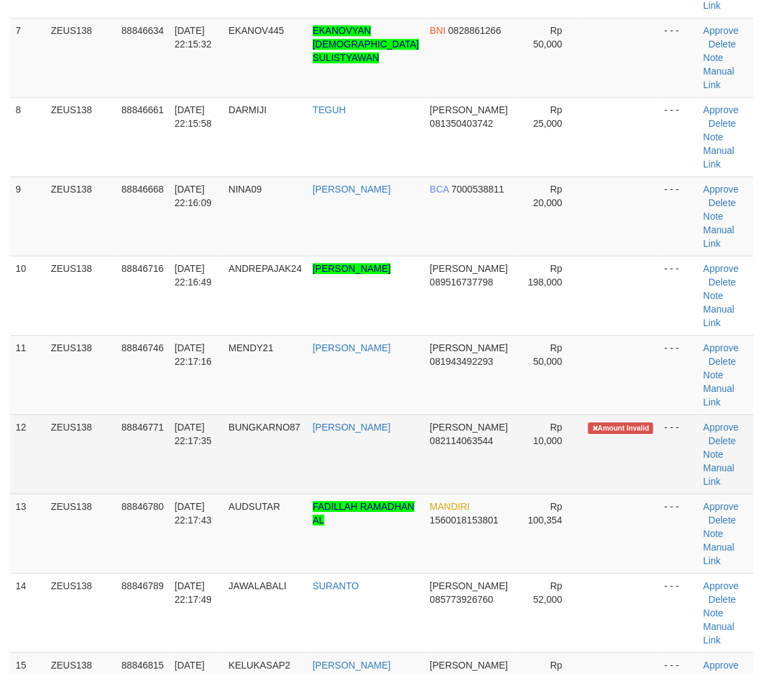
drag, startPoint x: 328, startPoint y: 491, endPoint x: 292, endPoint y: 484, distance: 36.7
click at [324, 491] on td "[PERSON_NAME]" at bounding box center [365, 454] width 117 height 79
click at [292, 483] on td "BUNGKARNO87" at bounding box center [265, 454] width 84 height 79
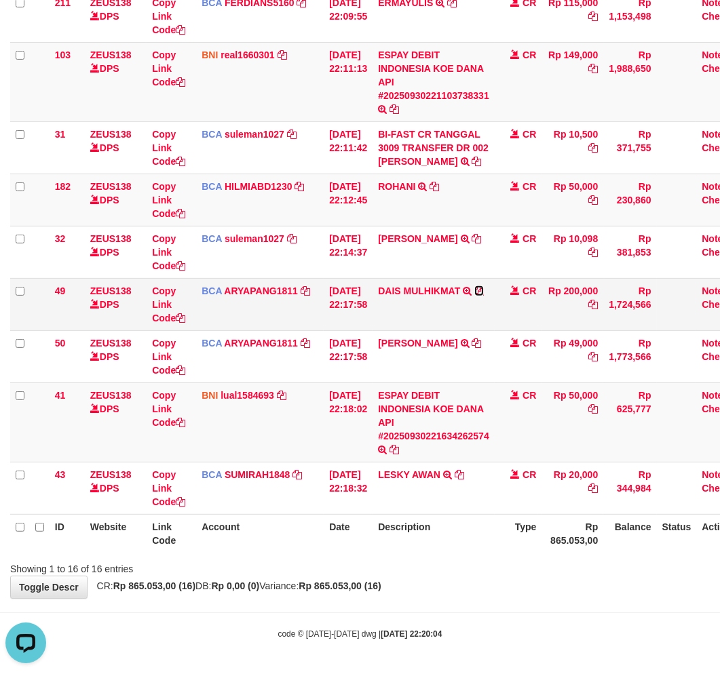
click at [484, 289] on icon at bounding box center [478, 290] width 9 height 9
drag, startPoint x: 314, startPoint y: 572, endPoint x: 326, endPoint y: 570, distance: 11.7
click at [313, 573] on div "Showing 1 to 16 of 16 entries" at bounding box center [360, 566] width 720 height 19
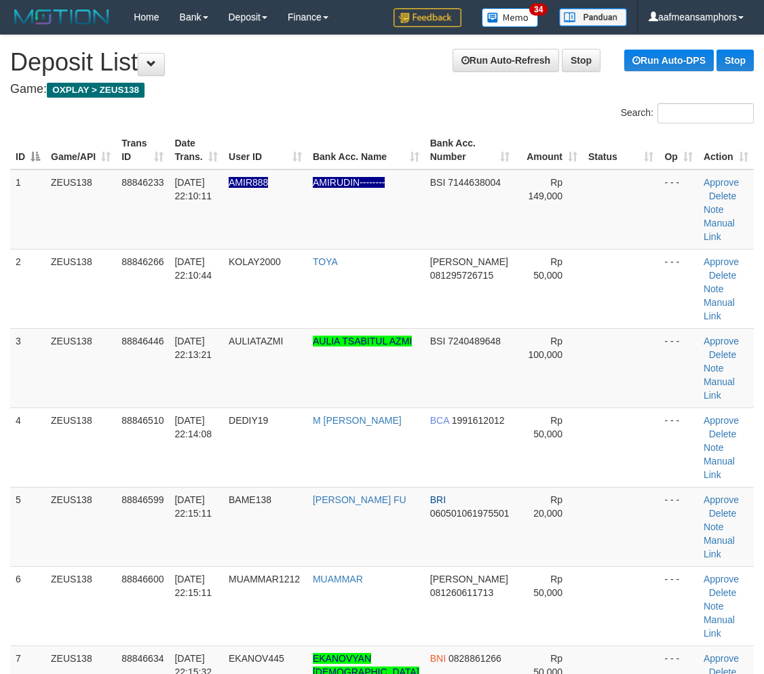
scroll to position [628, 0]
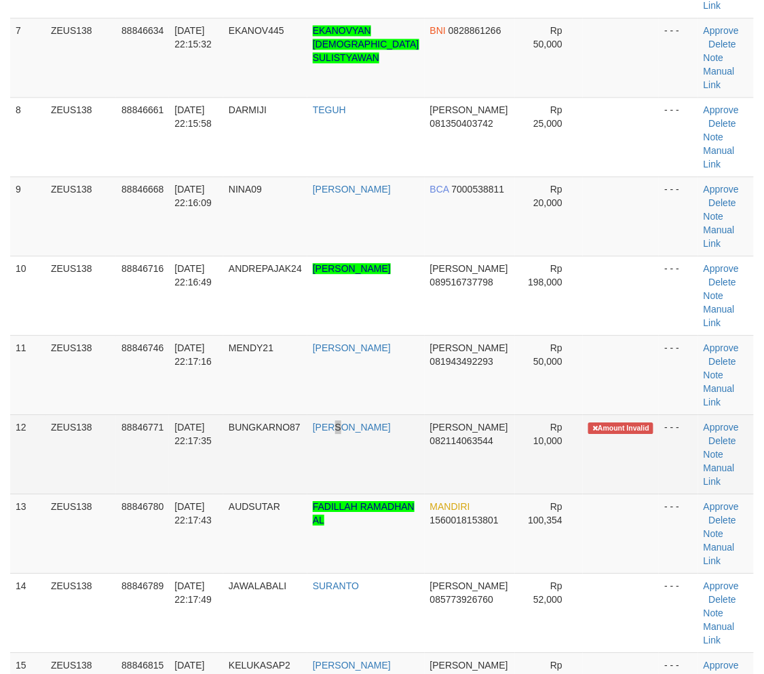
click at [353, 476] on td "[PERSON_NAME]" at bounding box center [365, 454] width 117 height 79
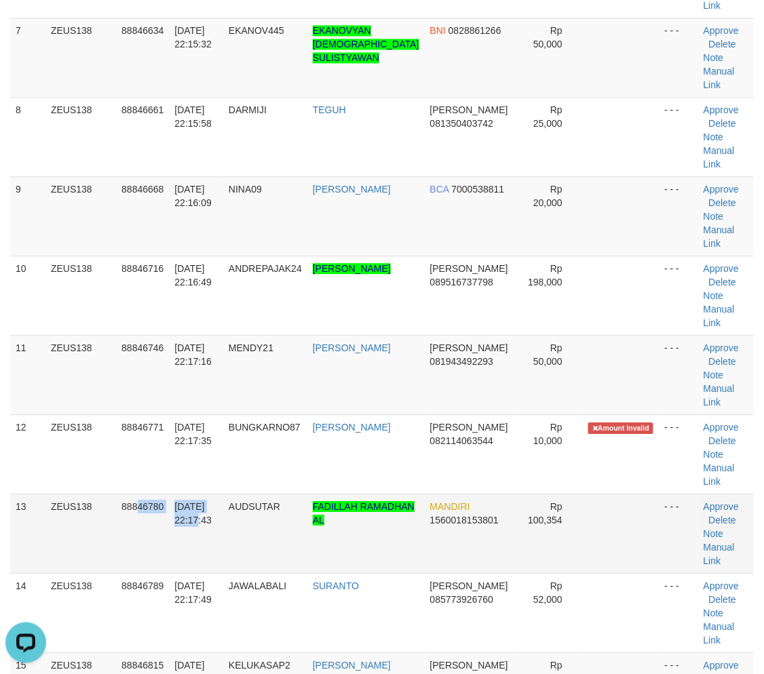
drag, startPoint x: 168, startPoint y: 541, endPoint x: 3, endPoint y: 574, distance: 167.4
click at [181, 539] on tr "13 ZEUS138 88846780 30/09/2025 22:17:43 AUDSUTAR FADILLAH RAMADHAN AL MANDIRI 1…" at bounding box center [382, 533] width 744 height 79
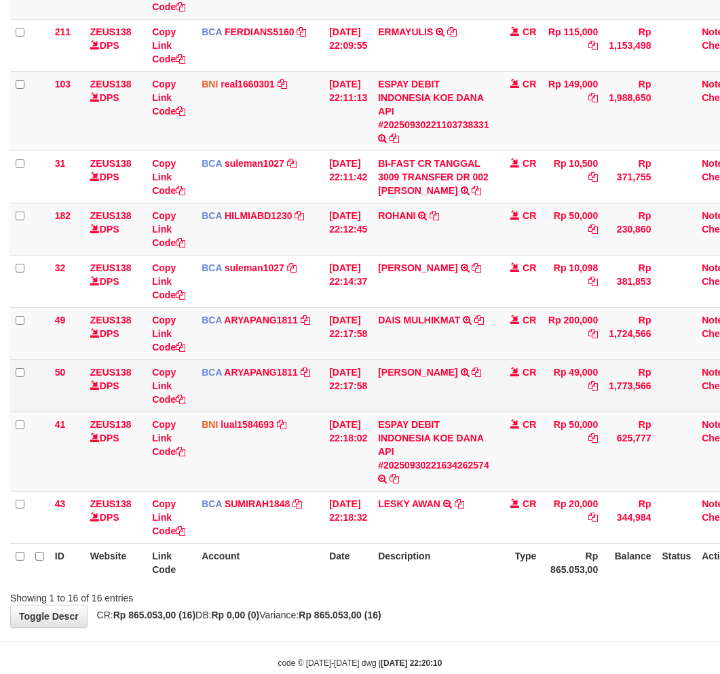
scroll to position [619, 0]
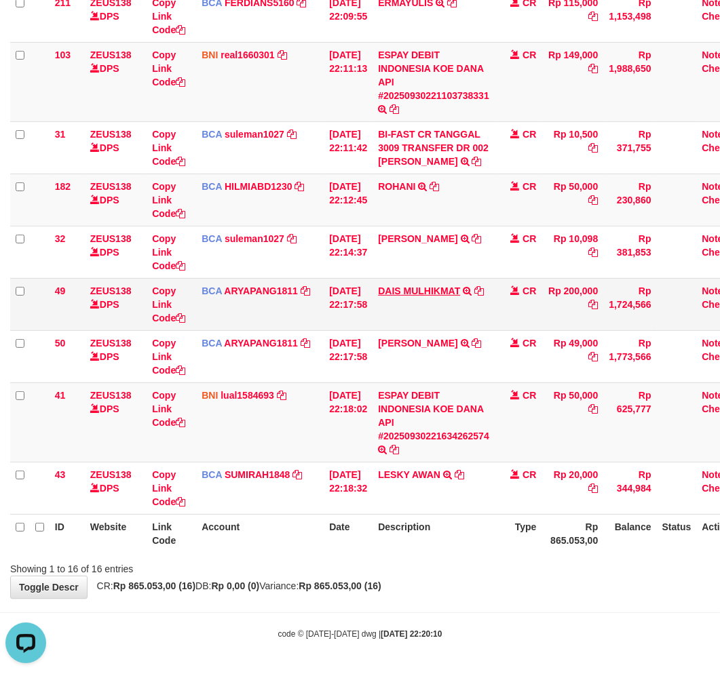
click at [429, 296] on td "DAIS MULHIKMAT TRSF E-BANKING CR 09/30 ZX6W1 DAIS MULHIKMAT" at bounding box center [433, 304] width 122 height 52
click at [429, 288] on link "DAIS MULHIKMAT" at bounding box center [419, 291] width 82 height 11
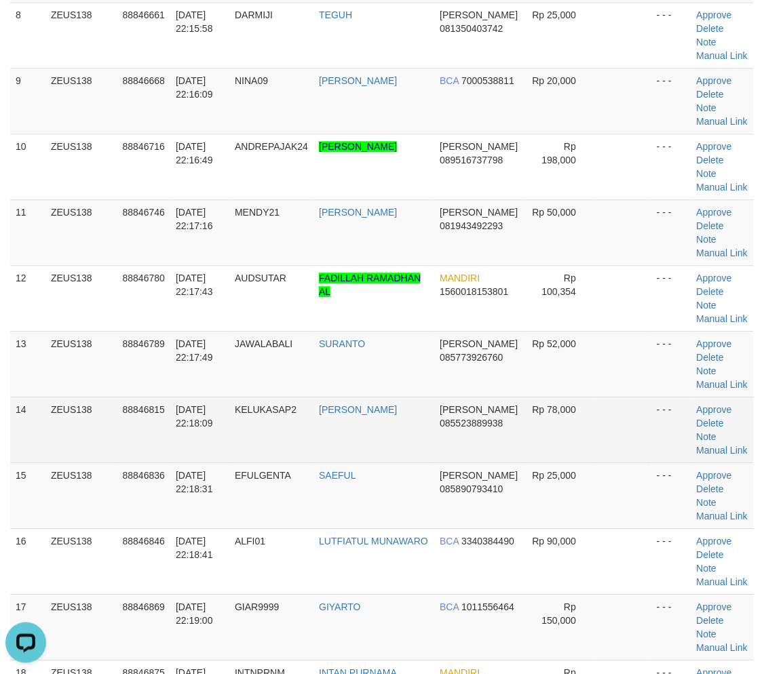
click at [296, 404] on span "KELUKASAP2" at bounding box center [266, 409] width 62 height 11
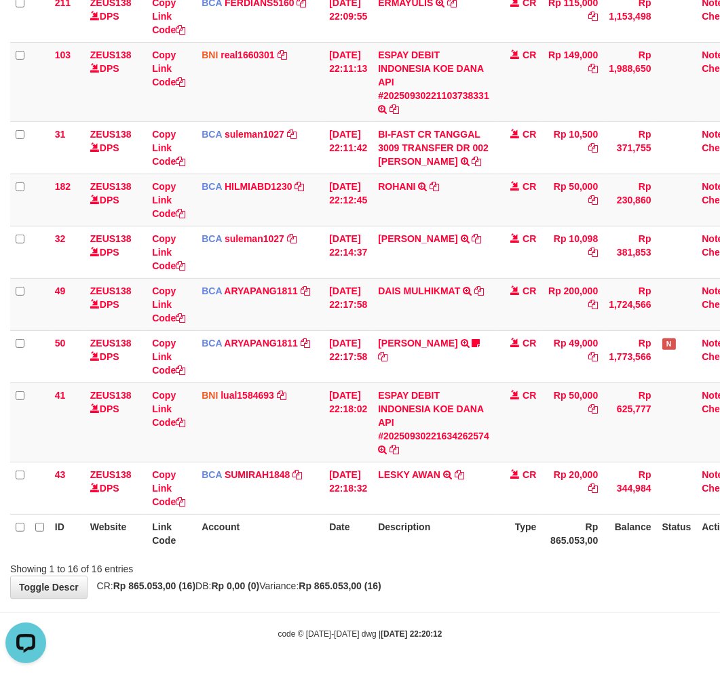
click at [439, 581] on div "**********" at bounding box center [360, 23] width 720 height 1149
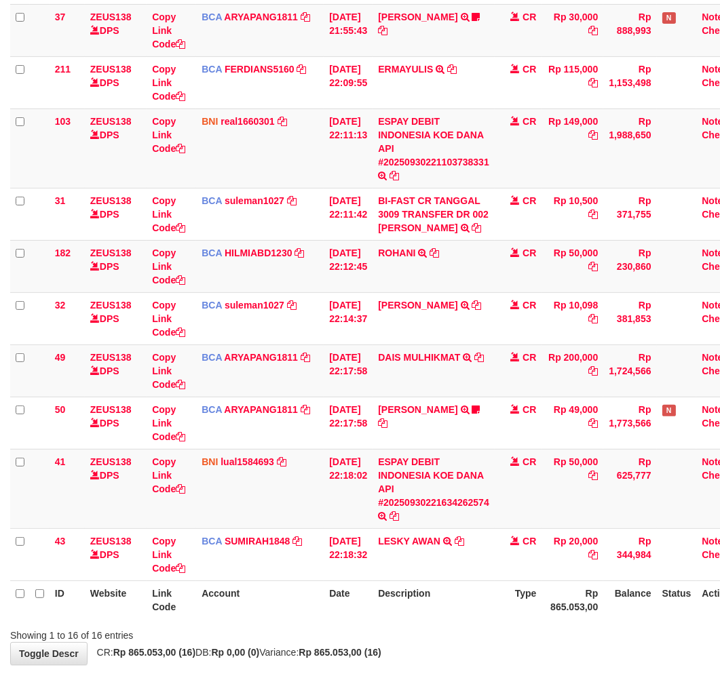
scroll to position [619, 0]
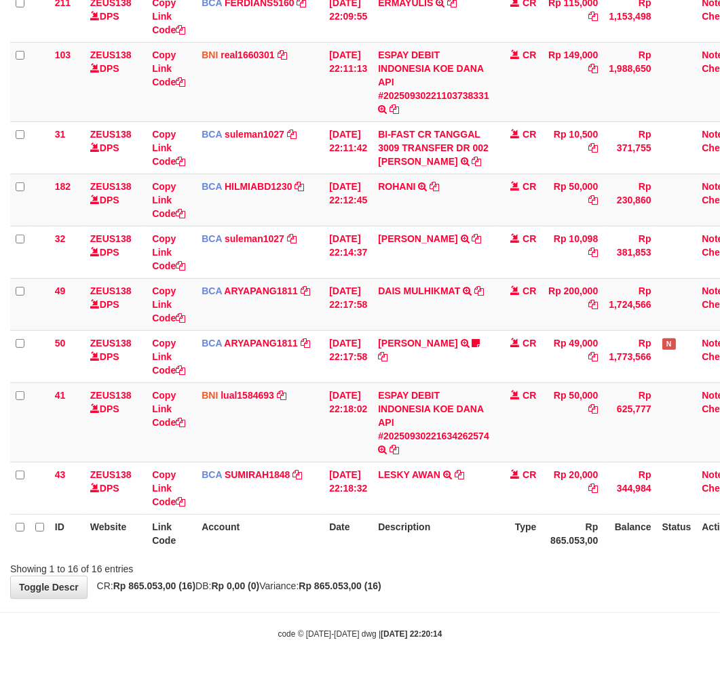
click at [419, 586] on div "**********" at bounding box center [360, 23] width 720 height 1149
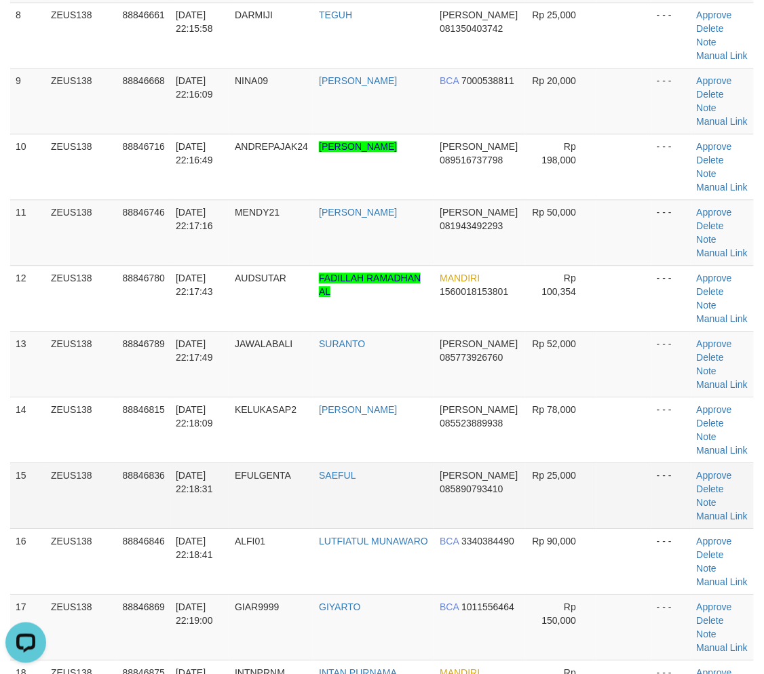
click at [402, 490] on td "SAEFUL" at bounding box center [373, 496] width 121 height 66
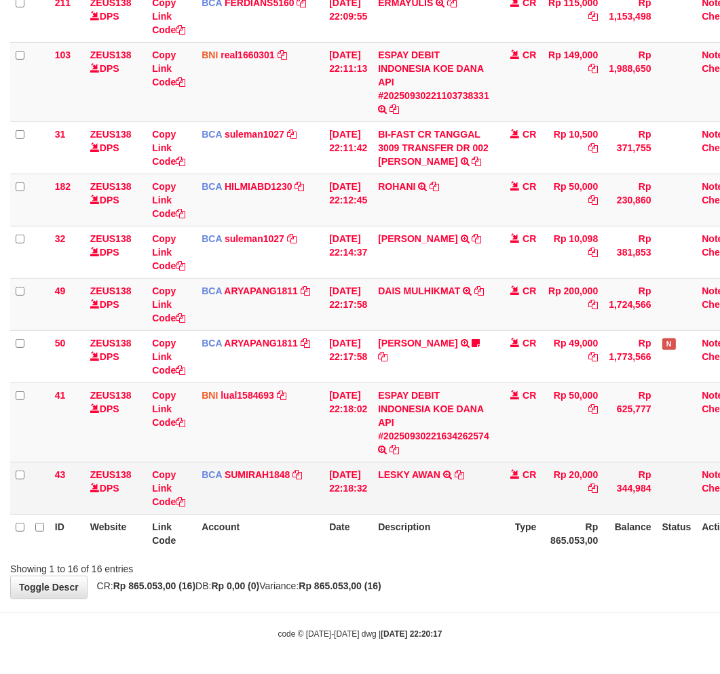
scroll to position [619, 0]
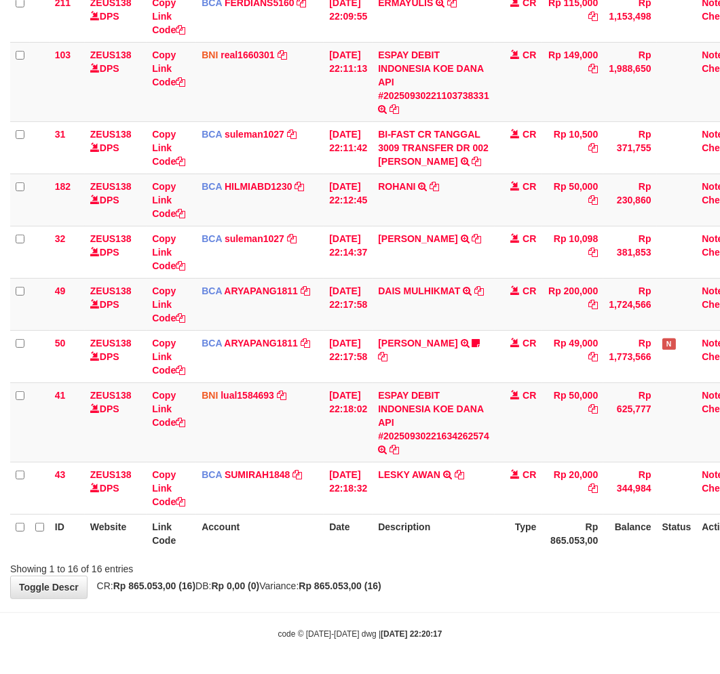
click at [438, 522] on th "Description" at bounding box center [433, 533] width 122 height 39
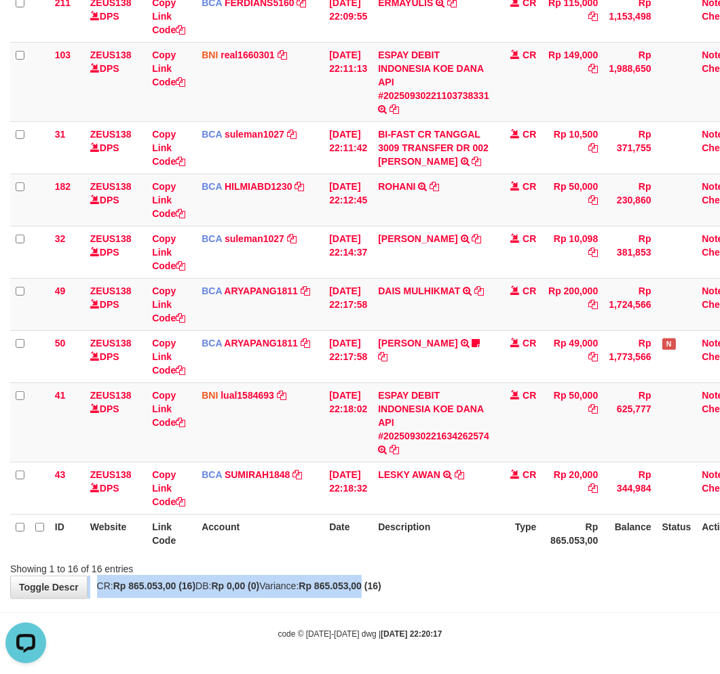
click at [398, 577] on div "**********" at bounding box center [360, 23] width 720 height 1149
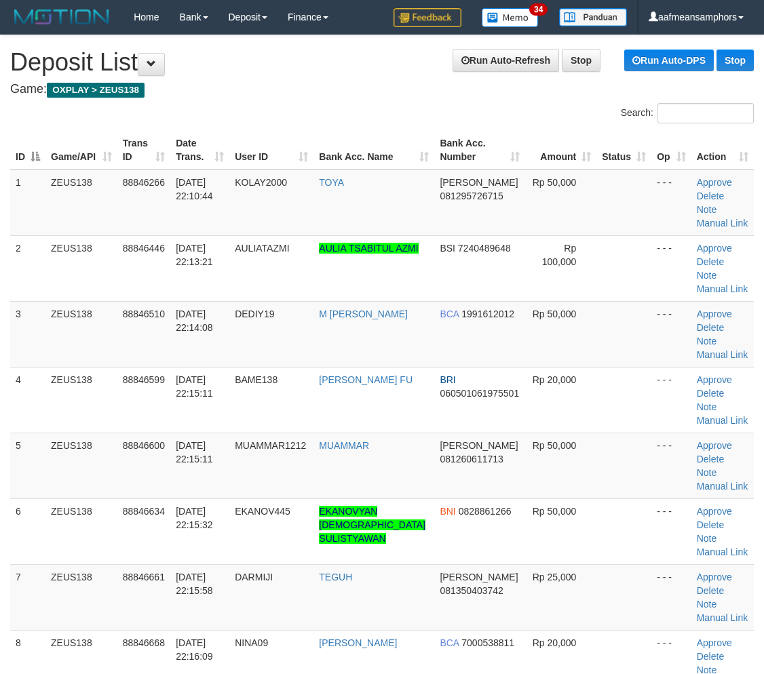
scroll to position [628, 0]
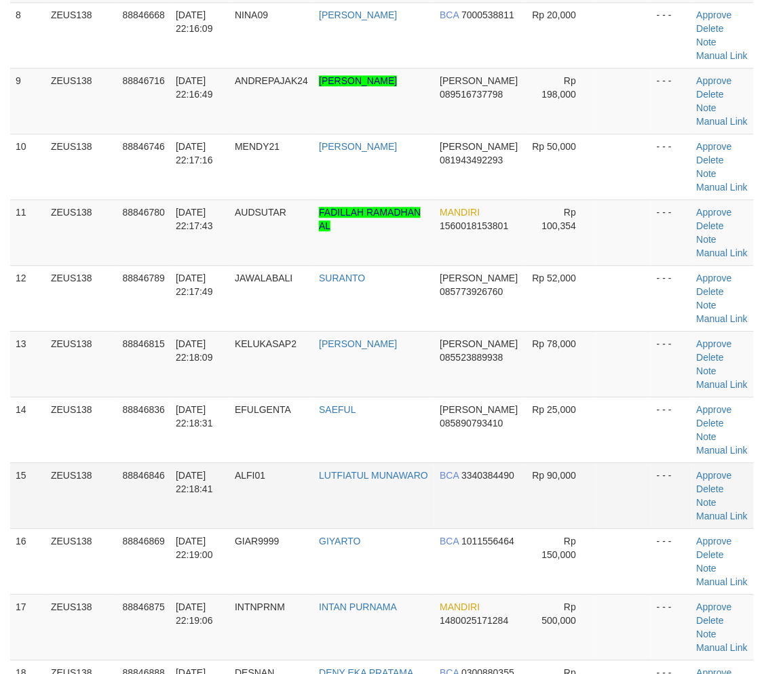
click at [256, 503] on td "ALFI01" at bounding box center [271, 496] width 84 height 66
click at [273, 493] on td "ALFI01" at bounding box center [271, 496] width 84 height 66
drag, startPoint x: 239, startPoint y: 476, endPoint x: 265, endPoint y: 469, distance: 27.3
click at [241, 476] on tr "15 ZEUS138 88846846 30/09/2025 22:18:41 ALFI01 LUTFIATUL MUNAWARO BCA 334038449…" at bounding box center [382, 496] width 744 height 66
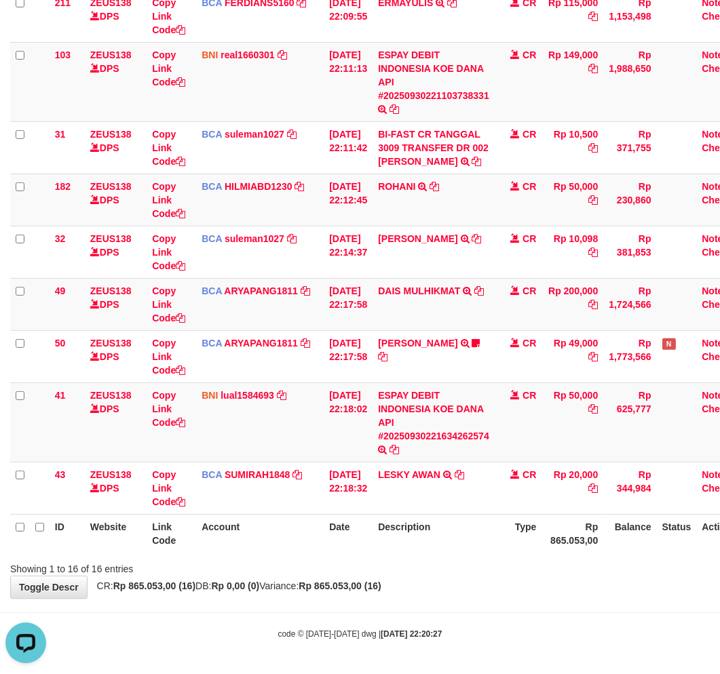
drag, startPoint x: 436, startPoint y: 574, endPoint x: 613, endPoint y: 531, distance: 182.2
click at [458, 564] on div "Showing 1 to 16 of 16 entries" at bounding box center [360, 566] width 720 height 19
click at [453, 521] on th "Description" at bounding box center [433, 533] width 122 height 39
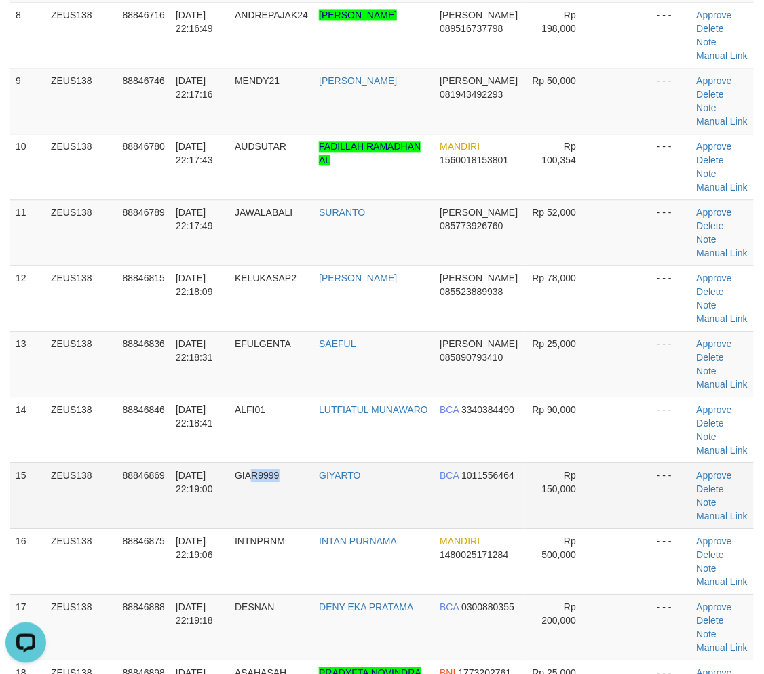
click at [290, 494] on td "GIAR9999" at bounding box center [271, 496] width 84 height 66
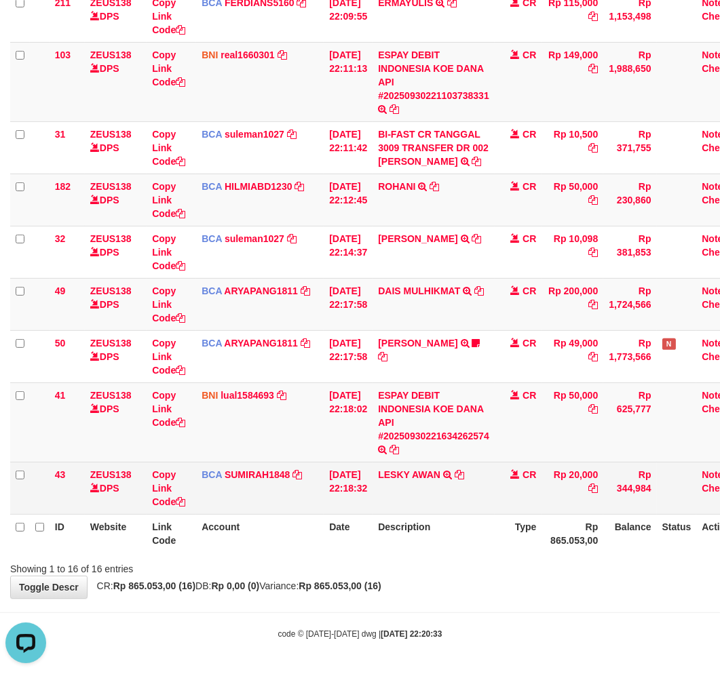
scroll to position [619, 0]
click at [429, 502] on td "LESKY AWAN TRSF E-BANKING CR 3009/FTSCY/WS95031 20000.00LESKY AWAN" at bounding box center [433, 488] width 122 height 52
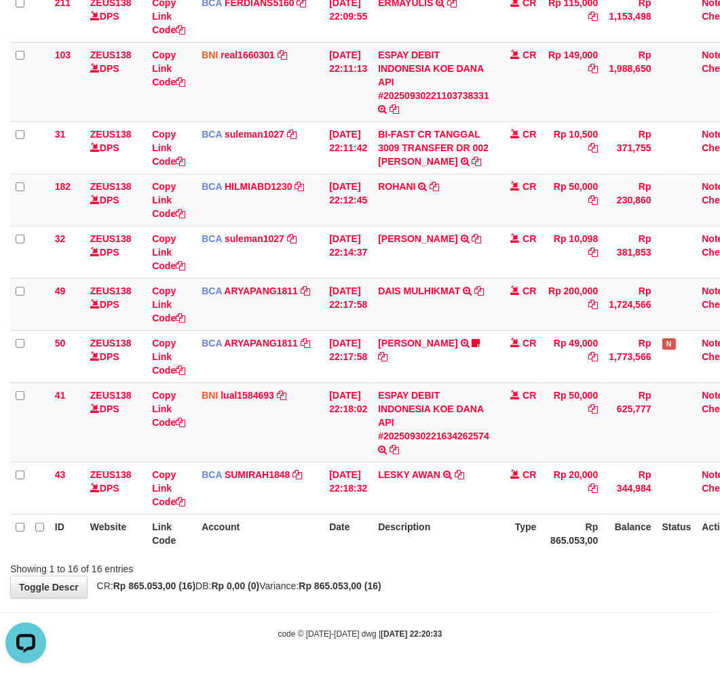
click at [326, 615] on body "Toggle navigation Home Bank Account List Load By Website Group [OXPLAY] ZEUS138…" at bounding box center [360, 44] width 720 height 1261
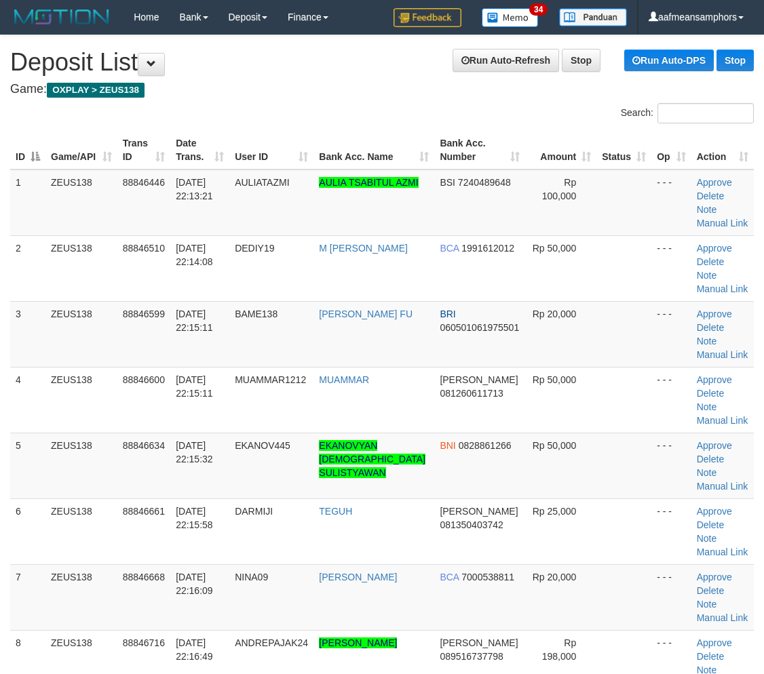
scroll to position [628, 0]
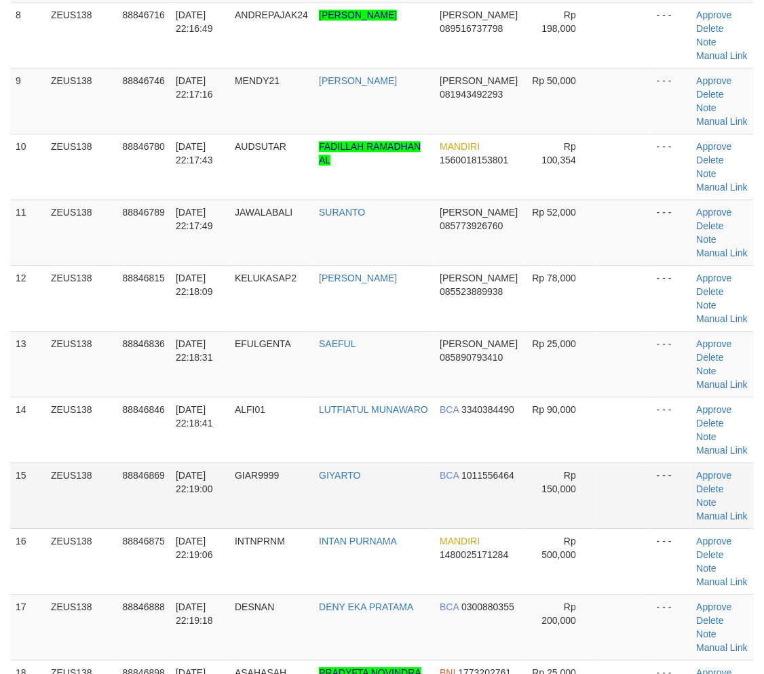
drag, startPoint x: 296, startPoint y: 469, endPoint x: 303, endPoint y: 471, distance: 6.9
click at [303, 471] on td "GIAR9999" at bounding box center [271, 496] width 84 height 66
click at [347, 497] on td "GIYARTO" at bounding box center [373, 496] width 121 height 66
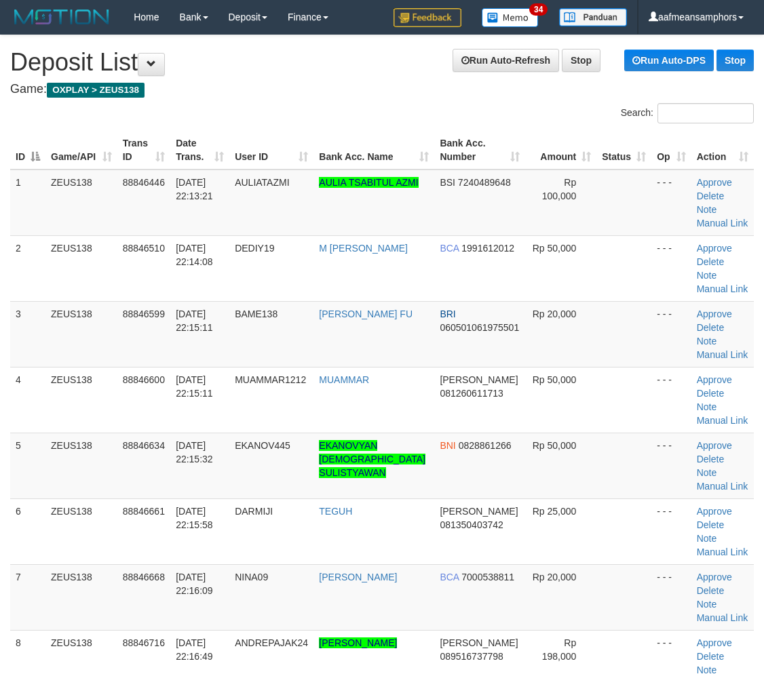
scroll to position [628, 0]
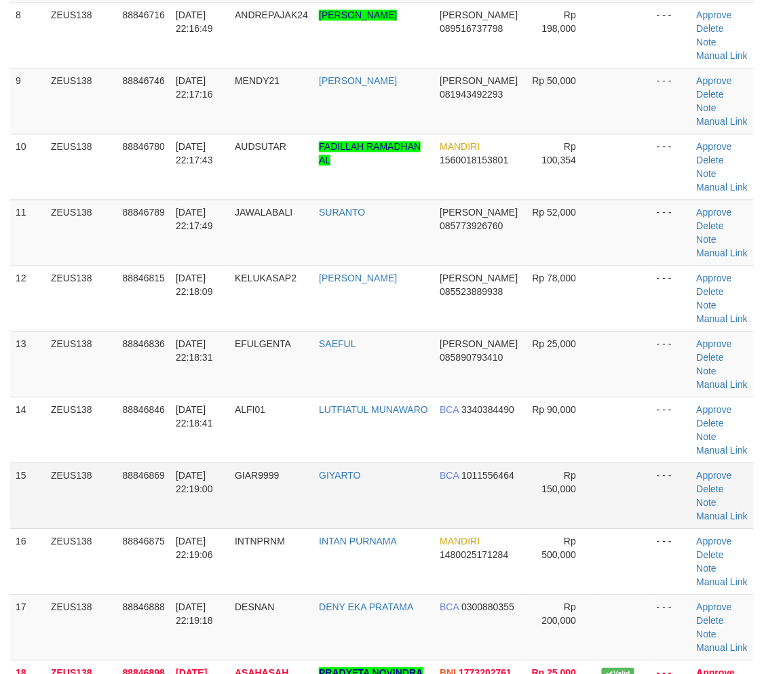
click at [326, 463] on tr "15 ZEUS138 88846869 30/09/2025 22:19:00 GIAR9999 GIYARTO BCA 1011556464 Rp 150,…" at bounding box center [382, 496] width 744 height 66
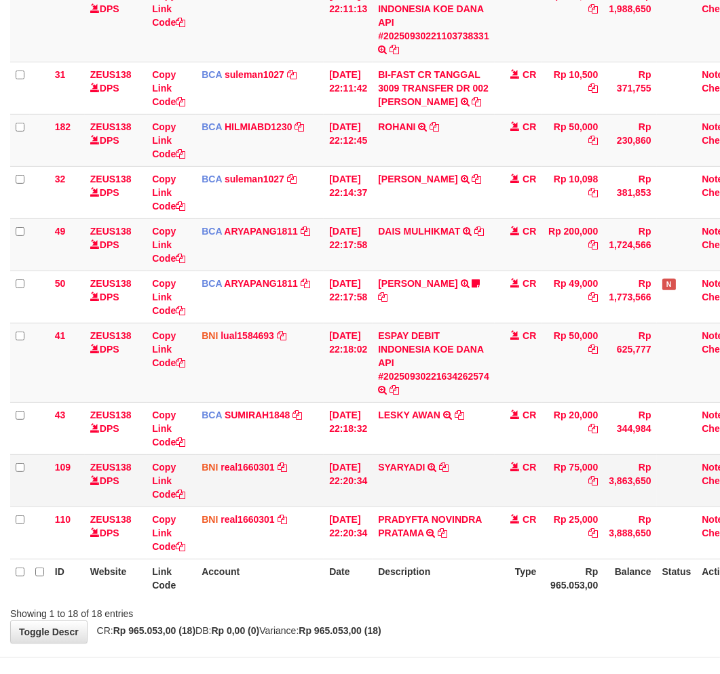
scroll to position [723, 0]
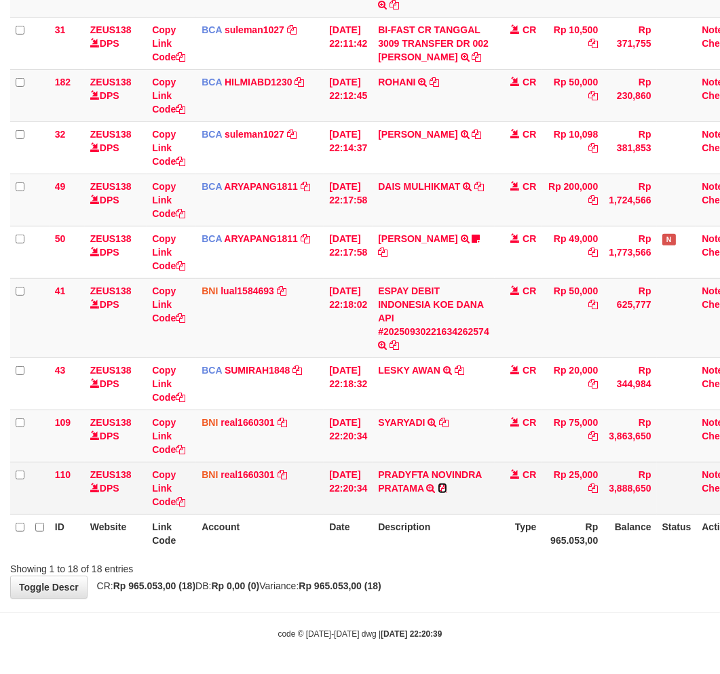
drag, startPoint x: 452, startPoint y: 486, endPoint x: 477, endPoint y: 490, distance: 25.3
click at [447, 486] on icon at bounding box center [442, 488] width 9 height 9
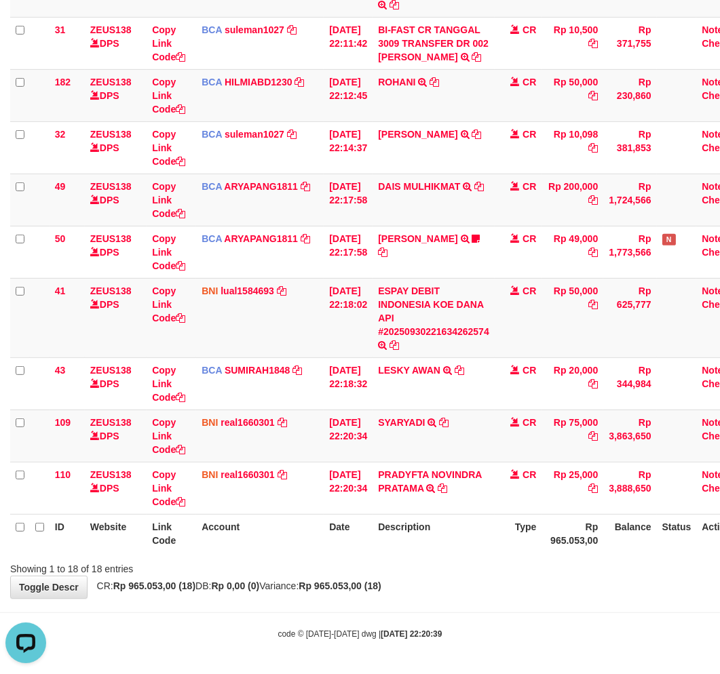
scroll to position [0, 0]
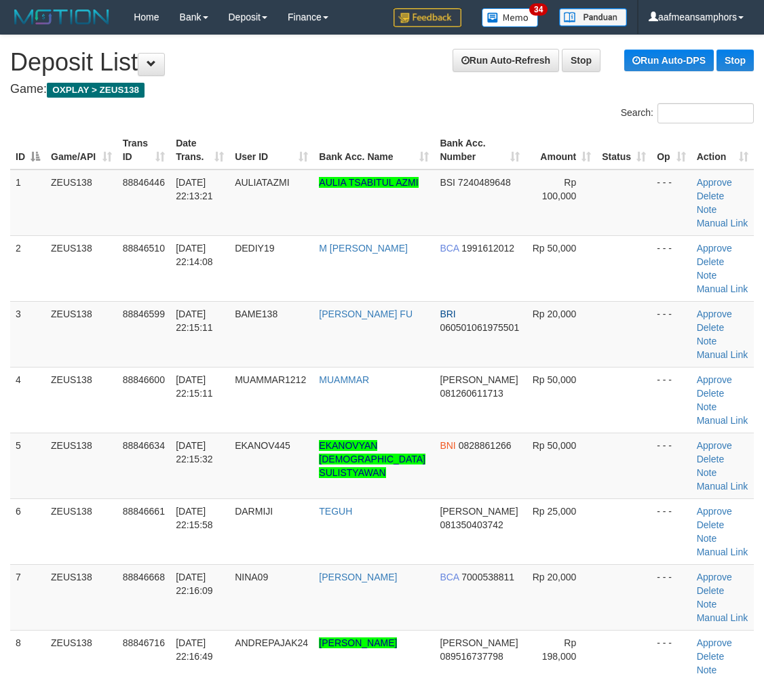
scroll to position [628, 0]
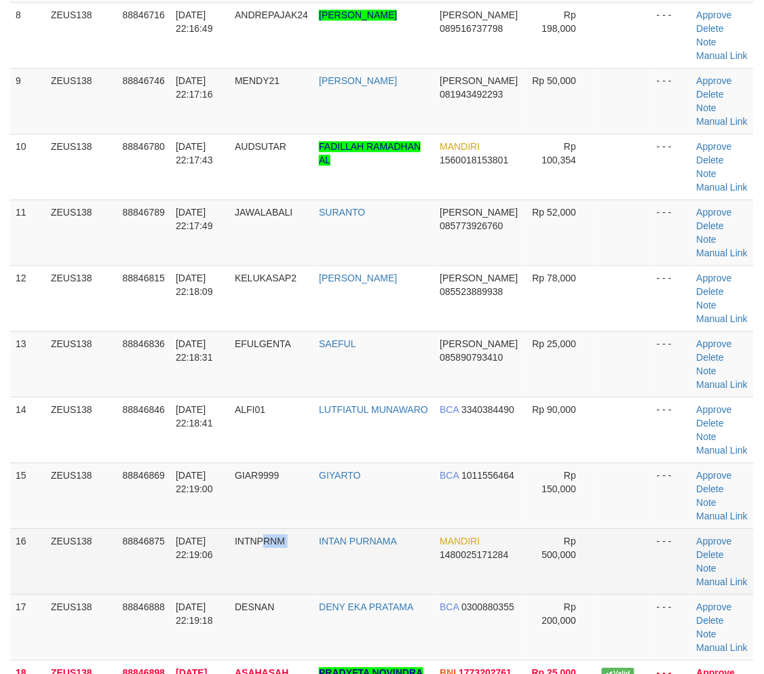
click at [322, 550] on tr "16 ZEUS138 88846875 30/09/2025 22:19:06 INTNPRNM INTAN PURNAMA MANDIRI 14800251…" at bounding box center [382, 562] width 744 height 66
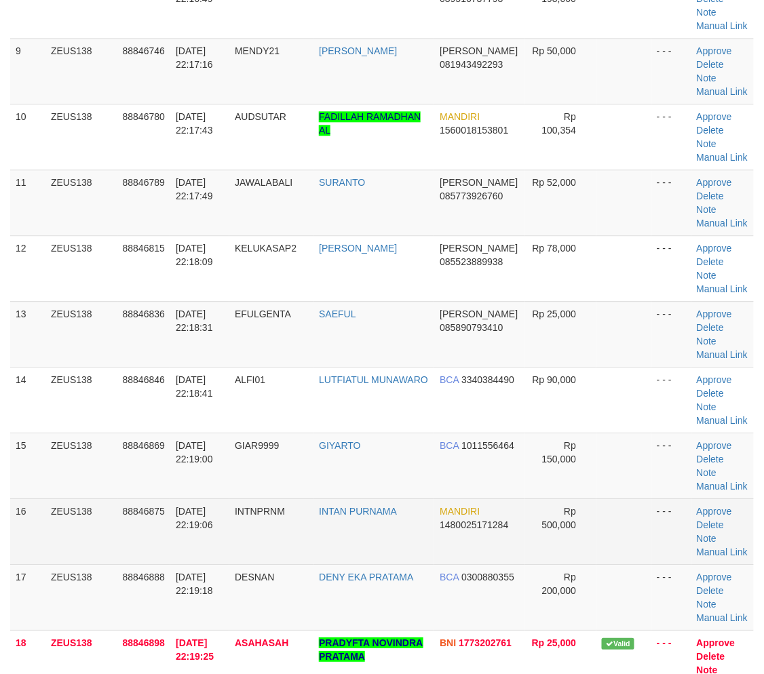
drag, startPoint x: 199, startPoint y: 504, endPoint x: 215, endPoint y: 504, distance: 15.6
click at [208, 506] on span "[DATE] 22:19:06" at bounding box center [194, 518] width 37 height 24
click at [207, 506] on span "[DATE] 22:19:06" at bounding box center [194, 518] width 37 height 24
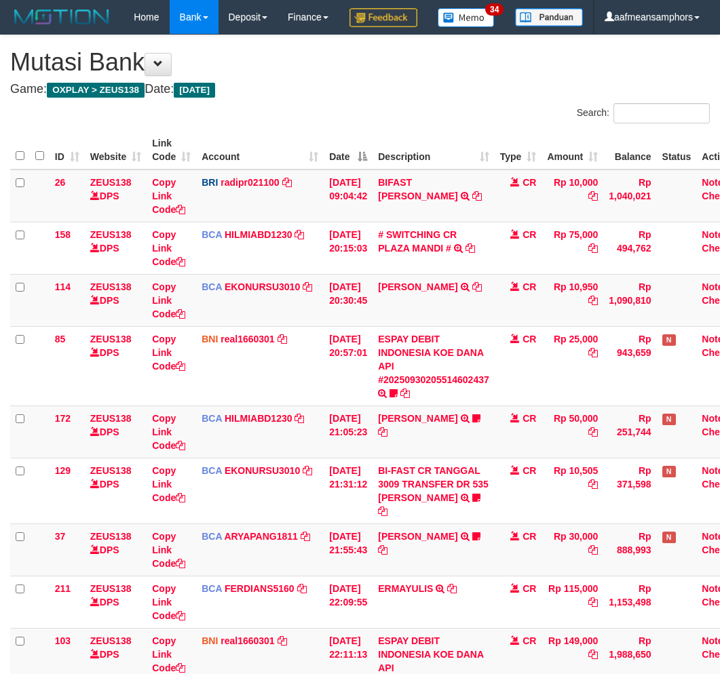
scroll to position [723, 0]
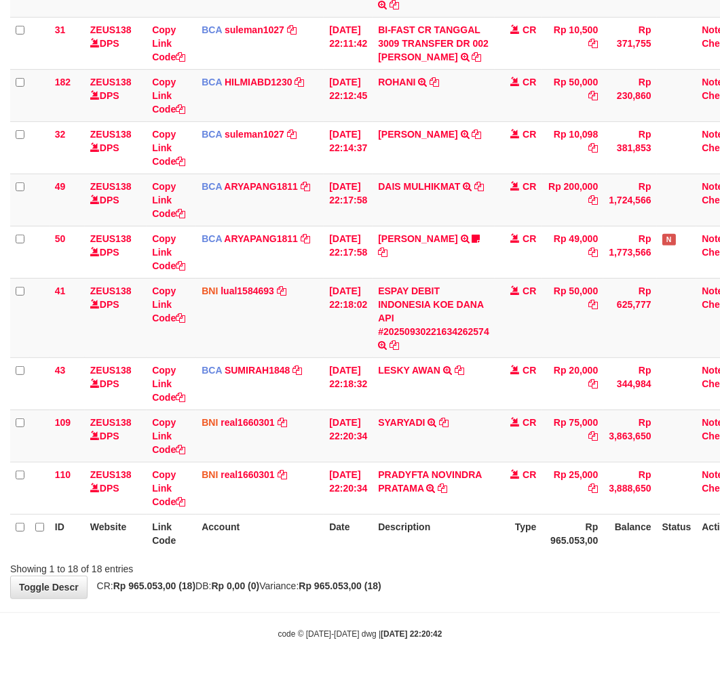
click at [465, 539] on th "Description" at bounding box center [433, 533] width 122 height 39
click at [444, 531] on th "Description" at bounding box center [433, 533] width 122 height 39
drag, startPoint x: 507, startPoint y: 554, endPoint x: 497, endPoint y: 555, distance: 10.9
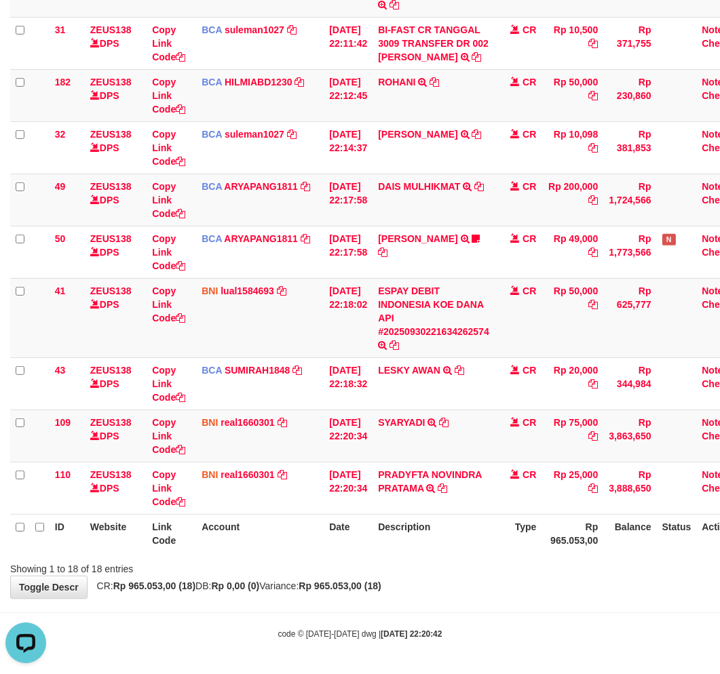
drag, startPoint x: 330, startPoint y: 564, endPoint x: 353, endPoint y: 557, distance: 24.9
click at [333, 564] on div "Showing 1 to 18 of 18 entries" at bounding box center [360, 566] width 720 height 19
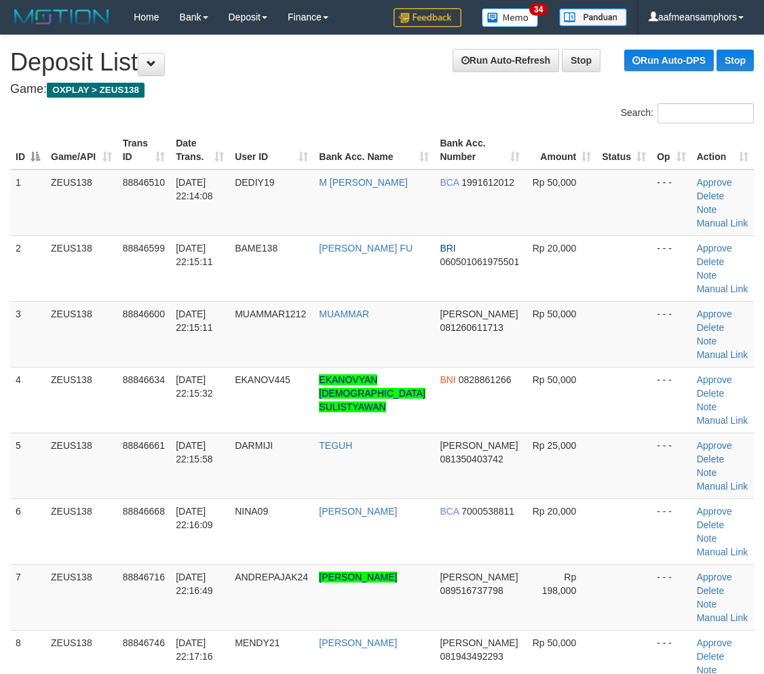
scroll to position [387, 0]
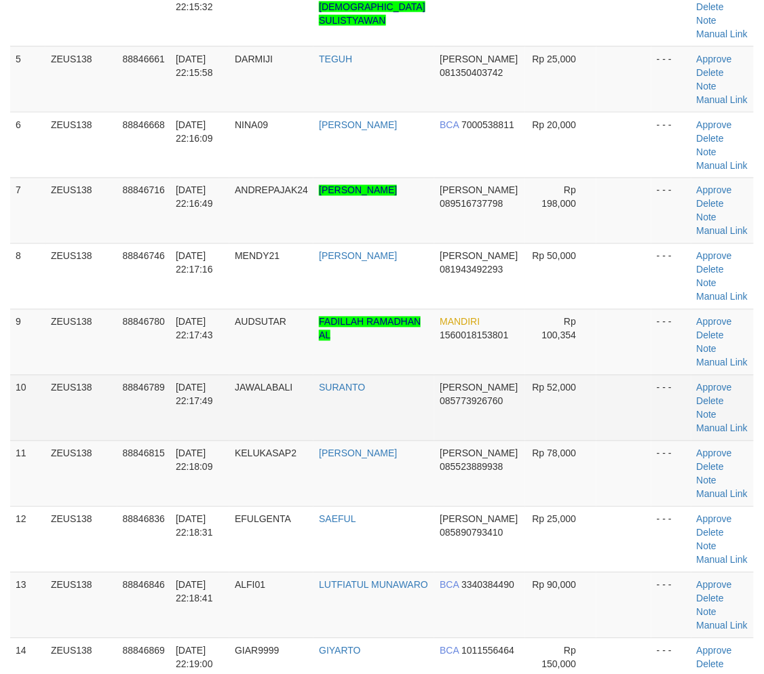
click at [436, 409] on td "[PERSON_NAME] 085773926760" at bounding box center [479, 408] width 91 height 66
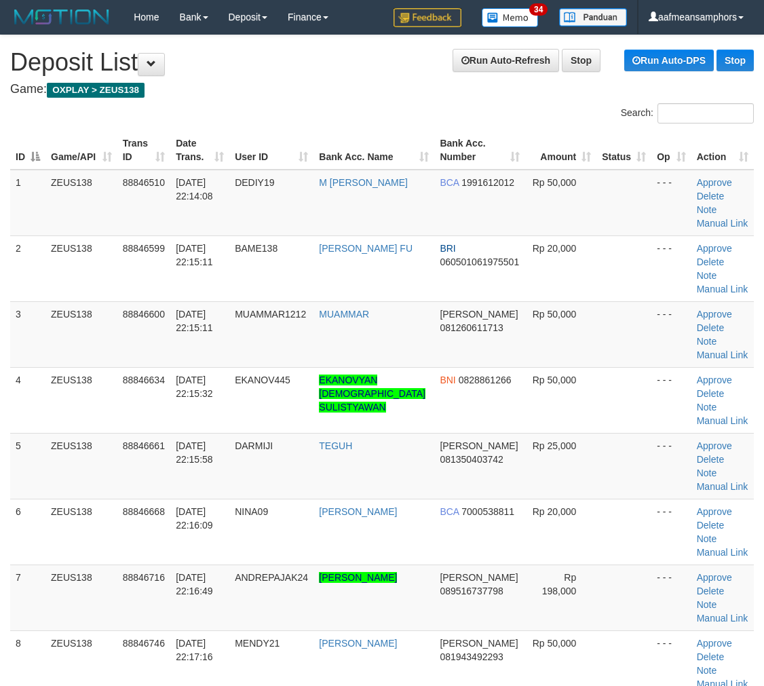
scroll to position [387, 0]
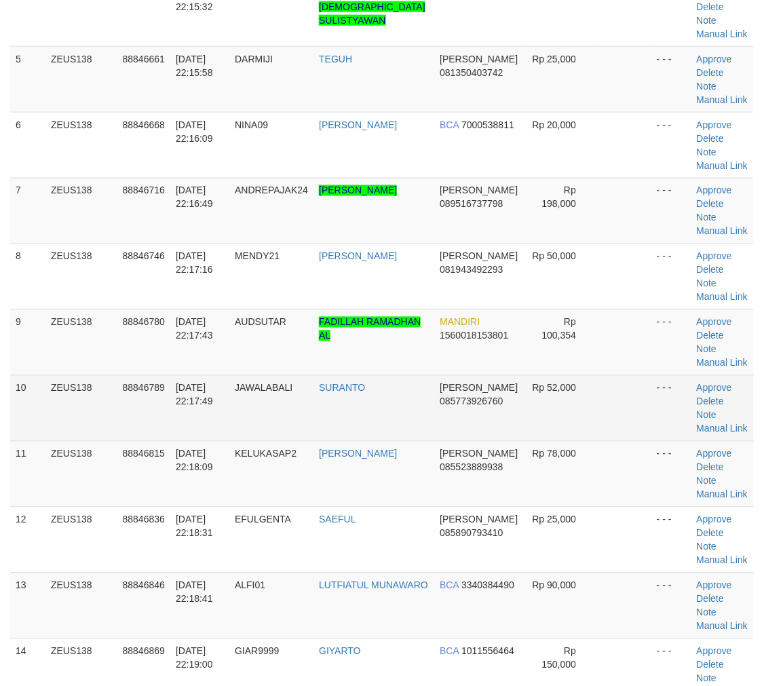
click at [412, 408] on td "SURANTO" at bounding box center [373, 408] width 121 height 66
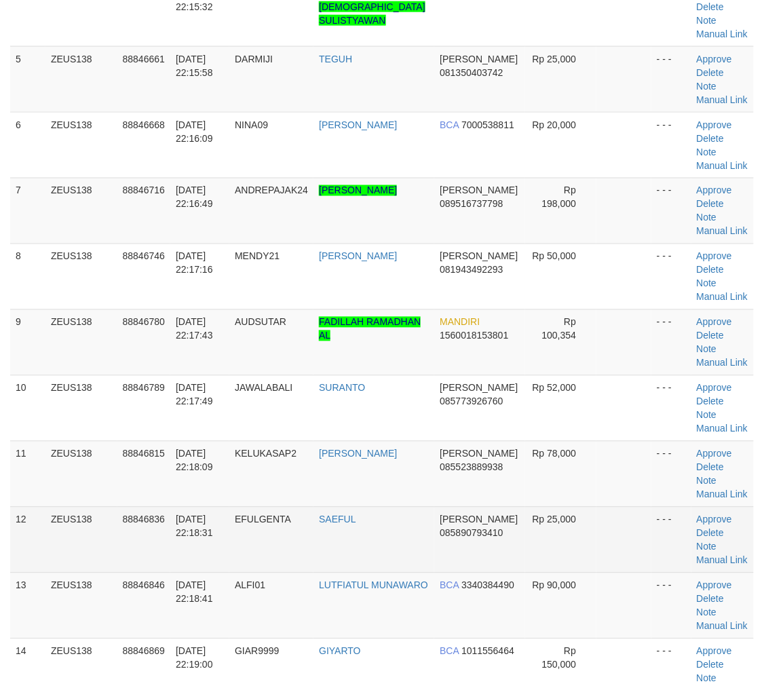
click at [351, 408] on td "SURANTO" at bounding box center [373, 408] width 121 height 66
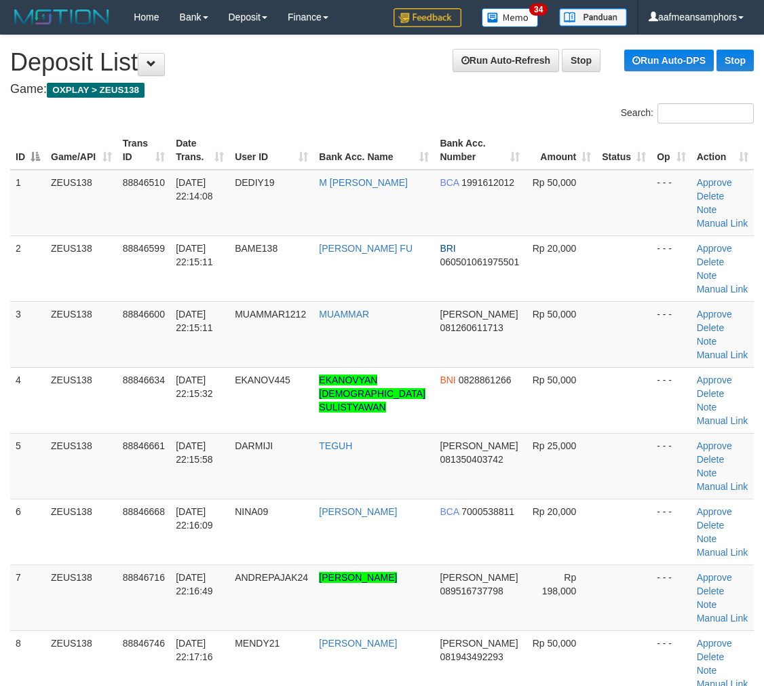
scroll to position [387, 0]
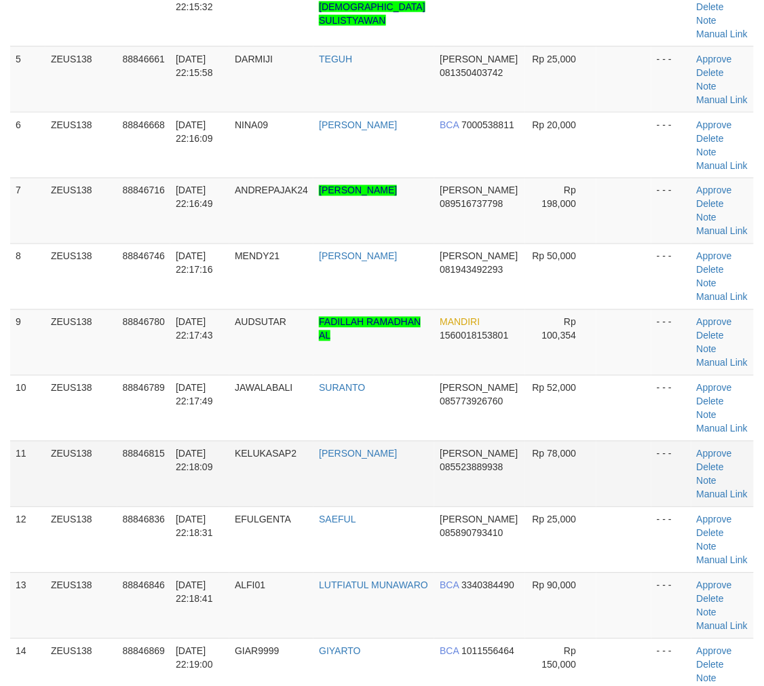
click at [422, 453] on td "[PERSON_NAME]" at bounding box center [373, 474] width 121 height 66
click at [442, 455] on span "[PERSON_NAME]" at bounding box center [479, 453] width 78 height 11
drag, startPoint x: 460, startPoint y: 461, endPoint x: 453, endPoint y: 460, distance: 6.9
click at [453, 462] on span "085523889938" at bounding box center [471, 467] width 63 height 11
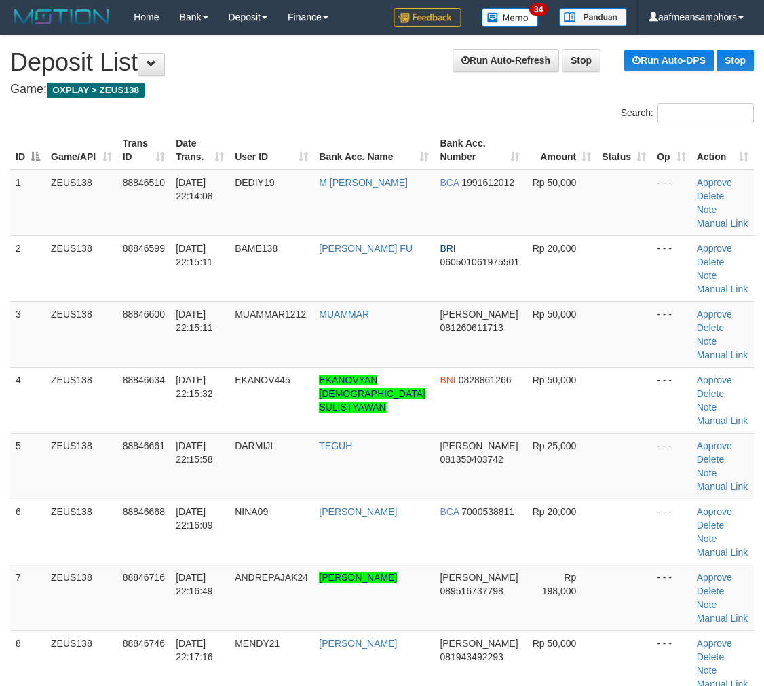
scroll to position [441, 0]
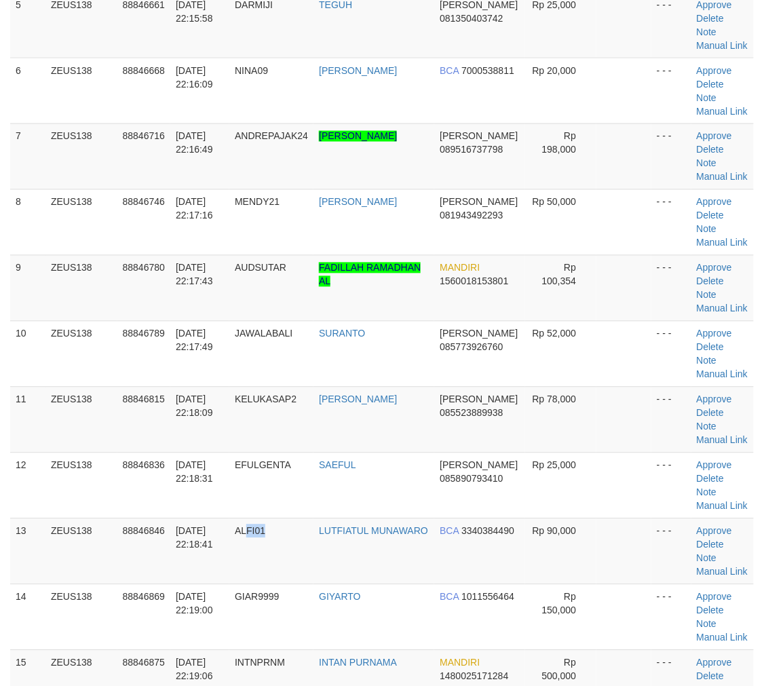
drag, startPoint x: 269, startPoint y: 543, endPoint x: 1, endPoint y: 523, distance: 268.8
click at [273, 543] on td "ALFI01" at bounding box center [271, 551] width 84 height 66
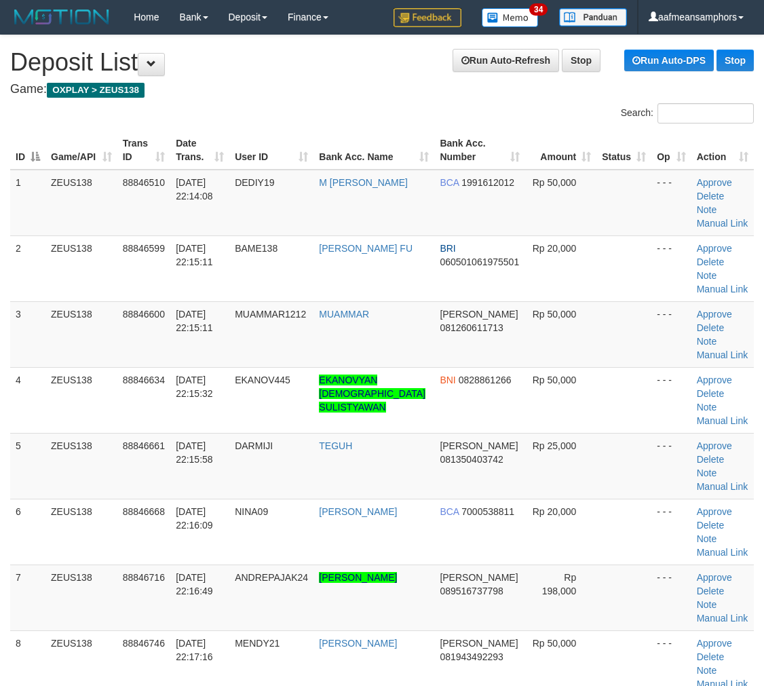
scroll to position [441, 0]
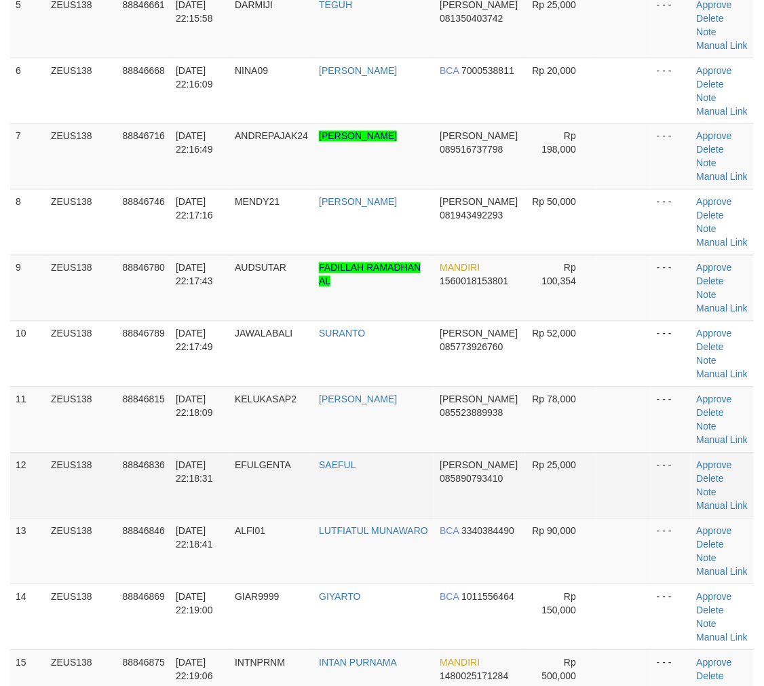
drag, startPoint x: 273, startPoint y: 502, endPoint x: 123, endPoint y: 502, distance: 149.9
click at [277, 503] on td "EFULGENTA" at bounding box center [271, 486] width 84 height 66
click at [426, 486] on tr "12 ZEUS138 88846836 30/09/2025 22:18:31 EFULGENTA SAEFUL DANA 085890793410 Rp 2…" at bounding box center [382, 486] width 744 height 66
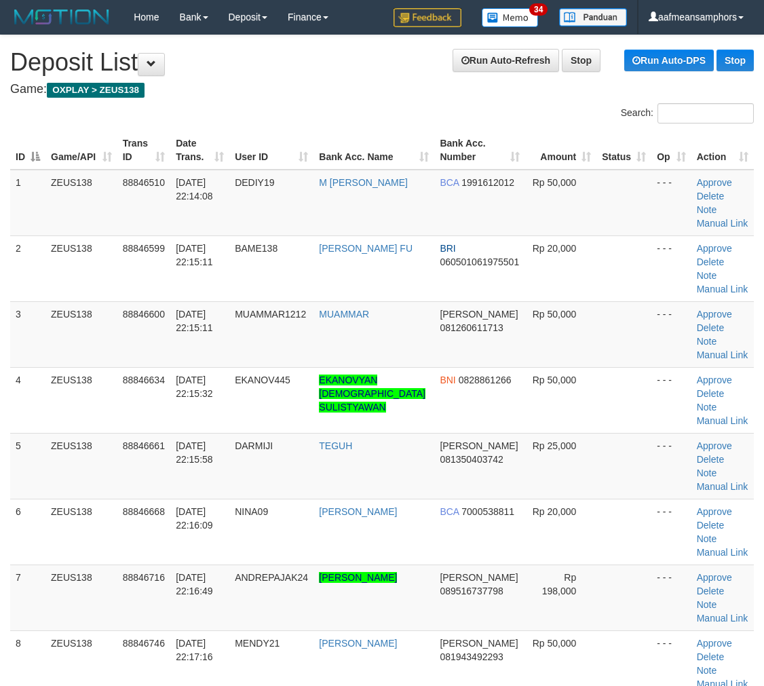
scroll to position [509, 0]
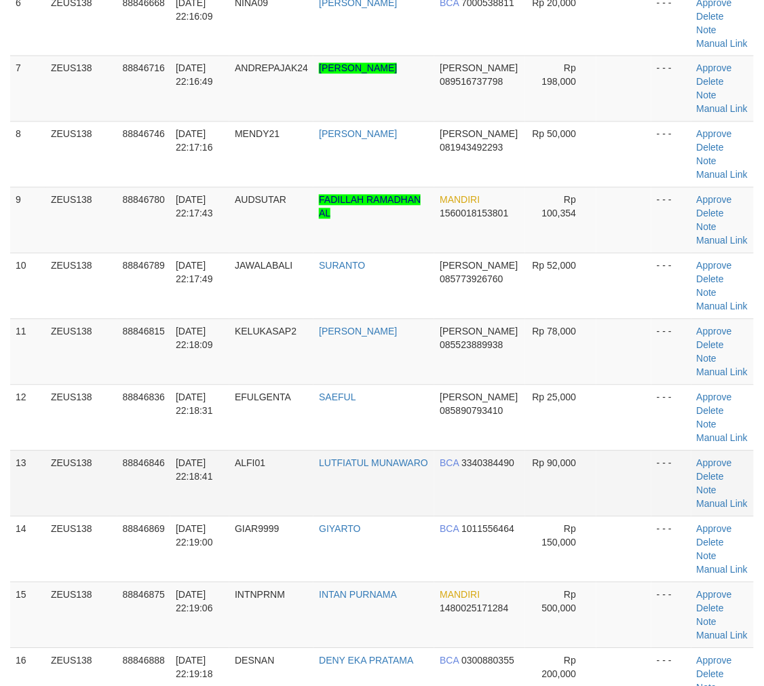
click at [361, 486] on td "LUTFIATUL MUNAWARO" at bounding box center [373, 483] width 121 height 66
click at [290, 472] on td "ALFI01" at bounding box center [271, 483] width 84 height 66
drag, startPoint x: 322, startPoint y: 455, endPoint x: 55, endPoint y: 407, distance: 271.6
click at [309, 453] on tr "13 ZEUS138 88846846 30/09/2025 22:18:41 ALFI01 LUTFIATUL MUNAWARO BCA 334038449…" at bounding box center [382, 483] width 744 height 66
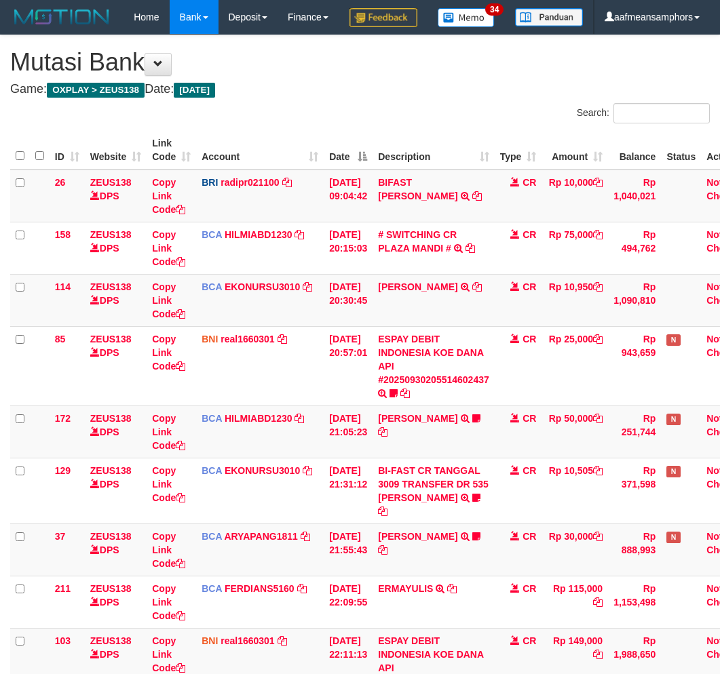
scroll to position [946, 0]
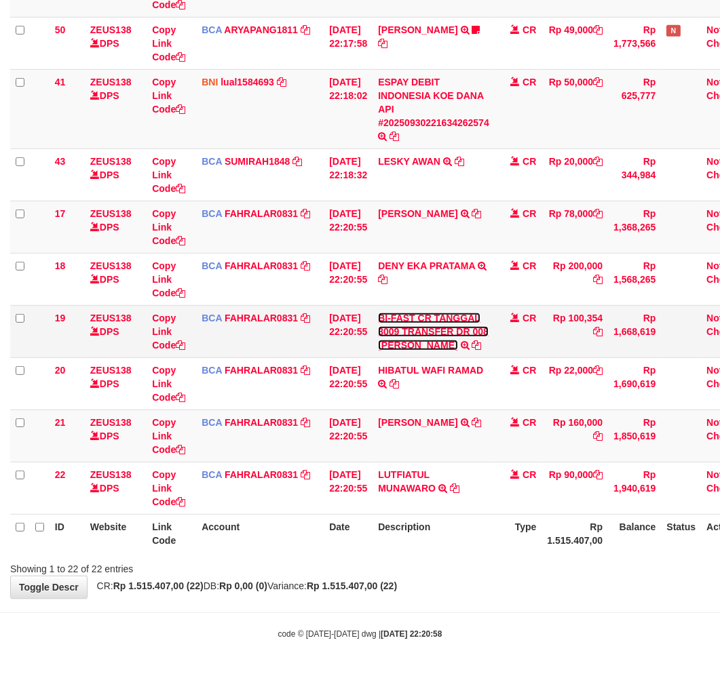
click at [428, 333] on link "BI-FAST CR TANGGAL 3009 TRANSFER DR 008 [PERSON_NAME]" at bounding box center [433, 332] width 111 height 38
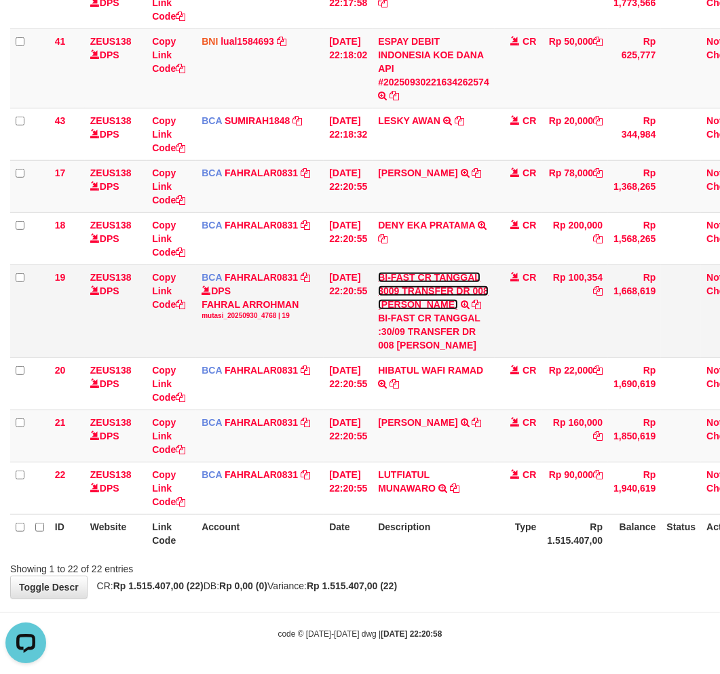
scroll to position [0, 0]
drag, startPoint x: 409, startPoint y: 388, endPoint x: 407, endPoint y: 400, distance: 12.4
click at [407, 352] on div "BI-FAST CR TANGGAL :30/09 TRANSFER DR 008 [PERSON_NAME]" at bounding box center [433, 331] width 111 height 41
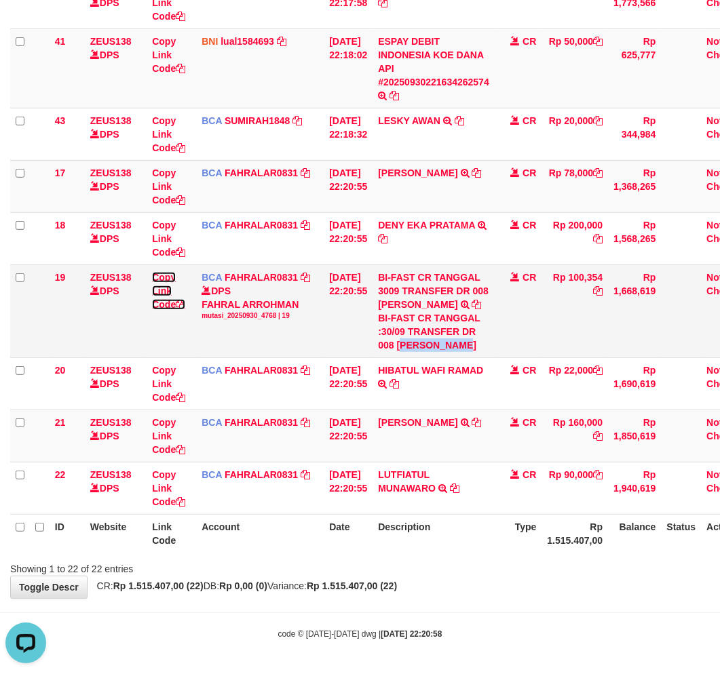
click at [159, 310] on link "Copy Link Code" at bounding box center [168, 291] width 33 height 38
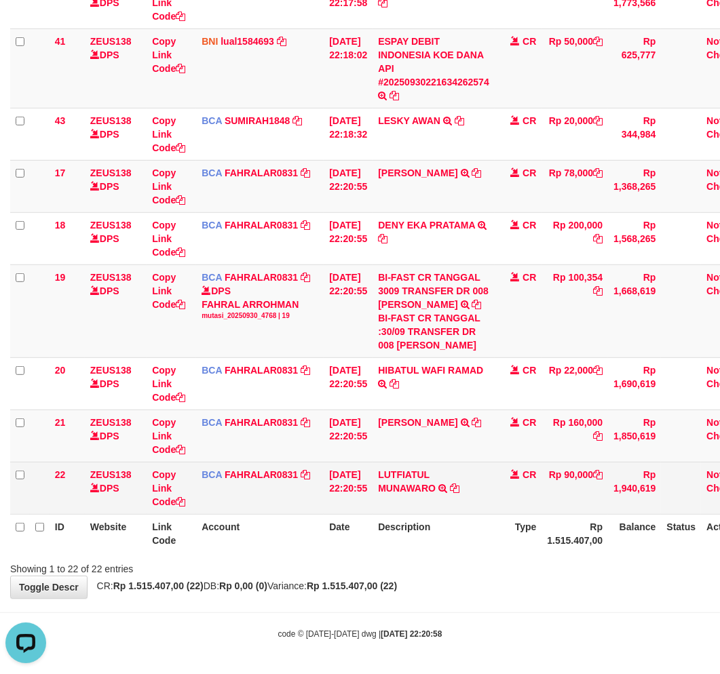
drag, startPoint x: 480, startPoint y: 547, endPoint x: 518, endPoint y: 541, distance: 39.2
click at [495, 514] on td "LUTFIATUL MUNAWARO TRSF E-BANKING CR 3009/FTSCY/WS95031 90000.00LUTFIATUL MUNAW…" at bounding box center [433, 488] width 122 height 52
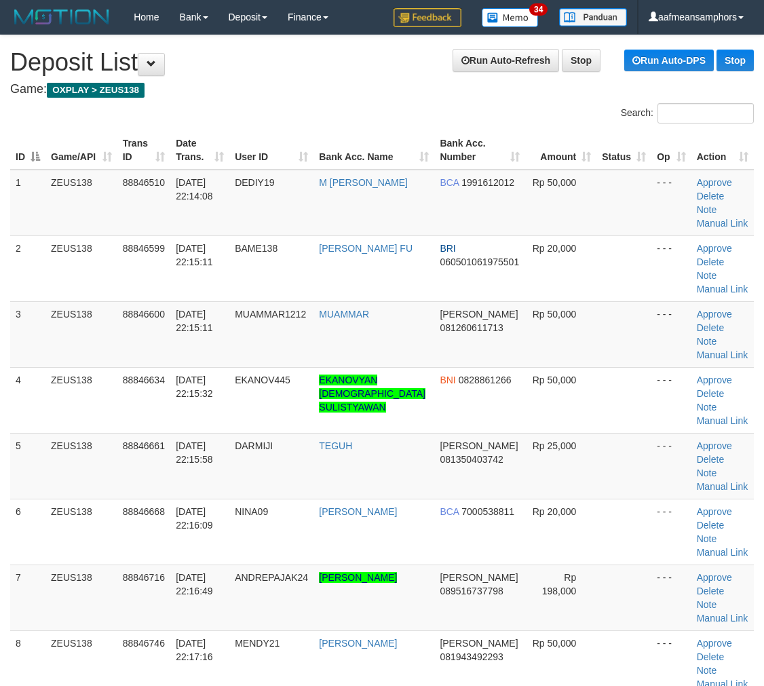
scroll to position [509, 0]
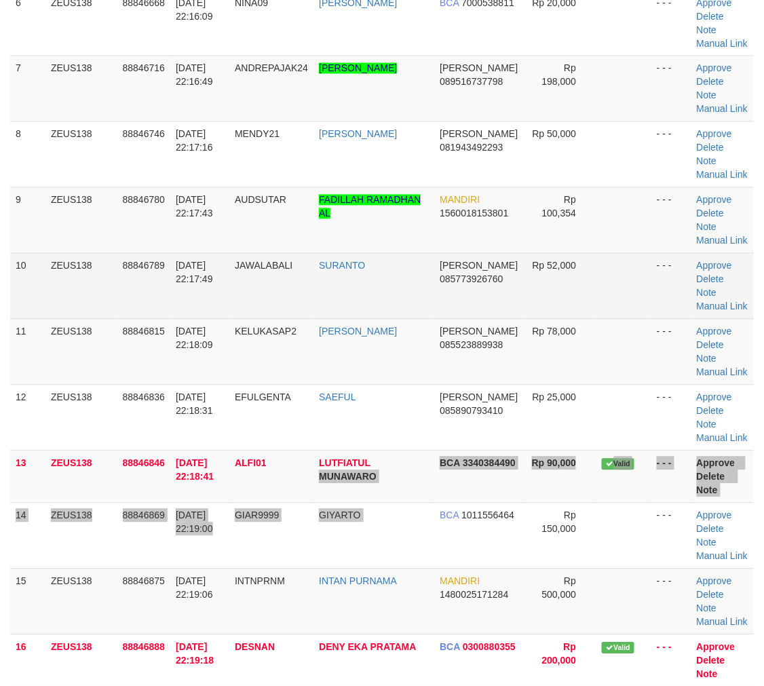
drag, startPoint x: 431, startPoint y: 500, endPoint x: 469, endPoint y: 256, distance: 246.6
click at [438, 476] on tr "13 ZEUS138 88846846 [DATE] 22:18:41 ALFI01 LUTFIATUL MUNAWARO BCA 3340384490 Rp…" at bounding box center [382, 476] width 744 height 52
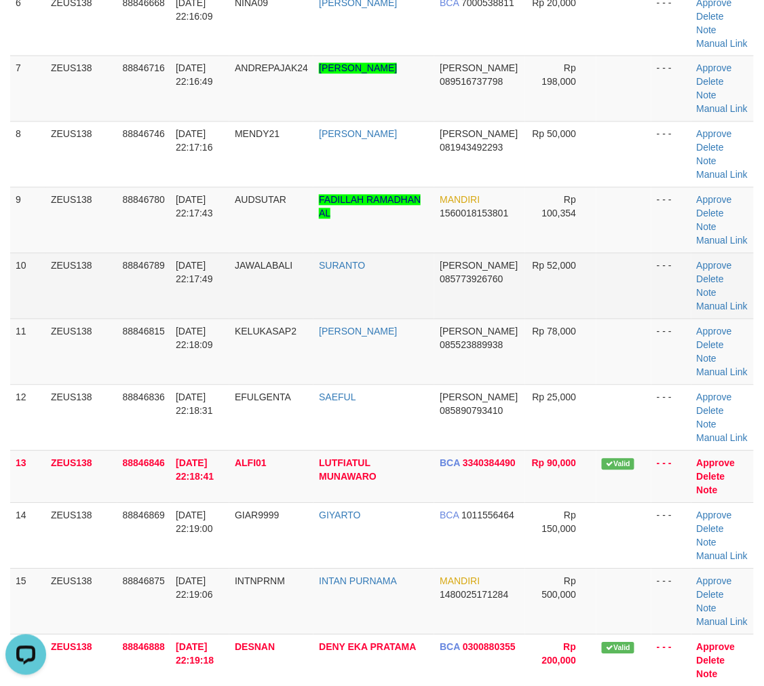
scroll to position [0, 0]
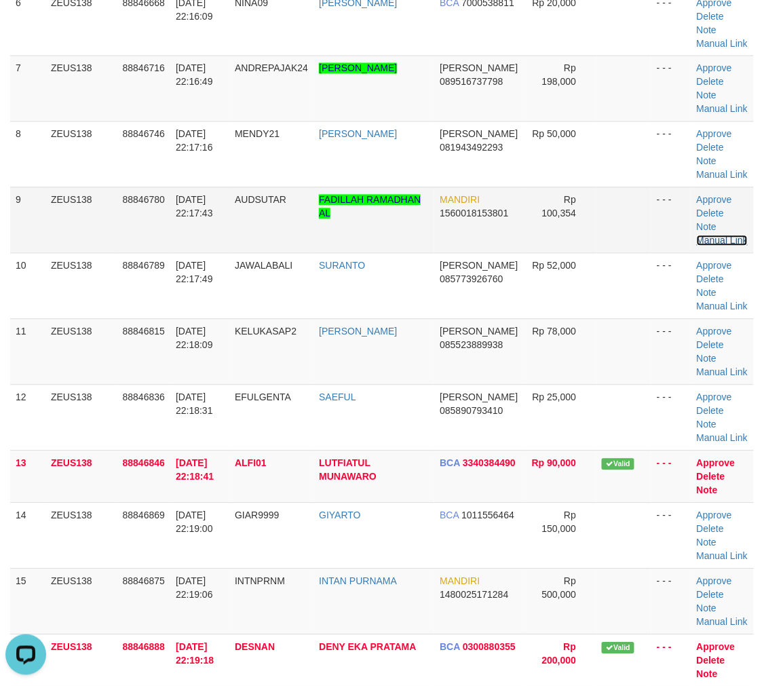
click at [721, 235] on link "Manual Link" at bounding box center [723, 240] width 52 height 11
click at [731, 235] on link "Manual Link" at bounding box center [723, 240] width 52 height 11
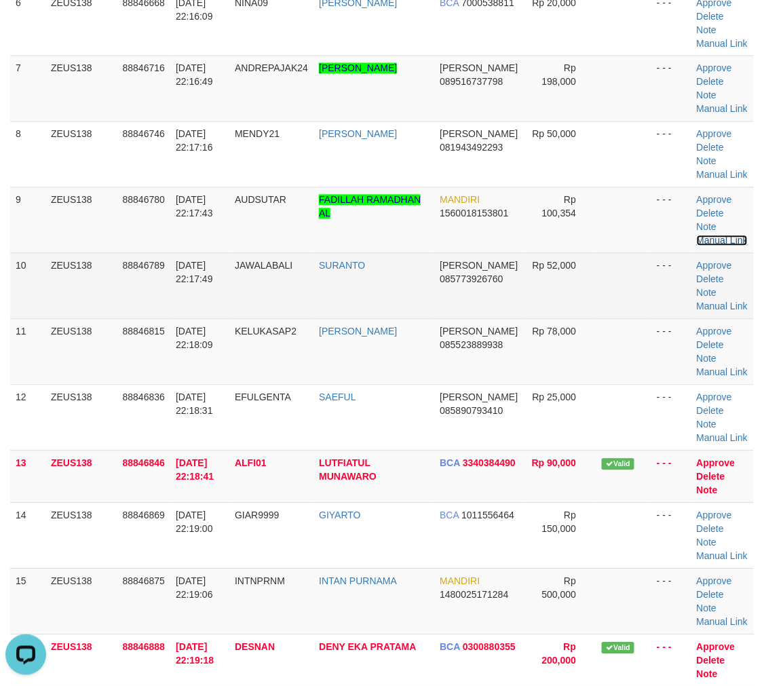
click at [697, 235] on link "Manual Link" at bounding box center [723, 240] width 52 height 11
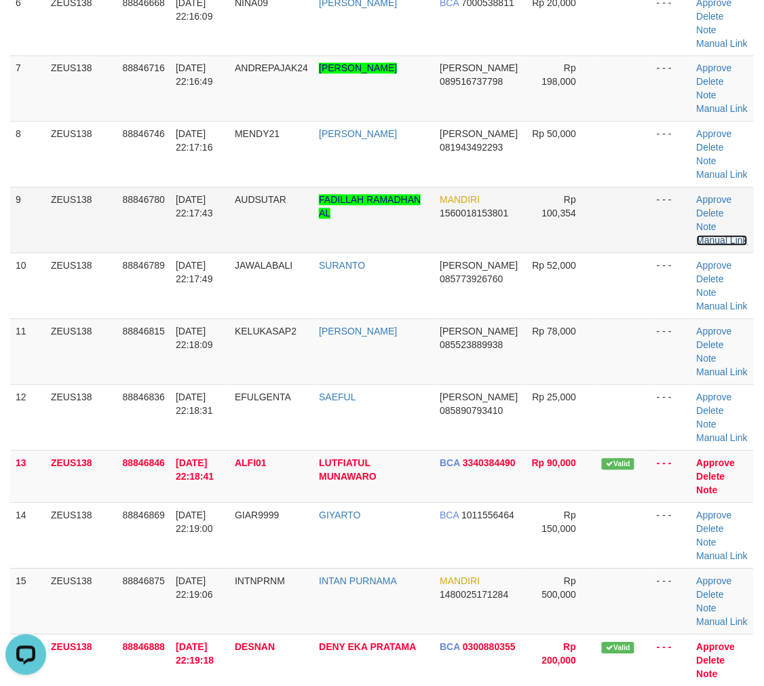
click at [697, 235] on link "Manual Link" at bounding box center [723, 240] width 52 height 11
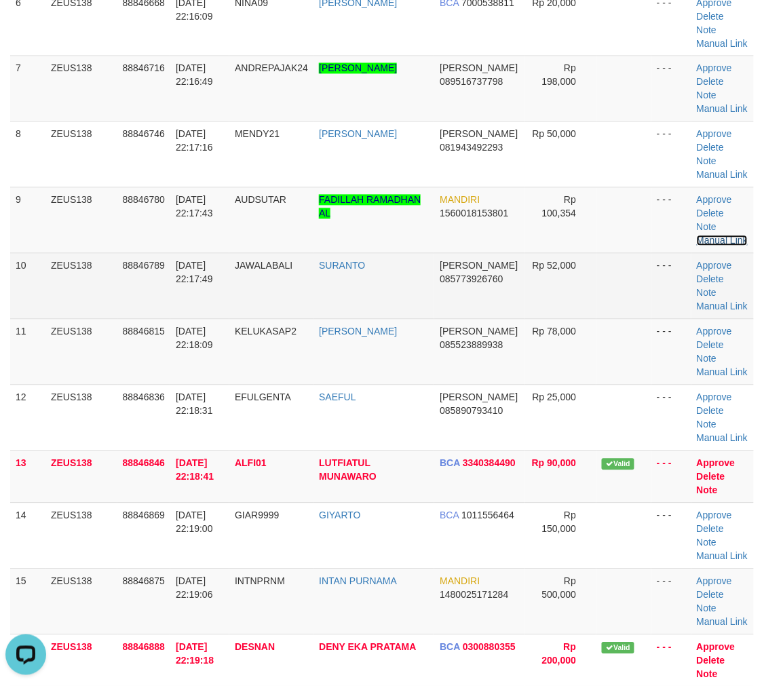
click at [697, 235] on link "Manual Link" at bounding box center [723, 240] width 52 height 11
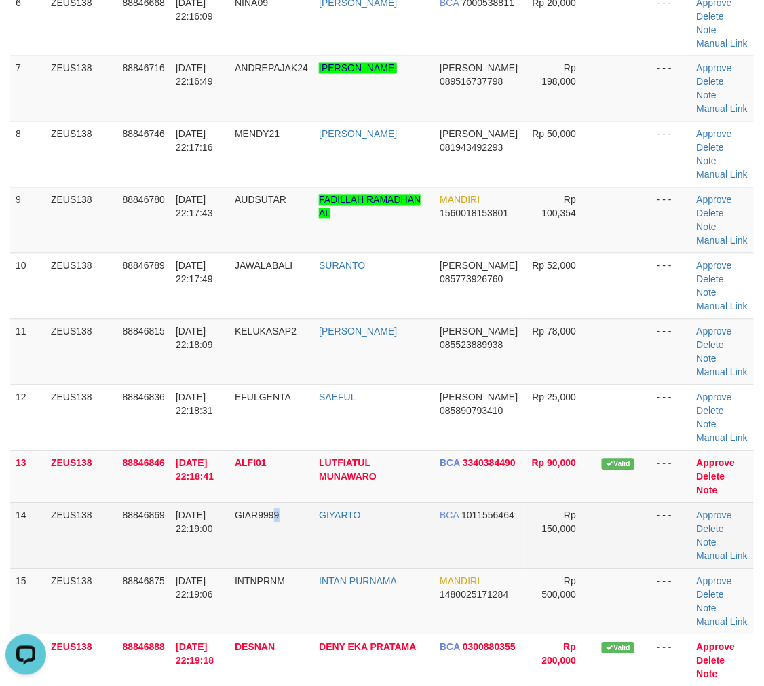
drag, startPoint x: 313, startPoint y: 541, endPoint x: 292, endPoint y: 538, distance: 21.2
click at [296, 539] on td "GIAR9999" at bounding box center [271, 536] width 84 height 66
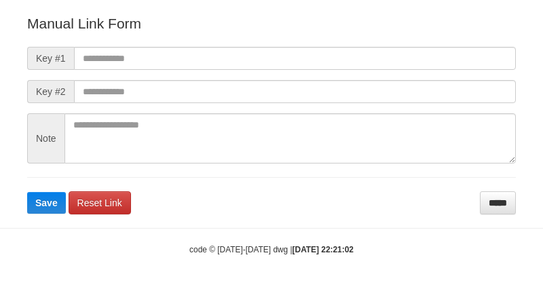
scroll to position [151, 0]
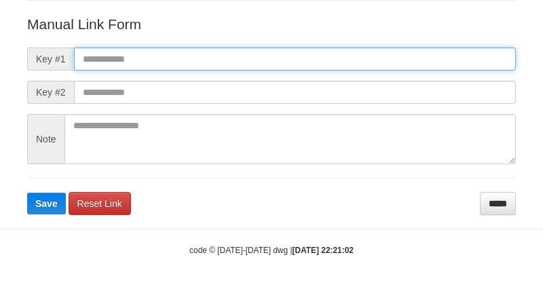
click at [381, 52] on input "text" at bounding box center [295, 58] width 442 height 23
paste input "**********"
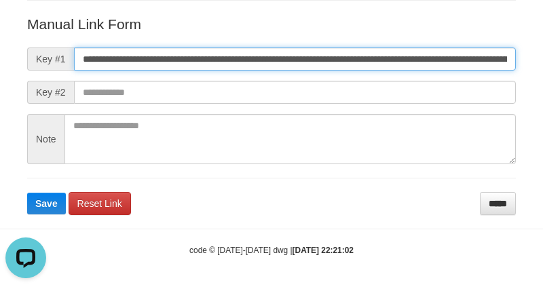
scroll to position [0, 778]
type input "**********"
click at [27, 193] on button "Save" at bounding box center [46, 204] width 39 height 22
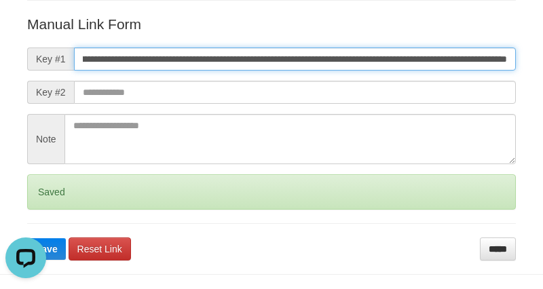
click at [27, 238] on button "Save" at bounding box center [46, 249] width 39 height 22
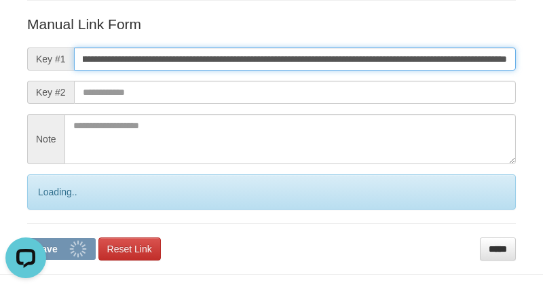
click at [27, 238] on button "Save" at bounding box center [61, 249] width 69 height 22
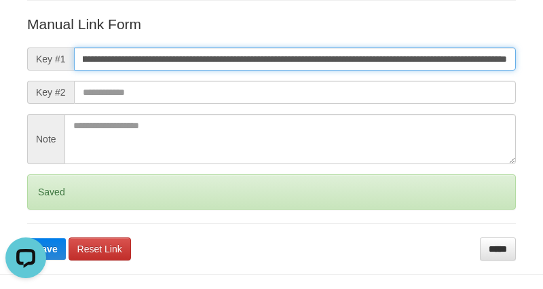
click at [27, 238] on button "Save" at bounding box center [46, 249] width 39 height 22
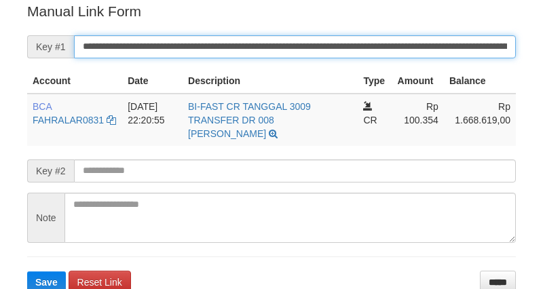
click at [408, 43] on input "**********" at bounding box center [295, 46] width 442 height 23
click at [27, 271] on button "Save" at bounding box center [46, 282] width 39 height 22
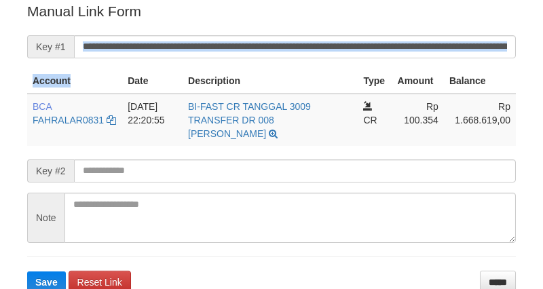
click at [404, 28] on form "**********" at bounding box center [271, 147] width 488 height 292
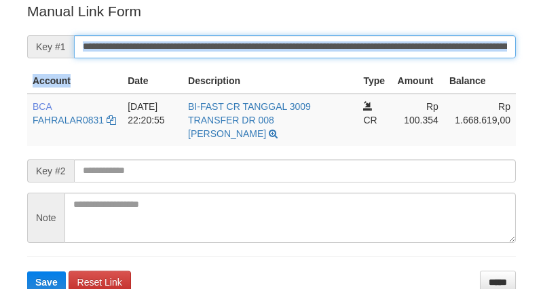
scroll to position [274, 0]
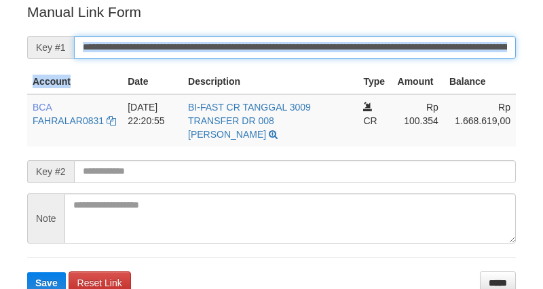
click at [396, 41] on input "**********" at bounding box center [295, 47] width 442 height 23
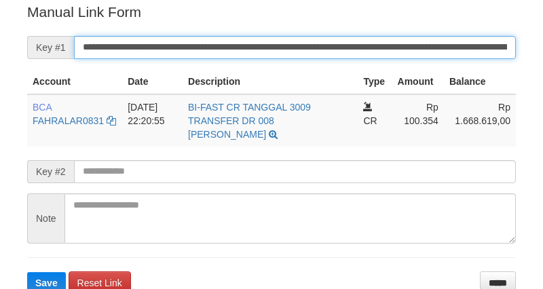
click at [396, 41] on input "**********" at bounding box center [295, 47] width 442 height 23
click at [27, 272] on button "Save" at bounding box center [46, 283] width 39 height 22
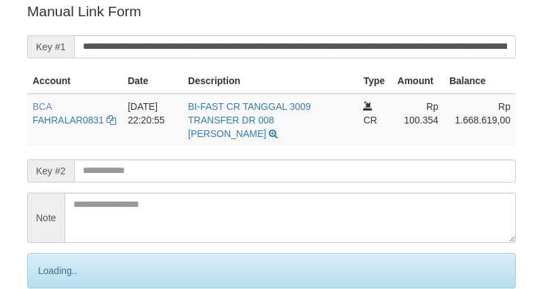
click at [368, 35] on input "**********" at bounding box center [295, 46] width 442 height 23
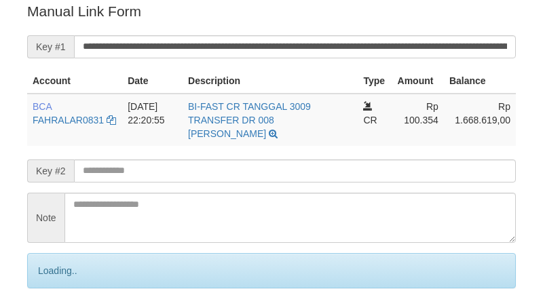
scroll to position [274, 0]
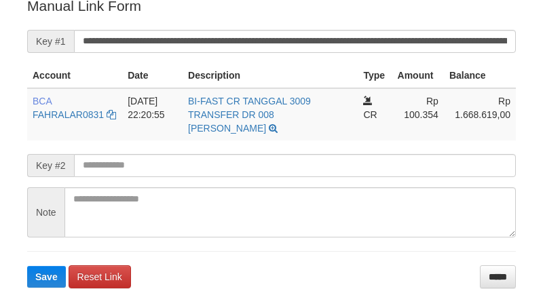
click at [362, 48] on input "**********" at bounding box center [295, 41] width 442 height 23
click at [27, 266] on button "Save" at bounding box center [46, 277] width 39 height 22
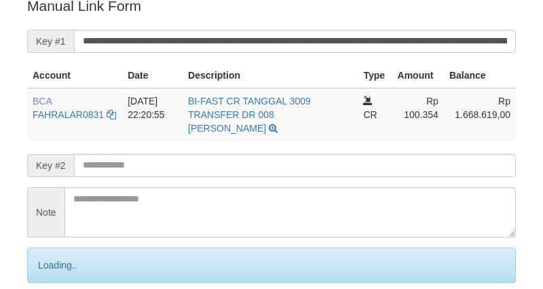
scroll to position [280, 0]
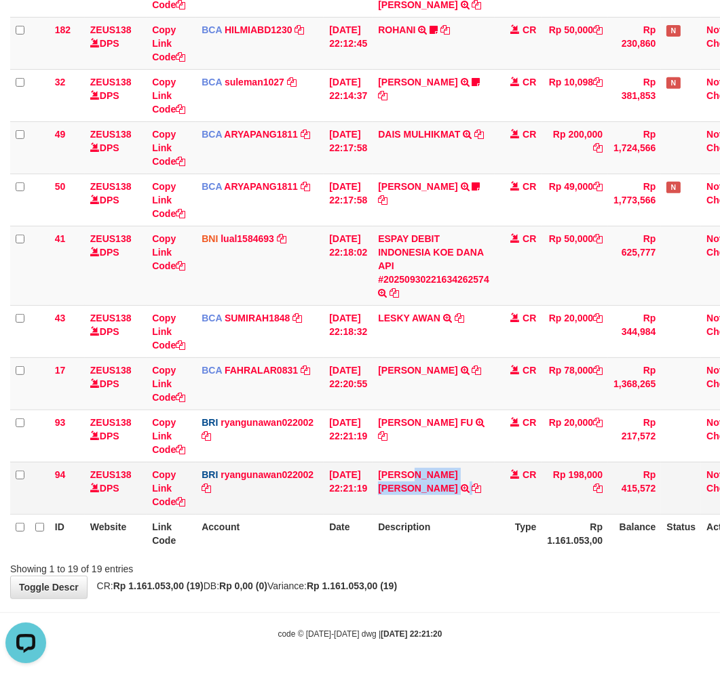
drag, startPoint x: 421, startPoint y: 463, endPoint x: 423, endPoint y: 484, distance: 21.2
click at [423, 484] on td "DANA ANDRE FRANS JA TRANSFER NBMB DANA ANDRE FRANS JA TO RYAN GUNAWAN" at bounding box center [433, 488] width 122 height 52
copy td "NDRE FRANS JA"
drag, startPoint x: 159, startPoint y: 484, endPoint x: 198, endPoint y: 476, distance: 40.1
click at [159, 484] on link "Copy Link Code" at bounding box center [168, 488] width 33 height 38
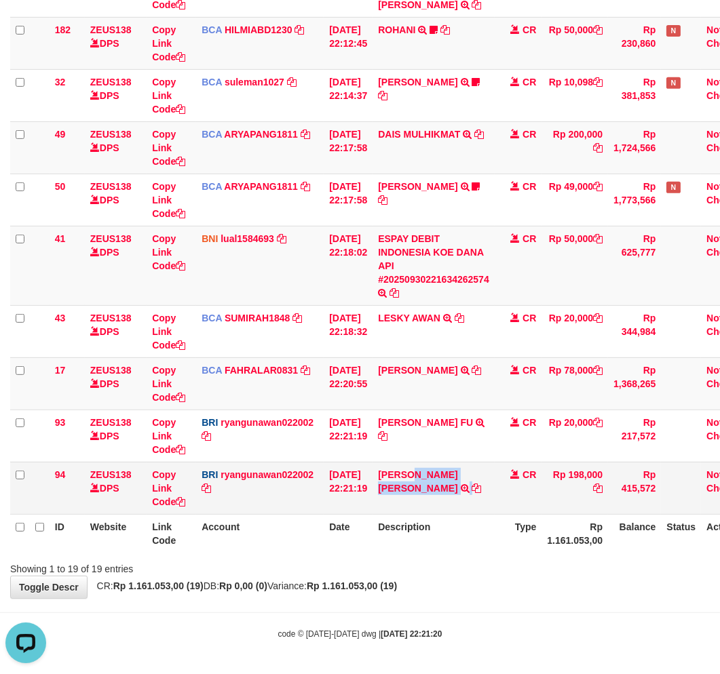
copy td "NDRE FRANS JA"
click at [446, 538] on th "Description" at bounding box center [433, 533] width 122 height 39
click at [475, 560] on div "Showing 1 to 19 of 19 entries" at bounding box center [360, 566] width 720 height 19
drag, startPoint x: 480, startPoint y: 557, endPoint x: 511, endPoint y: 552, distance: 31.6
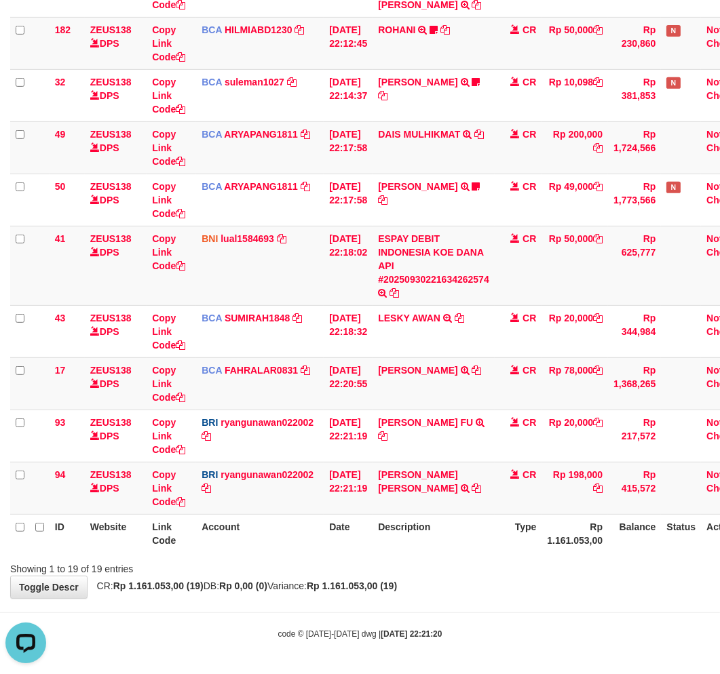
click at [482, 557] on div at bounding box center [510, 557] width 420 height 1
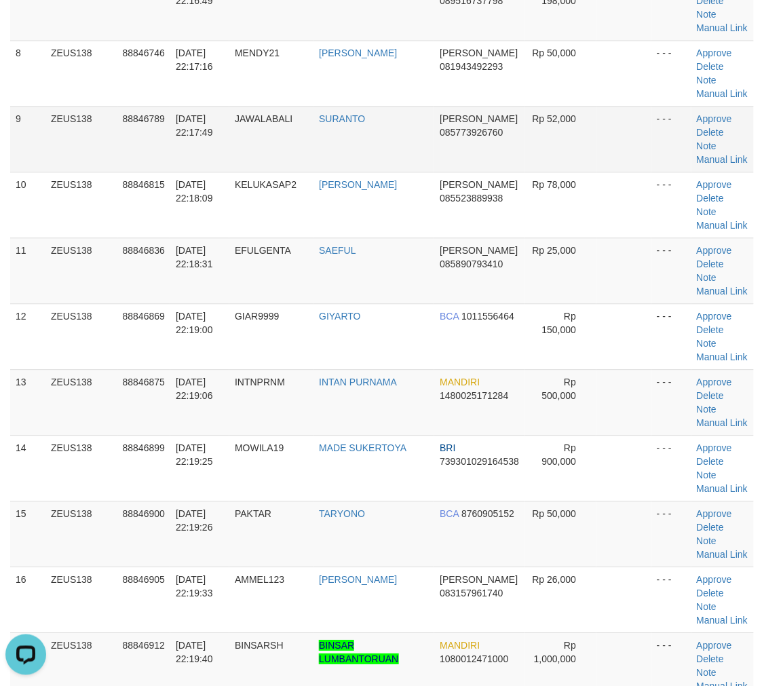
drag, startPoint x: 365, startPoint y: 536, endPoint x: 381, endPoint y: 181, distance: 355.2
click at [389, 472] on tbody "1 ZEUS138 88846510 [DATE] 22:14:08 DEDIY19 M [PERSON_NAME] BCA 1991612012 Rp 50…" at bounding box center [382, 376] width 744 height 1567
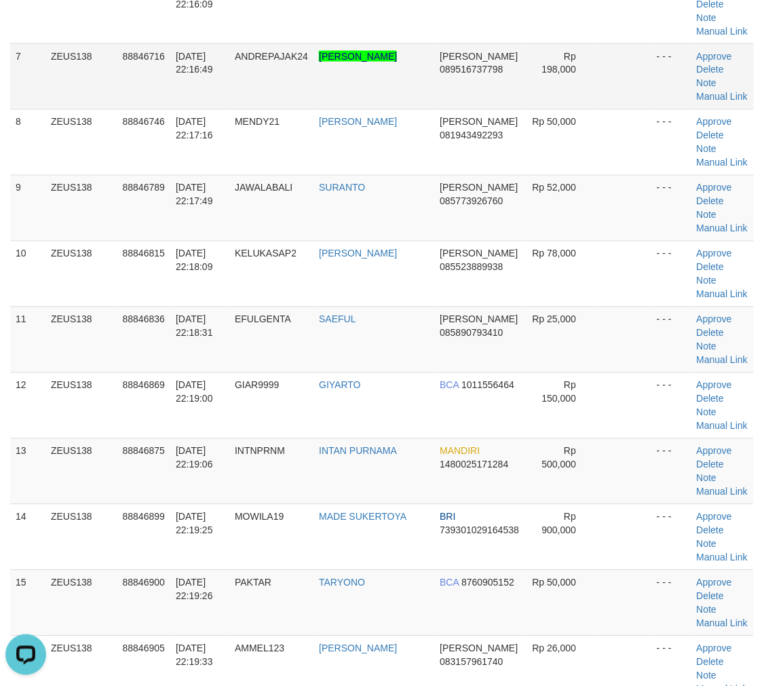
scroll to position [480, 0]
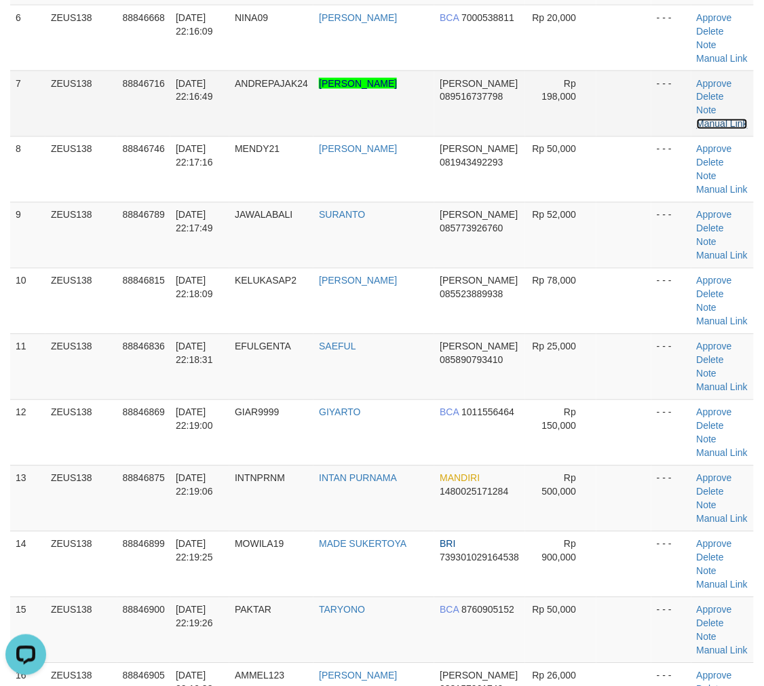
click at [727, 119] on link "Manual Link" at bounding box center [723, 124] width 52 height 11
click at [697, 119] on link "Manual Link" at bounding box center [723, 124] width 52 height 11
drag, startPoint x: 733, startPoint y: 107, endPoint x: 668, endPoint y: 119, distance: 65.5
click at [733, 119] on link "Manual Link" at bounding box center [723, 124] width 52 height 11
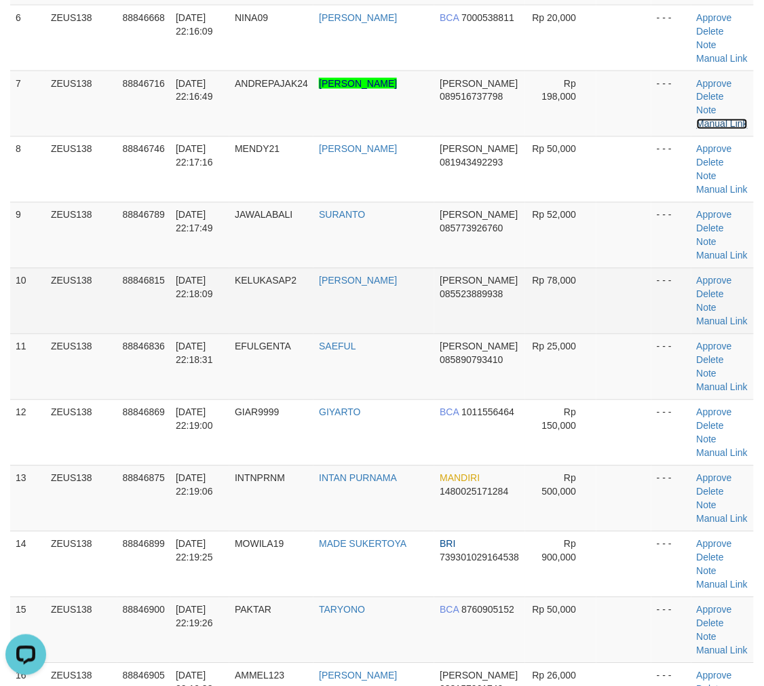
click at [697, 119] on link "Manual Link" at bounding box center [723, 124] width 52 height 11
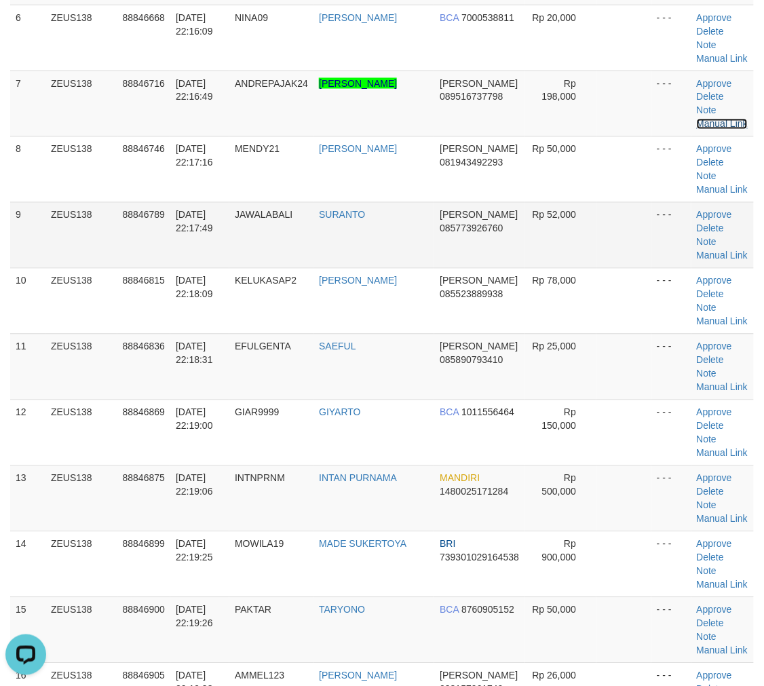
click at [697, 119] on link "Manual Link" at bounding box center [723, 124] width 52 height 11
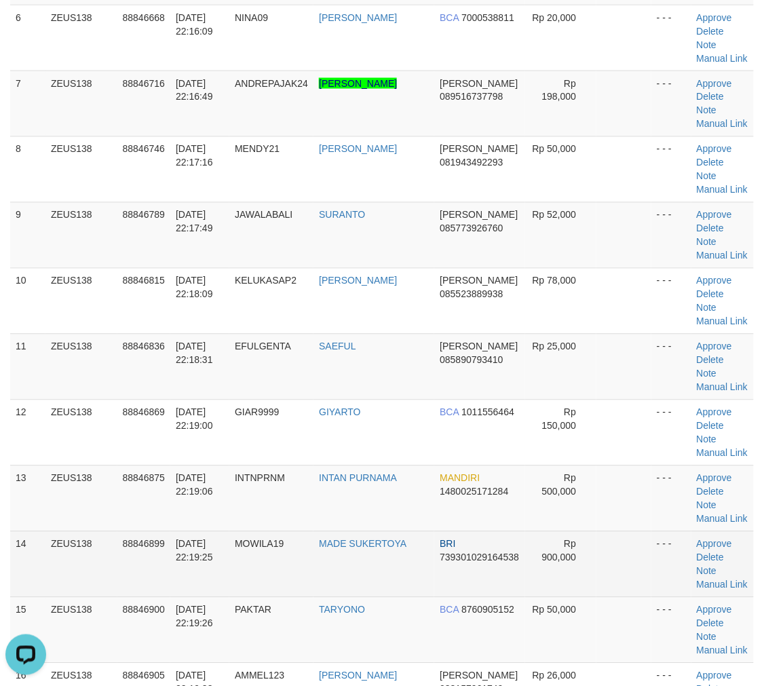
drag, startPoint x: 240, startPoint y: 571, endPoint x: 5, endPoint y: 548, distance: 236.6
click at [239, 571] on tr "14 ZEUS138 88846899 30/09/2025 22:19:25 MOWILA19 MADE SUKERTOYA BRI 73930102916…" at bounding box center [382, 564] width 744 height 66
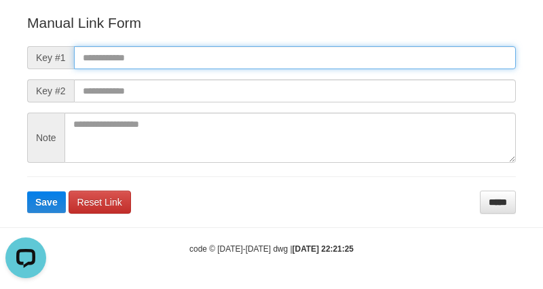
paste input "**********"
click at [358, 65] on input "text" at bounding box center [295, 57] width 442 height 23
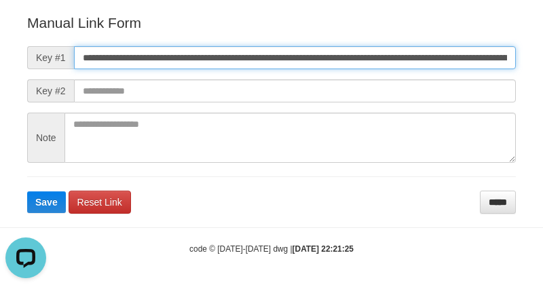
scroll to position [0, 817]
type input "**********"
click at [27, 191] on button "Save" at bounding box center [46, 202] width 39 height 22
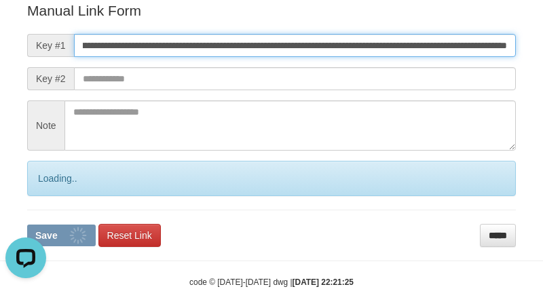
click at [27, 225] on button "Save" at bounding box center [61, 236] width 69 height 22
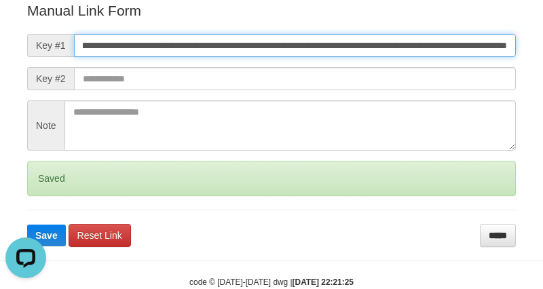
click at [27, 225] on button "Save" at bounding box center [46, 236] width 39 height 22
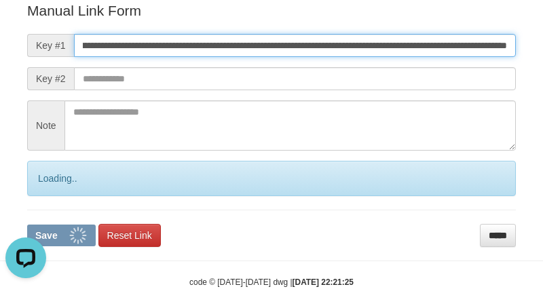
click at [27, 225] on button "Save" at bounding box center [61, 236] width 69 height 22
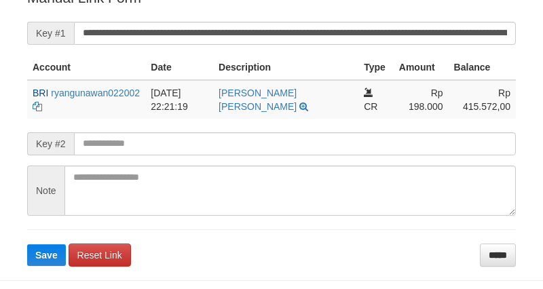
click at [368, 45] on input "**********" at bounding box center [295, 33] width 442 height 23
click at [27, 244] on button "Save" at bounding box center [46, 255] width 39 height 22
click at [368, 45] on input "**********" at bounding box center [295, 33] width 442 height 23
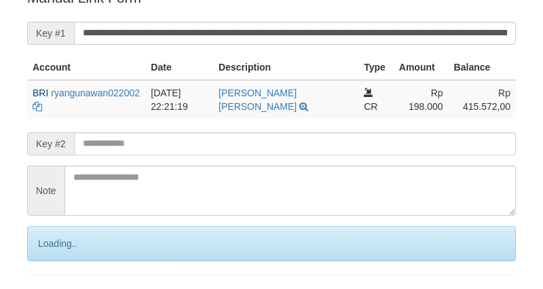
scroll to position [288, 0]
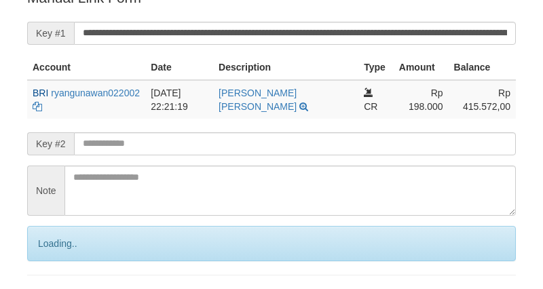
click at [367, 45] on input "**********" at bounding box center [295, 33] width 442 height 23
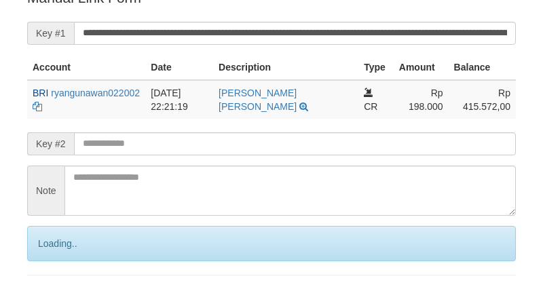
click at [380, 45] on input "**********" at bounding box center [295, 33] width 442 height 23
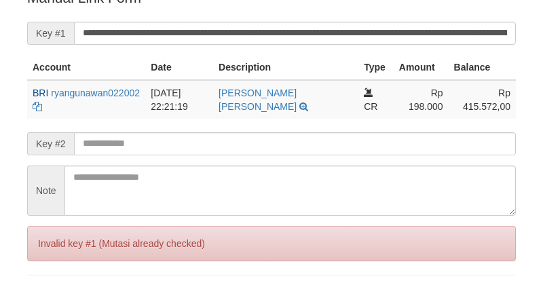
scroll to position [288, 0]
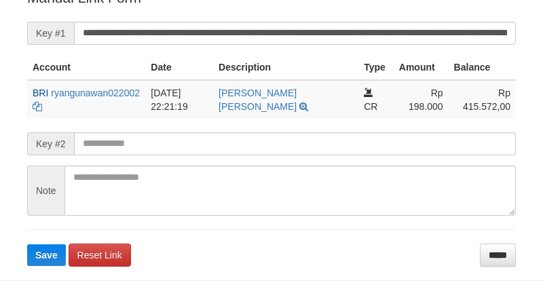
scroll to position [288, 0]
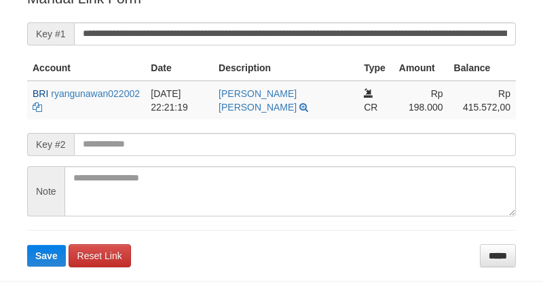
scroll to position [287, 0]
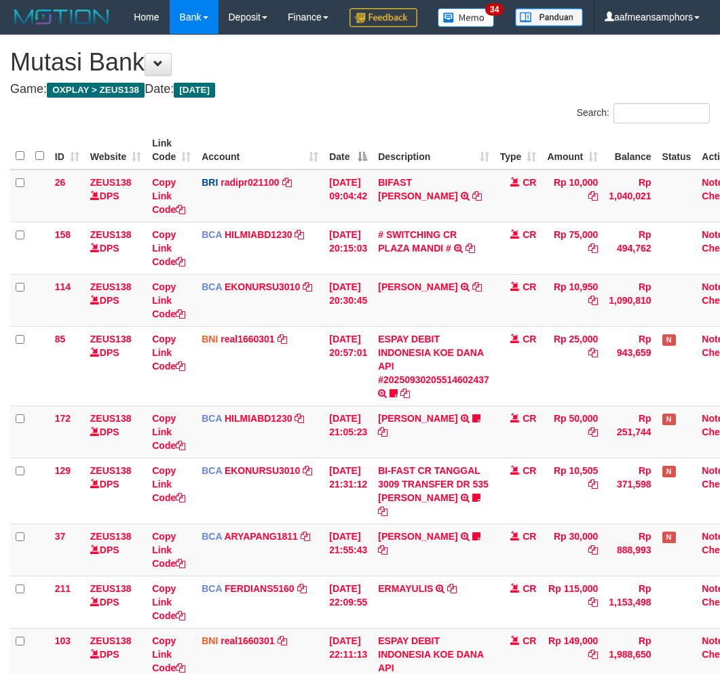
scroll to position [672, 0]
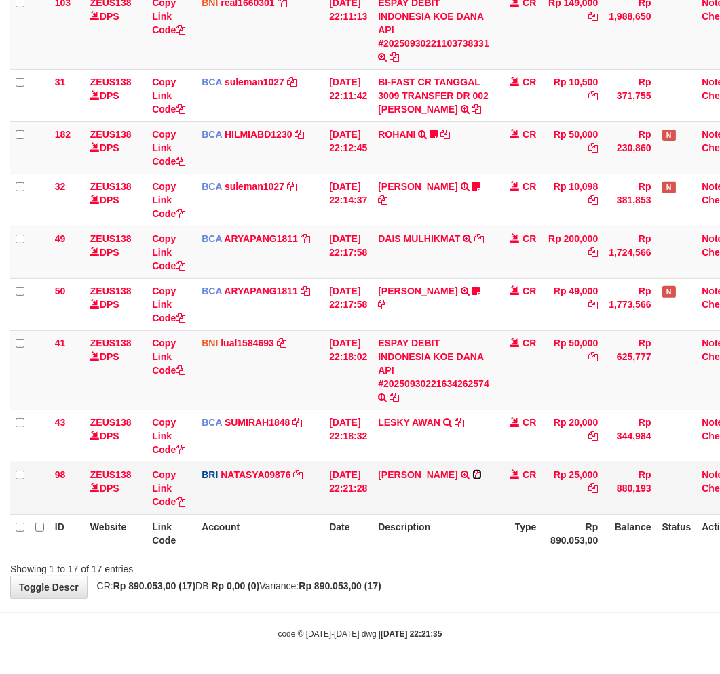
click at [475, 472] on icon at bounding box center [476, 474] width 9 height 9
click at [429, 462] on td "DANA SAEFUL TRANSFER NBMB DANA SAEFUL TO SITI NURLITA SAPITRI" at bounding box center [433, 488] width 122 height 52
copy td "SAEFUL"
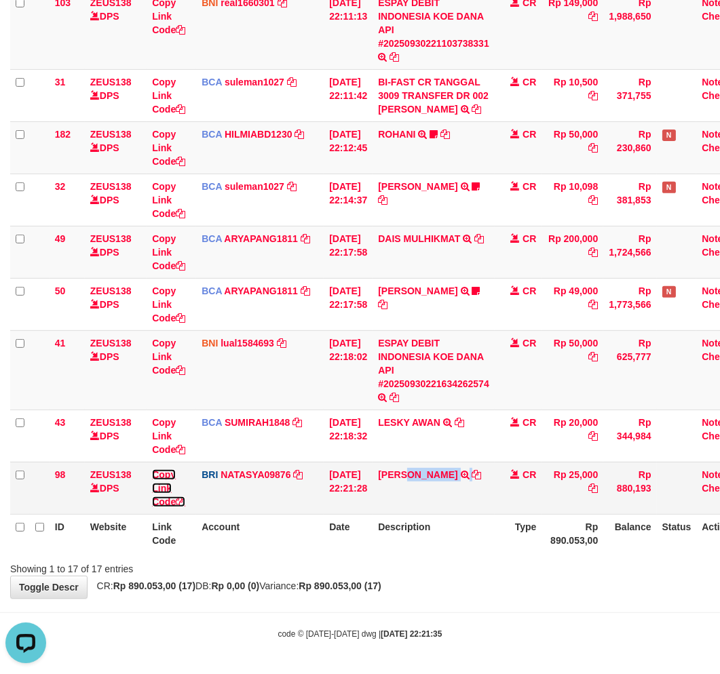
drag, startPoint x: 166, startPoint y: 491, endPoint x: 174, endPoint y: 489, distance: 8.3
click at [166, 491] on link "Copy Link Code" at bounding box center [168, 488] width 33 height 38
copy td "SAEFUL"
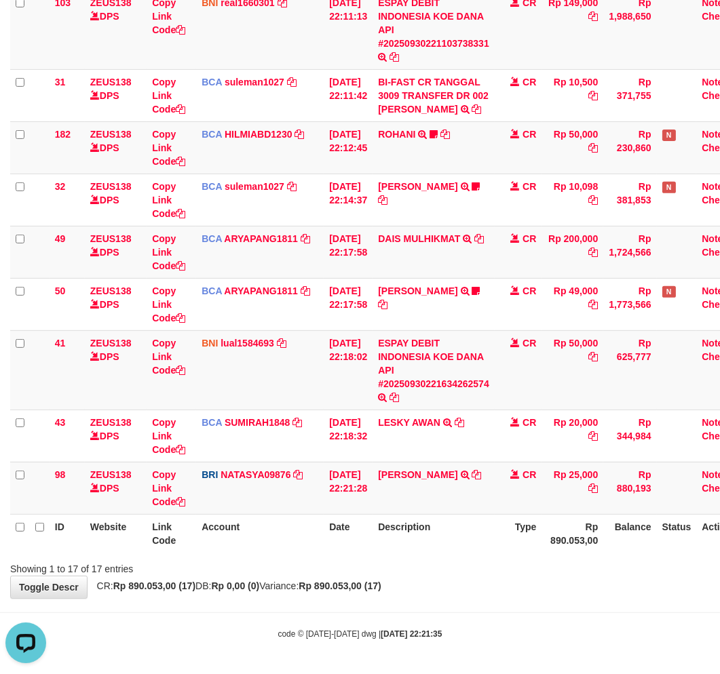
drag, startPoint x: 476, startPoint y: 589, endPoint x: 588, endPoint y: 568, distance: 113.9
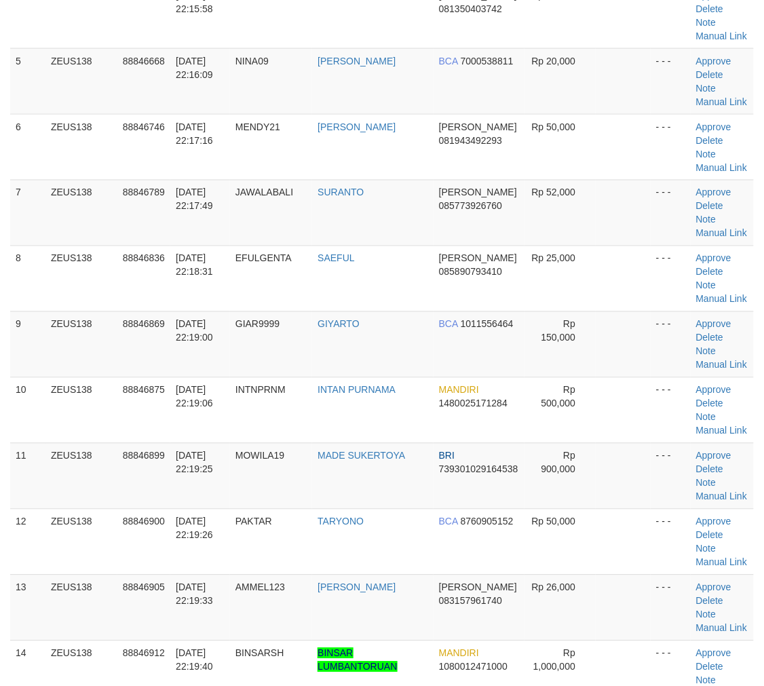
scroll to position [548, 0]
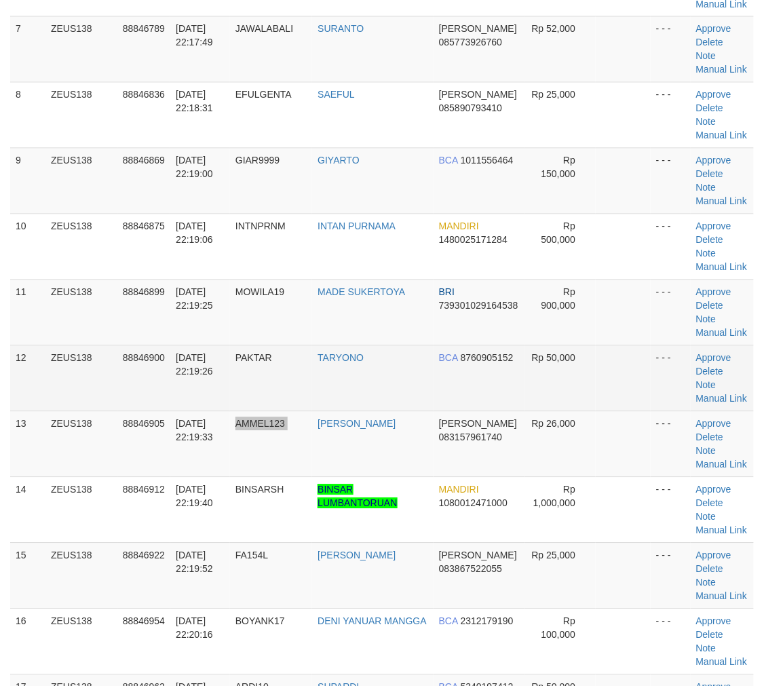
click at [347, 411] on tr "13 ZEUS138 88846905 30/09/2025 22:19:33 AMMEL123 MERI YANA DANA 083157961740 Rp…" at bounding box center [382, 444] width 744 height 66
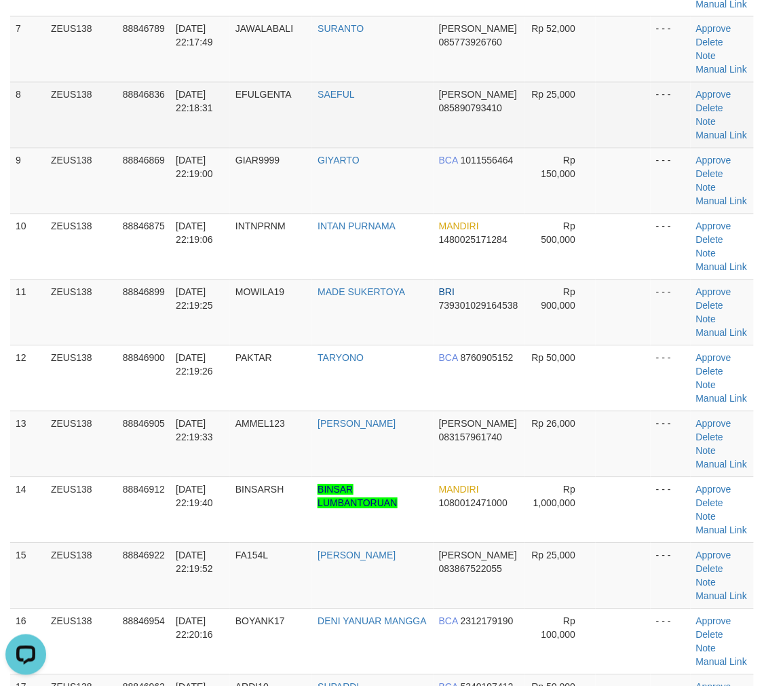
scroll to position [0, 0]
click at [717, 130] on link "Manual Link" at bounding box center [722, 135] width 52 height 11
click at [733, 113] on td "Approve Delete Note Manual Link" at bounding box center [722, 115] width 63 height 66
click at [727, 130] on link "Manual Link" at bounding box center [722, 135] width 52 height 11
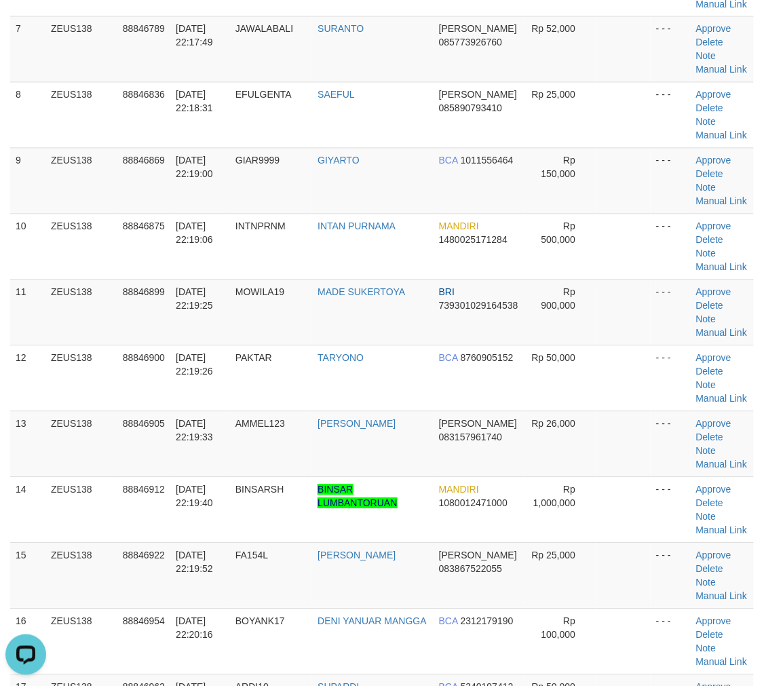
drag, startPoint x: 234, startPoint y: 569, endPoint x: 3, endPoint y: 560, distance: 231.5
click at [222, 568] on td "30/09/2025 22:19:52" at bounding box center [200, 576] width 60 height 66
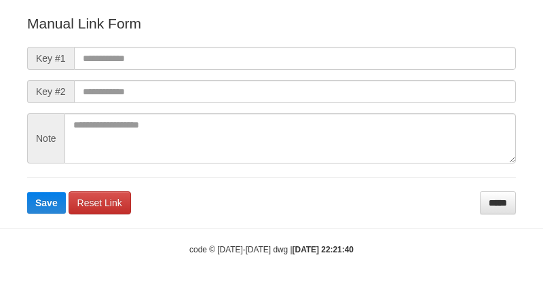
scroll to position [151, 0]
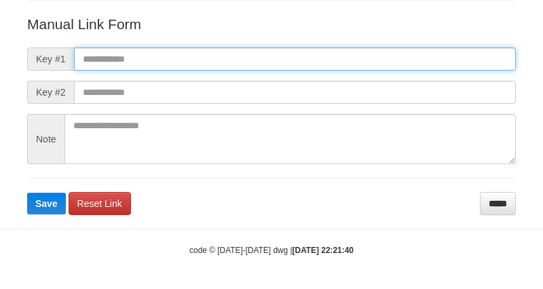
paste input "**********"
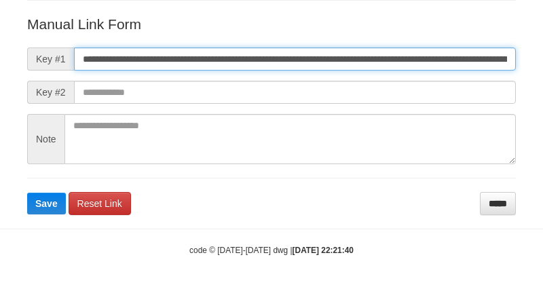
click at [397, 56] on input "**********" at bounding box center [295, 58] width 442 height 23
type input "**********"
click at [27, 193] on button "Save" at bounding box center [46, 204] width 39 height 22
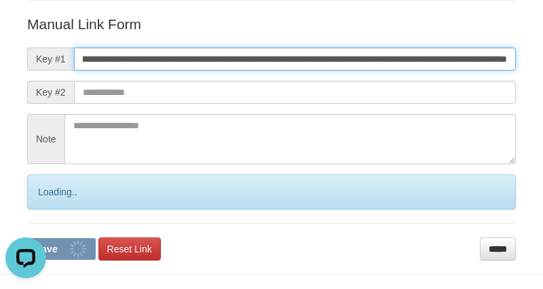
click at [27, 238] on button "Save" at bounding box center [61, 249] width 69 height 22
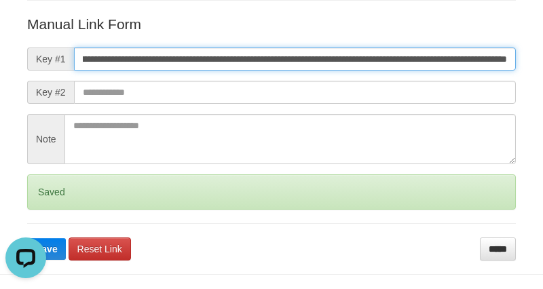
click at [27, 238] on button "Save" at bounding box center [46, 249] width 39 height 22
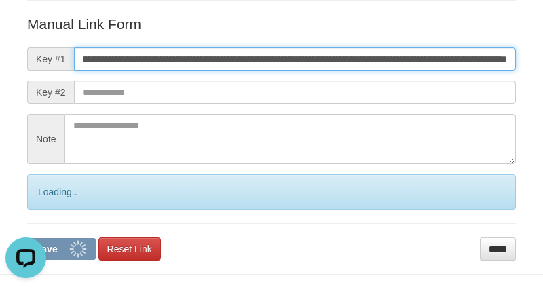
click at [27, 238] on button "Save" at bounding box center [61, 249] width 69 height 22
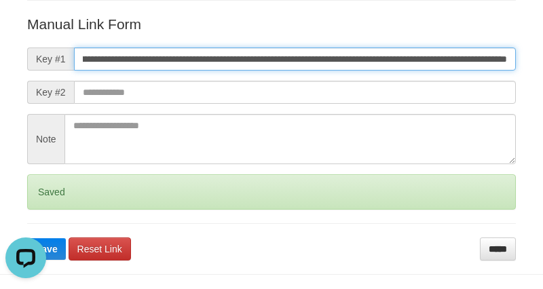
click at [27, 238] on button "Save" at bounding box center [46, 249] width 39 height 22
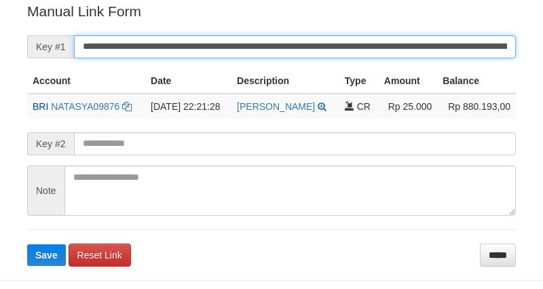
click at [328, 48] on input "**********" at bounding box center [295, 46] width 442 height 23
click at [27, 244] on button "Save" at bounding box center [46, 255] width 39 height 22
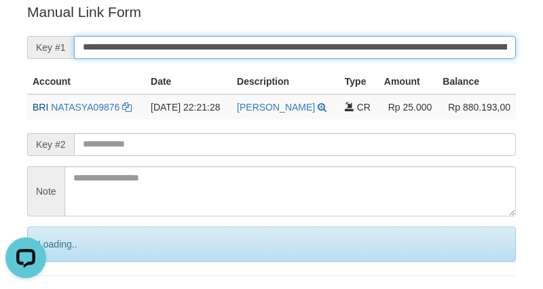
scroll to position [0, 0]
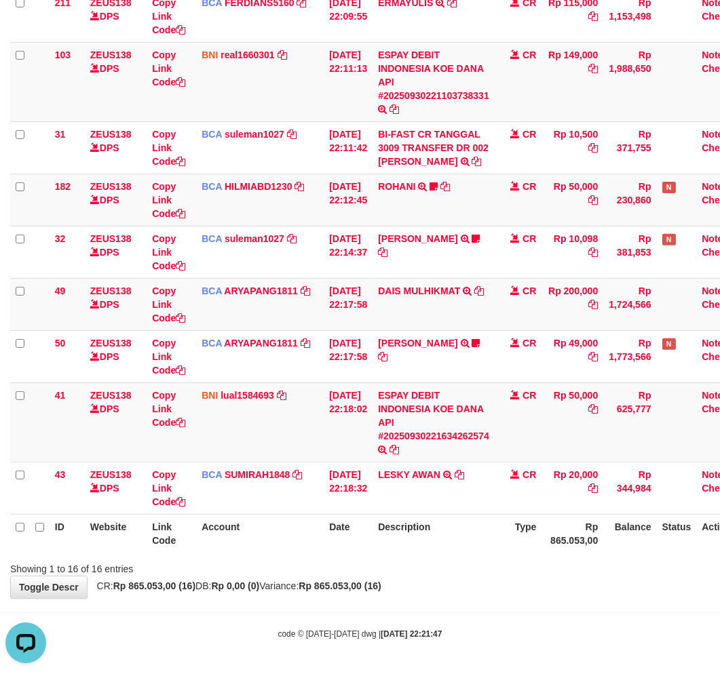
click at [253, 575] on div "Showing 1 to 16 of 16 entries" at bounding box center [150, 566] width 280 height 19
click at [353, 592] on strong "Rp 865.053,00 (16)" at bounding box center [340, 586] width 82 height 11
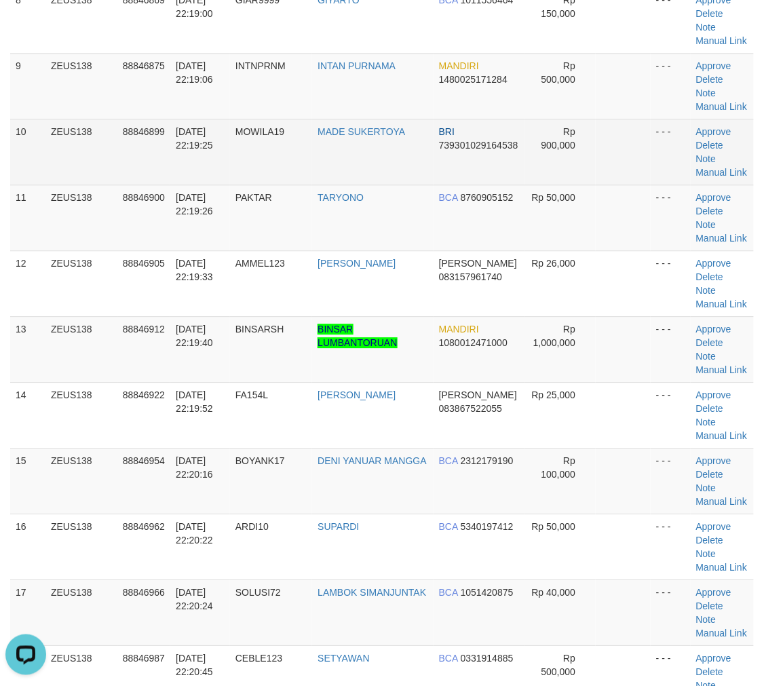
click at [206, 178] on td "[DATE] 22:19:25" at bounding box center [200, 152] width 60 height 66
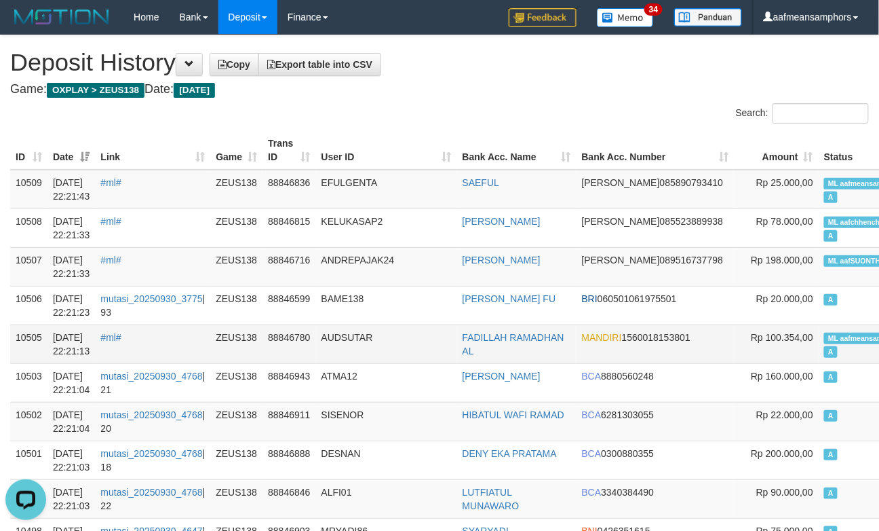
click at [824, 341] on span "ML aafmeansamphors" at bounding box center [865, 338] width 83 height 12
drag, startPoint x: 326, startPoint y: 158, endPoint x: 279, endPoint y: 164, distance: 47.2
click at [328, 158] on th "User ID" at bounding box center [386, 150] width 141 height 39
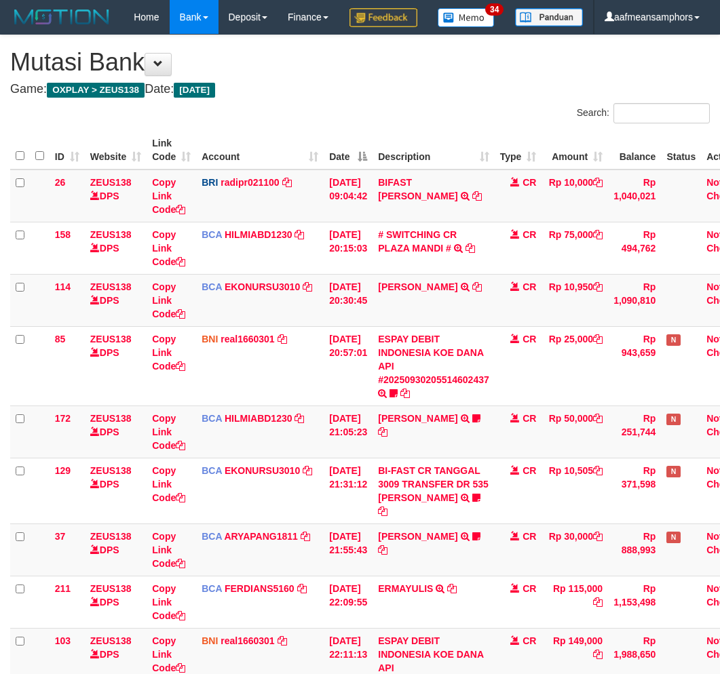
scroll to position [646, 0]
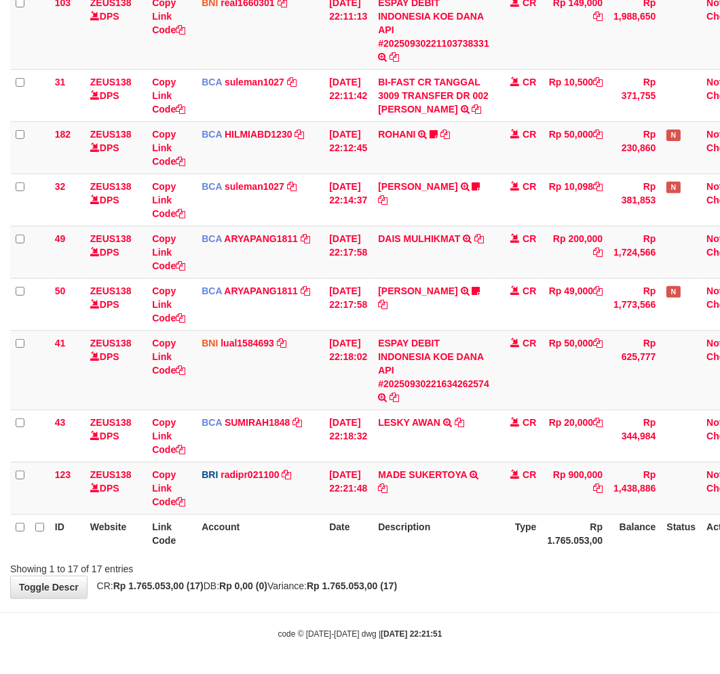
click at [376, 576] on div "Showing 1 to 17 of 17 entries" at bounding box center [360, 566] width 720 height 19
click at [419, 613] on body "Toggle navigation Home Bank Account List Load By Website Group [OXPLAY] ZEUS138…" at bounding box center [360, 18] width 720 height 1313
click at [397, 590] on strong "Rp 1.765.053,00 (17)" at bounding box center [352, 586] width 90 height 11
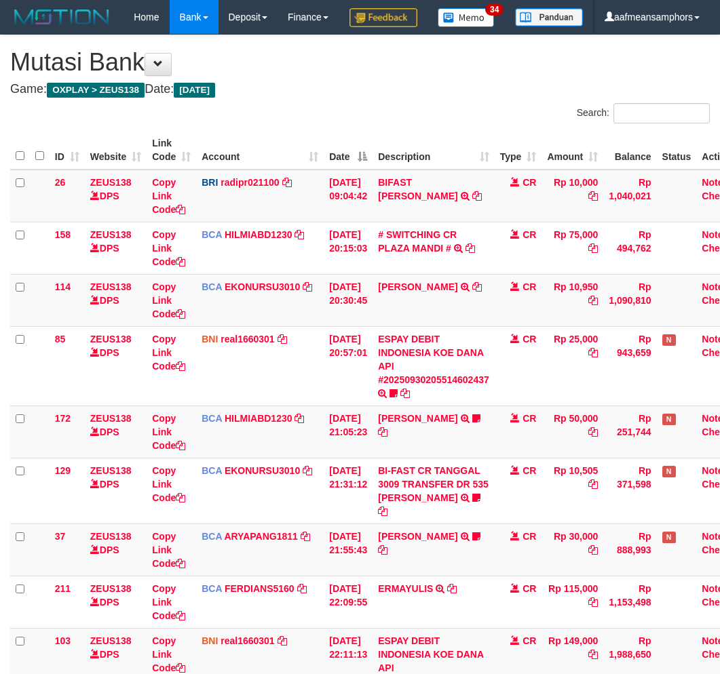
scroll to position [586, 0]
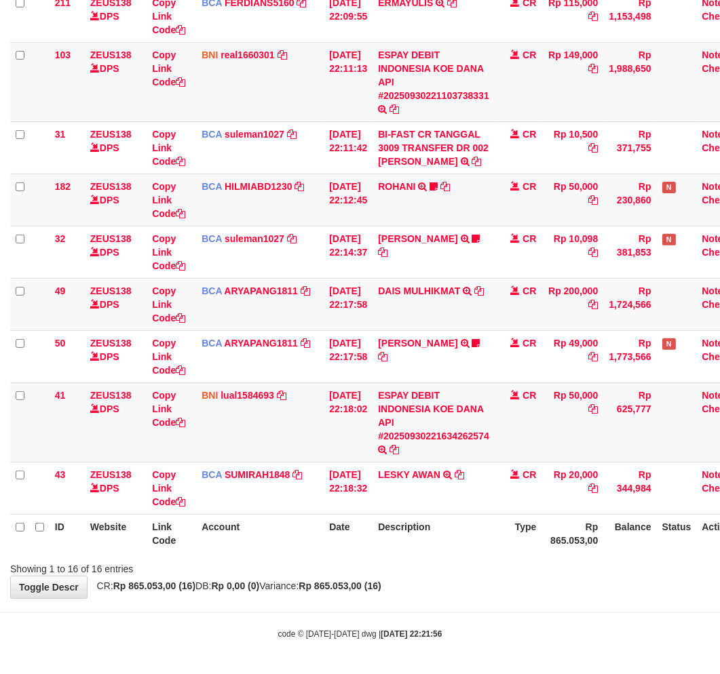
click at [409, 557] on div "ID Website Link Code Account Date Description Type Amount Balance Status Action…" at bounding box center [360, 49] width 720 height 1016
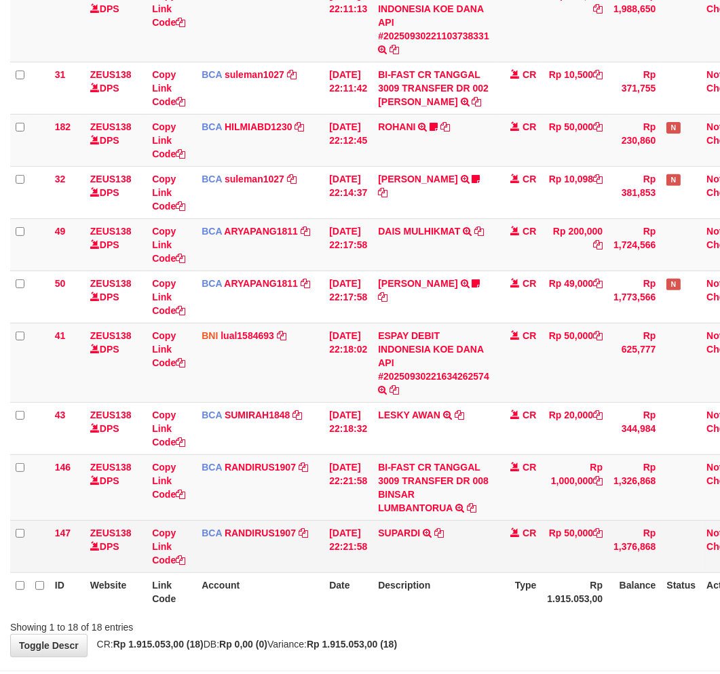
scroll to position [653, 0]
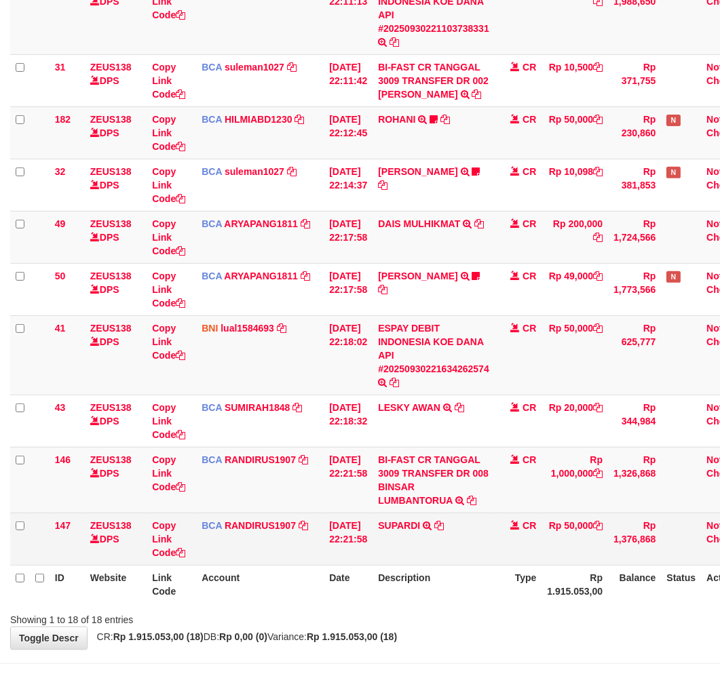
click at [354, 565] on td "30/09/2025 22:21:58" at bounding box center [348, 539] width 49 height 52
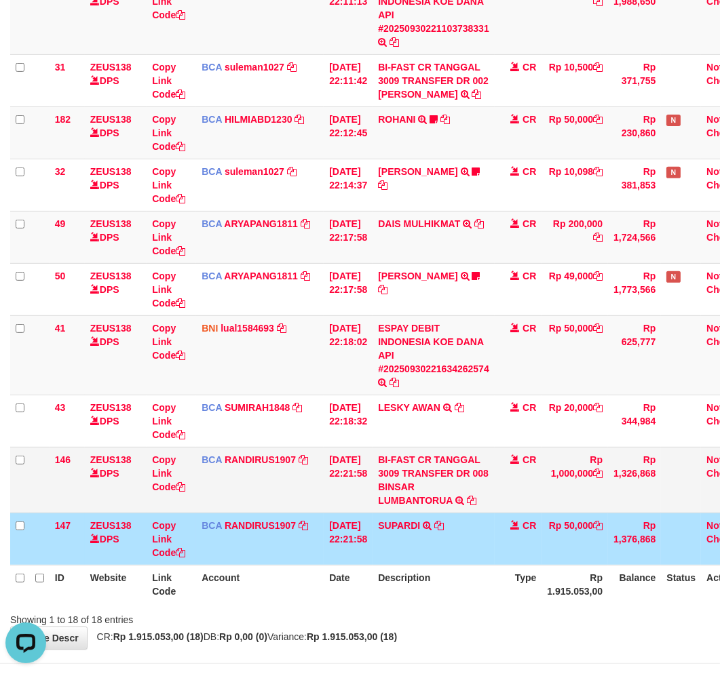
scroll to position [0, 0]
drag, startPoint x: 385, startPoint y: 520, endPoint x: 406, endPoint y: 534, distance: 24.5
click at [406, 513] on td "BI-FAST CR TANGGAL 3009 TRANSFER DR 008 BINSAR LUMBANTORUA BI-FAST CR TANGGAL :…" at bounding box center [433, 480] width 122 height 66
copy link "BINSAR LUM"
click at [155, 493] on link "Copy Link Code" at bounding box center [168, 474] width 33 height 38
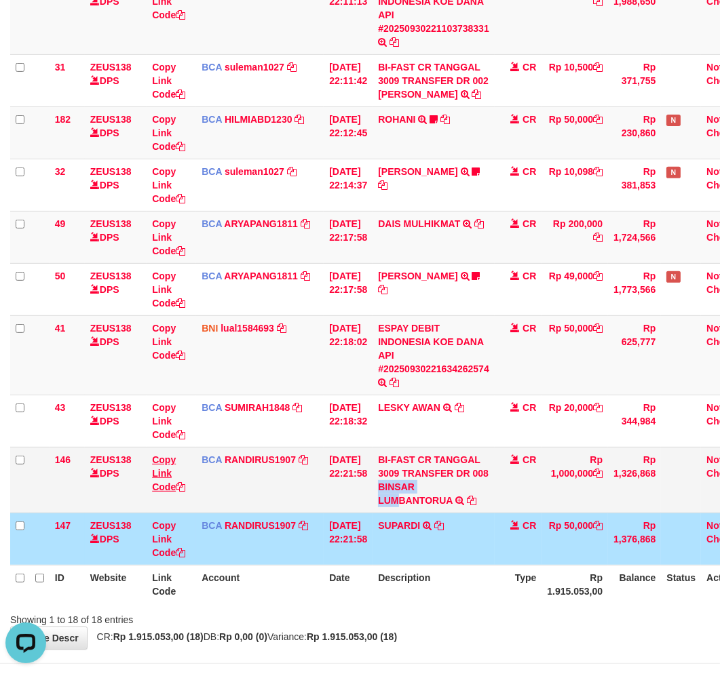
copy link "BINSAR LUM"
click at [476, 565] on td "SUPARDI TRSF E-BANKING CR 3009/FTSCY/WS95031 50000.00SUPARDI" at bounding box center [433, 539] width 122 height 52
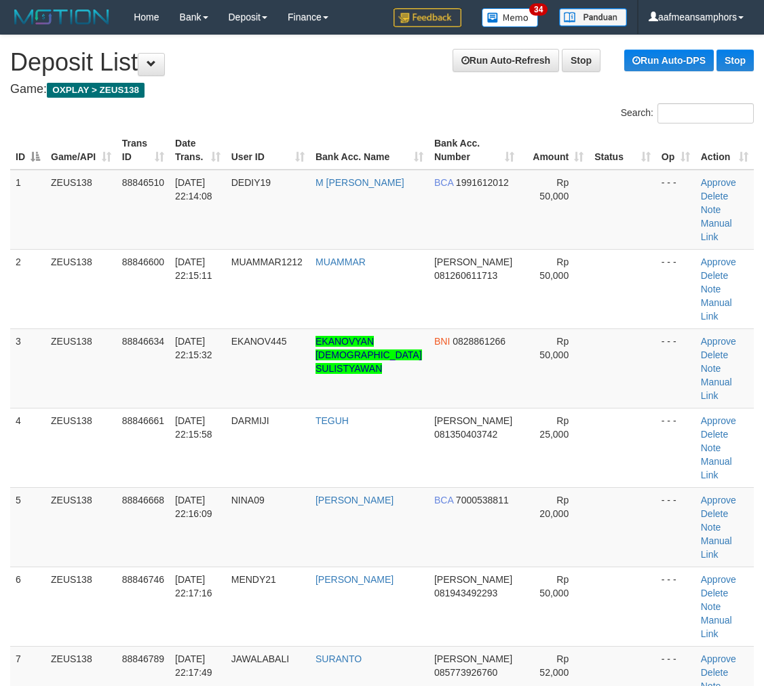
scroll to position [643, 0]
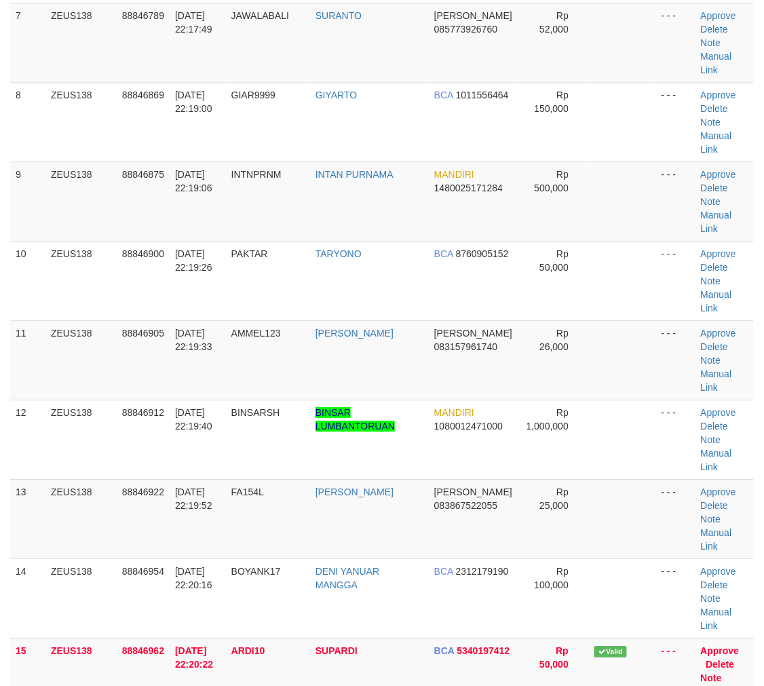
drag, startPoint x: 374, startPoint y: 558, endPoint x: 383, endPoint y: 520, distance: 39.2
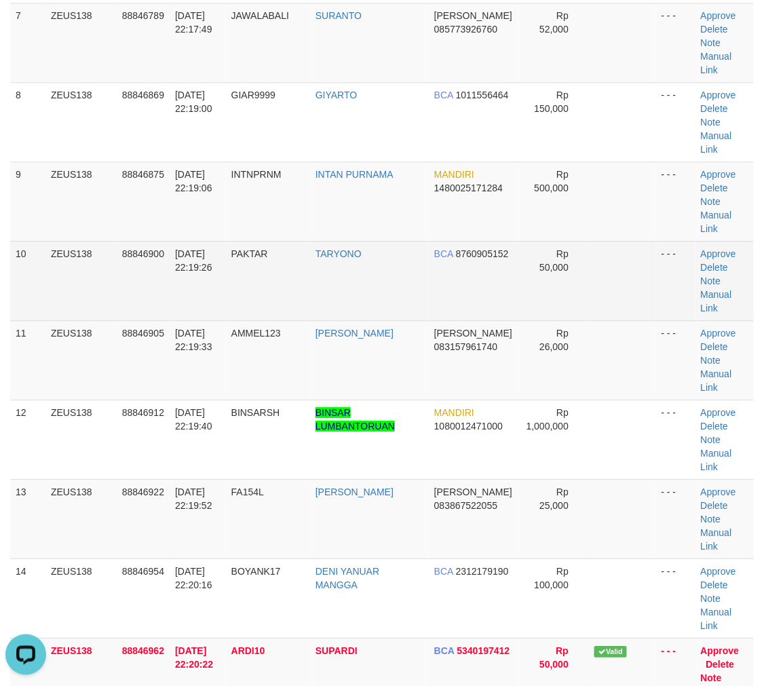
scroll to position [0, 0]
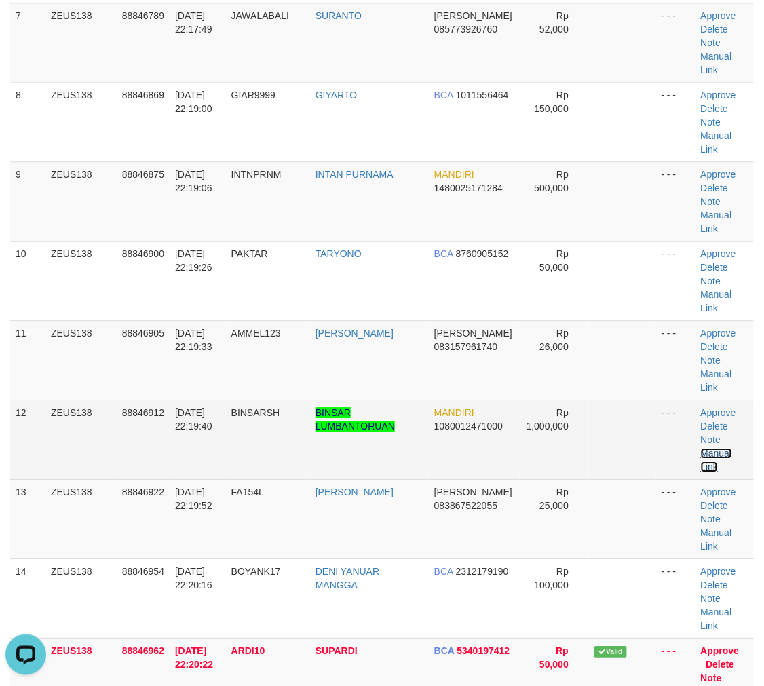
click at [707, 448] on link "Manual Link" at bounding box center [716, 460] width 31 height 24
click at [701, 448] on link "Manual Link" at bounding box center [716, 460] width 31 height 24
drag, startPoint x: 701, startPoint y: 299, endPoint x: 598, endPoint y: 314, distance: 103.5
click at [701, 448] on link "Manual Link" at bounding box center [716, 460] width 31 height 24
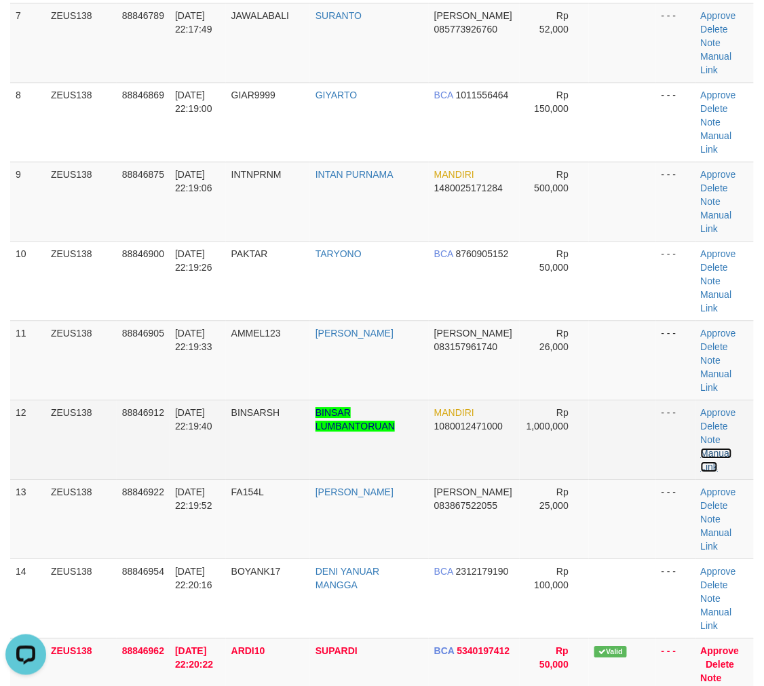
click at [701, 448] on link "Manual Link" at bounding box center [716, 460] width 31 height 24
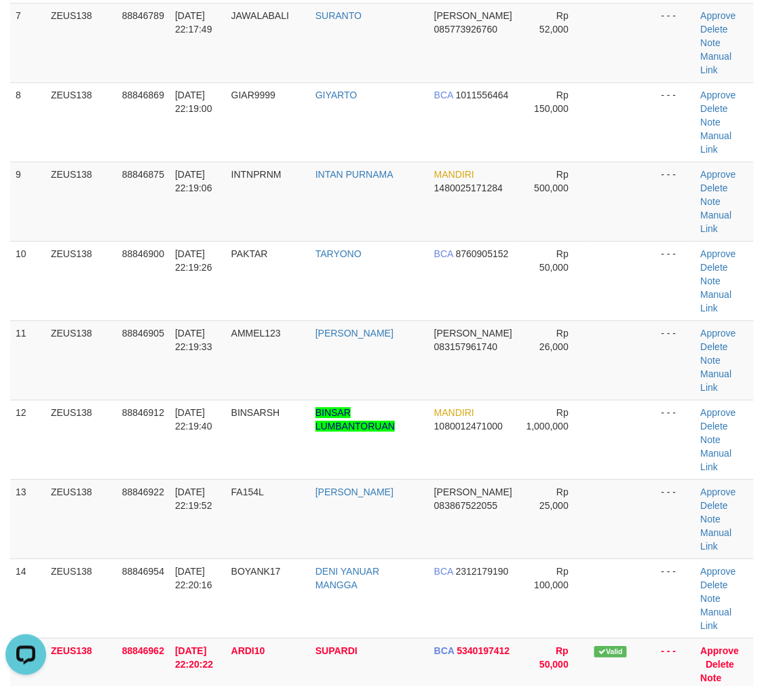
drag, startPoint x: 244, startPoint y: 579, endPoint x: 0, endPoint y: 558, distance: 245.1
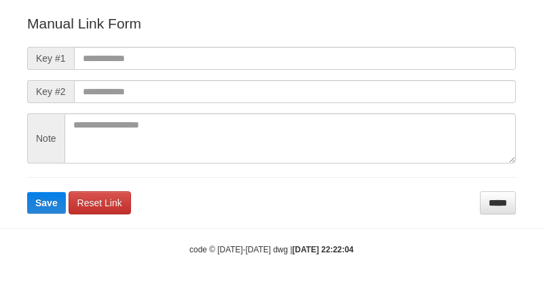
scroll to position [151, 0]
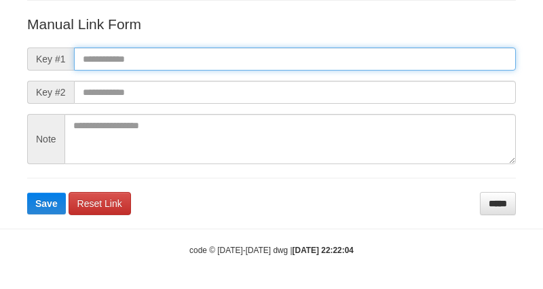
paste input "**********"
click at [391, 56] on input "text" at bounding box center [295, 58] width 442 height 23
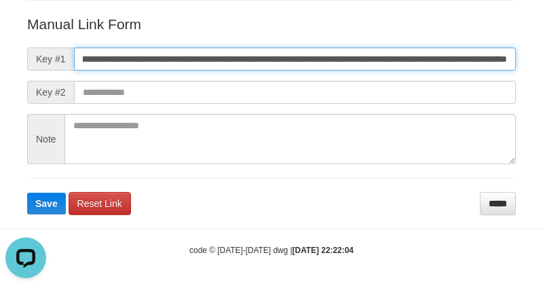
scroll to position [0, 0]
type input "**********"
click at [27, 193] on button "Save" at bounding box center [46, 204] width 39 height 22
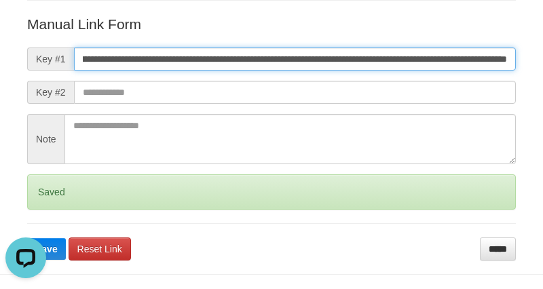
click at [27, 238] on button "Save" at bounding box center [46, 249] width 39 height 22
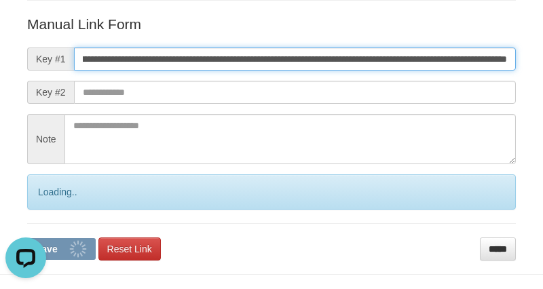
click at [27, 238] on button "Save" at bounding box center [61, 249] width 69 height 22
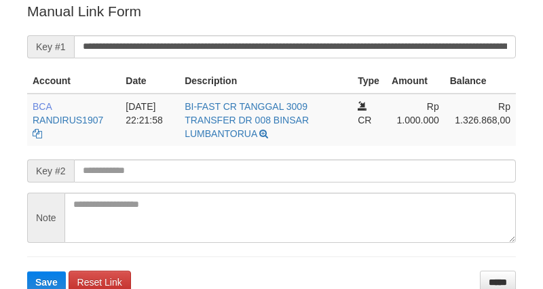
click at [326, 56] on input "**********" at bounding box center [295, 46] width 442 height 23
click at [27, 271] on button "Save" at bounding box center [46, 282] width 39 height 22
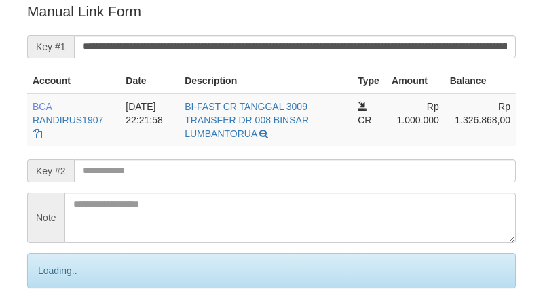
click at [326, 56] on input "**********" at bounding box center [295, 46] width 442 height 23
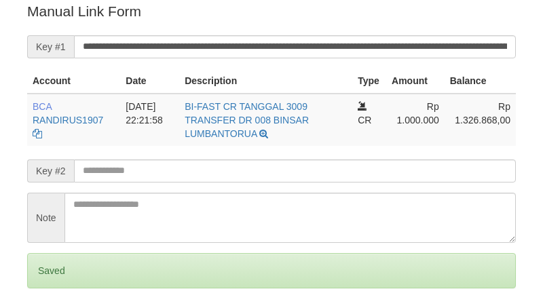
click at [324, 45] on input "**********" at bounding box center [295, 46] width 442 height 23
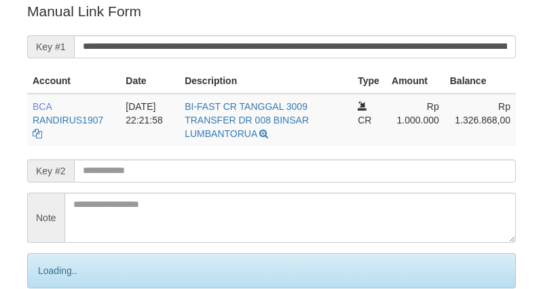
scroll to position [274, 0]
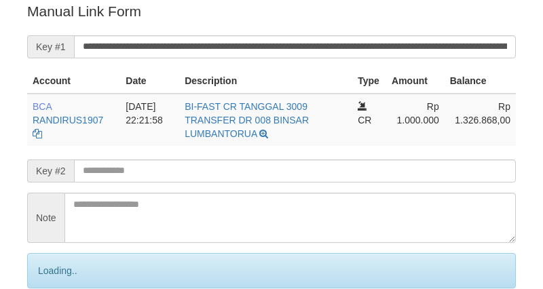
click at [299, 43] on input "**********" at bounding box center [295, 46] width 442 height 23
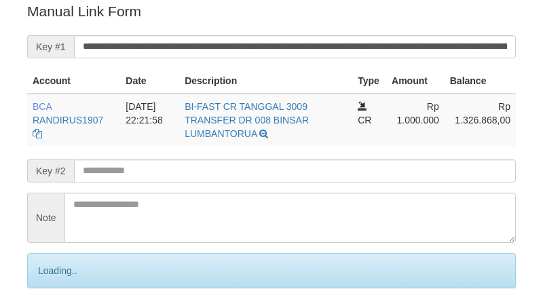
click at [294, 46] on input "**********" at bounding box center [295, 46] width 442 height 23
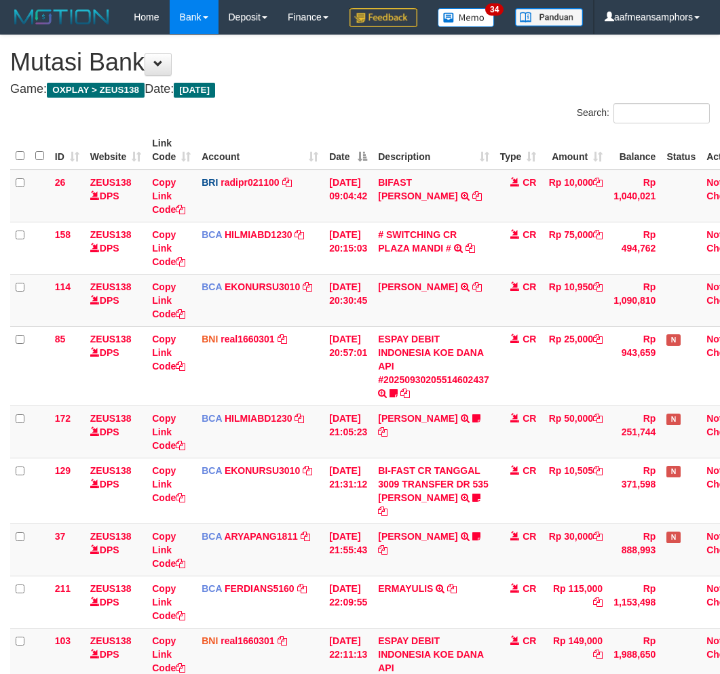
scroll to position [672, 0]
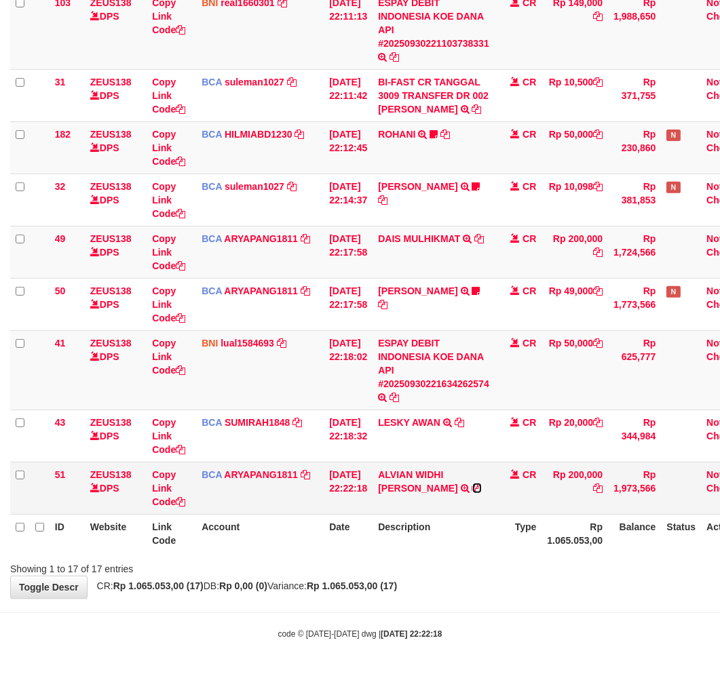
click at [472, 488] on icon at bounding box center [476, 488] width 9 height 9
click at [436, 498] on td "ALVIAN WIDHI NORMA TRSF E-BANKING CR 3009/FTSCY/WS95031 200000.00ALVIAN WIDHI N…" at bounding box center [433, 488] width 122 height 52
click at [479, 537] on th "Description" at bounding box center [433, 533] width 122 height 39
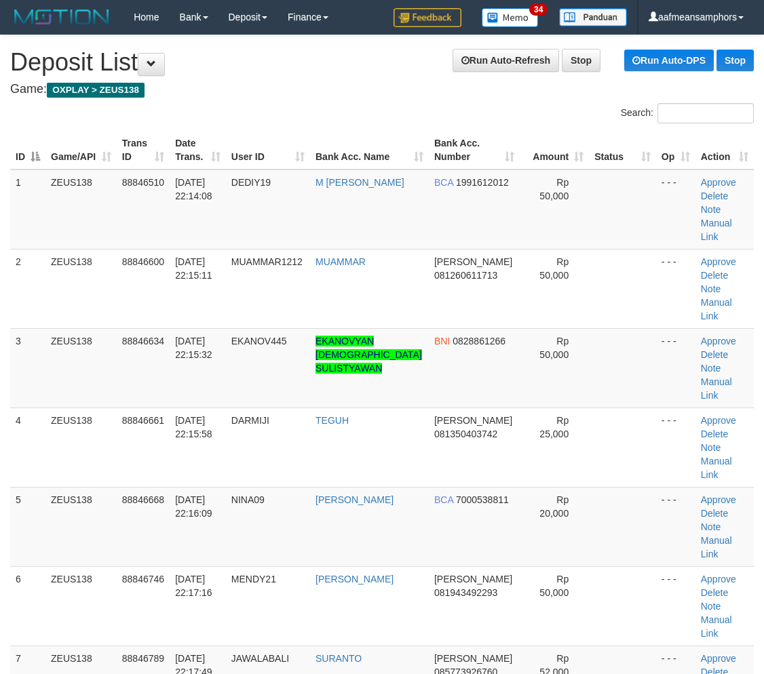
scroll to position [1677, 0]
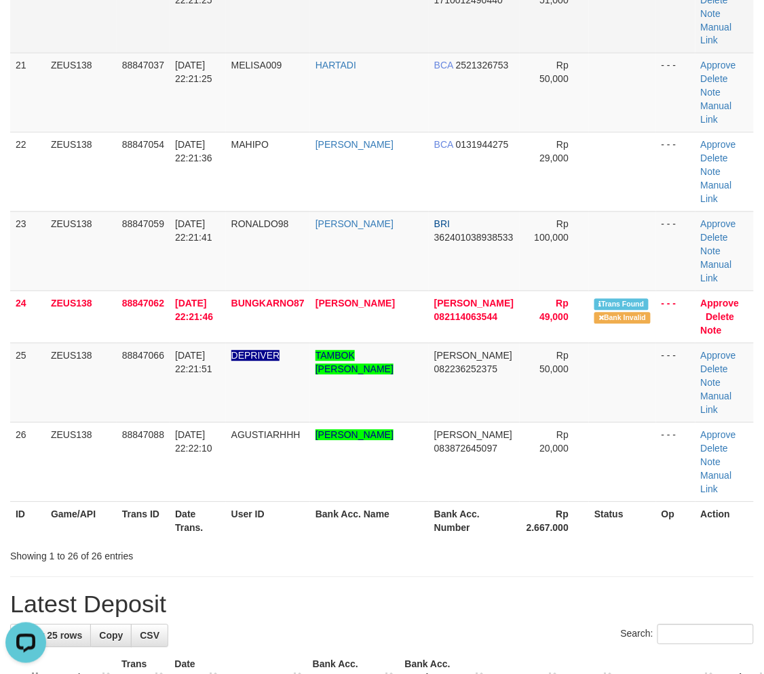
scroll to position [969, 0]
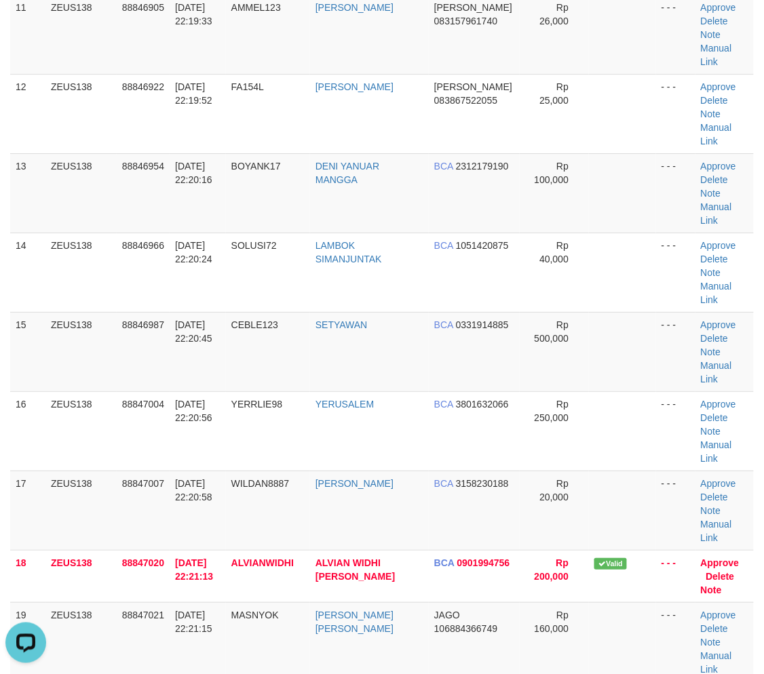
drag, startPoint x: 287, startPoint y: 469, endPoint x: 115, endPoint y: 478, distance: 171.8
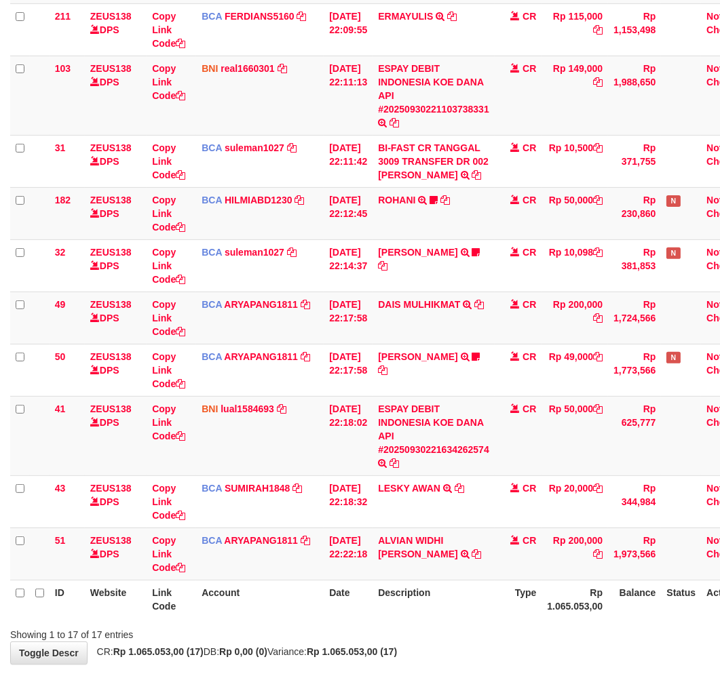
scroll to position [672, 0]
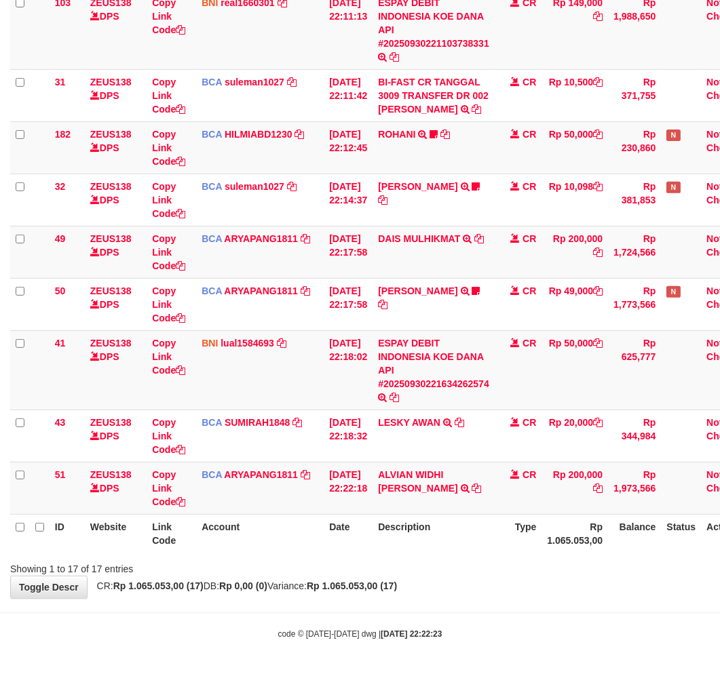
click at [337, 600] on body "Toggle navigation Home Bank Account List Load By Website Group [OXPLAY] ZEUS138…" at bounding box center [360, 18] width 720 height 1313
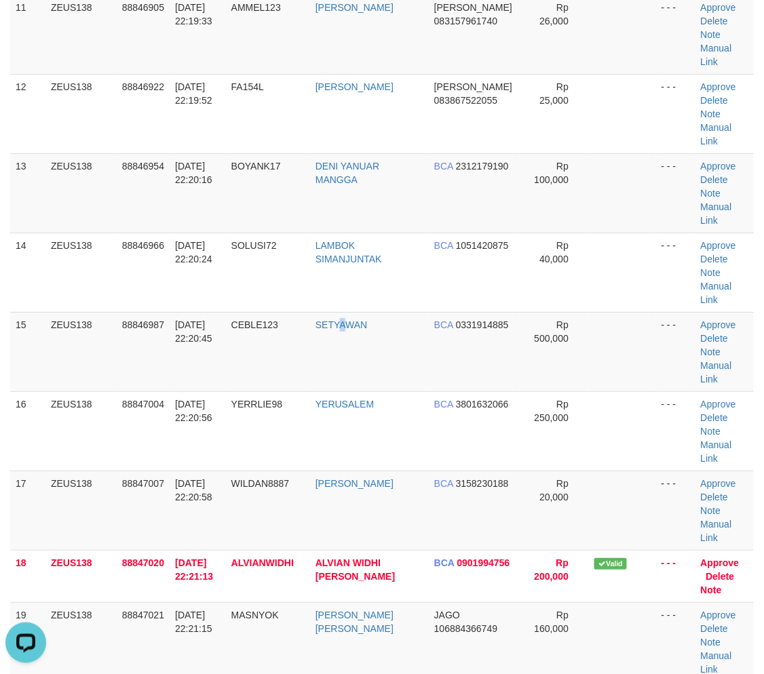
drag, startPoint x: 355, startPoint y: 166, endPoint x: 1, endPoint y: 259, distance: 366.3
click at [351, 312] on td "SETYAWAN" at bounding box center [369, 351] width 119 height 79
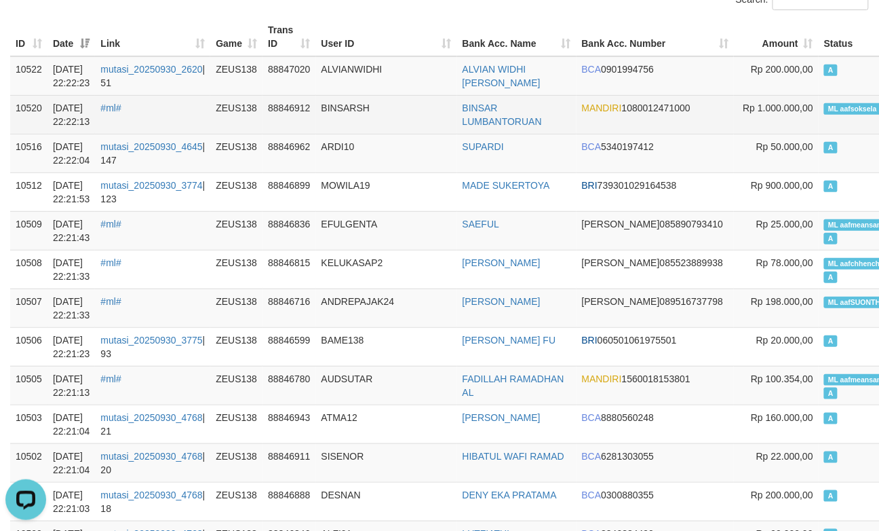
scroll to position [75, 0]
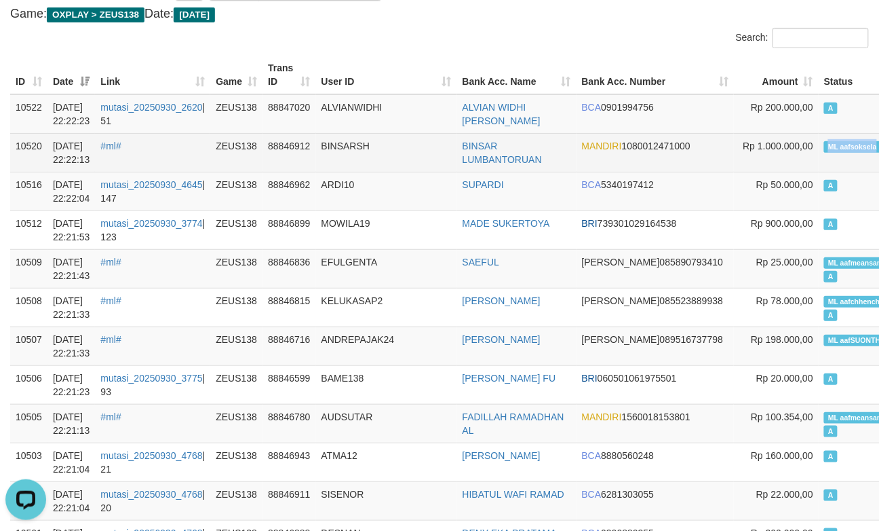
copy td "ML aafsoksela A"
drag, startPoint x: 769, startPoint y: 151, endPoint x: 838, endPoint y: 153, distance: 69.2
click at [838, 153] on td "ML aafsoksela A" at bounding box center [869, 152] width 100 height 39
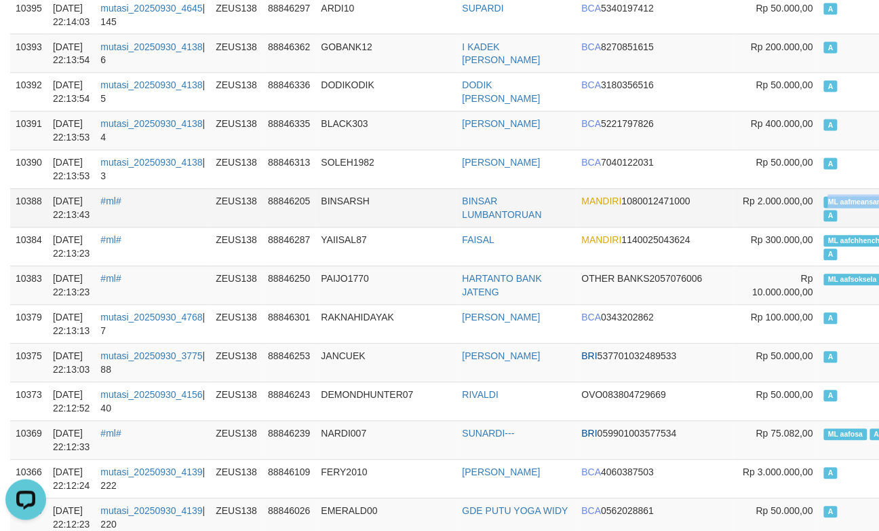
copy span "ML aafmeansam"
drag, startPoint x: 760, startPoint y: 188, endPoint x: 826, endPoint y: 189, distance: 65.8
click at [826, 189] on td "ML aafmeansamphors A" at bounding box center [869, 208] width 100 height 39
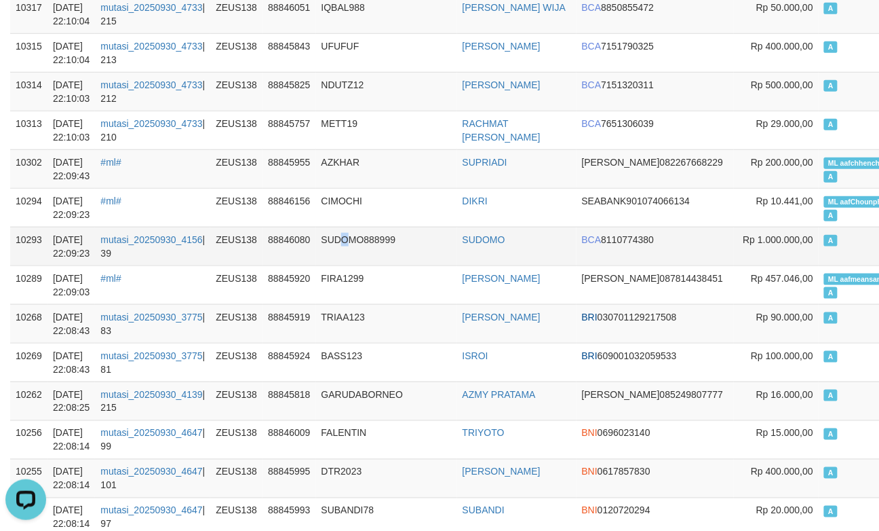
click at [348, 233] on td "SUDOMO888999" at bounding box center [386, 246] width 141 height 39
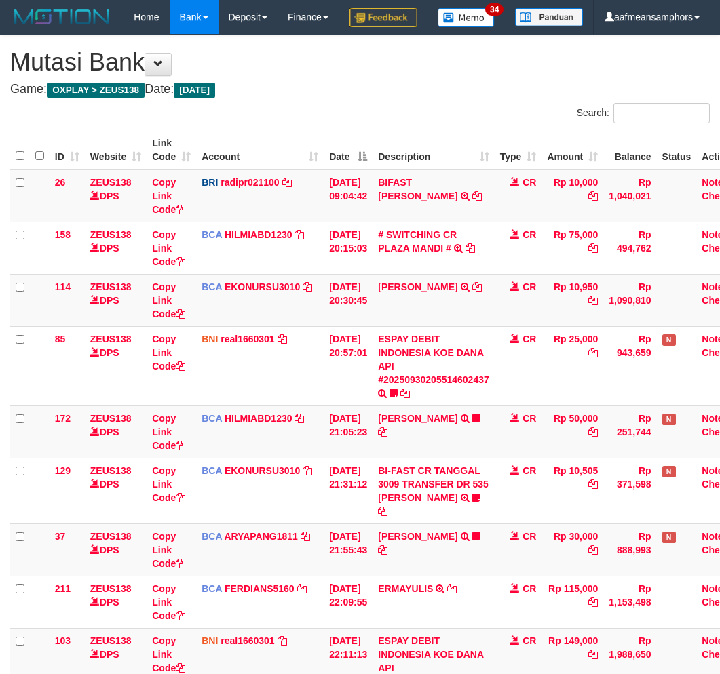
scroll to position [586, 0]
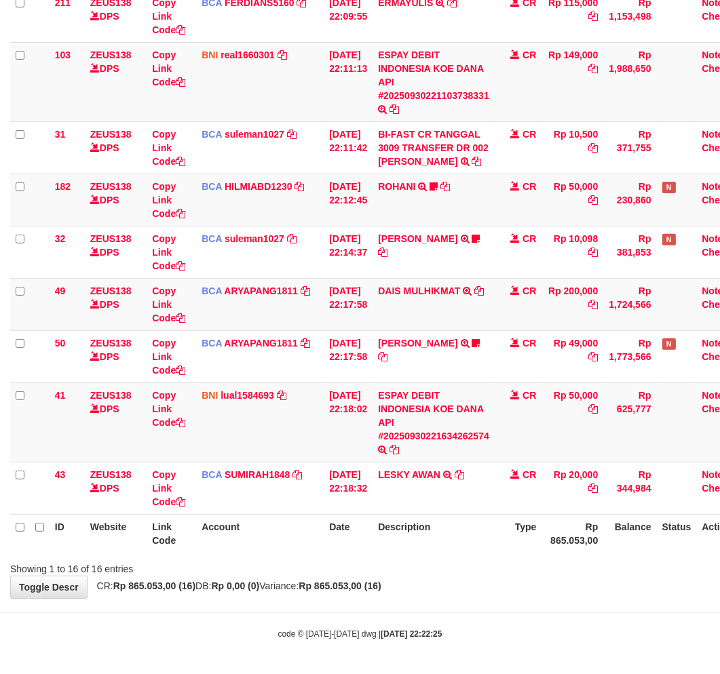
click at [429, 553] on th "Description" at bounding box center [433, 533] width 122 height 39
click at [556, 548] on th "Rp 865.053,00" at bounding box center [572, 533] width 62 height 39
click at [529, 545] on th "Type" at bounding box center [518, 533] width 47 height 39
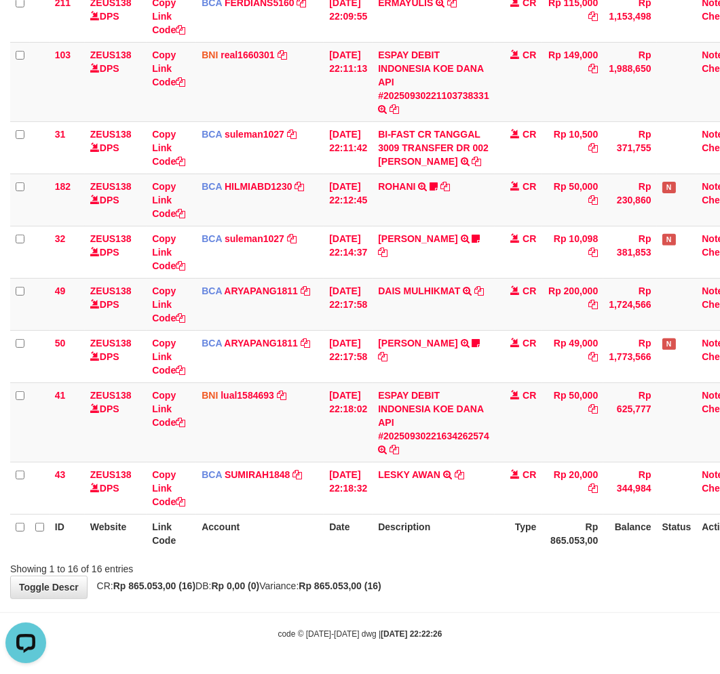
click at [527, 546] on th "Type" at bounding box center [518, 533] width 47 height 39
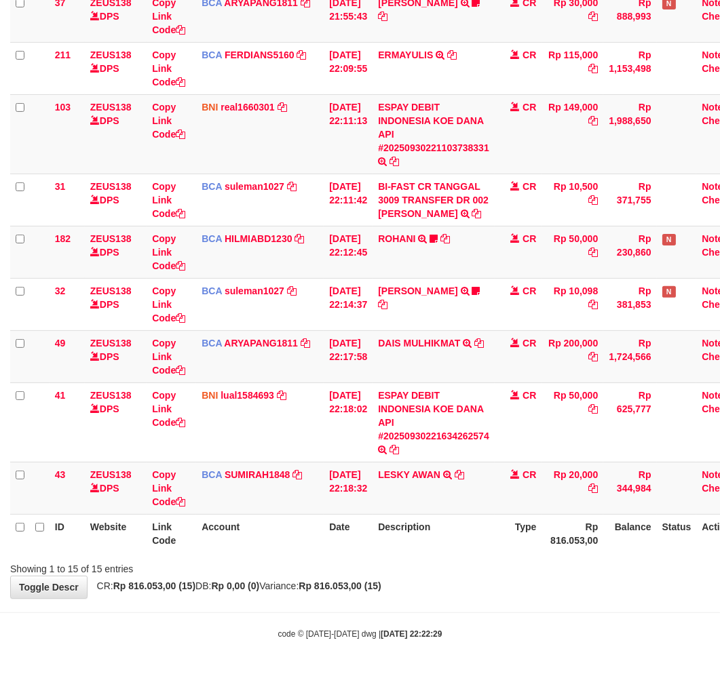
scroll to position [567, 0]
click at [489, 580] on div "**********" at bounding box center [360, 49] width 720 height 1097
click at [498, 577] on div "**********" at bounding box center [360, 49] width 720 height 1097
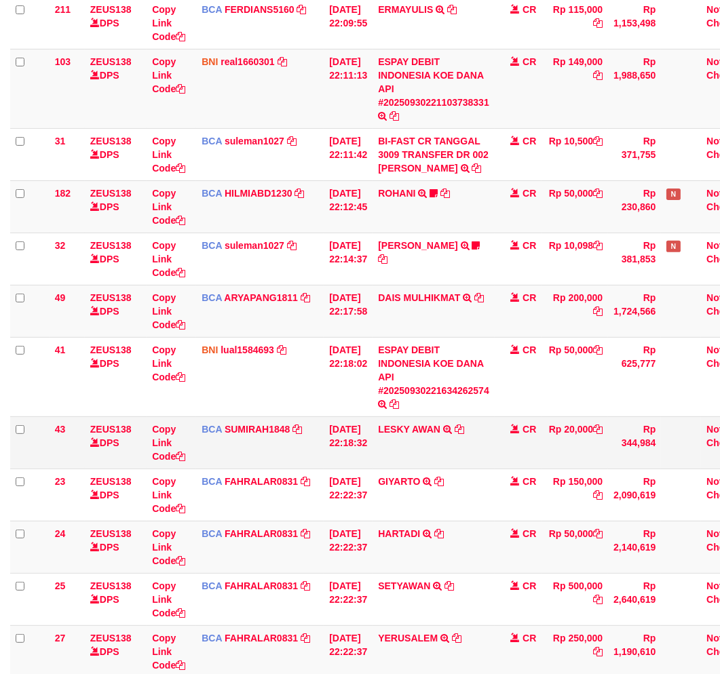
click at [347, 469] on td "[DATE] 22:18:32" at bounding box center [348, 443] width 49 height 52
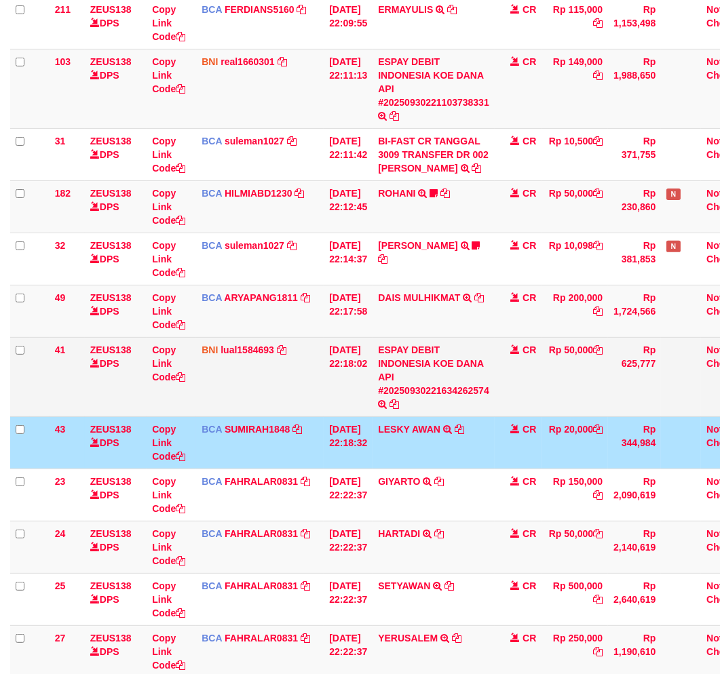
scroll to position [600, 0]
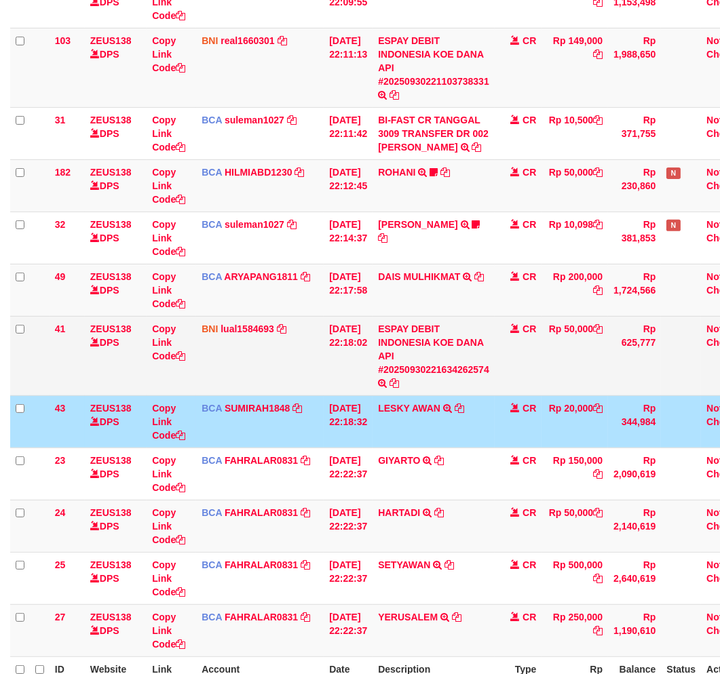
drag, startPoint x: 349, startPoint y: 486, endPoint x: 540, endPoint y: 368, distance: 224.2
click at [356, 483] on tbody "26 ZEUS138 DPS Copy Link Code BRI radipr021100 DPS REYNALDI ADI PRATAMA mutasi_…" at bounding box center [383, 113] width 746 height 1088
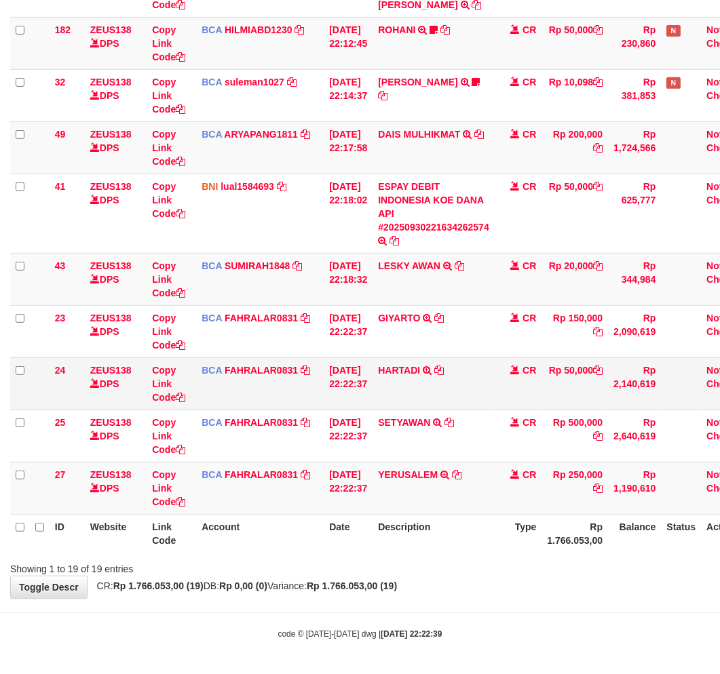
scroll to position [776, 0]
click at [461, 475] on icon at bounding box center [456, 474] width 9 height 9
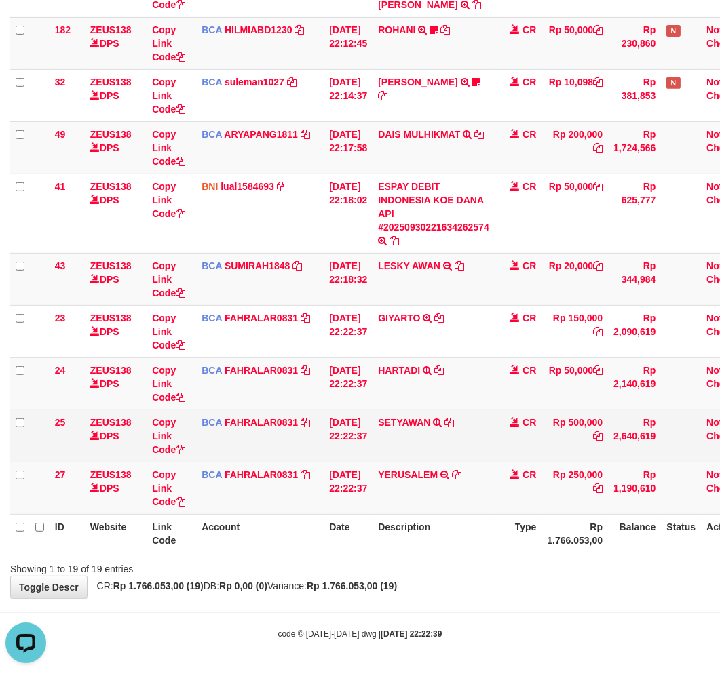
click at [423, 458] on td "SETYAWAN TRSF E-BANKING CR 3009/FTSCY/WS95031 500000.00SETYAWAN" at bounding box center [433, 436] width 122 height 52
click at [455, 442] on td "SETYAWAN TRSF E-BANKING CR 3009/FTSCY/WS95031 500000.00SETYAWAN" at bounding box center [433, 436] width 122 height 52
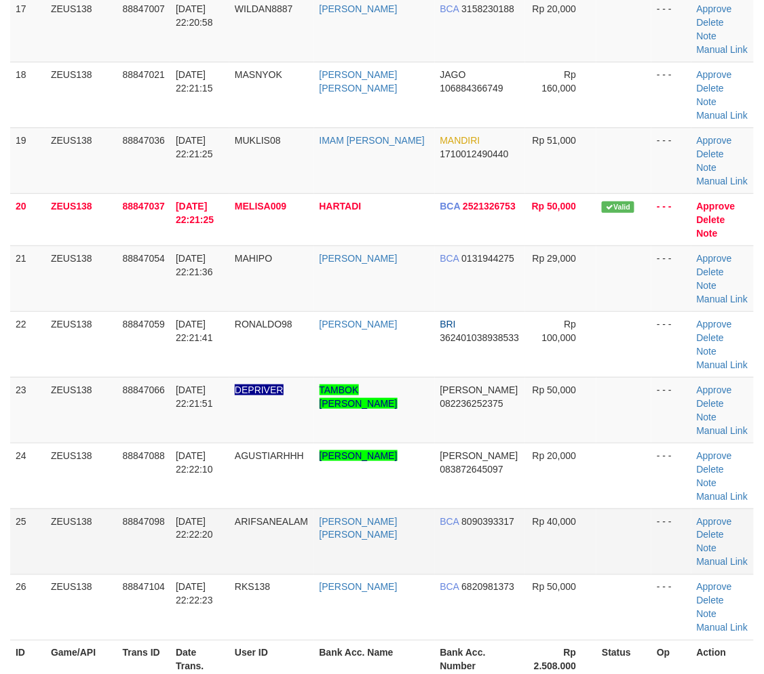
drag, startPoint x: 288, startPoint y: 557, endPoint x: 366, endPoint y: 529, distance: 82.8
click at [365, 567] on tr "25 ZEUS138 88847098 30/09/2025 22:22:20 ARIFSANEALAM ARIF SANE ALAM BCA 8090393…" at bounding box center [382, 542] width 744 height 66
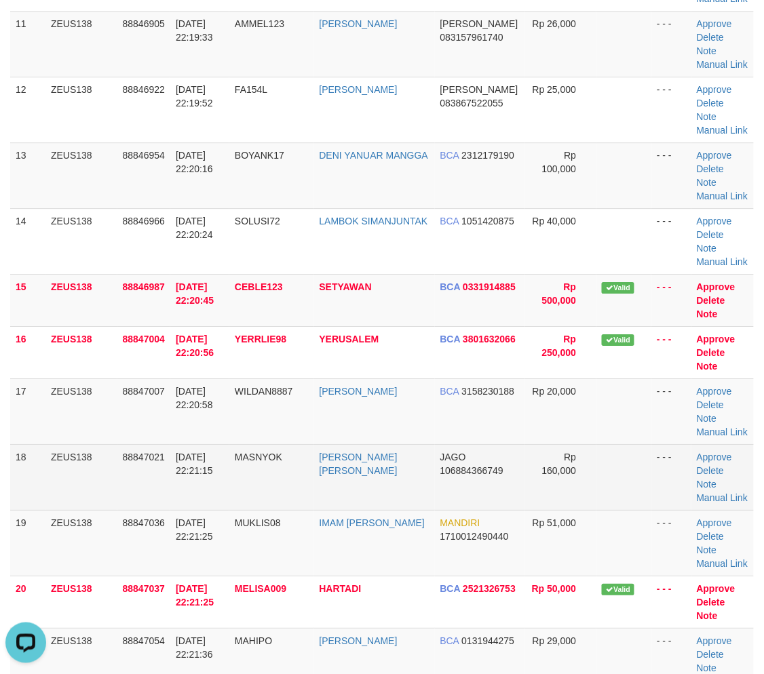
click at [265, 493] on tr "18 ZEUS138 88847021 30/09/2025 22:21:15 MASNYOK ZEID AMAR BAHRI JAGO 1068843667…" at bounding box center [382, 477] width 744 height 66
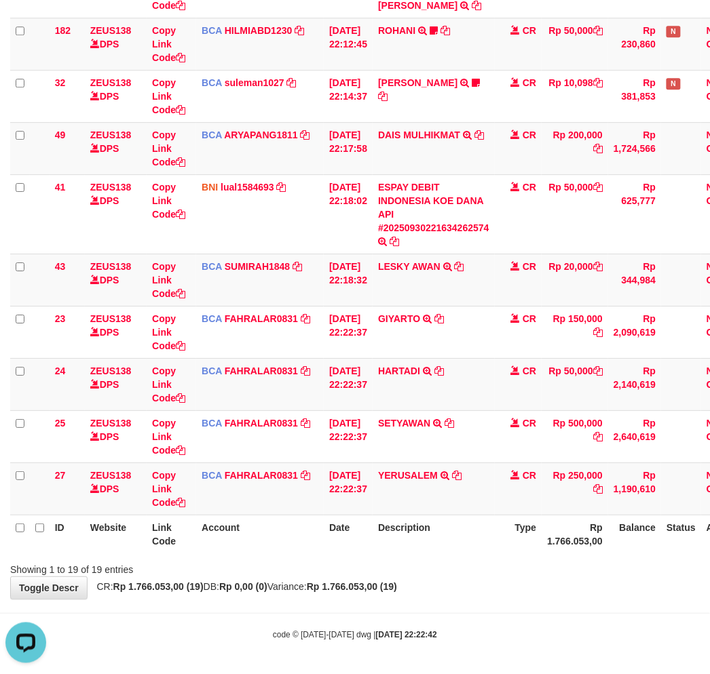
click at [411, 573] on div "Showing 1 to 19 of 19 entries" at bounding box center [355, 567] width 710 height 19
click at [436, 562] on div "Showing 1 to 19 of 19 entries" at bounding box center [355, 567] width 710 height 19
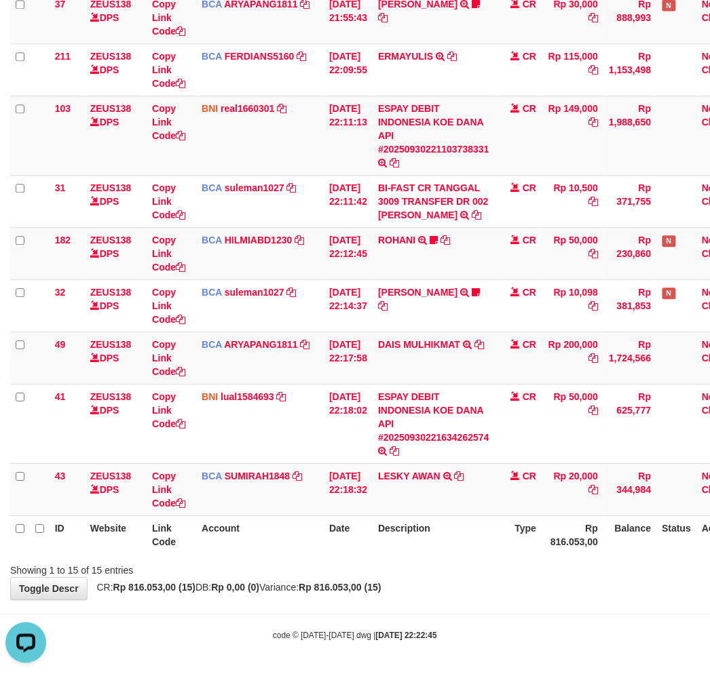
click at [434, 560] on div "Showing 1 to 15 of 15 entries" at bounding box center [355, 567] width 710 height 19
click at [453, 545] on th "Description" at bounding box center [433, 535] width 122 height 39
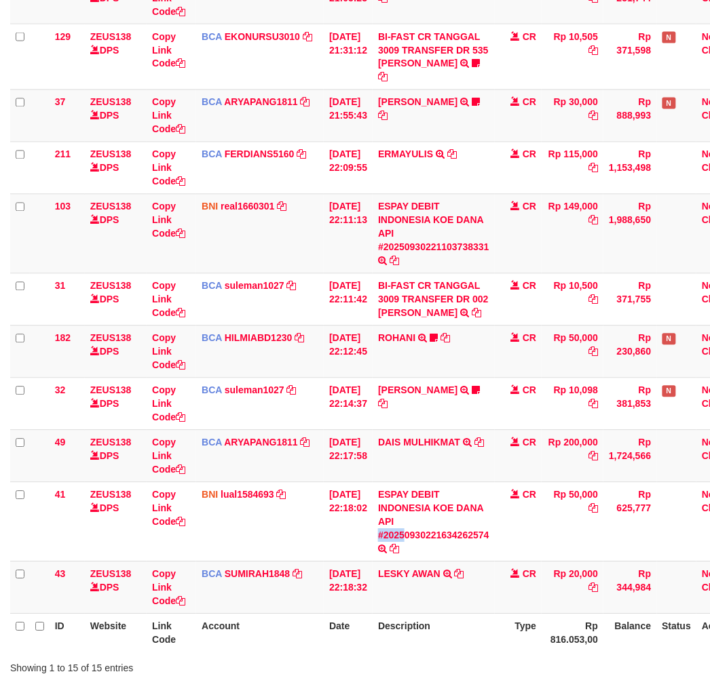
click at [411, 530] on table "ID Website Link Code Account Date Description Type Amount Balance Status Action…" at bounding box center [381, 175] width 742 height 956
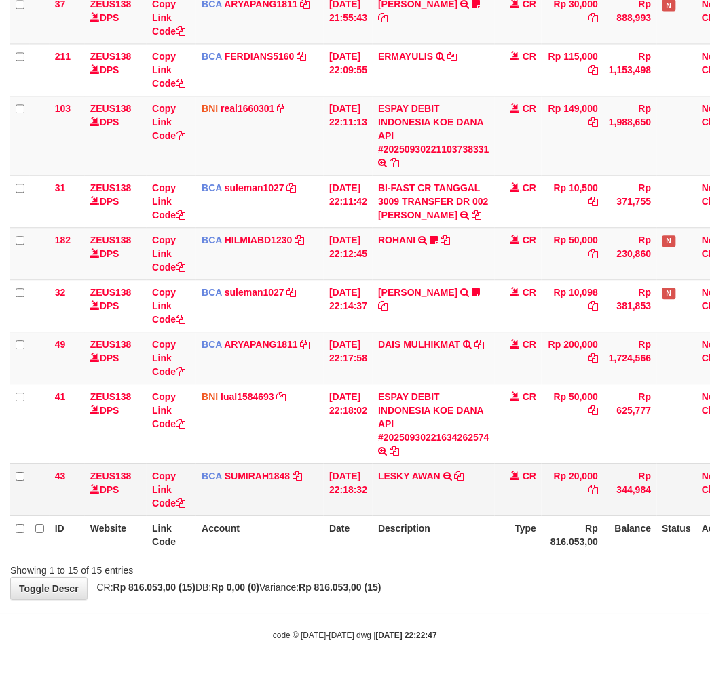
drag, startPoint x: 463, startPoint y: 524, endPoint x: 463, endPoint y: 511, distance: 12.9
click at [463, 516] on th "Description" at bounding box center [433, 535] width 122 height 39
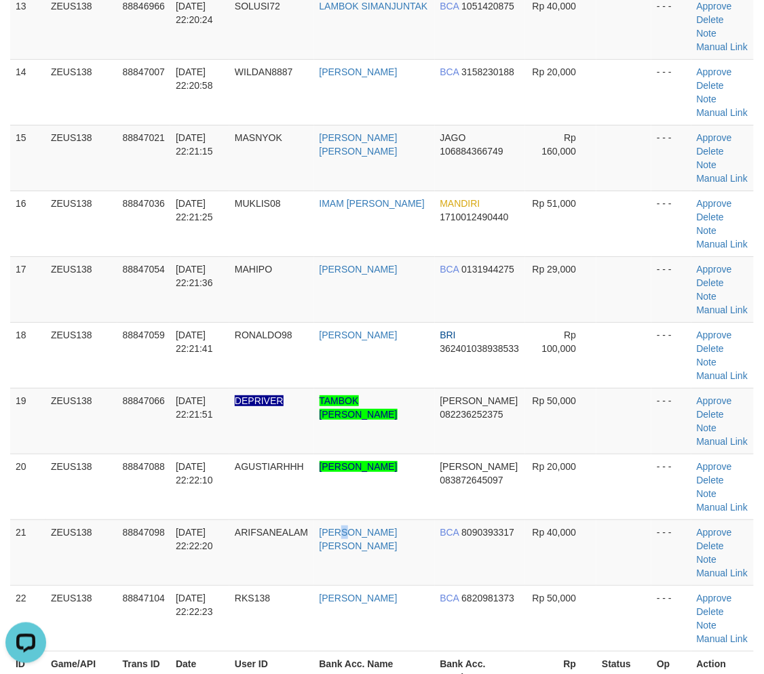
drag, startPoint x: 355, startPoint y: 572, endPoint x: 4, endPoint y: 497, distance: 358.8
click at [332, 564] on td "ARIF SANE ALAM" at bounding box center [374, 553] width 121 height 66
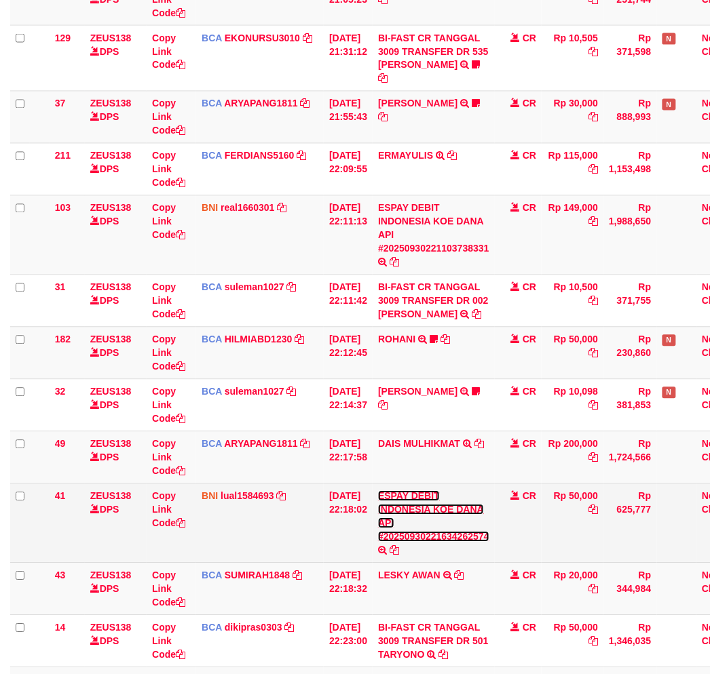
scroll to position [468, 0]
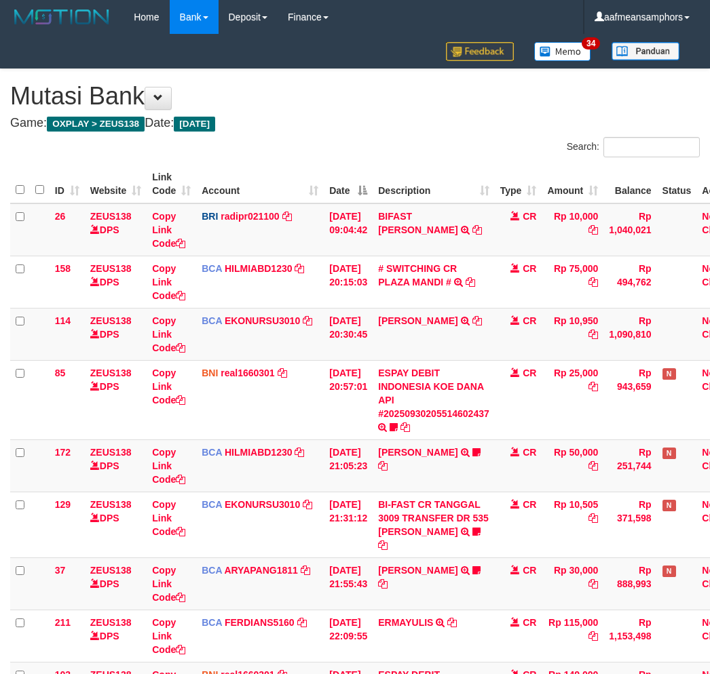
scroll to position [672, 0]
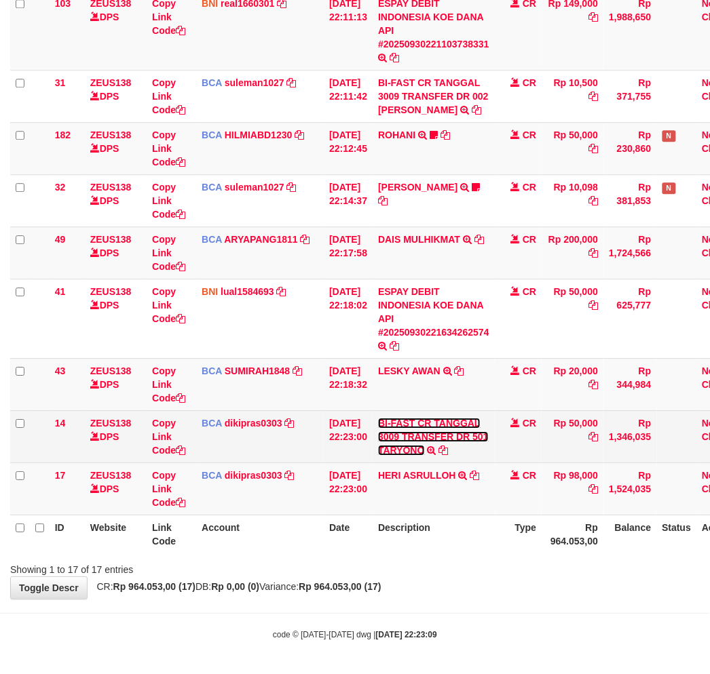
click at [414, 449] on link "BI-FAST CR TANGGAL 3009 TRANSFER DR 501 TARYONO" at bounding box center [433, 437] width 111 height 38
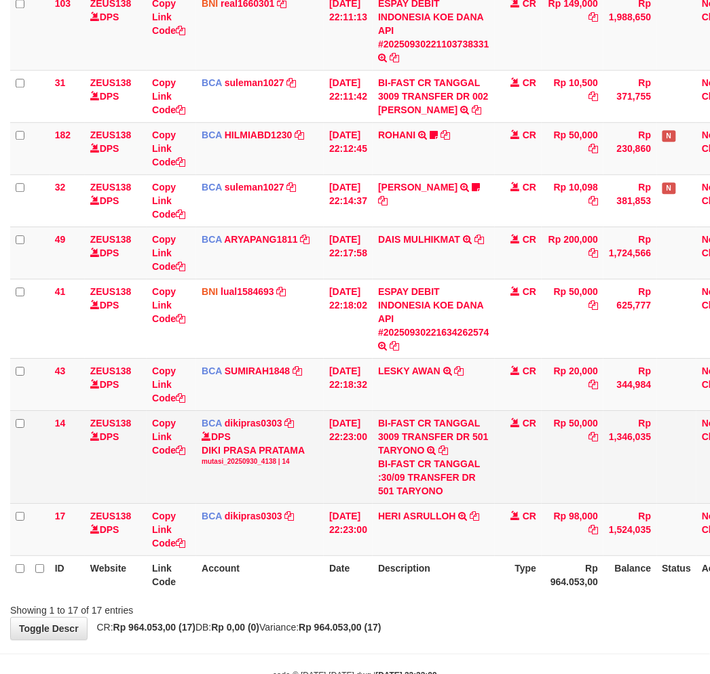
click at [425, 494] on div "BI-FAST CR TANGGAL :30/09 TRANSFER DR 501 TARYONO" at bounding box center [433, 477] width 111 height 41
click at [425, 493] on div "BI-FAST CR TANGGAL :30/09 TRANSFER DR 501 TARYONO" at bounding box center [433, 477] width 111 height 41
copy div "TARYONO"
click at [159, 438] on link "Copy Link Code" at bounding box center [168, 437] width 33 height 38
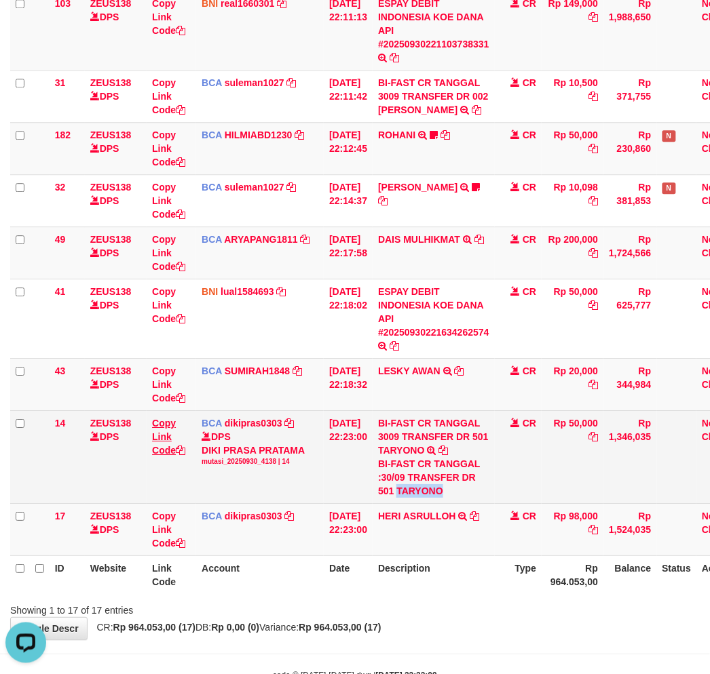
copy div "TARYONO"
click at [159, 438] on link "Copy Link Code" at bounding box center [168, 437] width 33 height 38
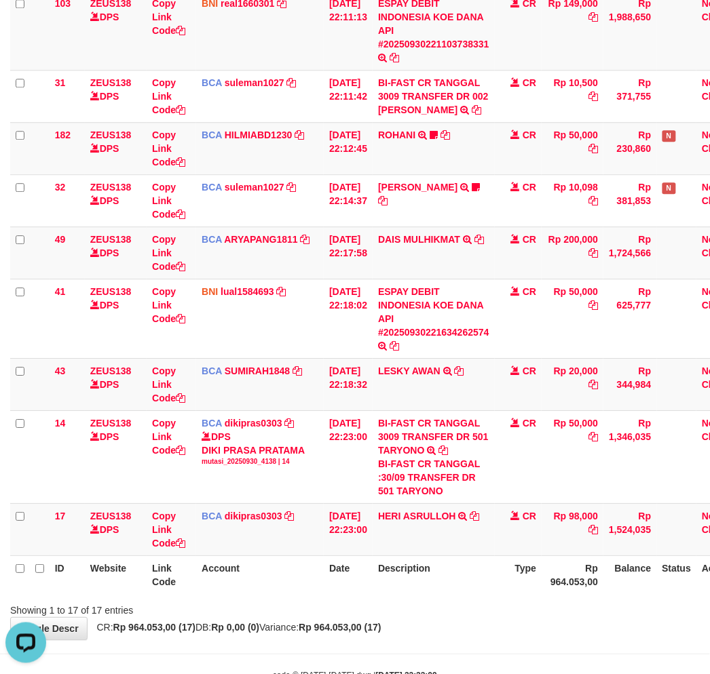
scroll to position [186, 0]
click at [495, 559] on th "Description" at bounding box center [433, 575] width 122 height 39
drag, startPoint x: 497, startPoint y: 559, endPoint x: 715, endPoint y: 550, distance: 218.6
click at [546, 556] on tr "ID Website Link Code Account Date Description Type Rp 964.053,00 Balance Status…" at bounding box center [381, 575] width 742 height 39
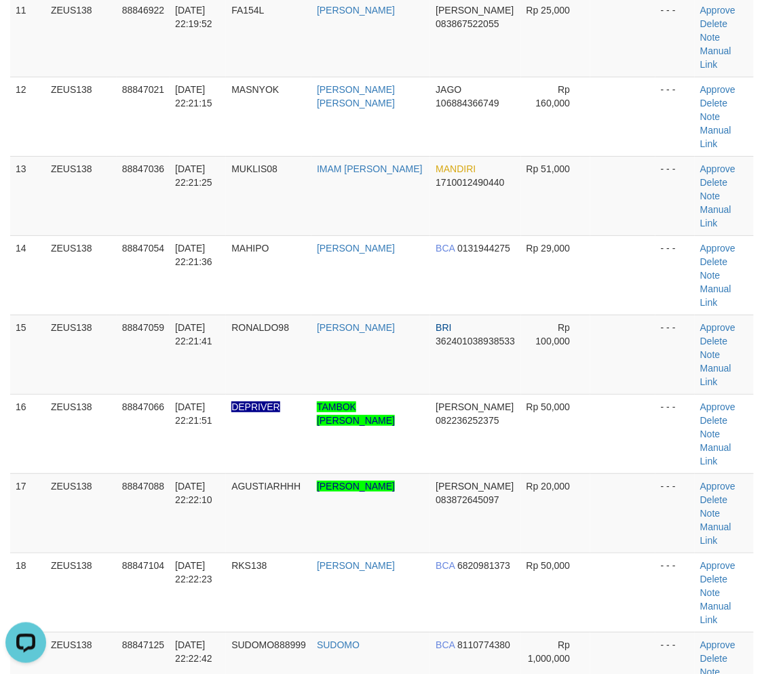
drag, startPoint x: 523, startPoint y: 635, endPoint x: 613, endPoint y: 351, distance: 297.6
click at [539, 609] on div "**********" at bounding box center [382, 560] width 764 height 2983
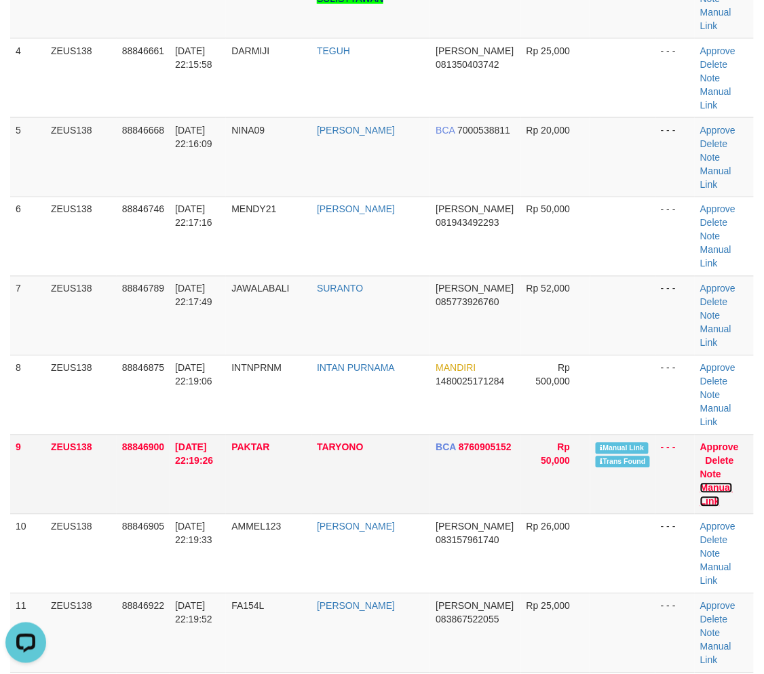
click at [733, 483] on link "Manual Link" at bounding box center [716, 495] width 33 height 24
drag, startPoint x: 347, startPoint y: 564, endPoint x: 4, endPoint y: 534, distance: 344.6
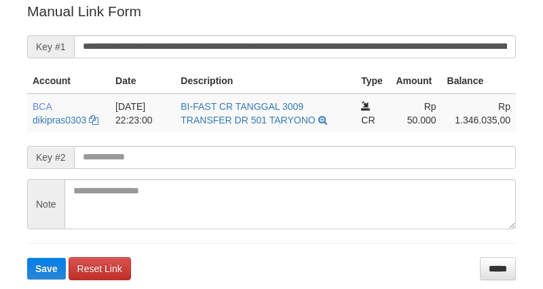
scroll to position [274, 0]
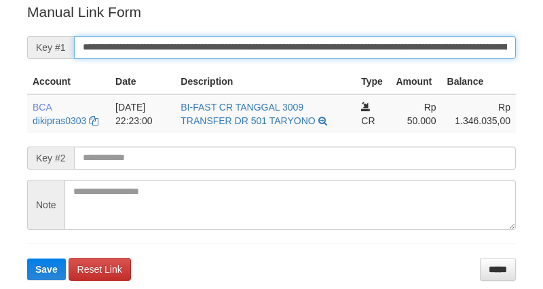
click at [351, 36] on input "**********" at bounding box center [295, 47] width 442 height 23
paste input "text"
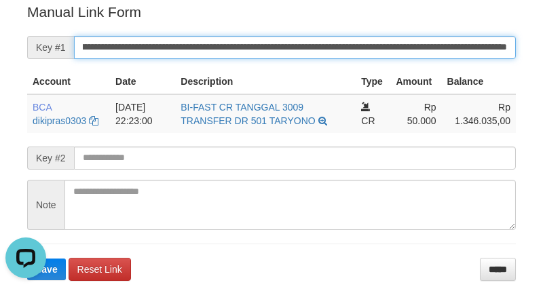
type input "**********"
click at [27, 258] on button "Save" at bounding box center [46, 269] width 39 height 22
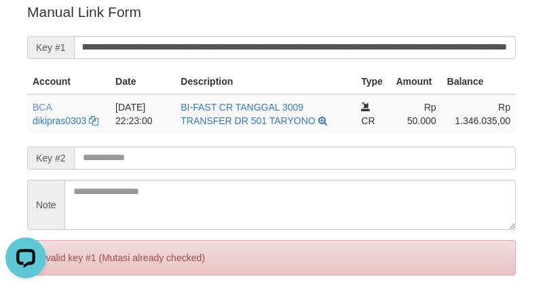
scroll to position [0, 0]
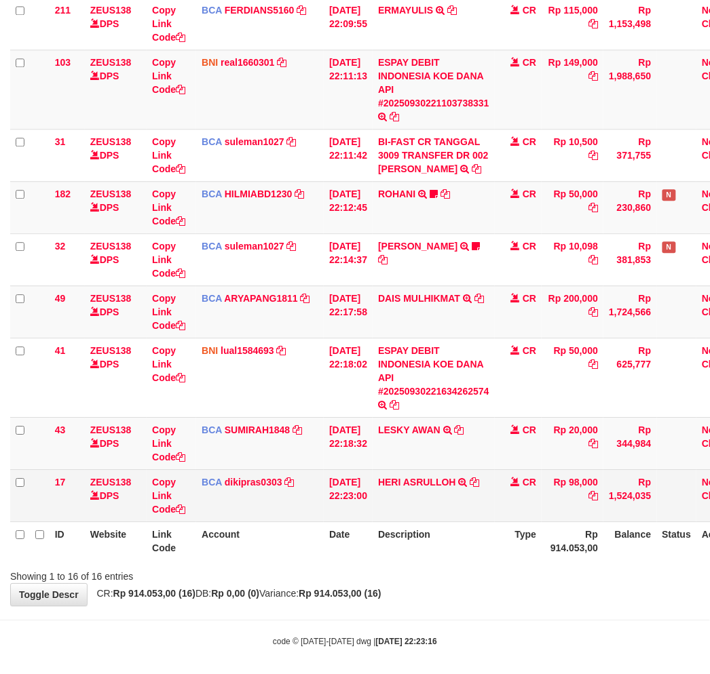
scroll to position [619, 0]
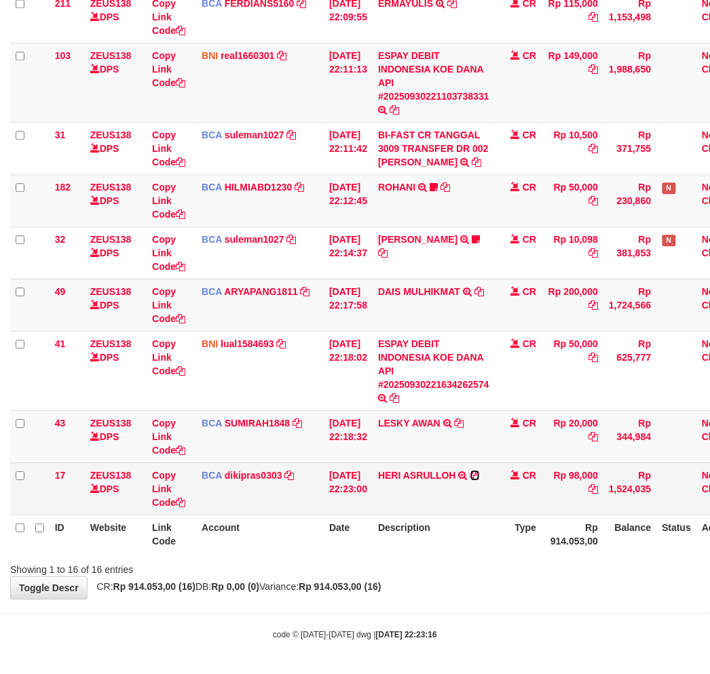
click at [480, 474] on icon at bounding box center [474, 475] width 9 height 9
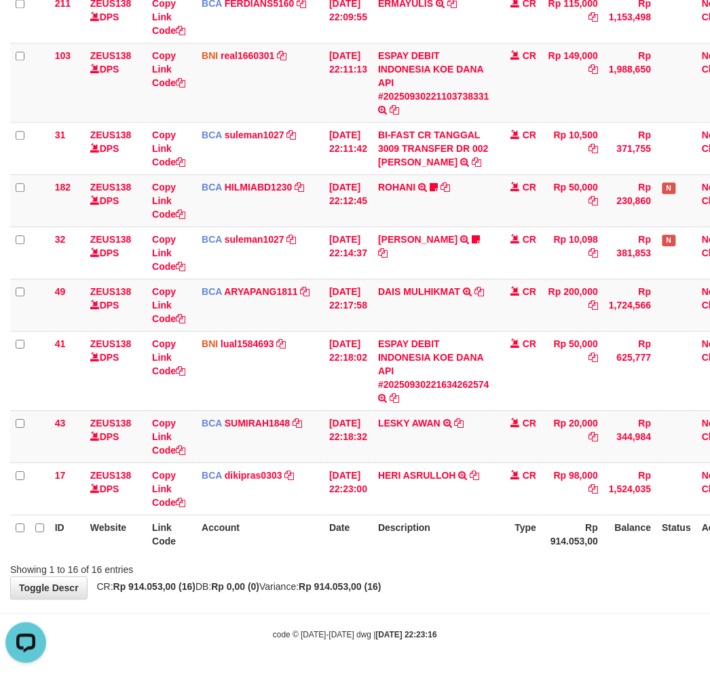
scroll to position [0, 0]
click at [373, 570] on div "Showing 1 to 16 of 16 entries" at bounding box center [355, 567] width 710 height 19
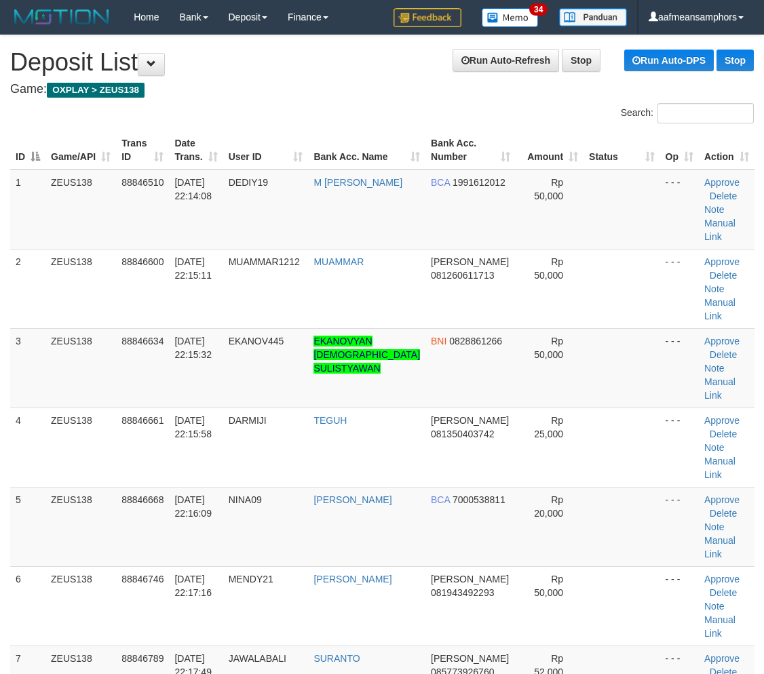
scroll to position [370, 0]
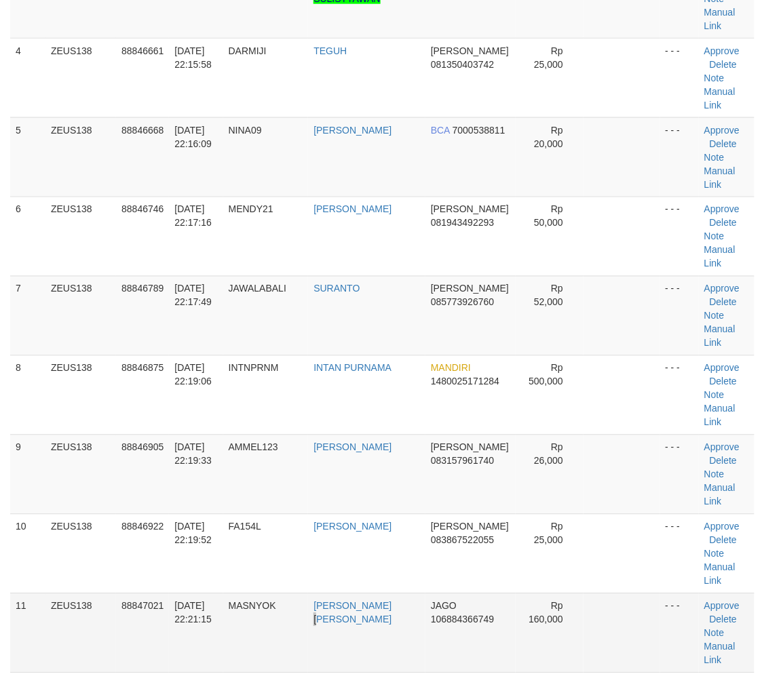
click at [391, 594] on td "ZEID AMAR BAHRI" at bounding box center [366, 633] width 117 height 79
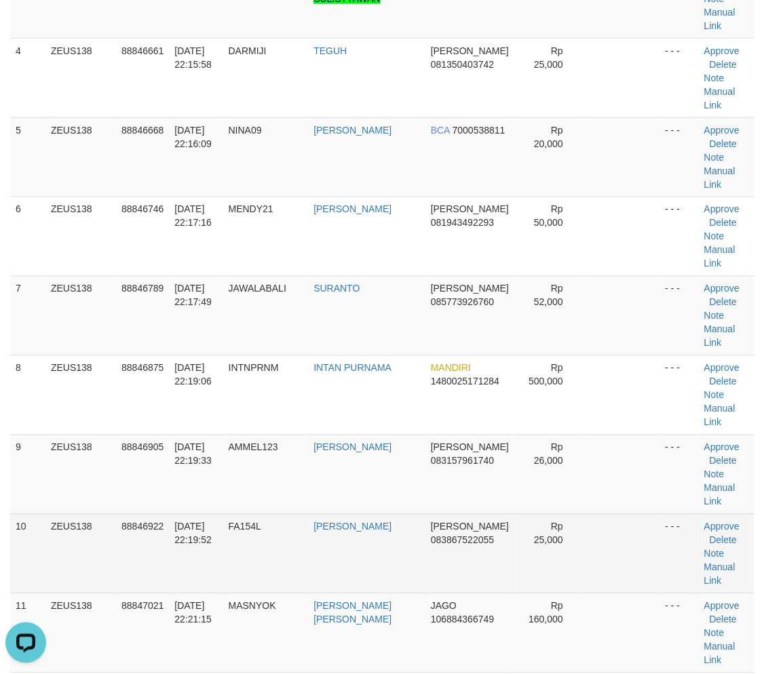
scroll to position [0, 0]
click at [100, 394] on tbody "1 ZEUS138 88846510 30/09/2025 22:14:08 DEDIY19 M DEDI YUSUF BCA 1991612012 Rp 5…" at bounding box center [382, 673] width 744 height 1747
click at [126, 522] on span "88846922" at bounding box center [142, 527] width 42 height 11
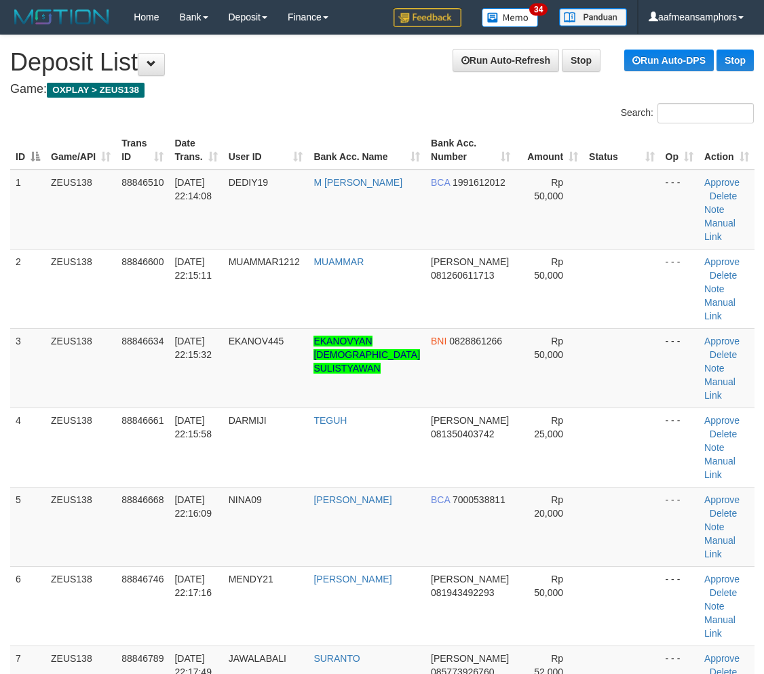
scroll to position [370, 0]
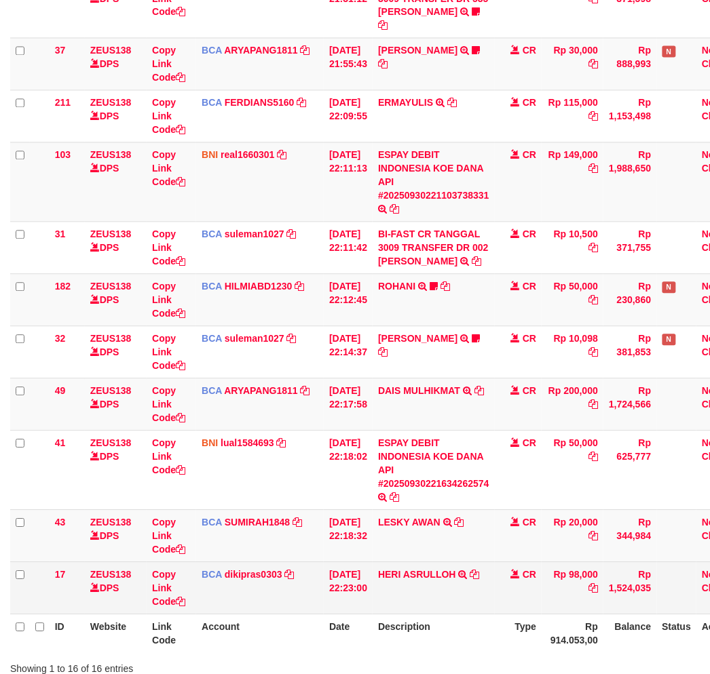
scroll to position [619, 0]
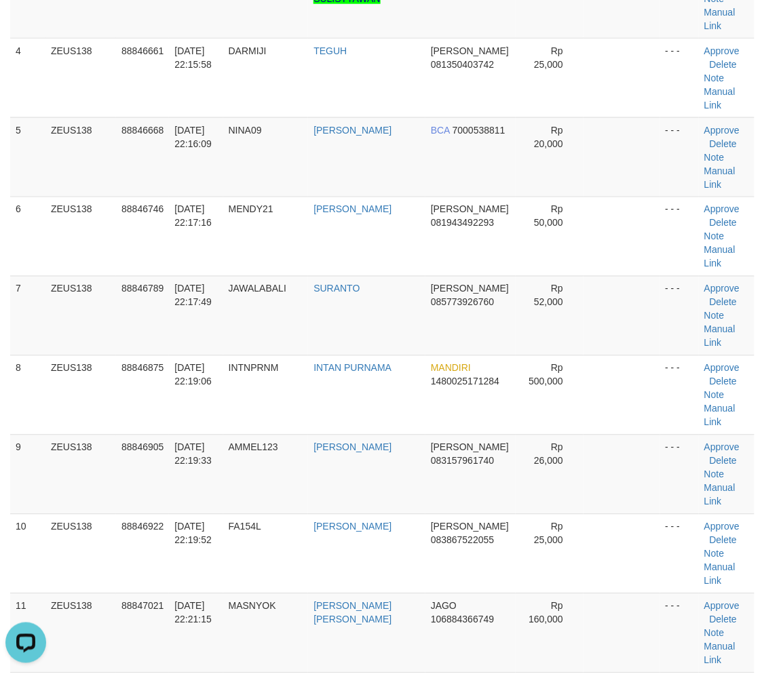
drag, startPoint x: 222, startPoint y: 575, endPoint x: 0, endPoint y: 552, distance: 223.0
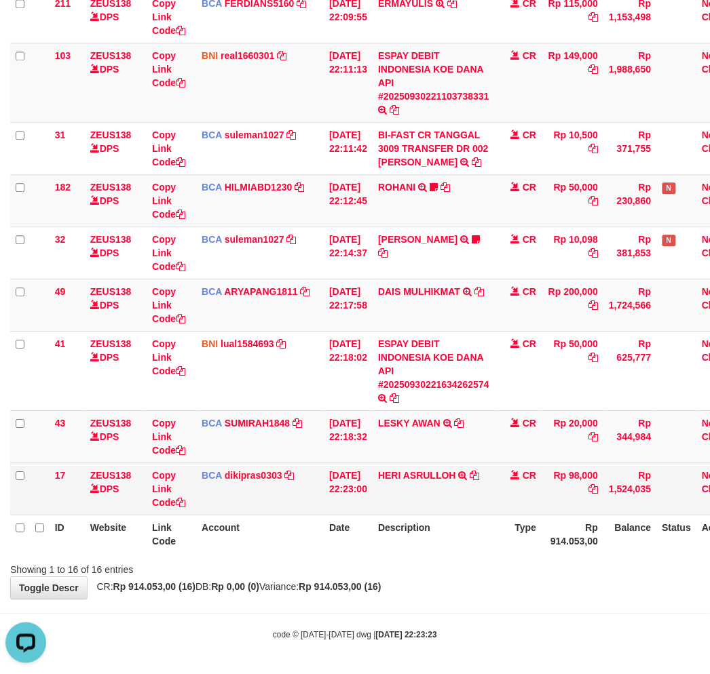
drag, startPoint x: 290, startPoint y: 526, endPoint x: 315, endPoint y: 512, distance: 28.5
click at [290, 525] on th "Account" at bounding box center [260, 534] width 128 height 39
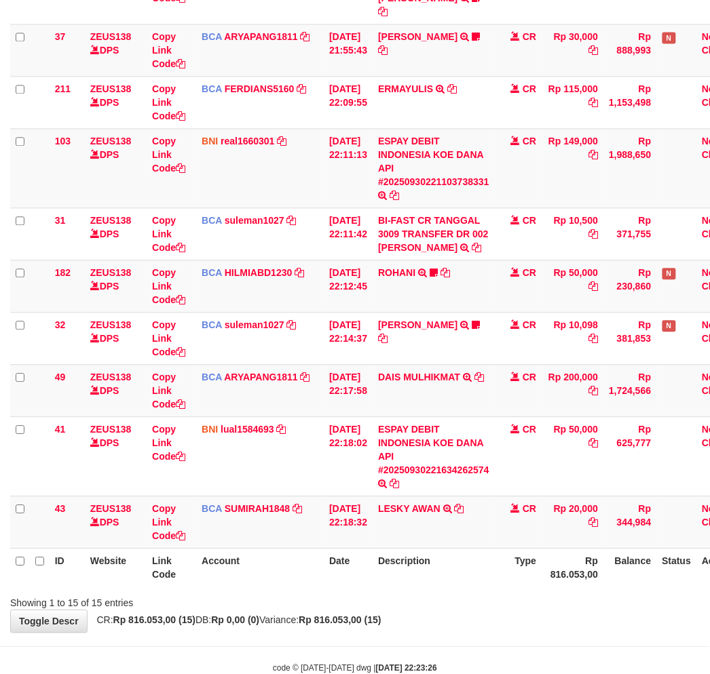
scroll to position [567, 0]
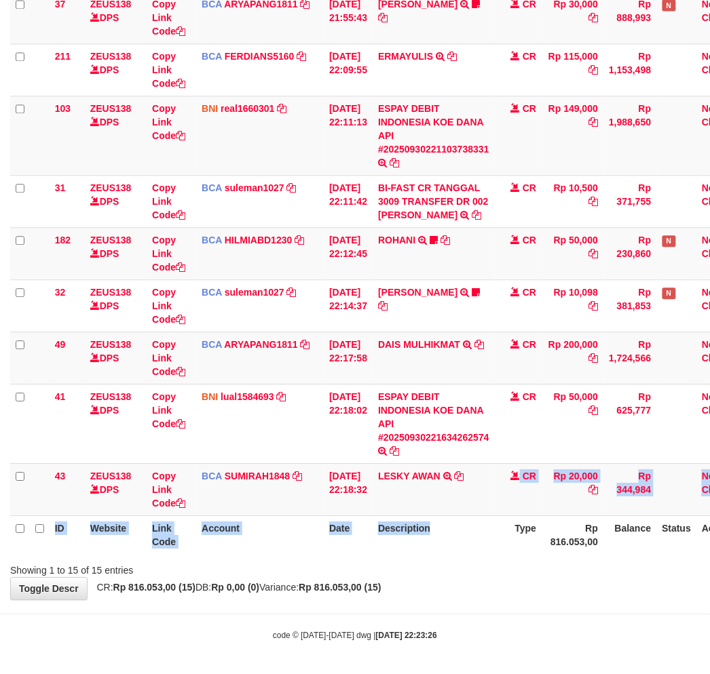
click at [472, 539] on table "ID Website Link Code Account Date Description Type Amount Balance Status Action…" at bounding box center [381, 76] width 742 height 956
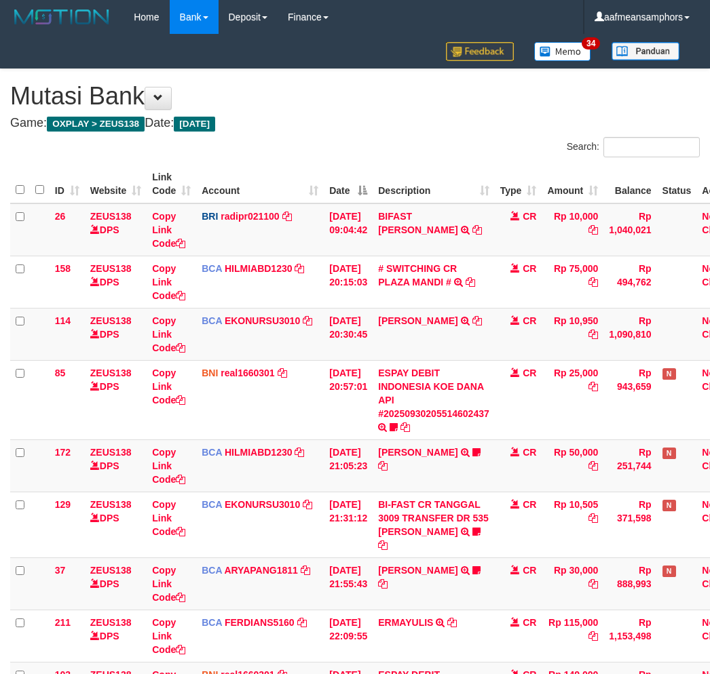
scroll to position [468, 0]
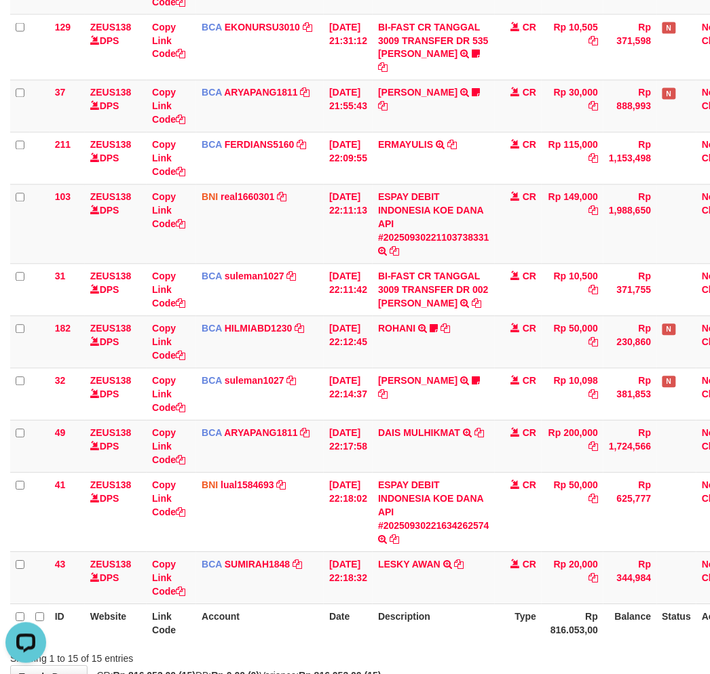
scroll to position [567, 0]
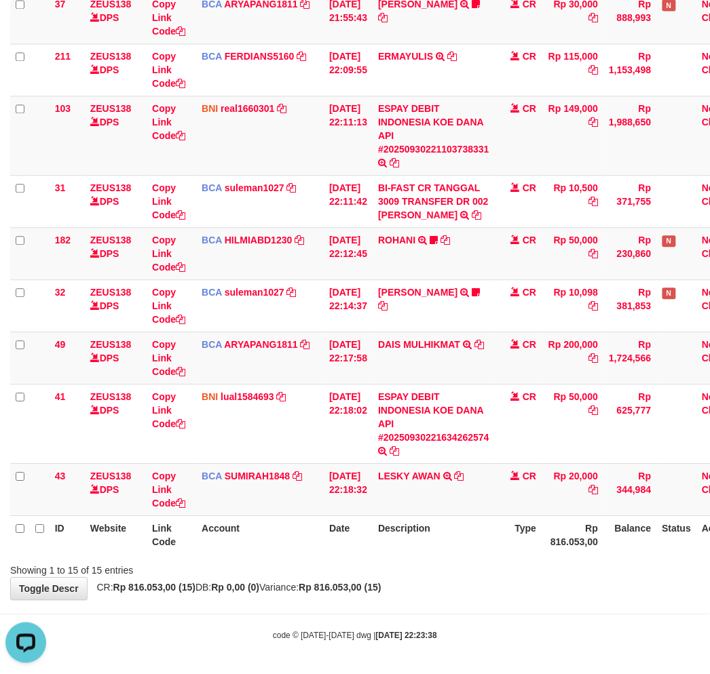
click at [457, 572] on div "Showing 1 to 15 of 15 entries" at bounding box center [355, 567] width 710 height 19
